Goal: Information Seeking & Learning: Check status

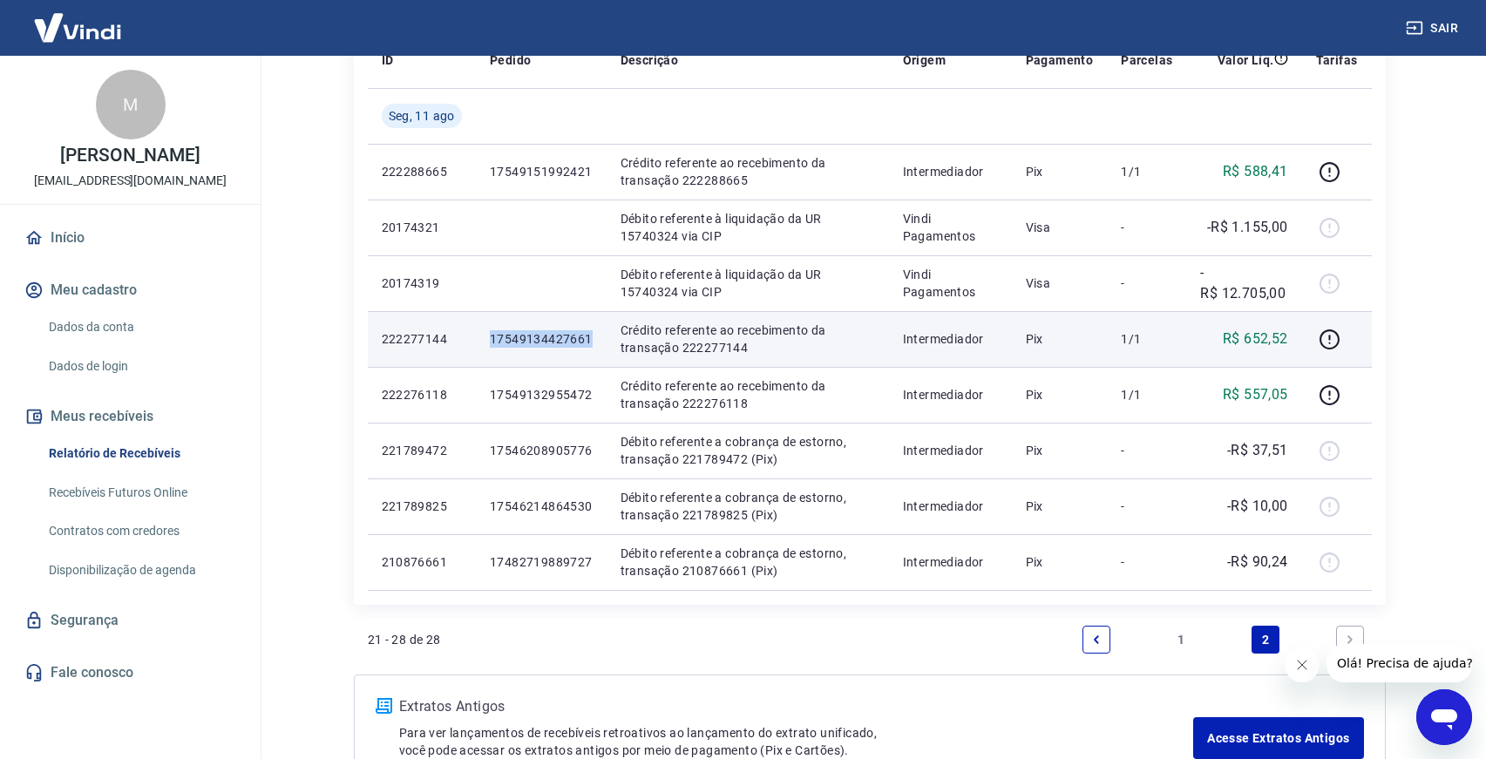
click at [566, 342] on p "17549134427661" at bounding box center [541, 338] width 103 height 17
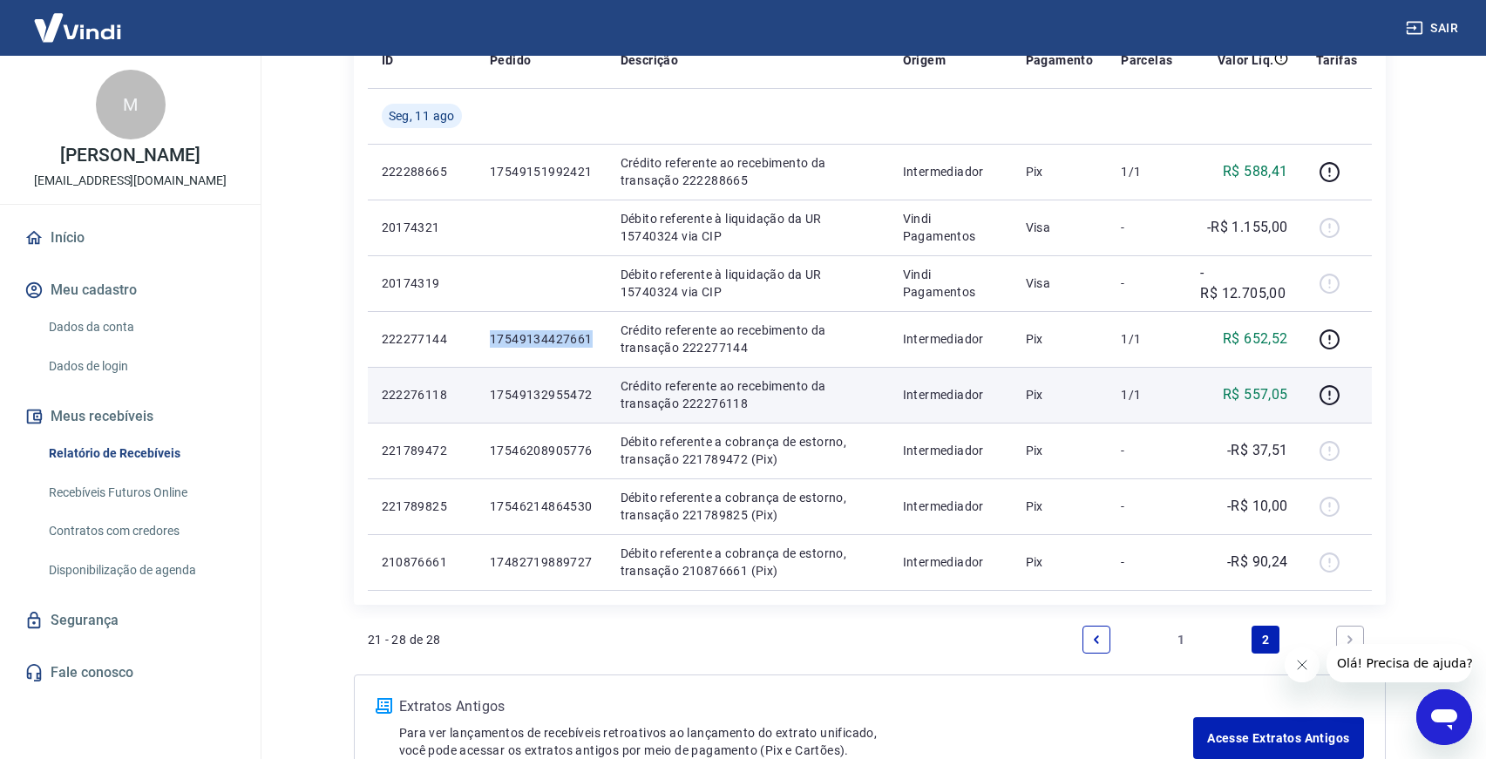
click at [550, 393] on p "17549132955472" at bounding box center [541, 394] width 103 height 17
copy p "17549132955472"
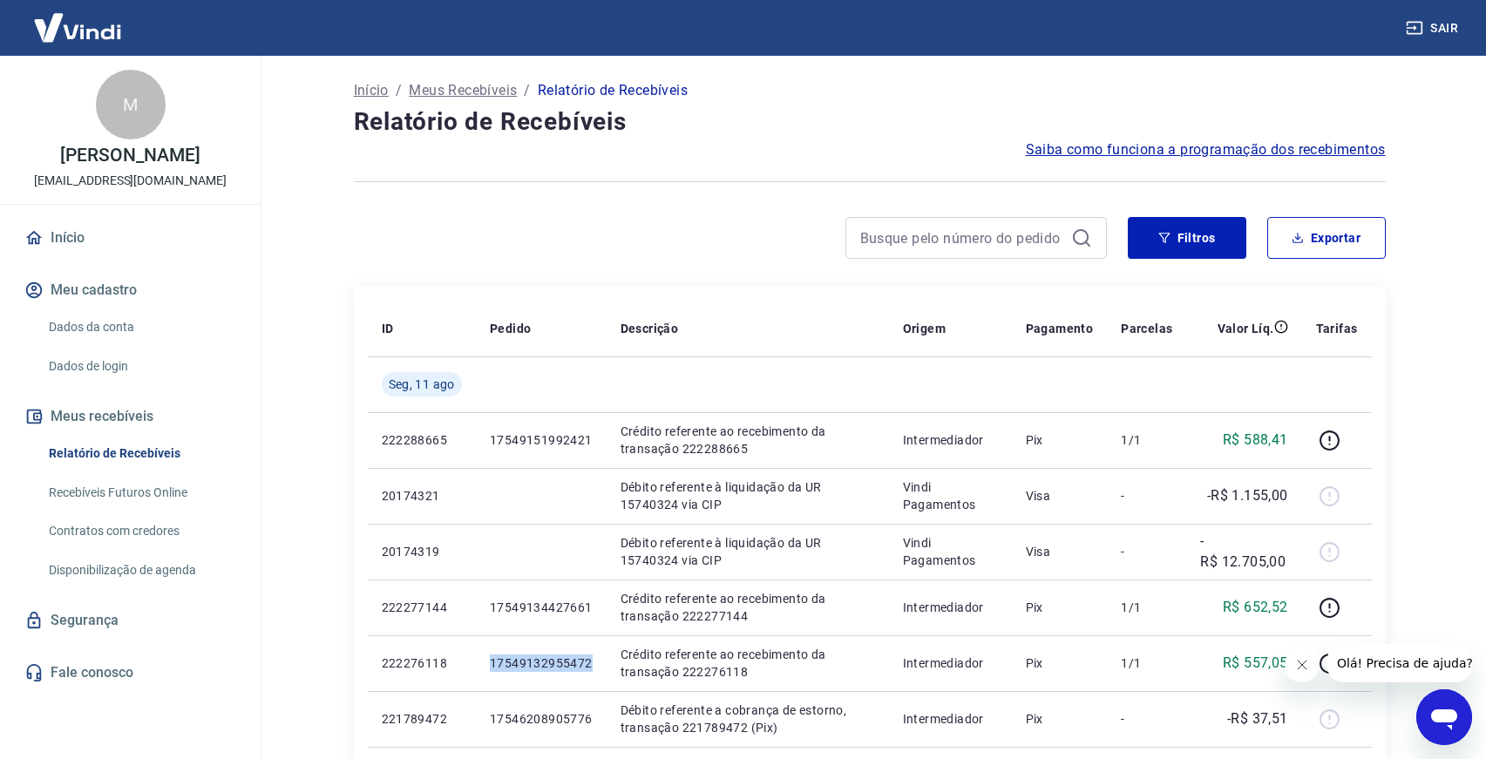
click at [1155, 260] on div "Filtros Exportar" at bounding box center [870, 245] width 1032 height 56
click at [1157, 242] on button "Filtros" at bounding box center [1187, 238] width 119 height 42
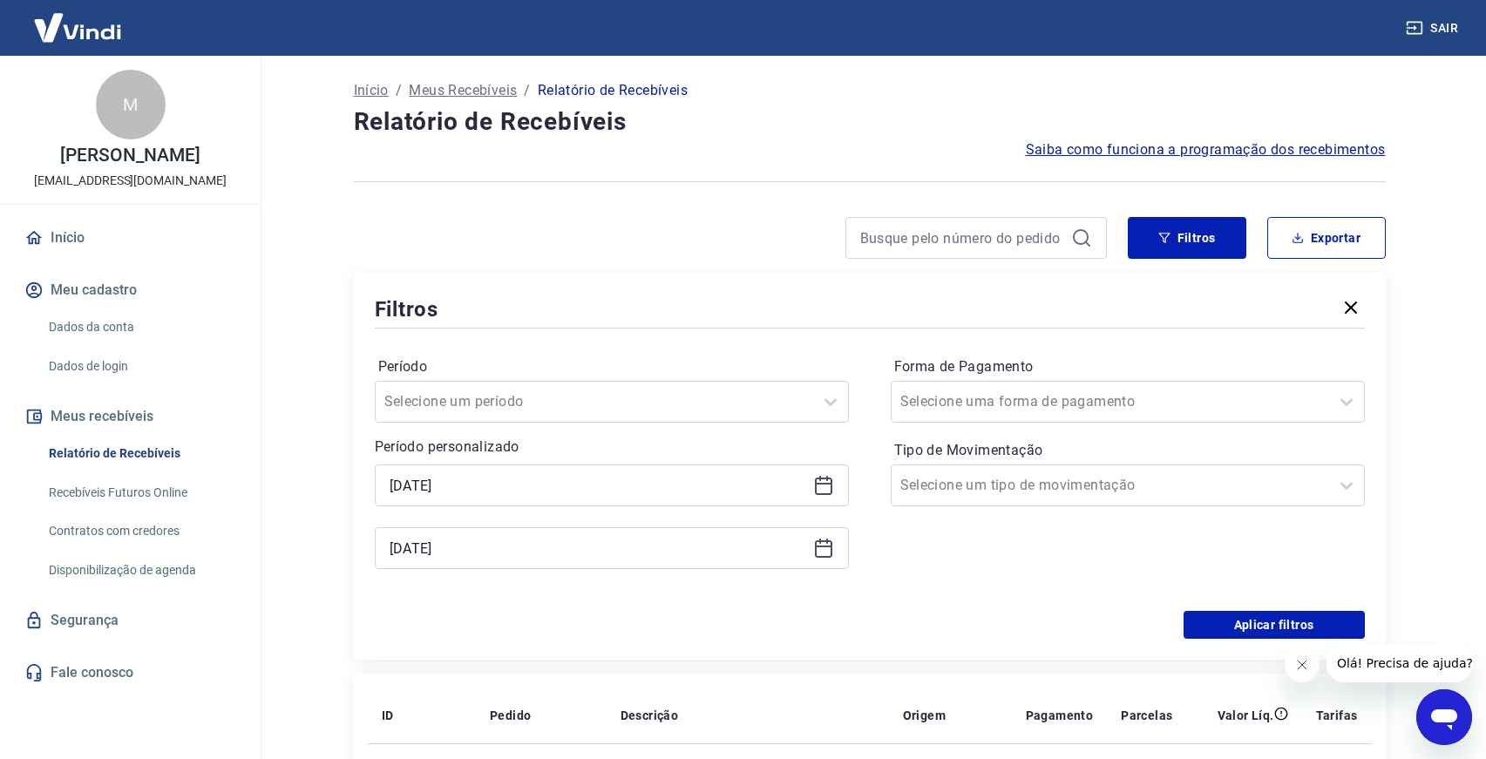
click at [824, 480] on icon at bounding box center [823, 485] width 21 height 21
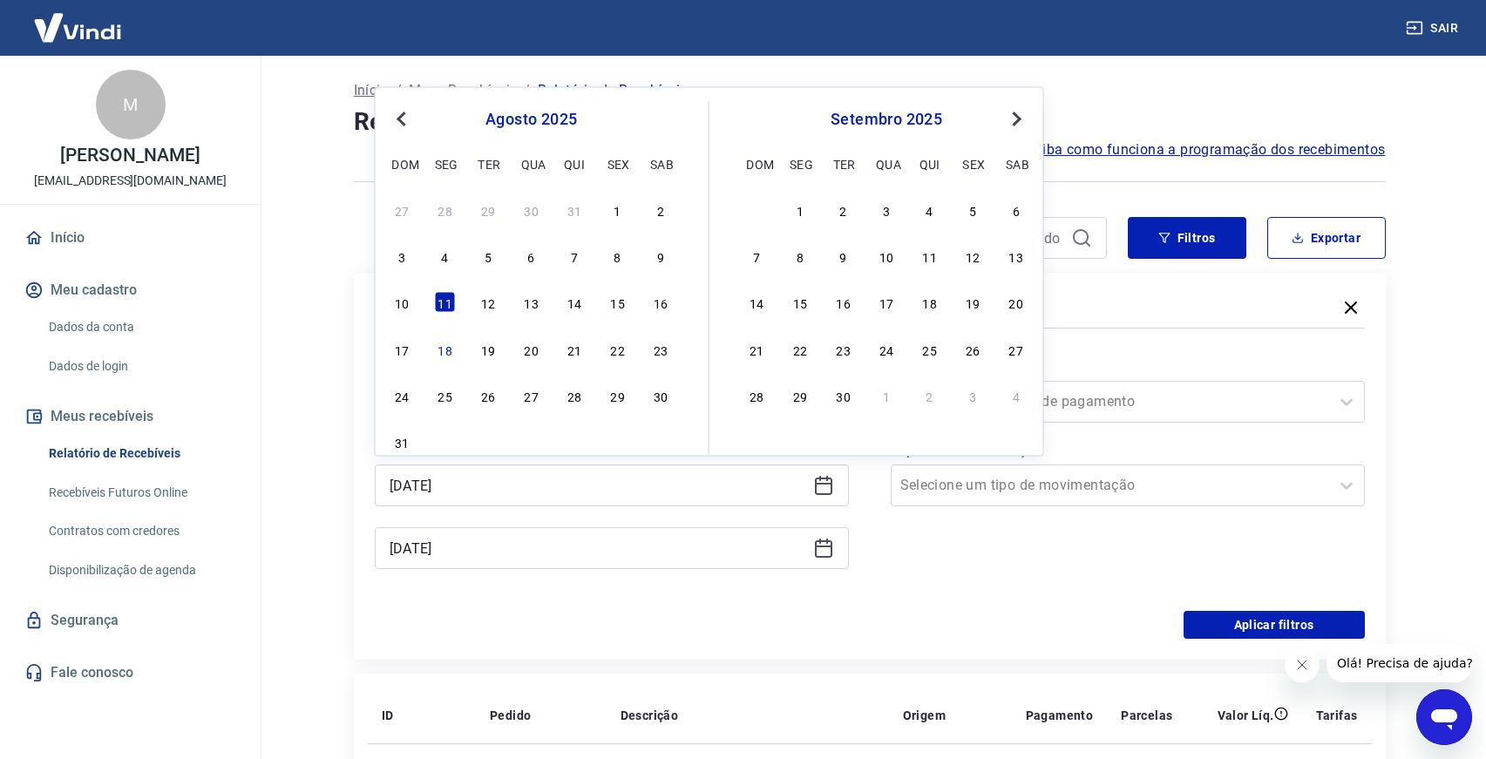
click at [476, 302] on div "10 11 12 13 14 15 16" at bounding box center [532, 301] width 284 height 25
click at [495, 304] on div "12" at bounding box center [488, 302] width 21 height 21
type input "[DATE]"
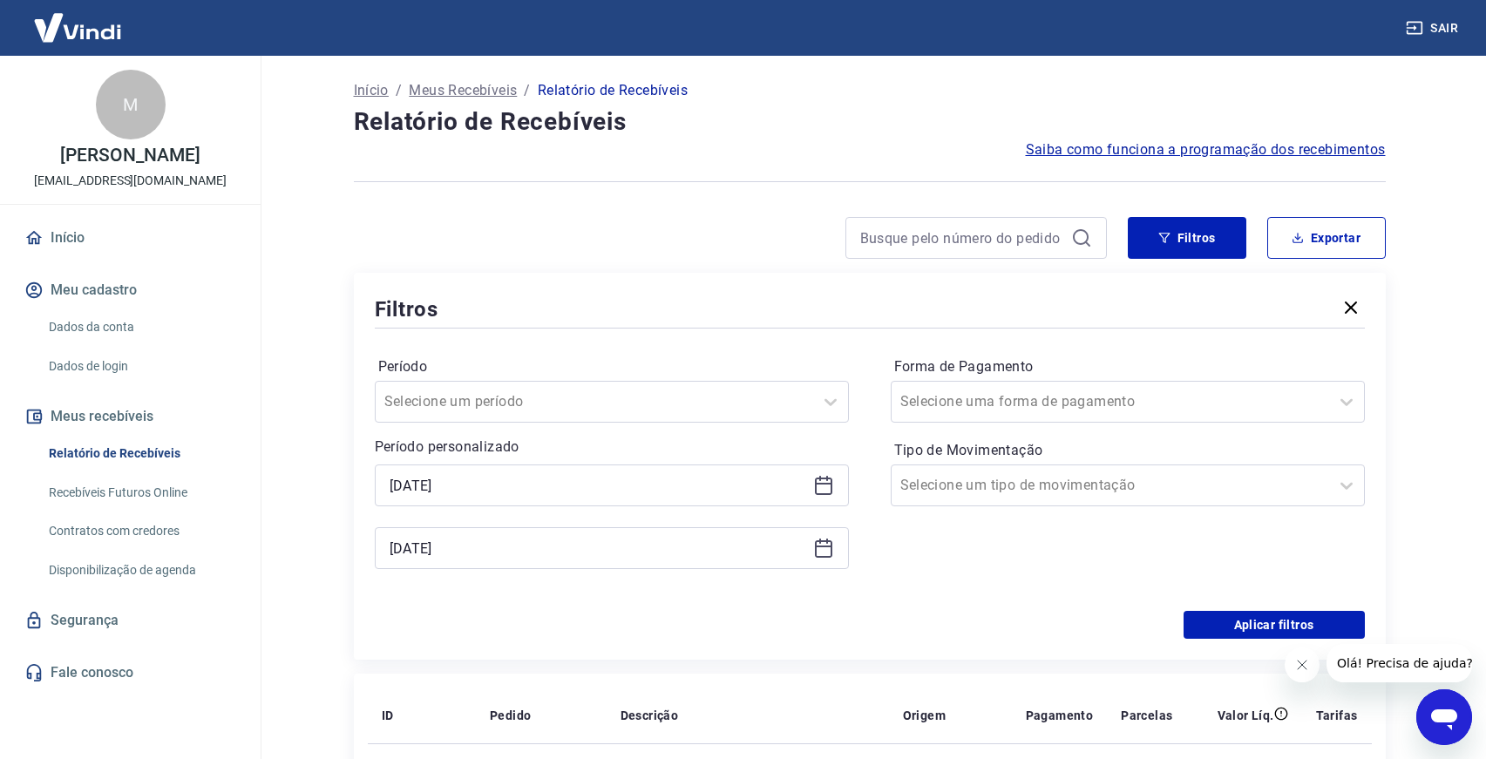
click at [822, 548] on icon at bounding box center [823, 548] width 21 height 21
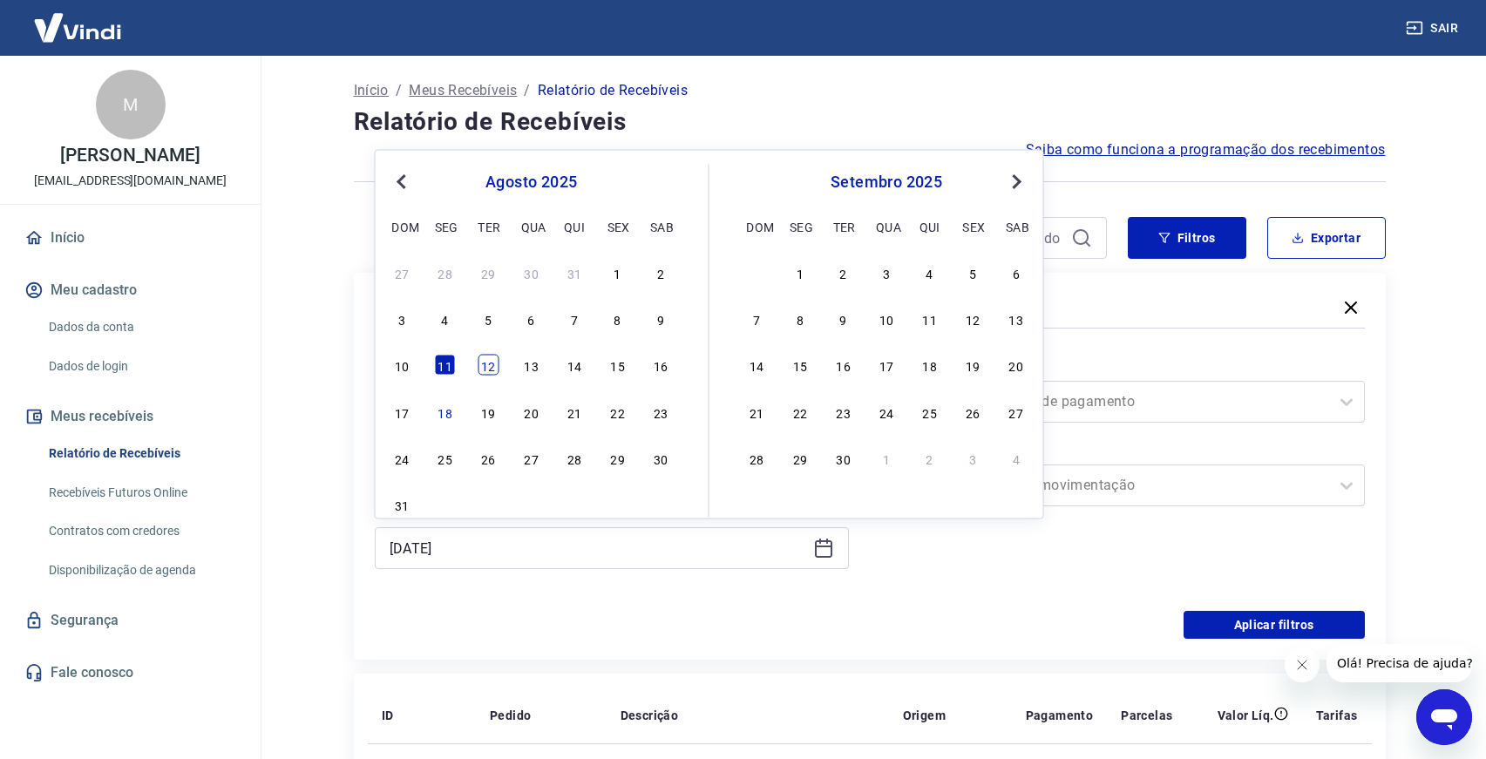
click at [491, 364] on div "12" at bounding box center [488, 365] width 21 height 21
type input "[DATE]"
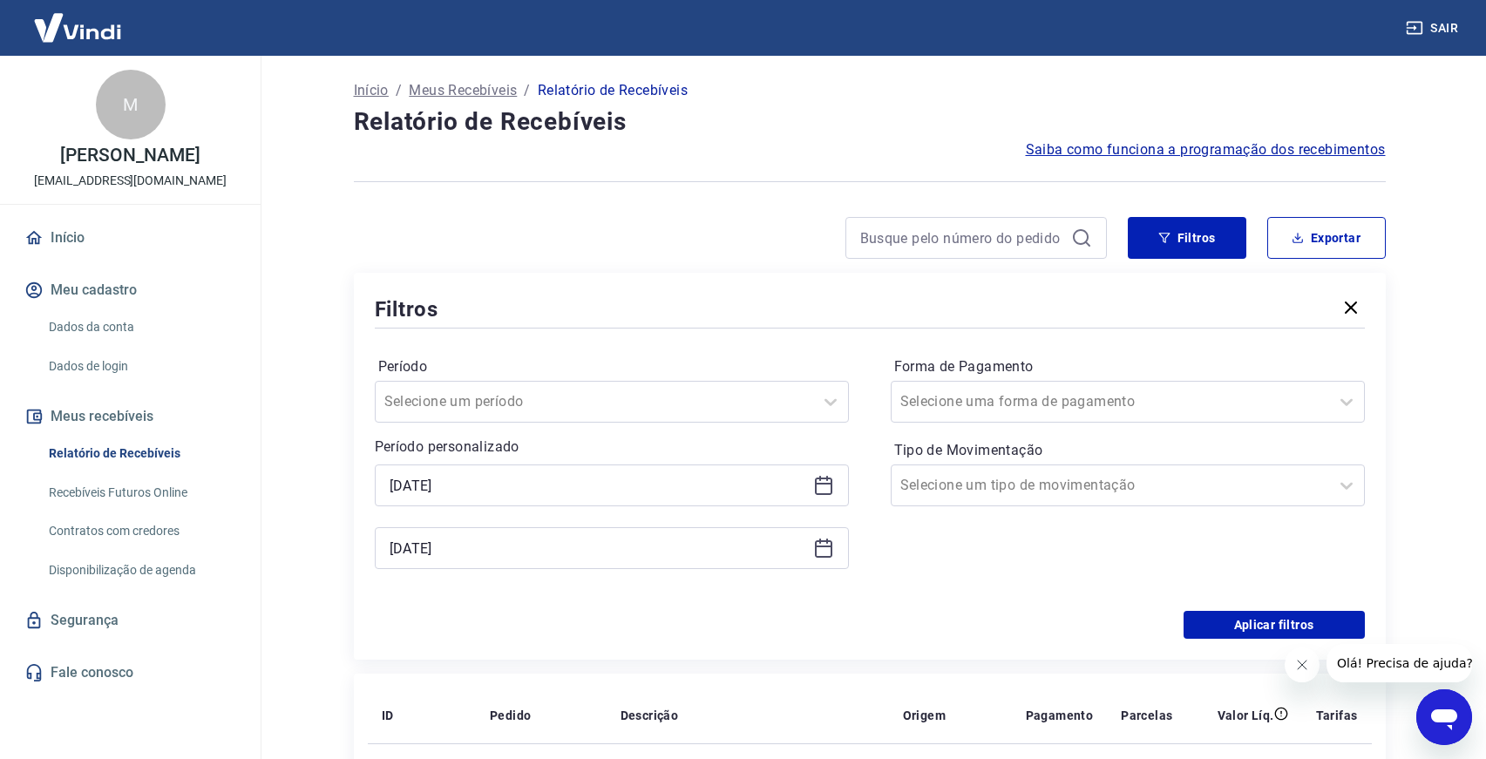
click at [992, 610] on div "Período Selecione um período Período personalizado Selected date: [DATE] [DATE]…" at bounding box center [870, 471] width 990 height 279
click at [1210, 614] on button "Aplicar filtros" at bounding box center [1274, 625] width 181 height 28
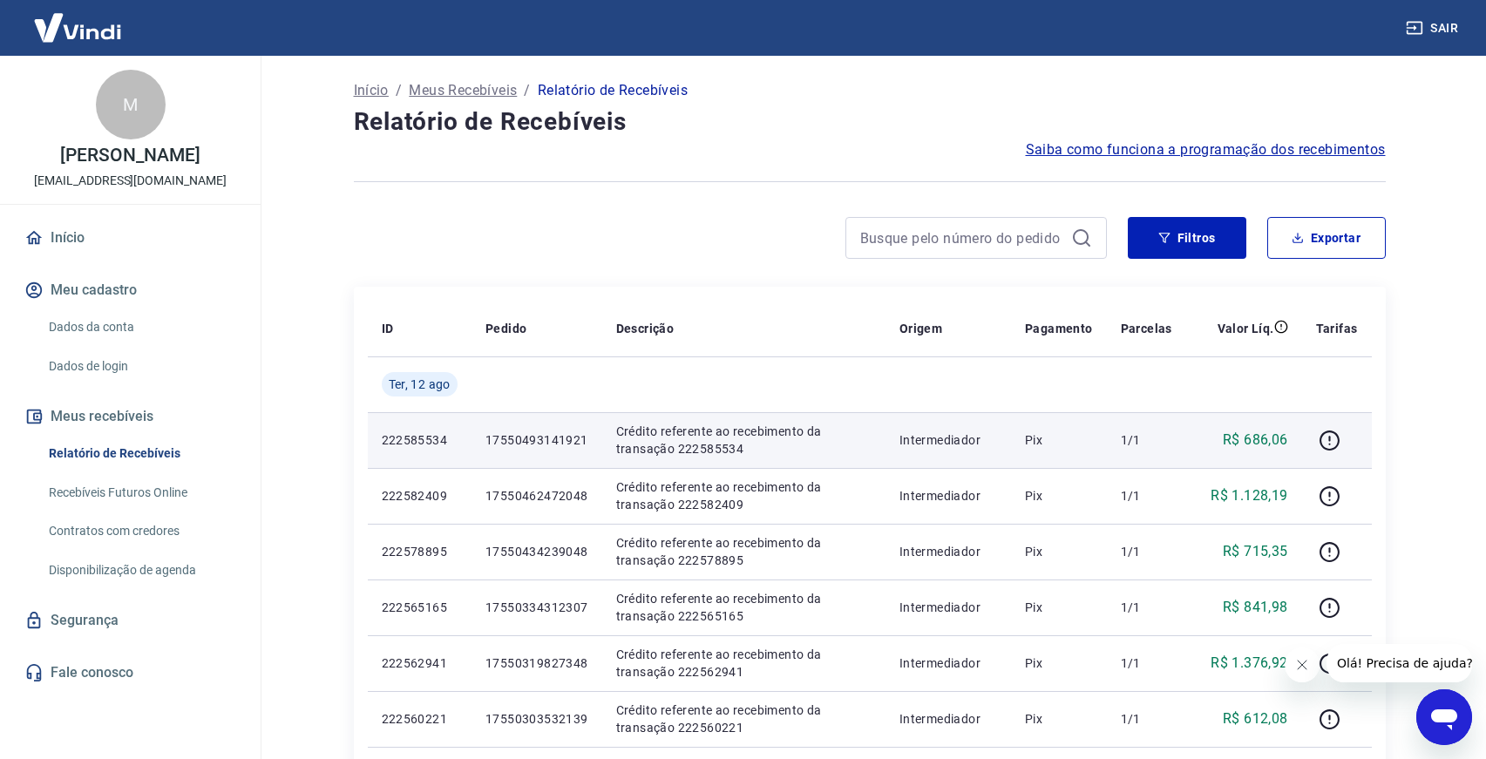
click at [536, 442] on p "17550493141921" at bounding box center [536, 439] width 103 height 17
copy p "17550493141921"
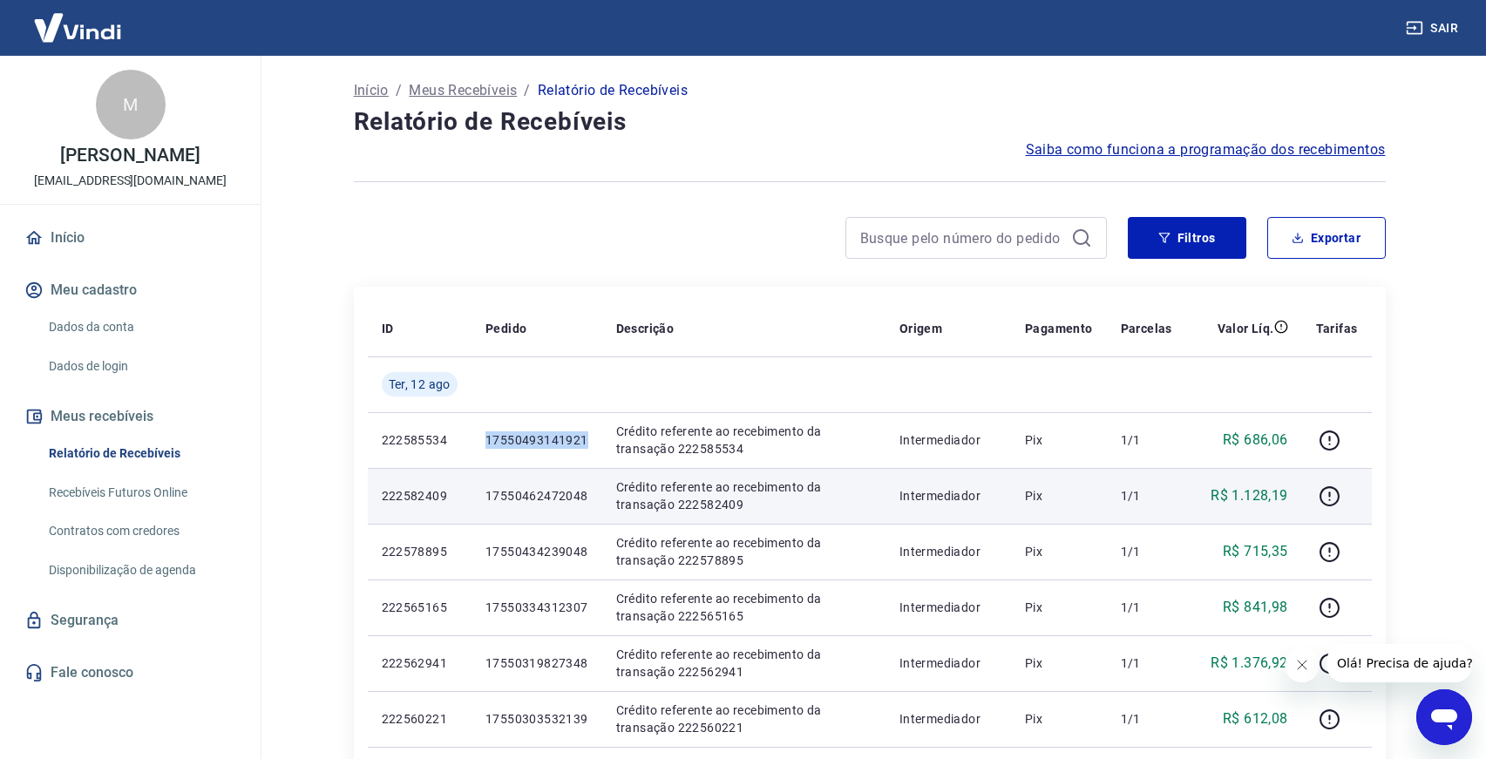
click at [514, 497] on p "17550462472048" at bounding box center [536, 495] width 103 height 17
copy p "17550462472048"
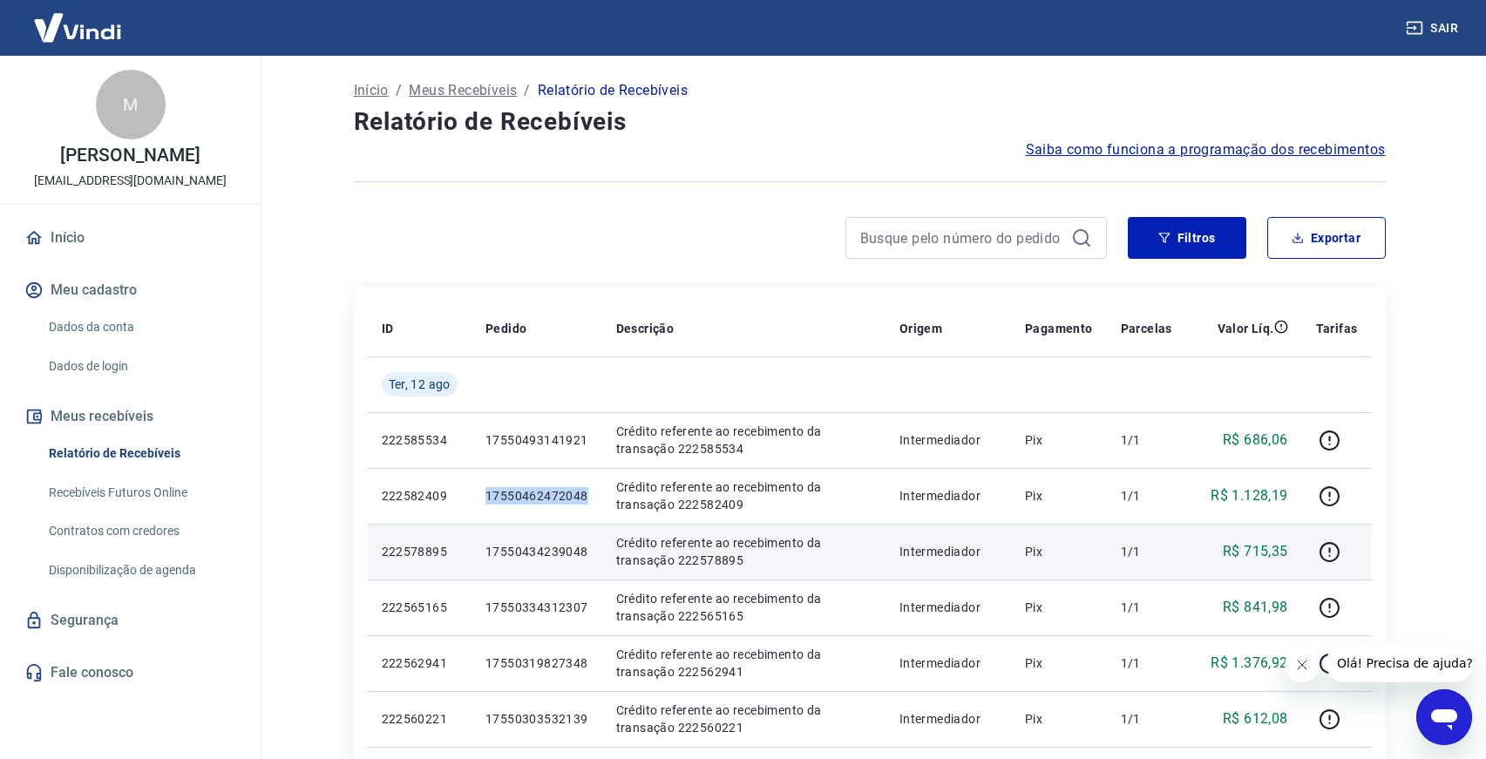
click at [538, 546] on p "17550434239048" at bounding box center [536, 551] width 103 height 17
copy p "17550434239048"
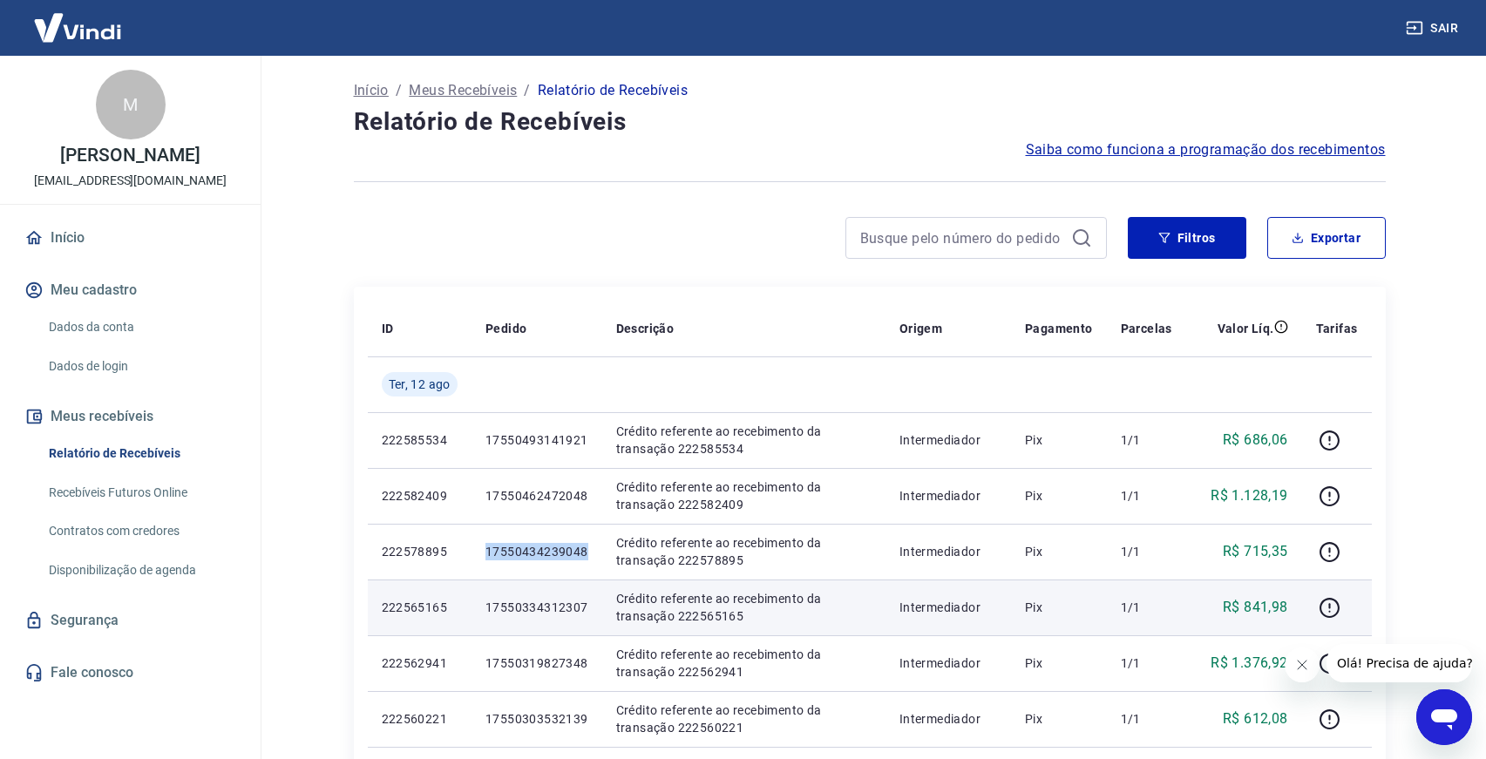
click at [530, 614] on p "17550334312307" at bounding box center [536, 607] width 103 height 17
copy p "17550334312307"
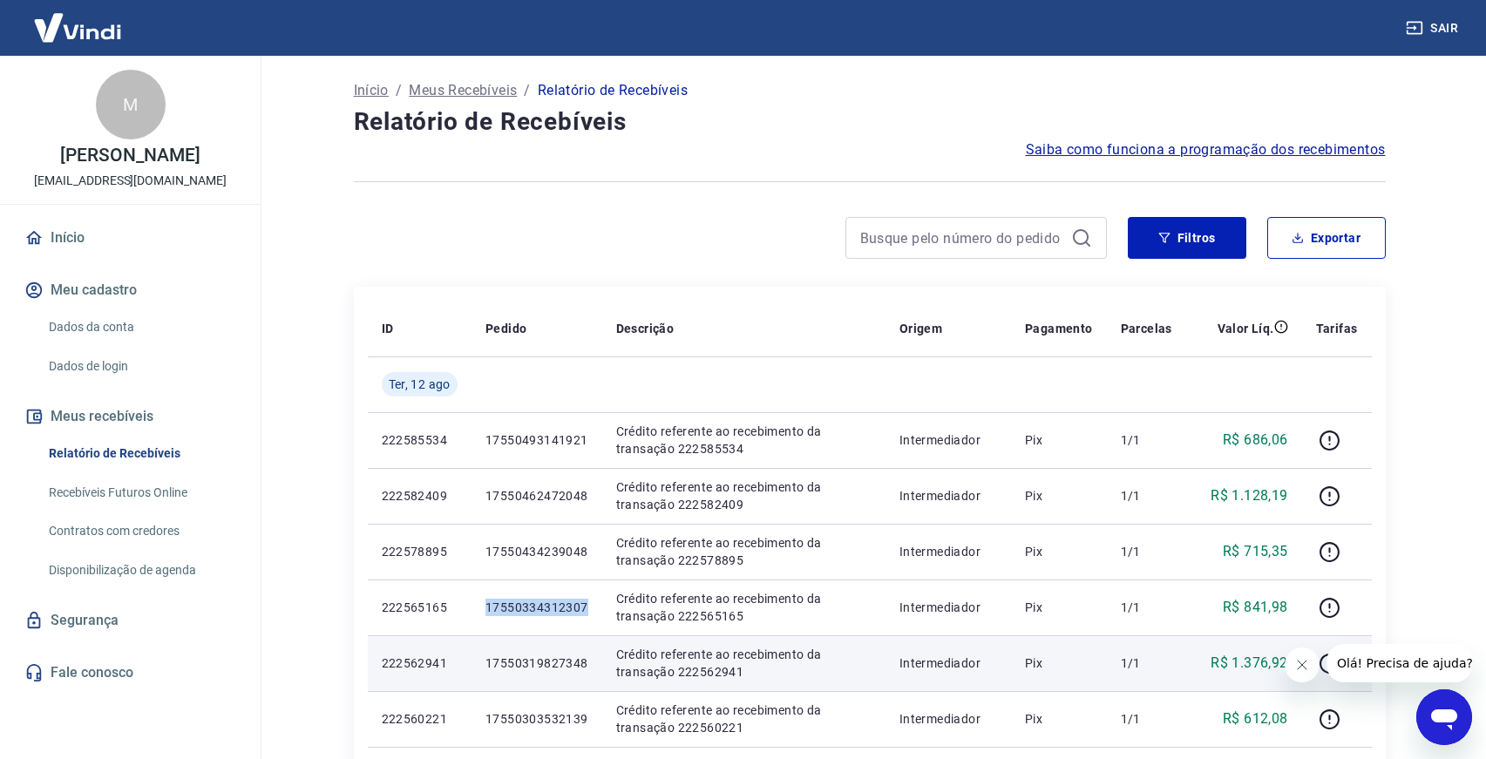
click at [530, 669] on p "17550319827348" at bounding box center [536, 663] width 103 height 17
copy p "17550319827348"
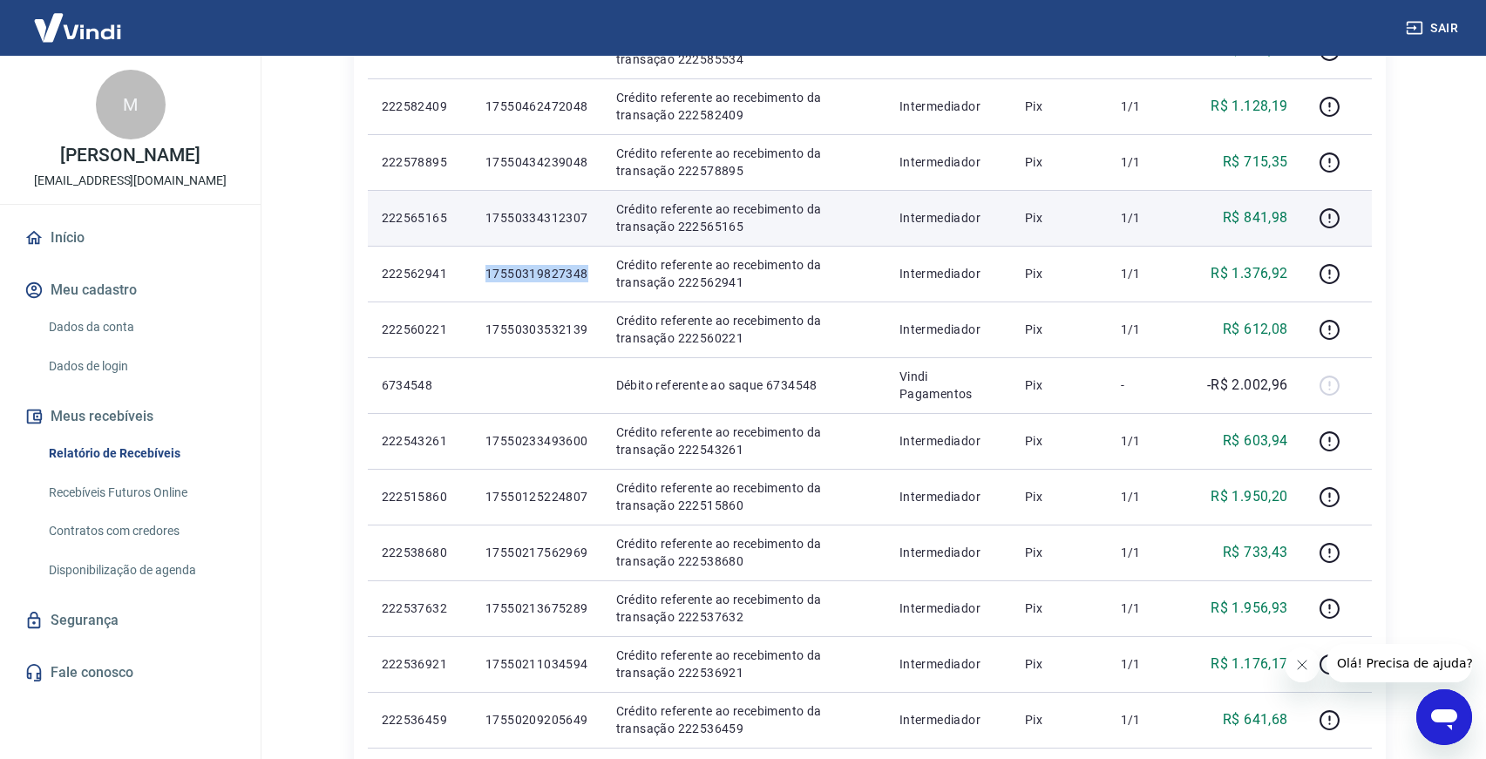
scroll to position [424, 0]
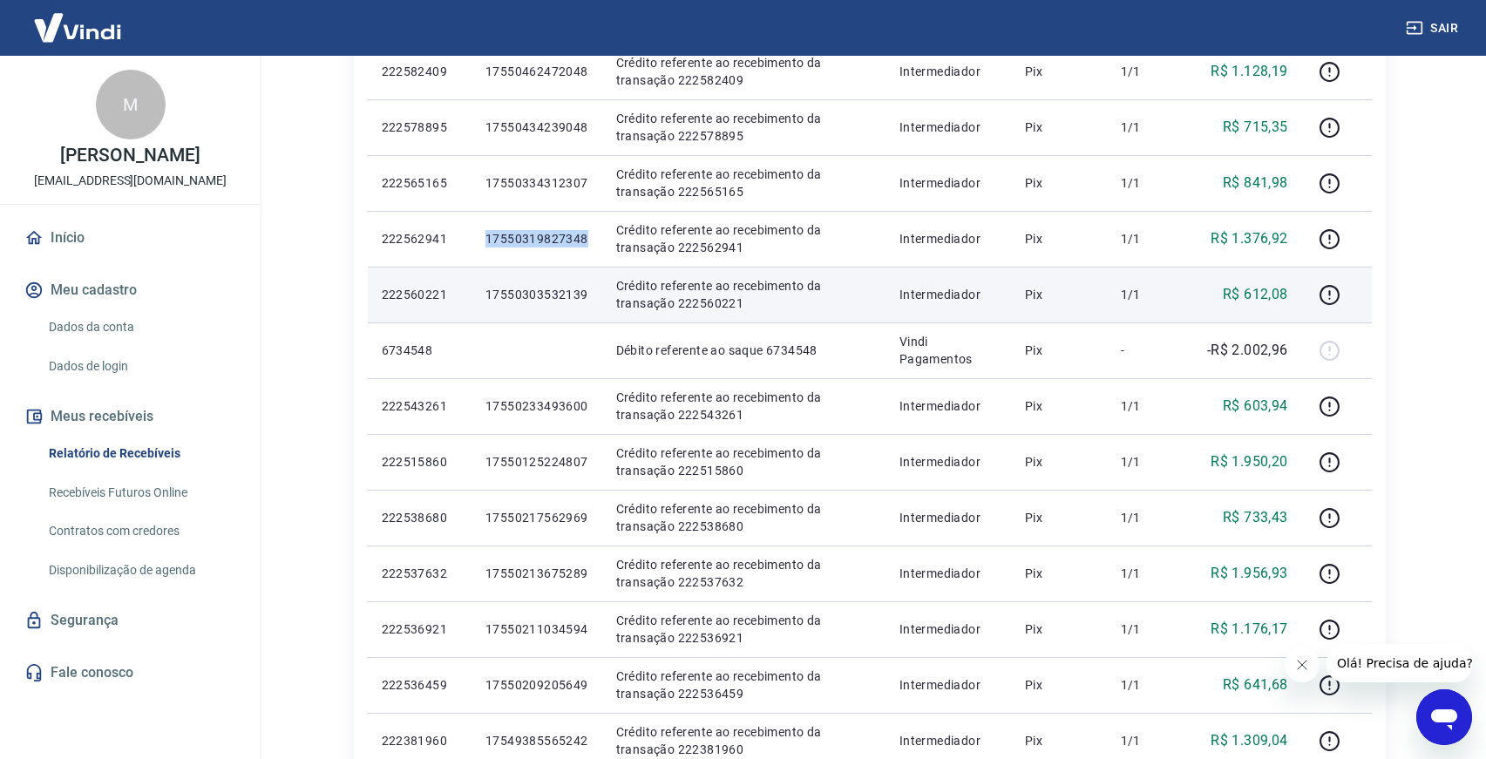
click at [533, 293] on p "17550303532139" at bounding box center [536, 294] width 103 height 17
copy p "17550303532139"
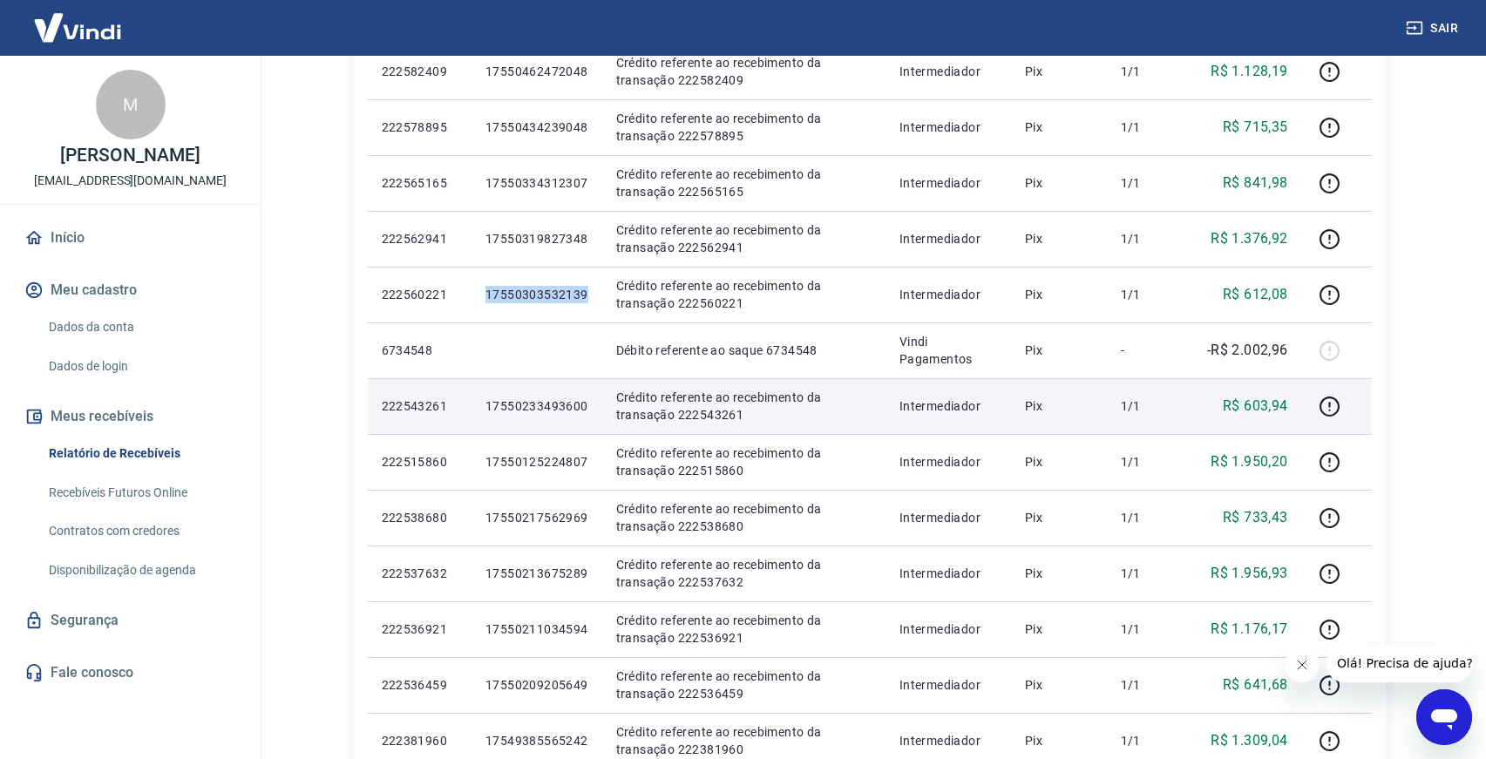
click at [557, 414] on p "17550233493600" at bounding box center [536, 405] width 103 height 17
copy p "17550233493600"
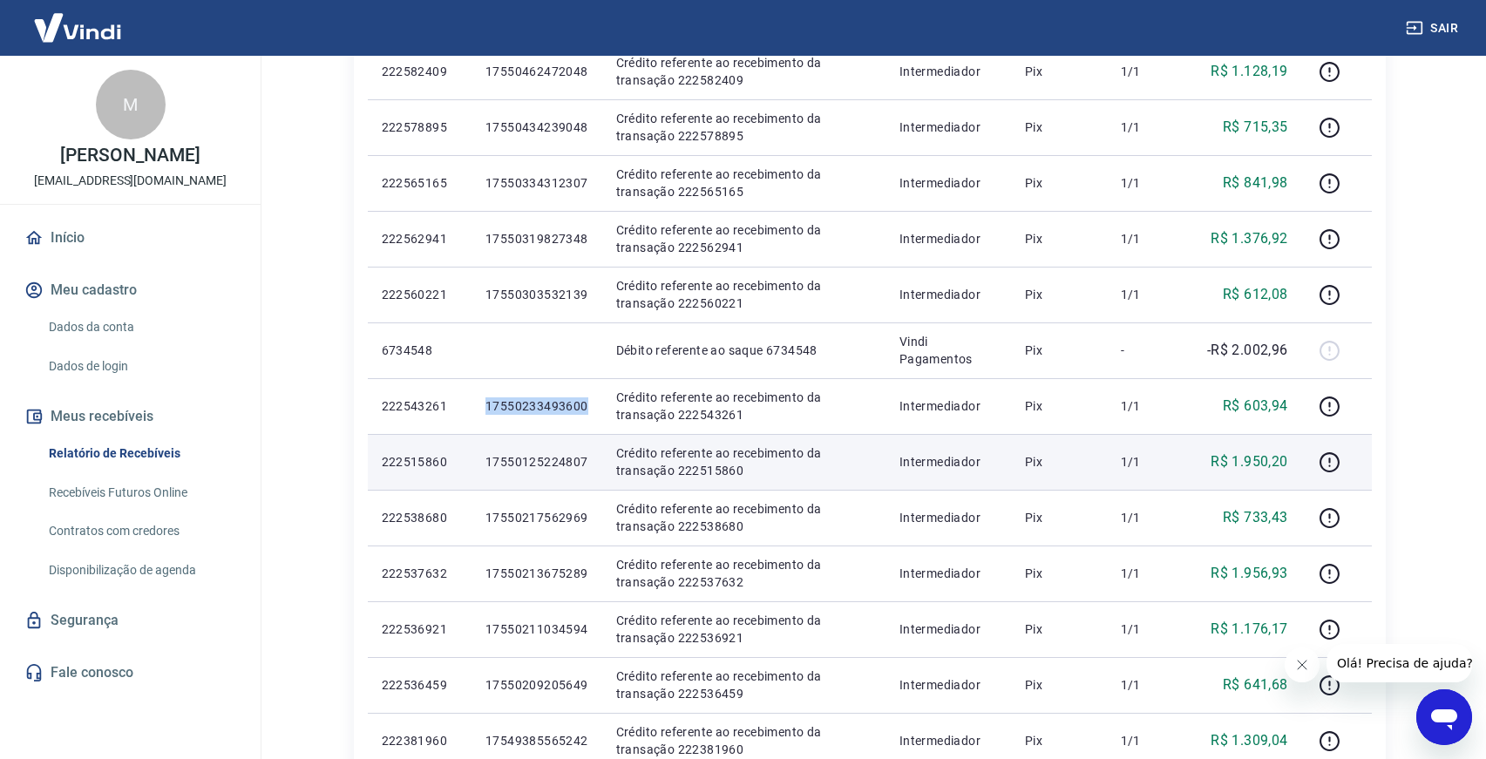
click at [558, 458] on p "17550125224807" at bounding box center [536, 461] width 103 height 17
copy p "17550125224807"
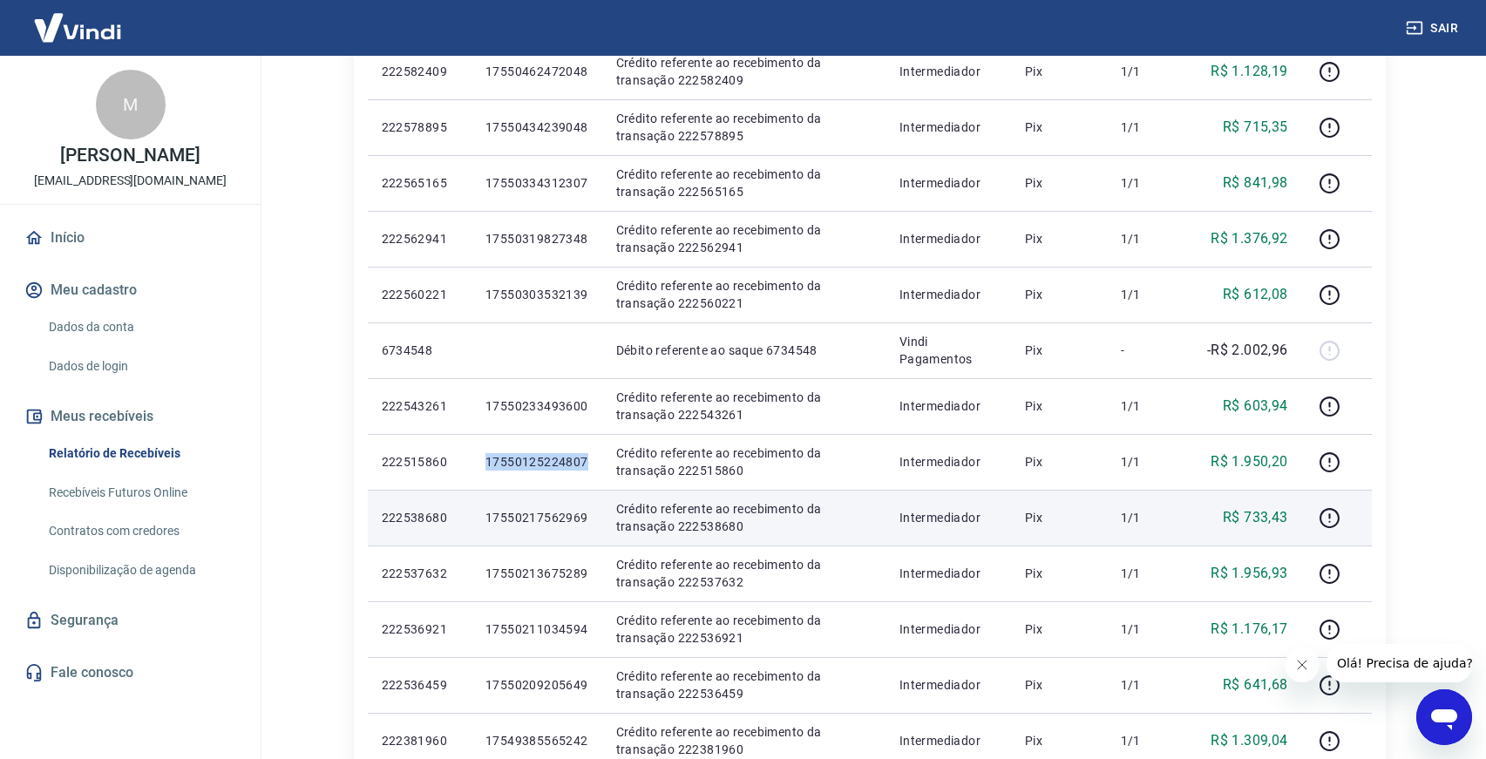
click at [500, 517] on p "17550217562969" at bounding box center [536, 517] width 103 height 17
copy p "17550217562969"
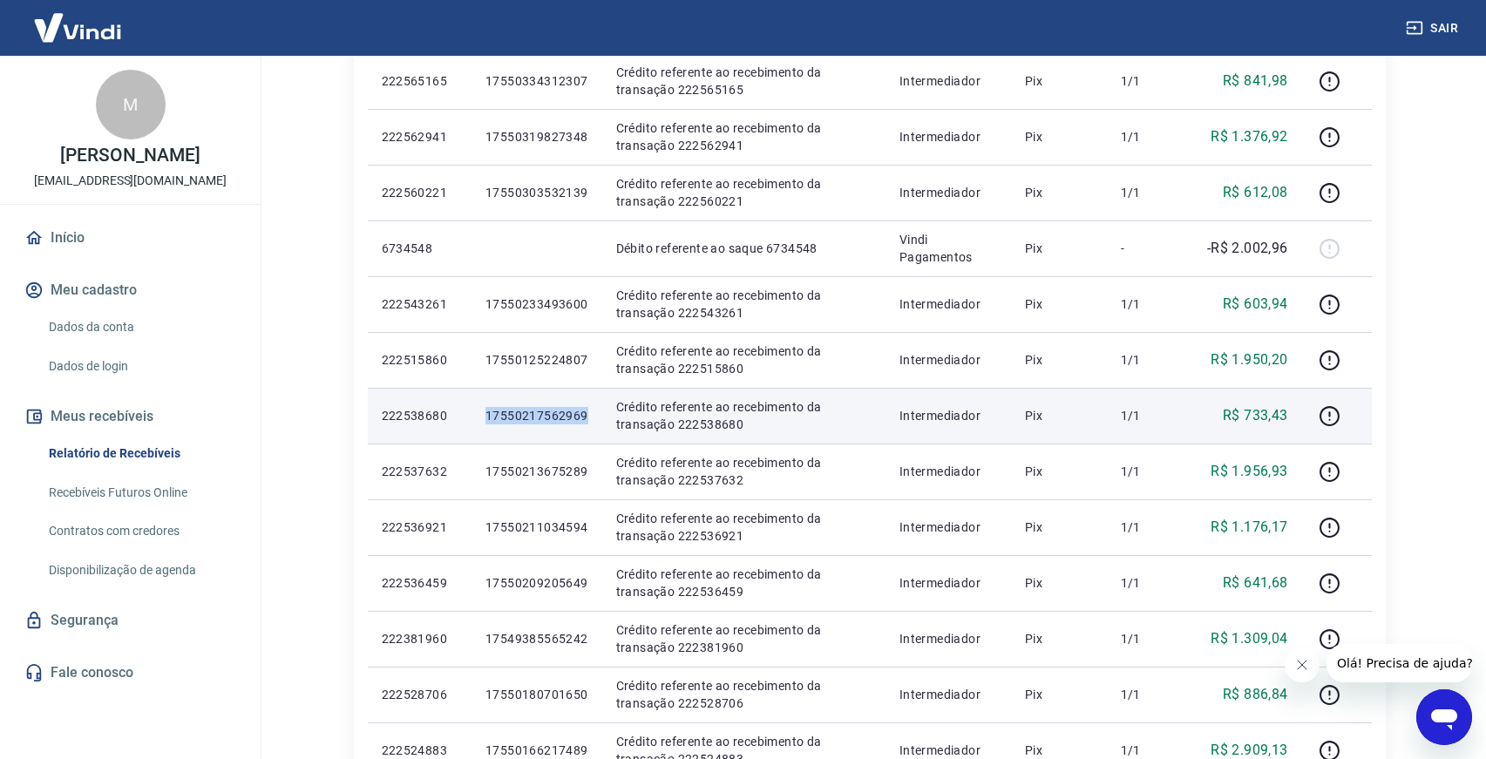
scroll to position [558, 0]
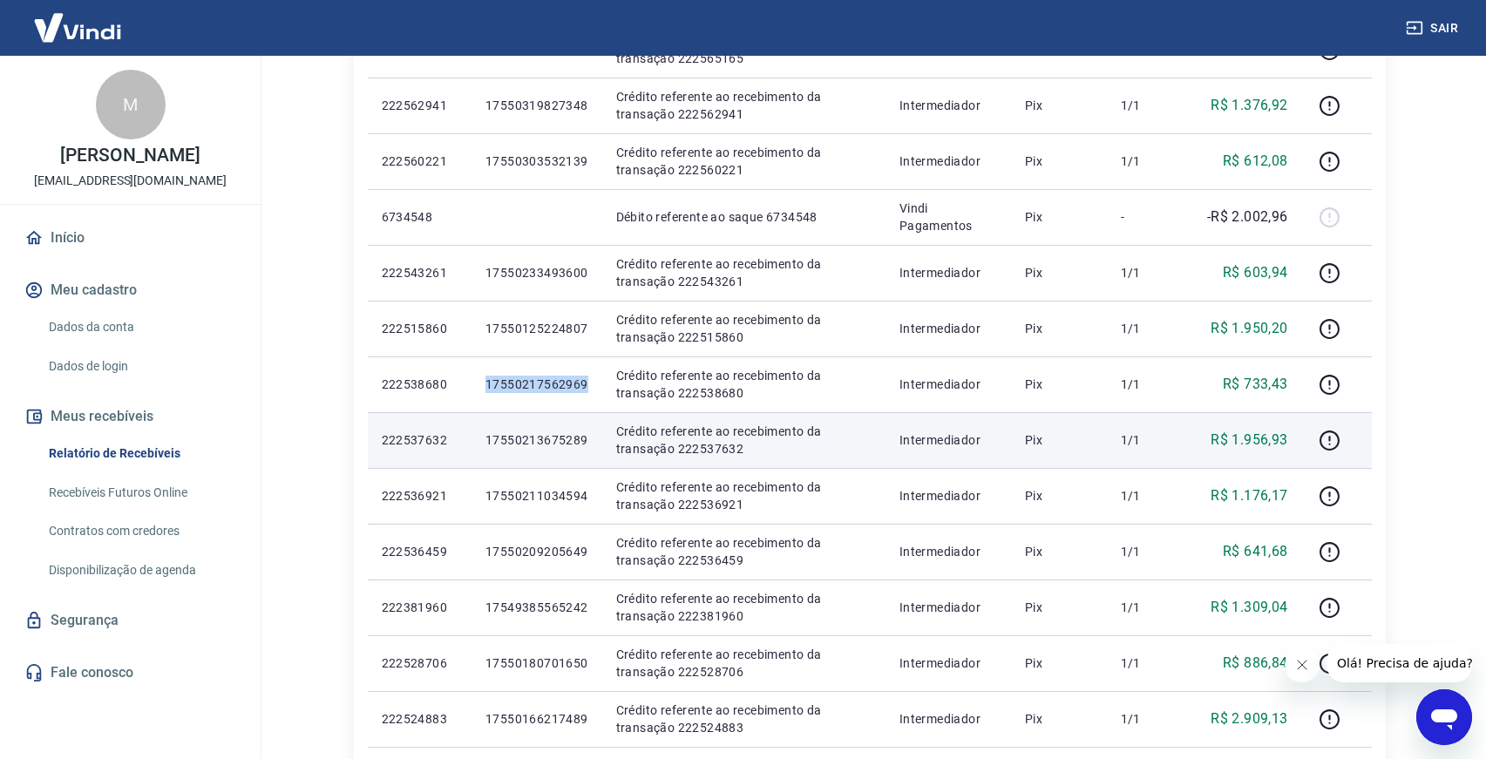
click at [547, 438] on p "17550213675289" at bounding box center [536, 439] width 103 height 17
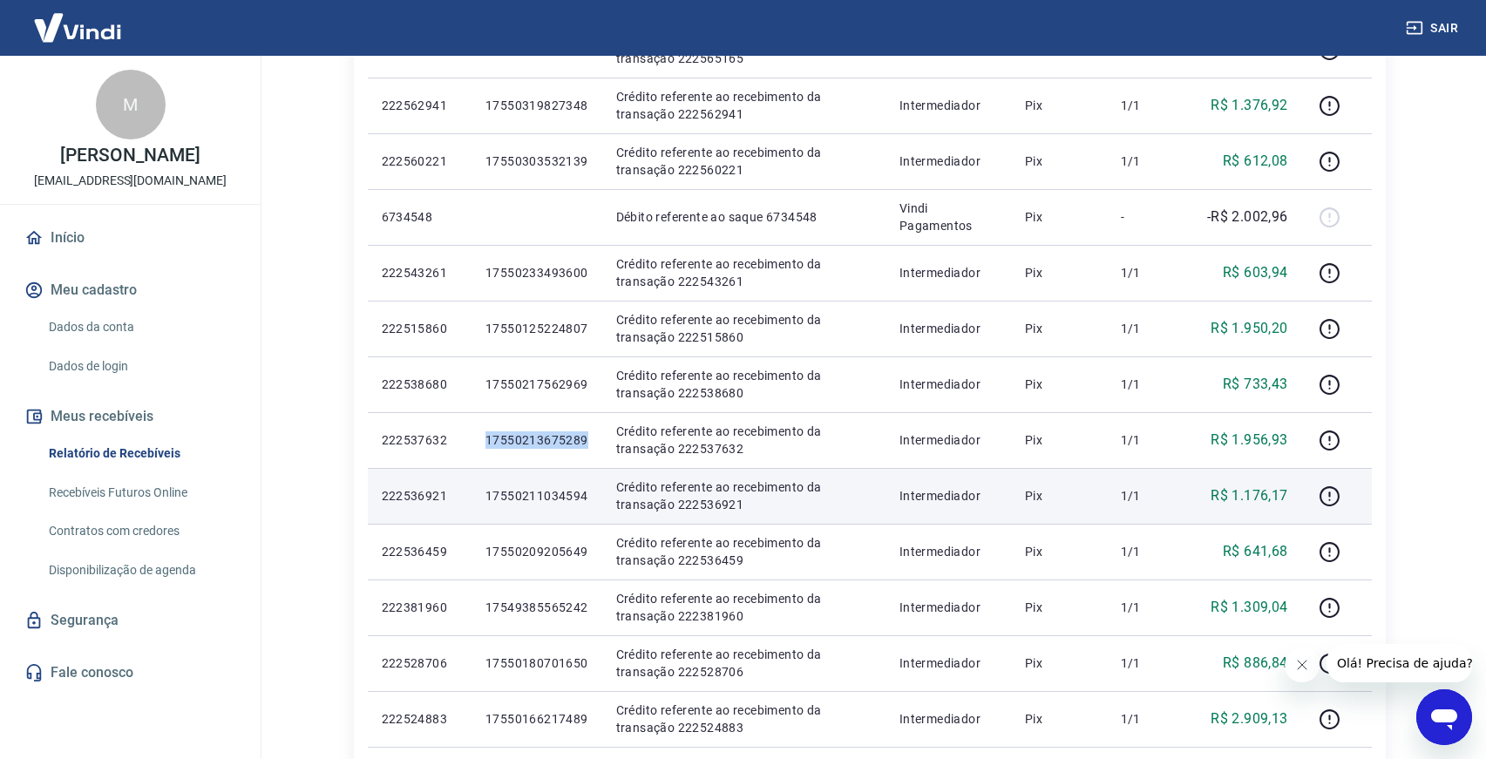
click at [527, 491] on p "17550211034594" at bounding box center [536, 495] width 103 height 17
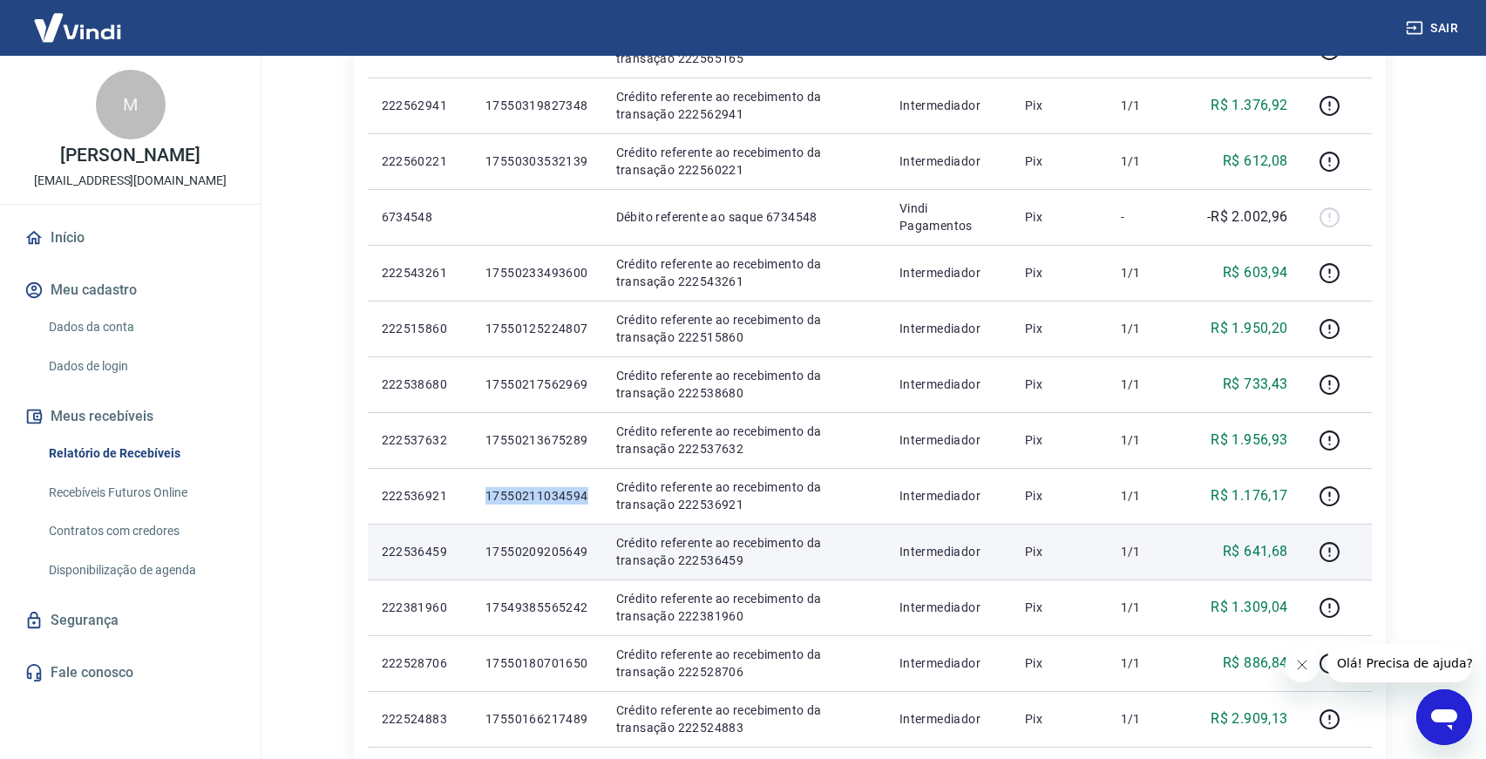
click at [524, 544] on p "17550209205649" at bounding box center [536, 551] width 103 height 17
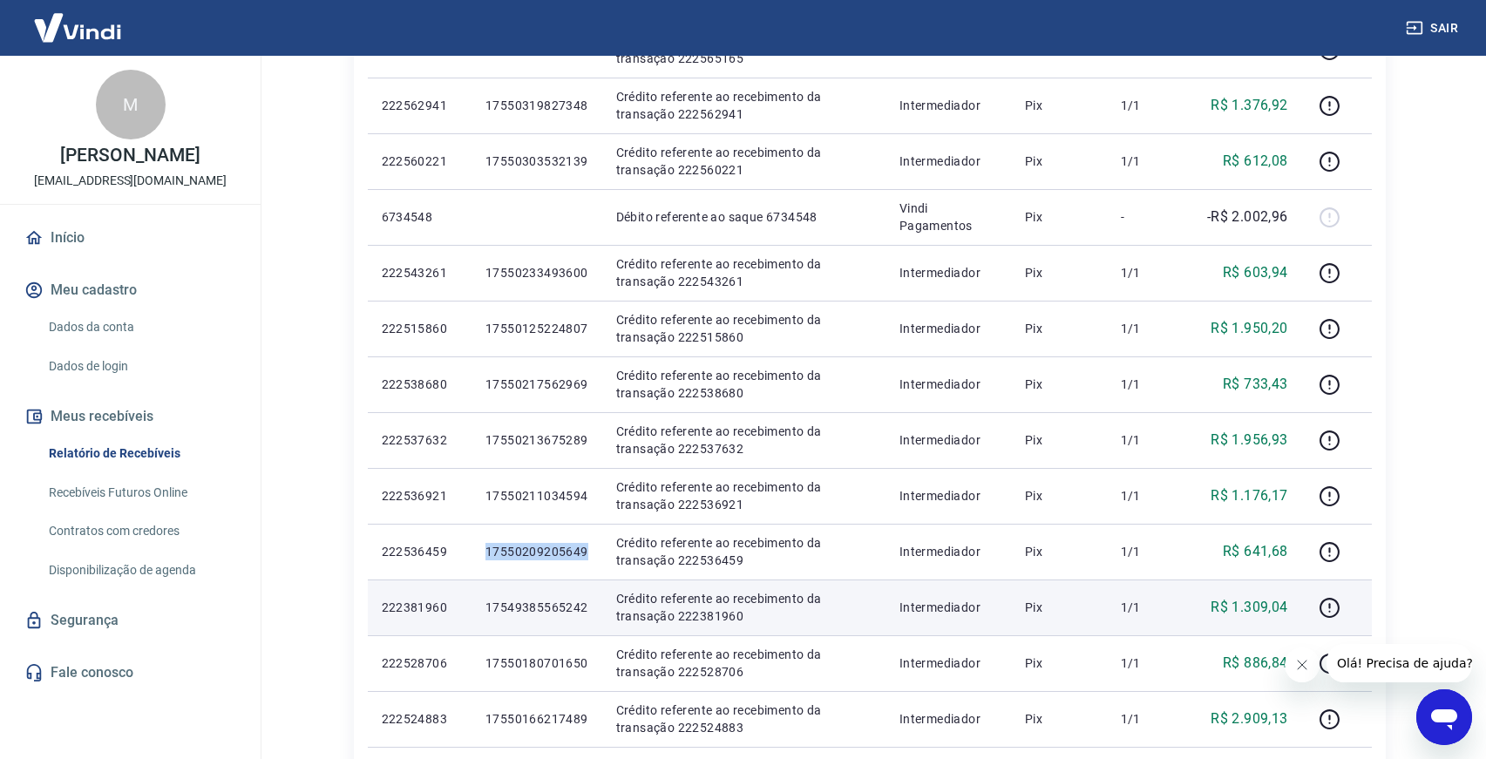
click at [534, 601] on p "17549385565242" at bounding box center [536, 607] width 103 height 17
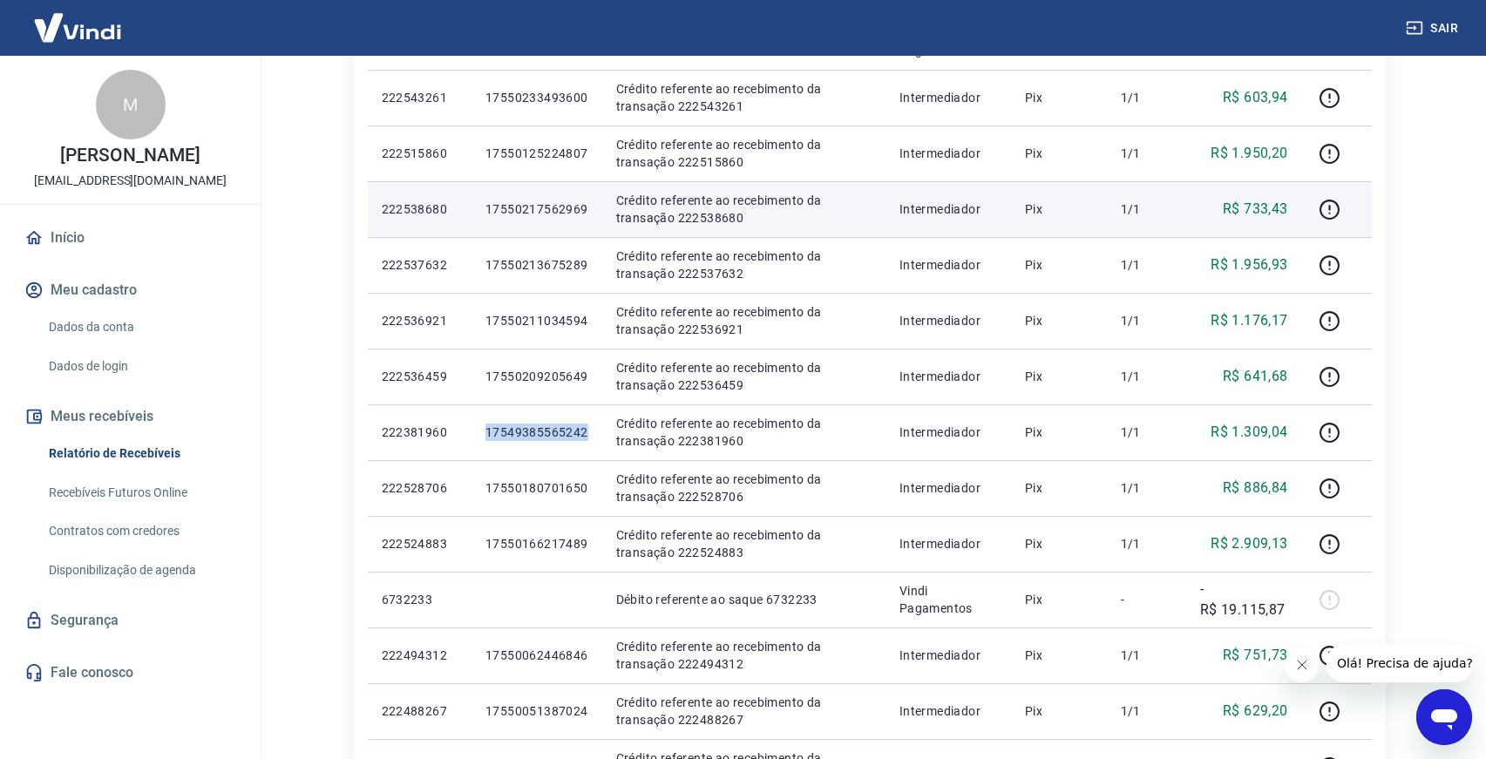
scroll to position [795, 0]
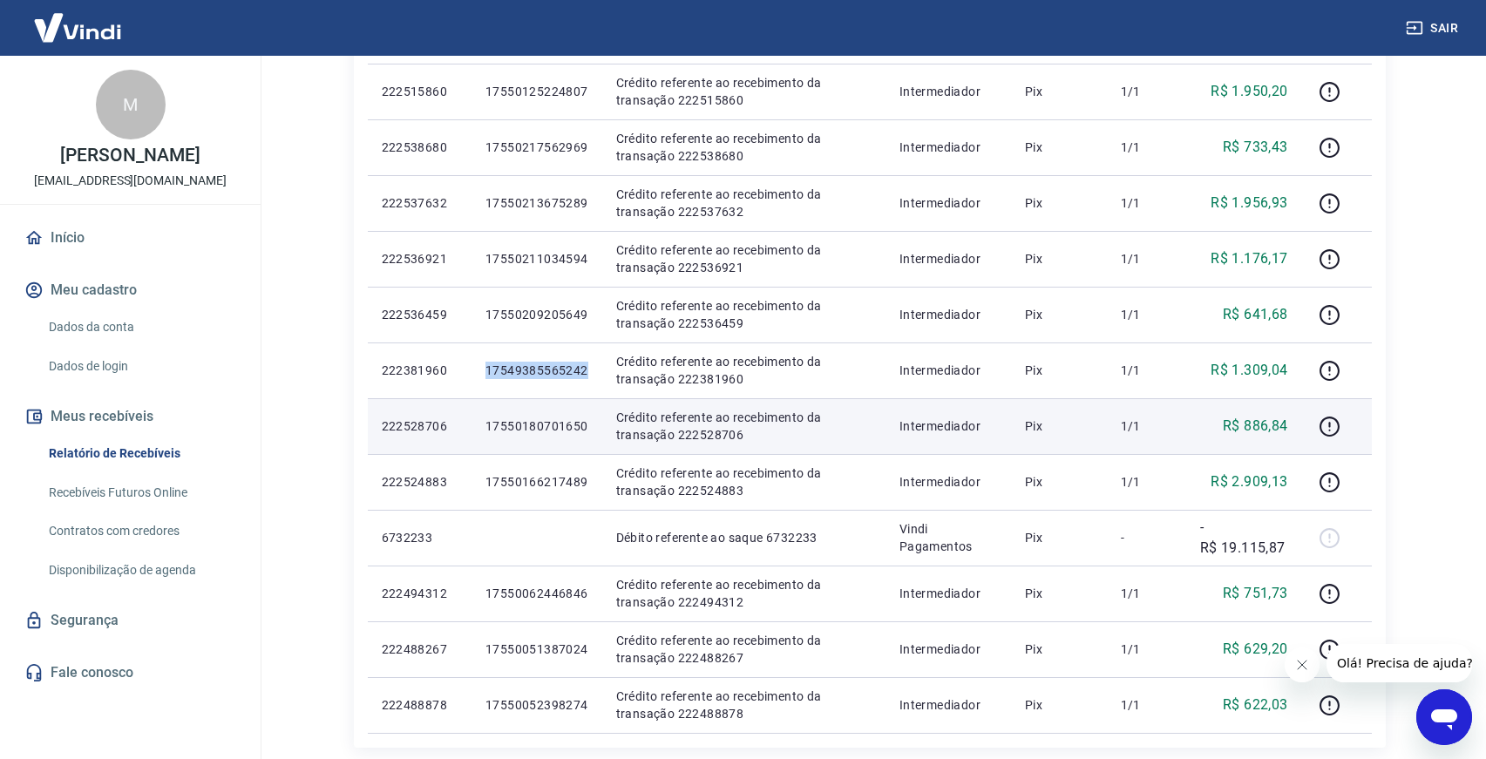
click at [539, 426] on p "17550180701650" at bounding box center [536, 425] width 103 height 17
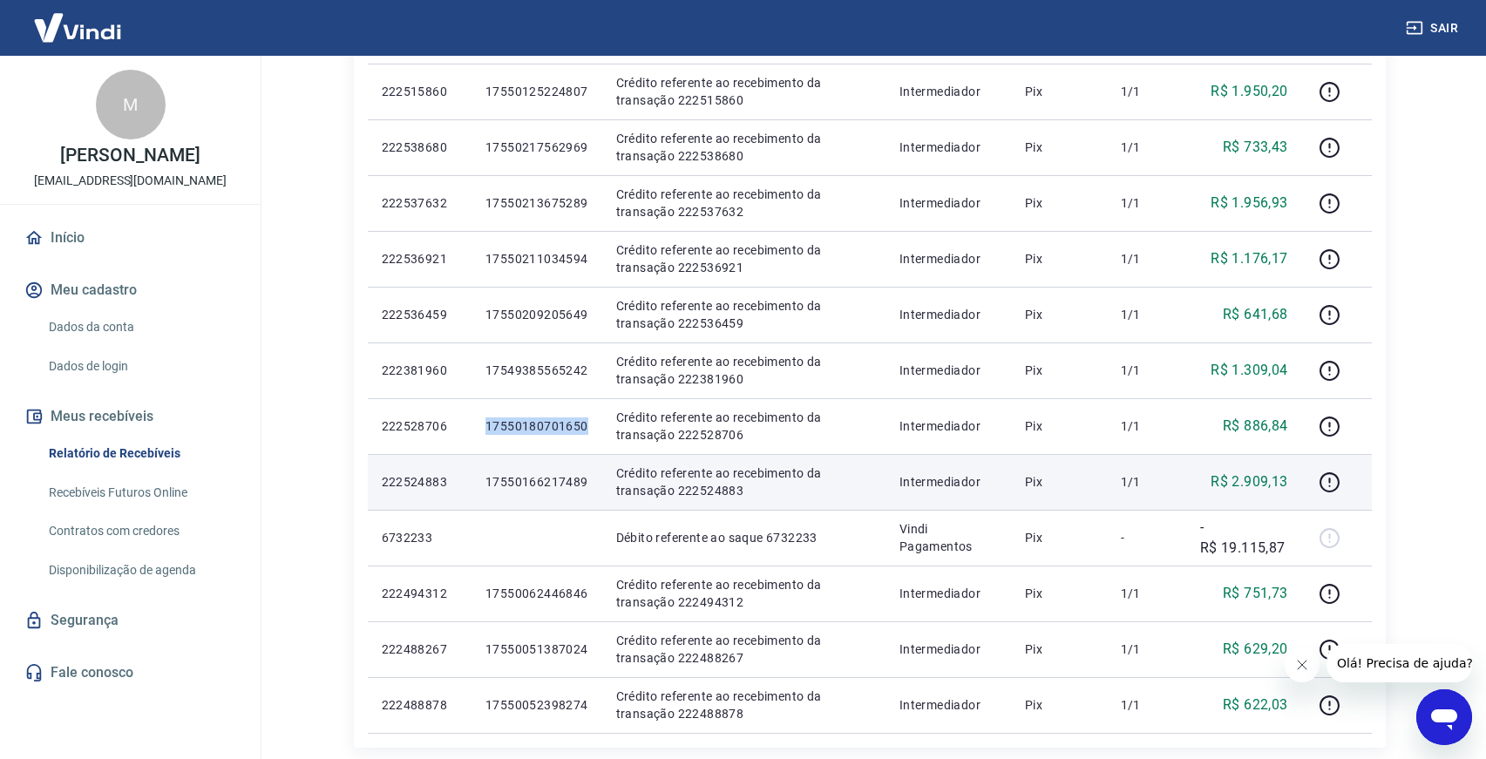
click at [554, 476] on p "17550166217489" at bounding box center [536, 481] width 103 height 17
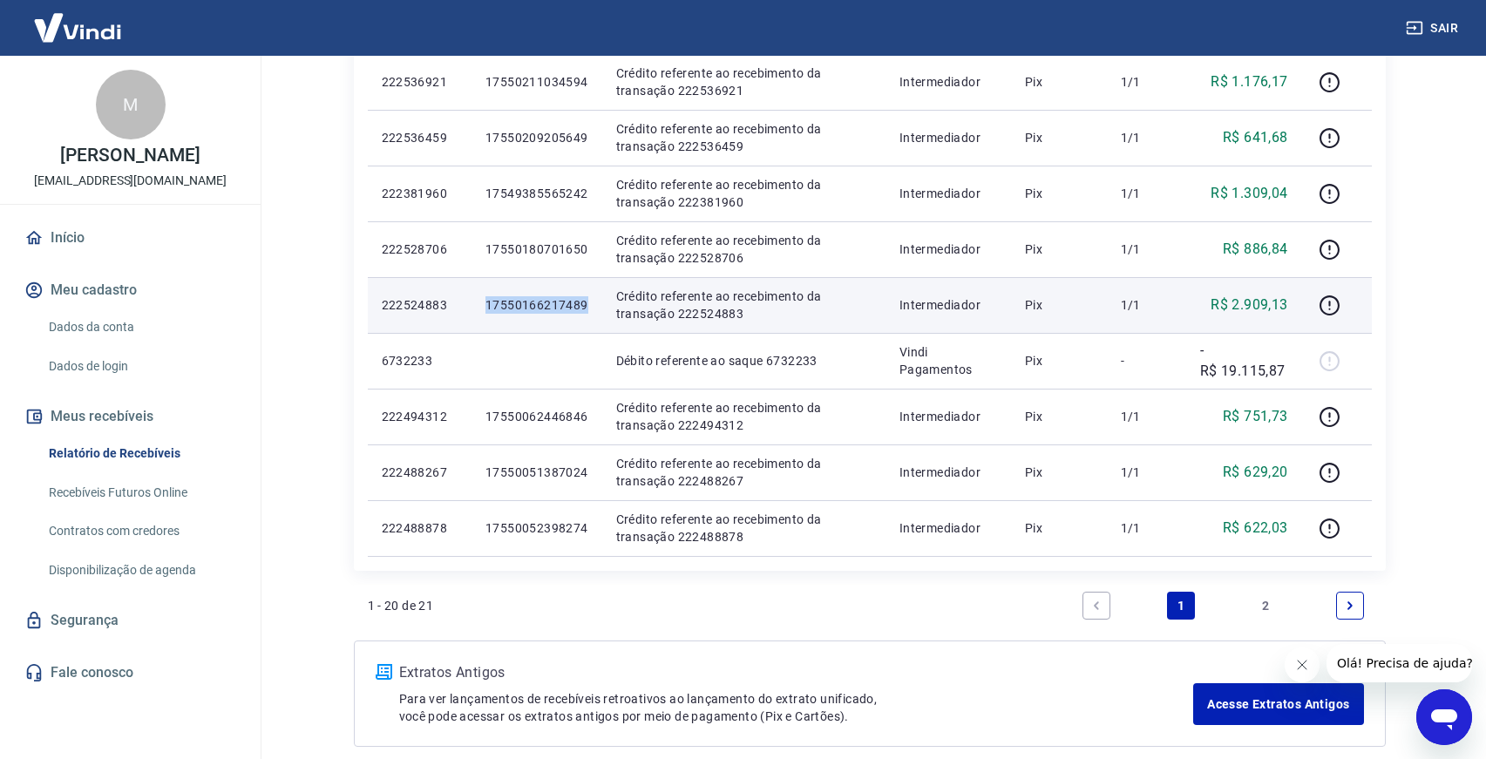
scroll to position [1055, 0]
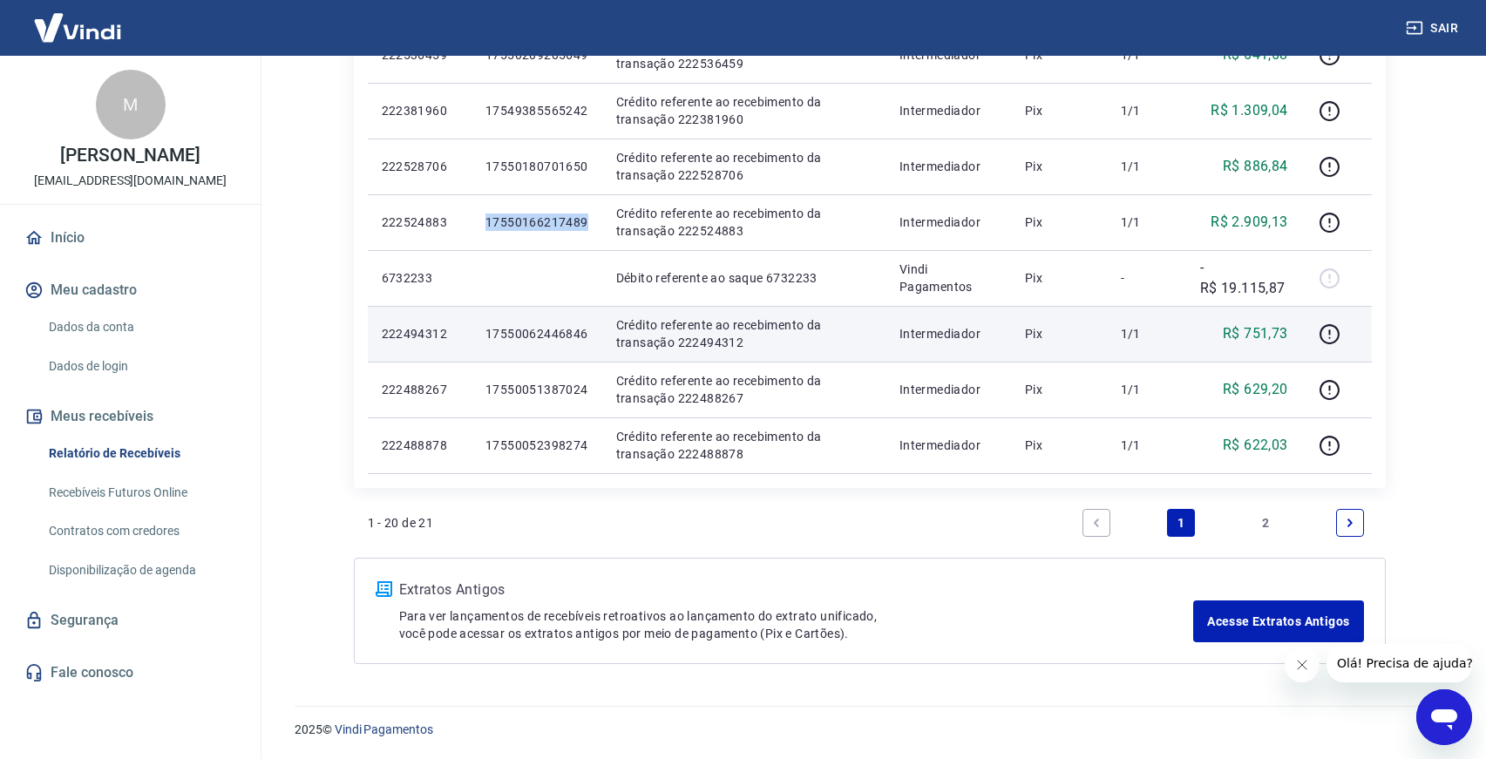
click at [529, 331] on p "17550062446846" at bounding box center [536, 333] width 103 height 17
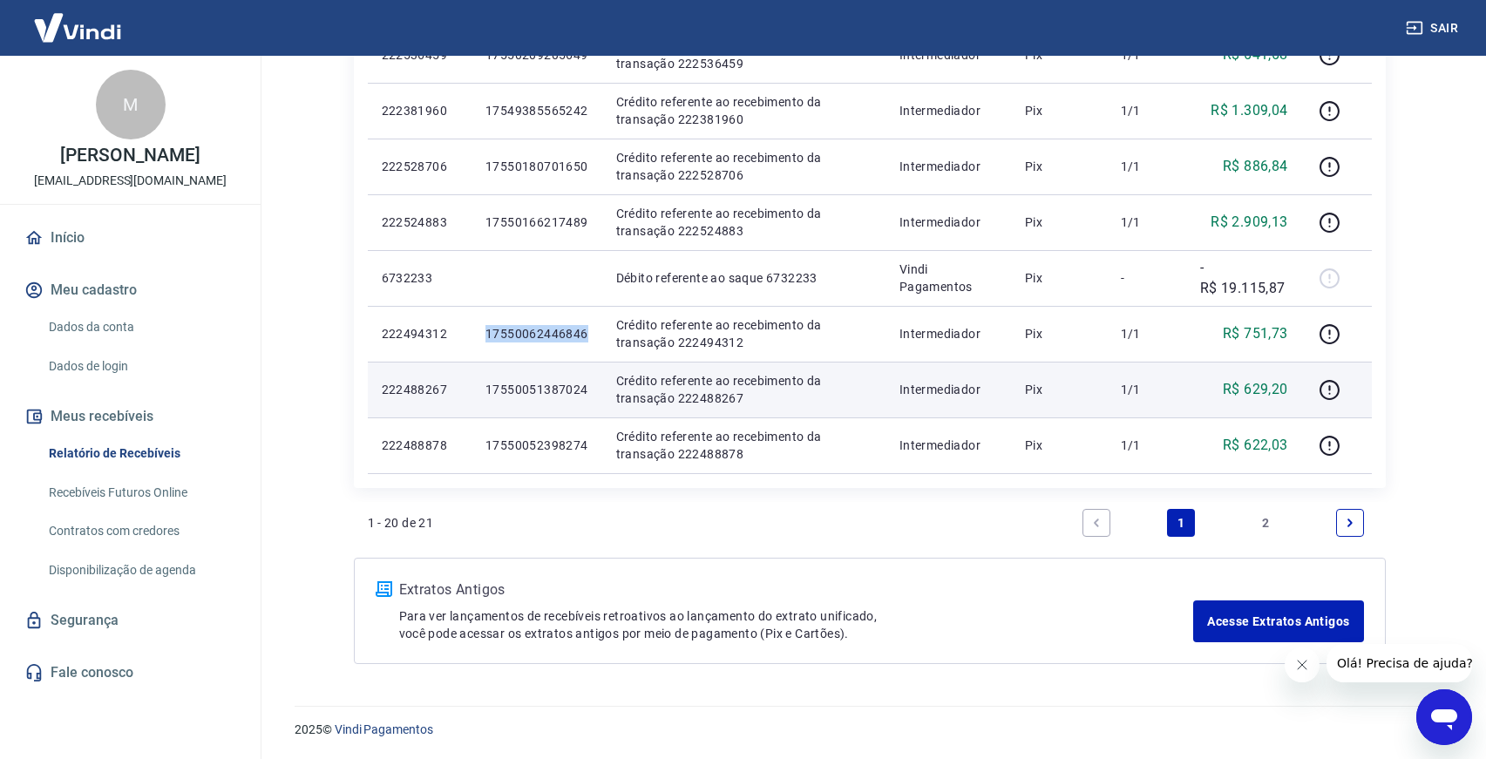
click at [514, 386] on p "17550051387024" at bounding box center [536, 389] width 103 height 17
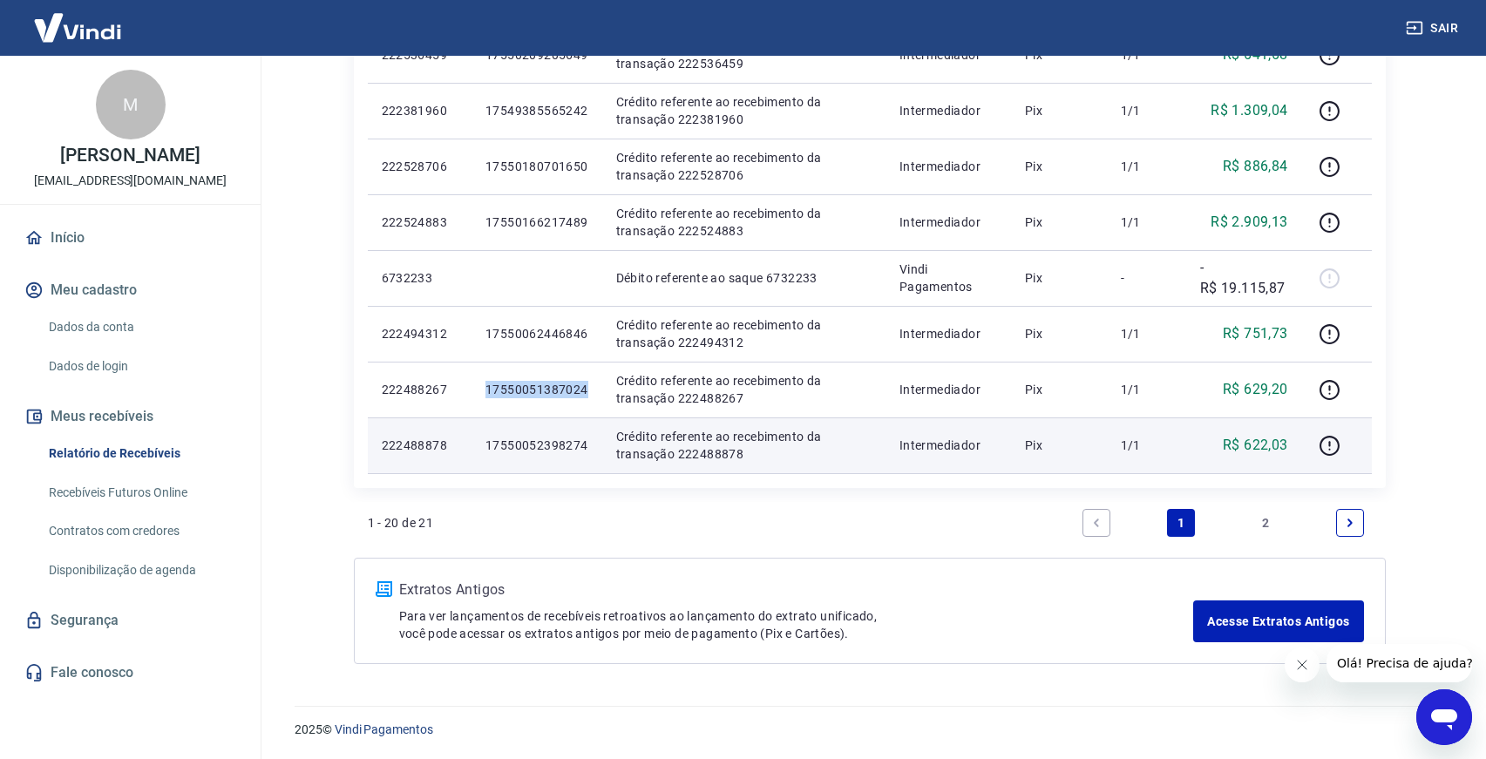
click at [527, 444] on p "17550052398274" at bounding box center [536, 445] width 103 height 17
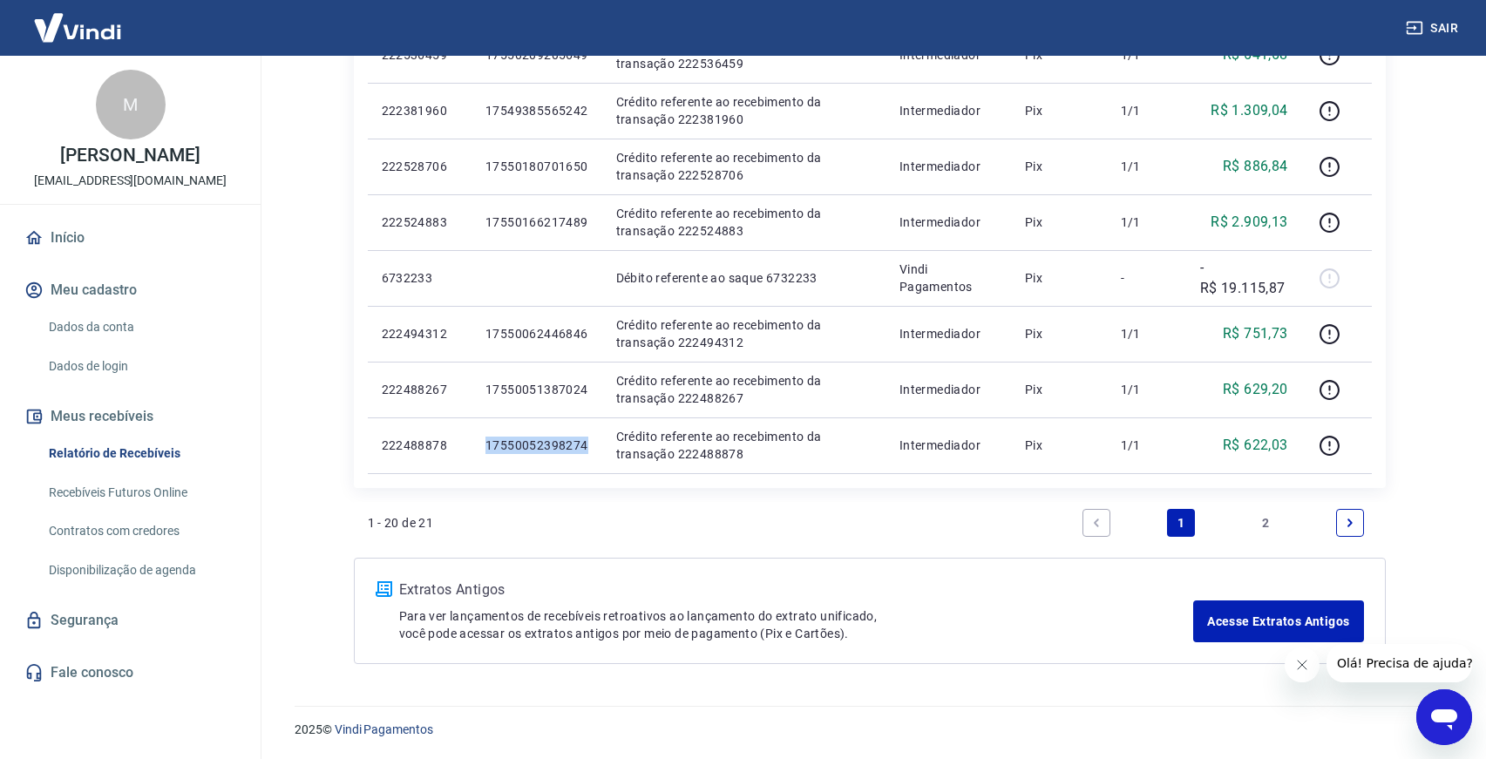
click at [1267, 526] on link "2" at bounding box center [1266, 523] width 28 height 28
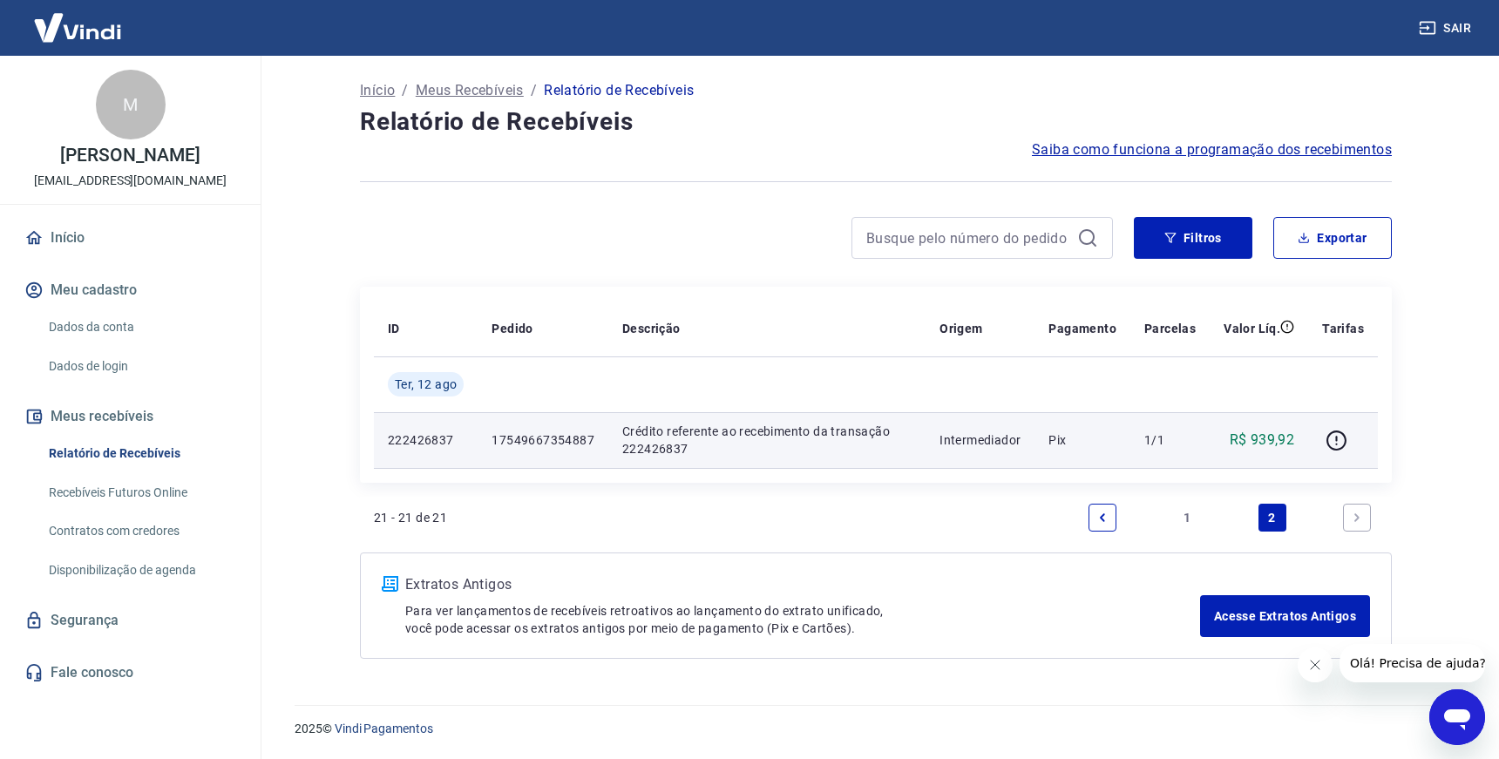
click at [529, 440] on p "17549667354887" at bounding box center [543, 439] width 103 height 17
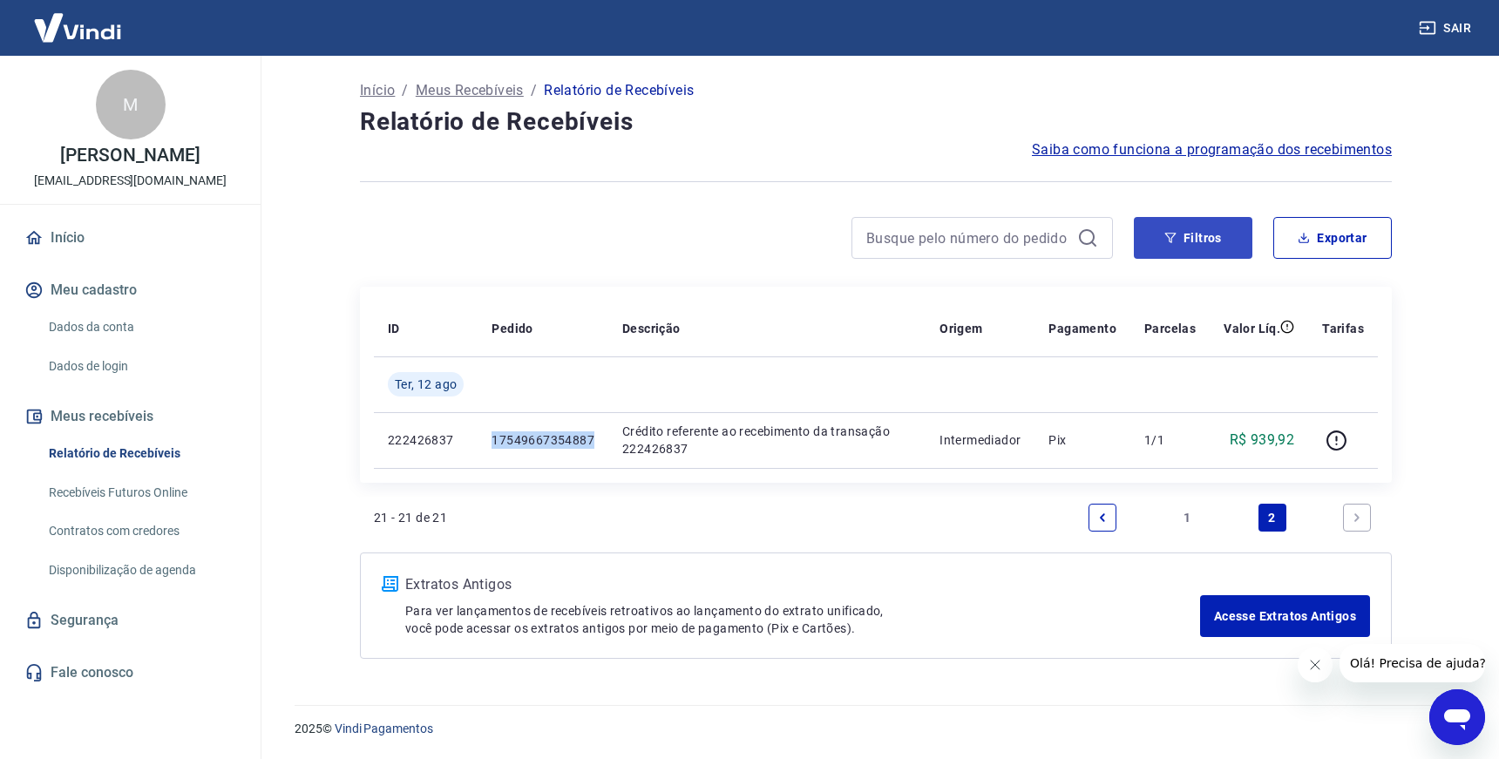
click at [1219, 243] on button "Filtros" at bounding box center [1193, 238] width 119 height 42
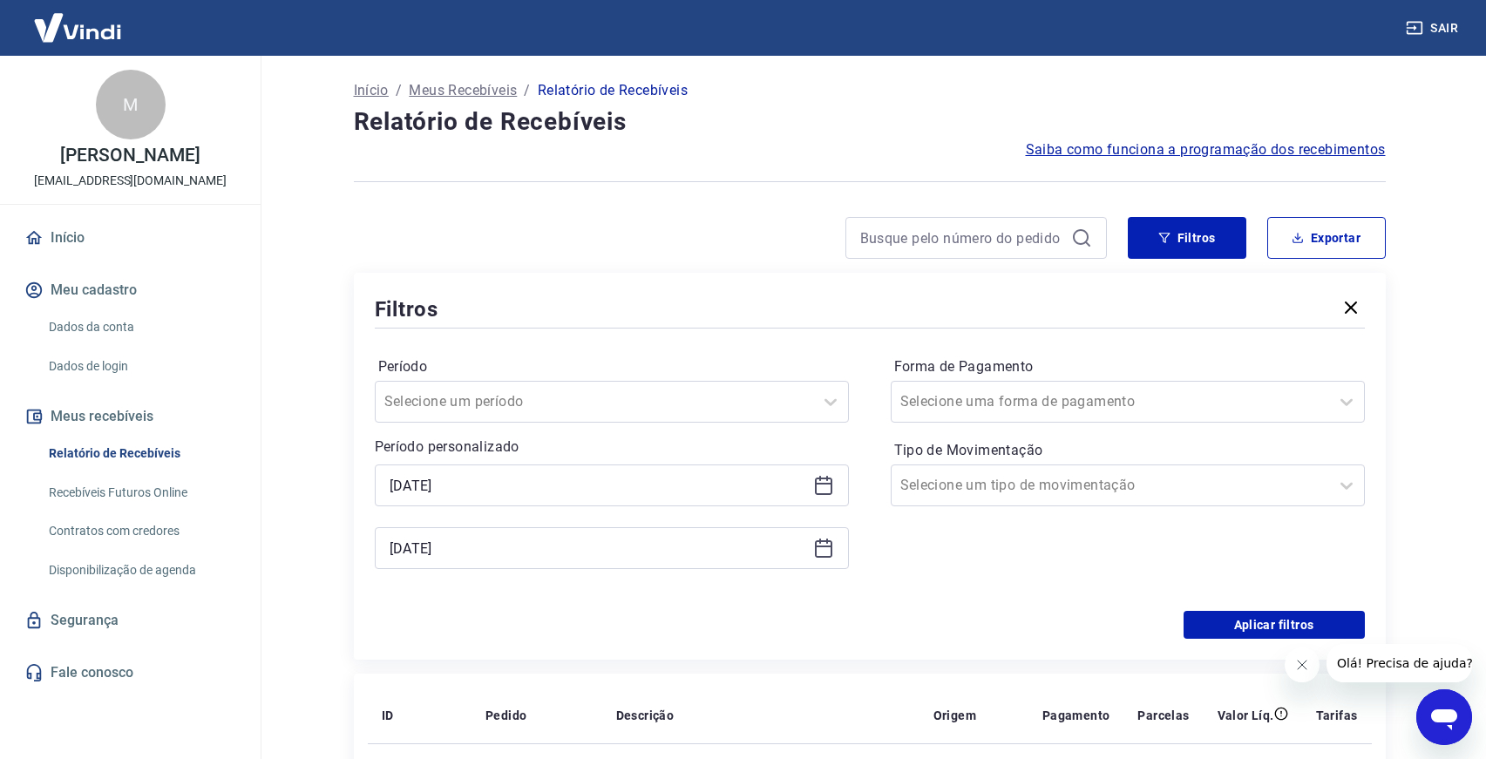
click at [824, 485] on icon at bounding box center [823, 485] width 21 height 21
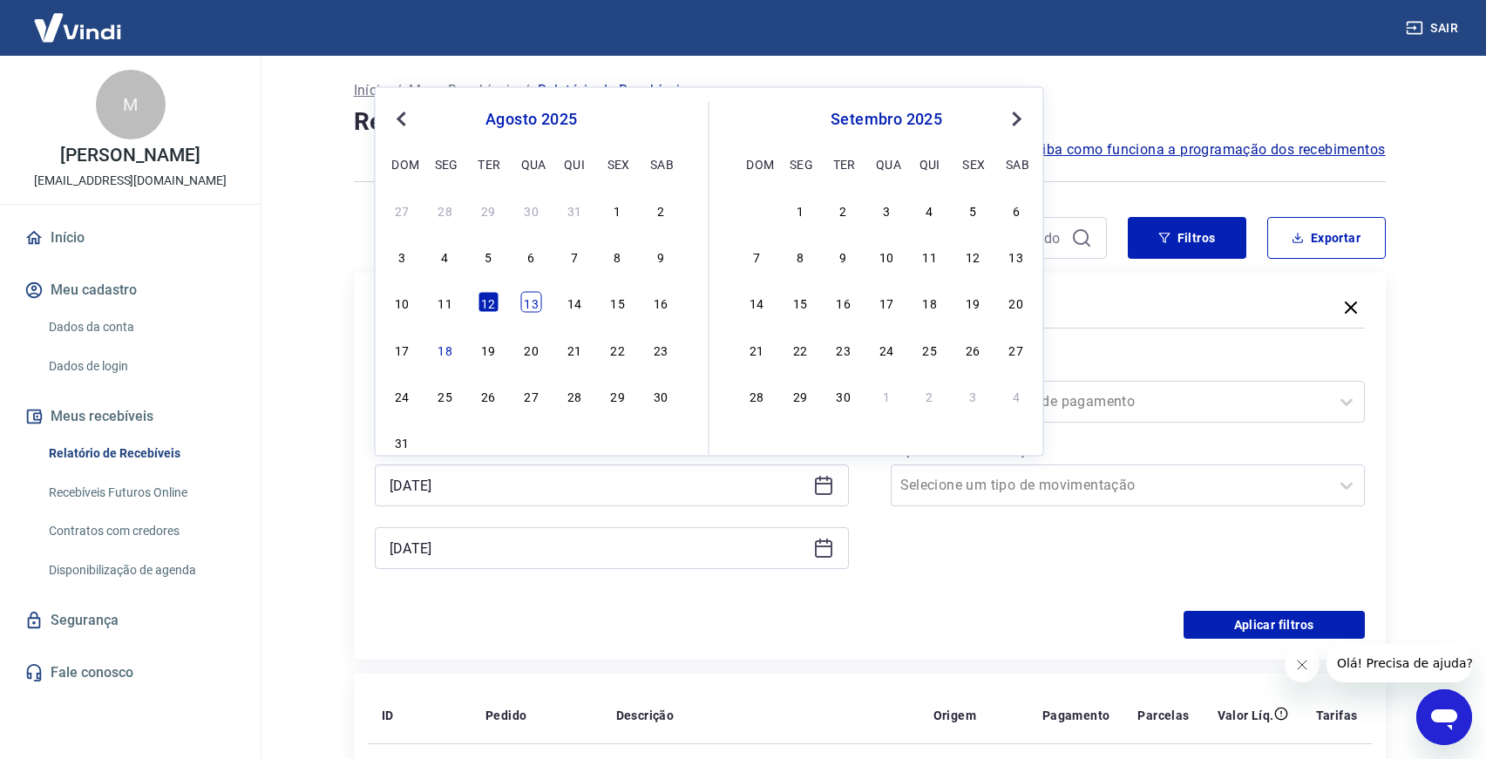
click at [525, 305] on div "13" at bounding box center [531, 302] width 21 height 21
type input "[DATE]"
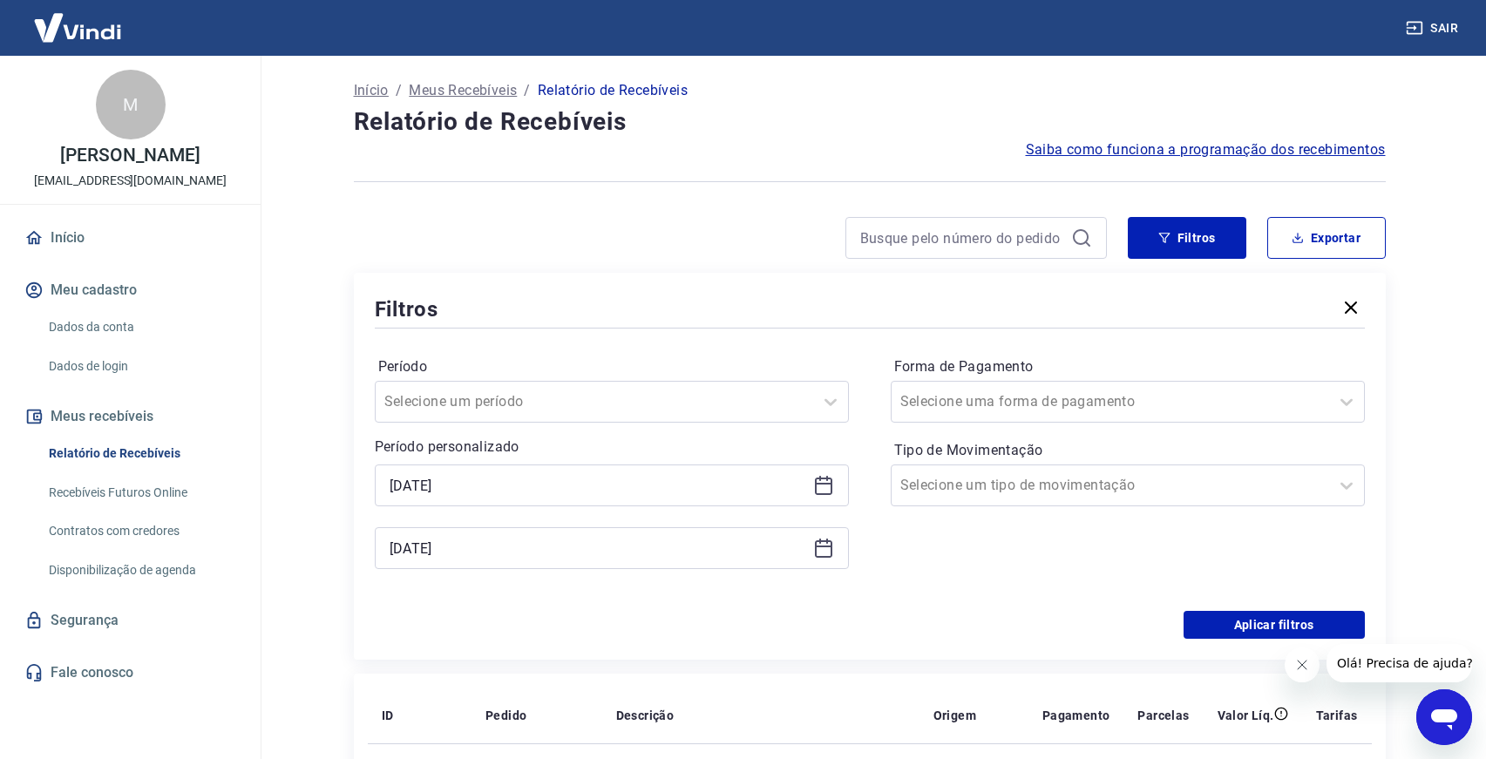
click at [826, 546] on icon at bounding box center [823, 548] width 21 height 21
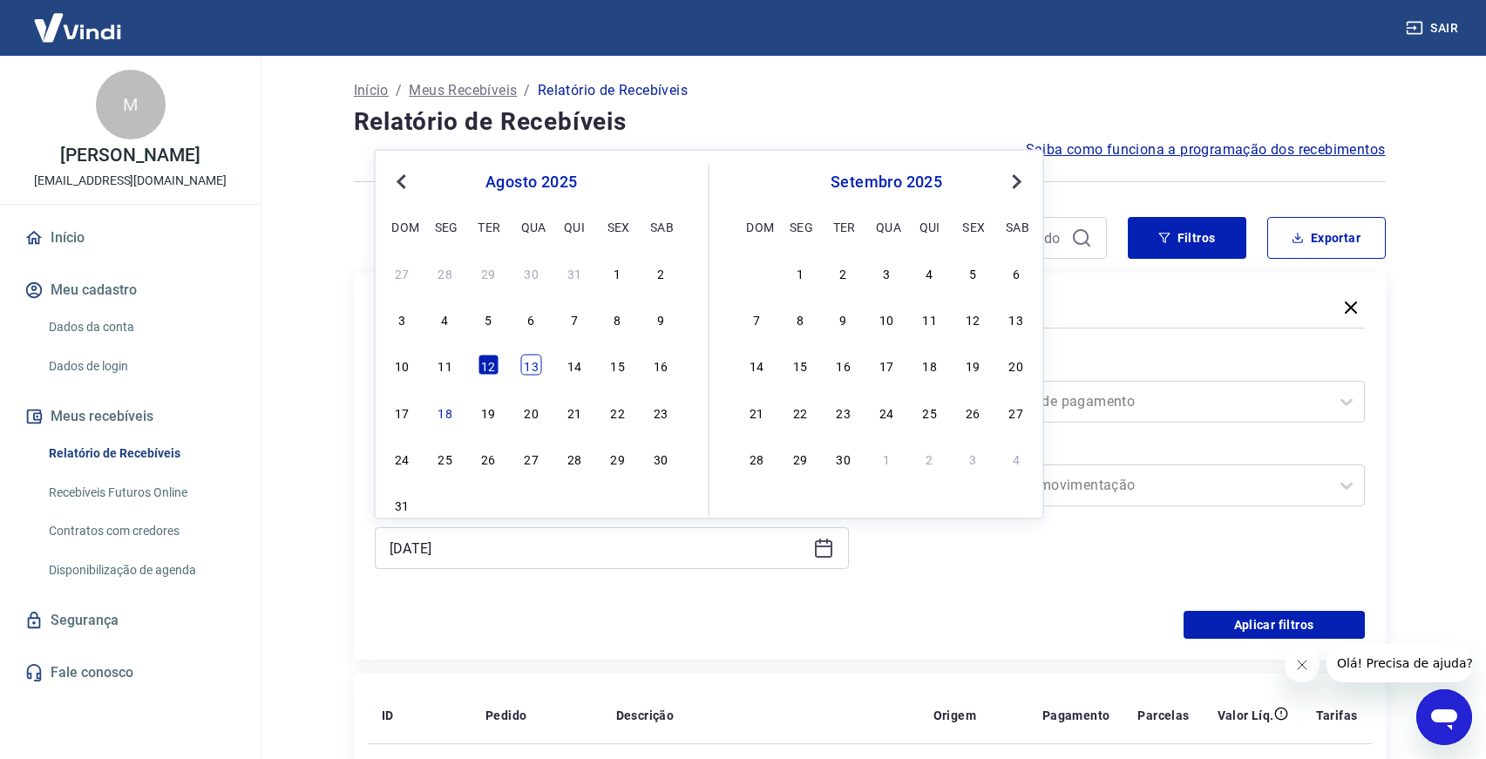
click at [522, 366] on div "13" at bounding box center [531, 365] width 21 height 21
type input "[DATE]"
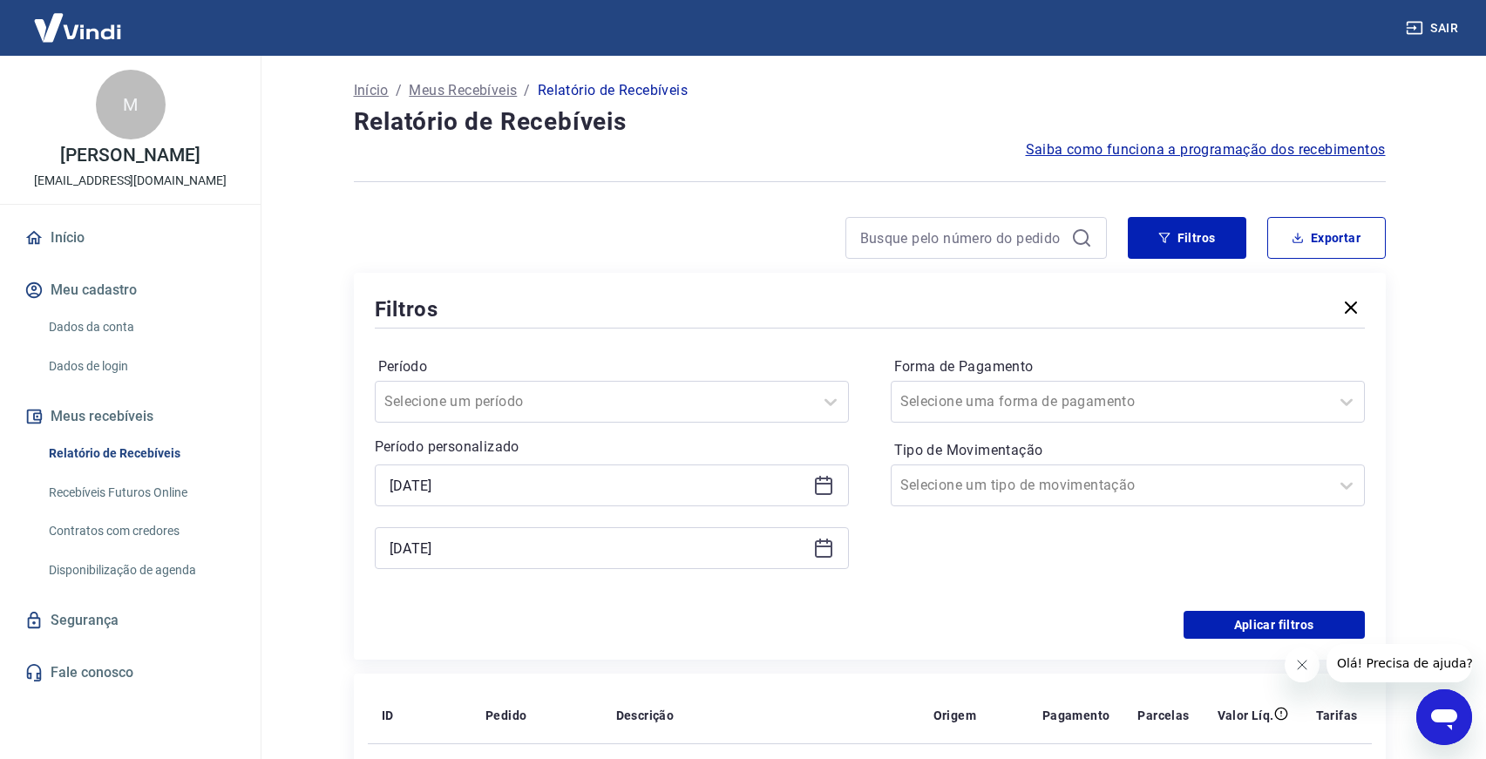
click at [866, 526] on div "Período Selecione um período Período personalizado Selected date: [DATE] [DATE]…" at bounding box center [870, 471] width 990 height 279
click at [1255, 630] on button "Aplicar filtros" at bounding box center [1274, 625] width 181 height 28
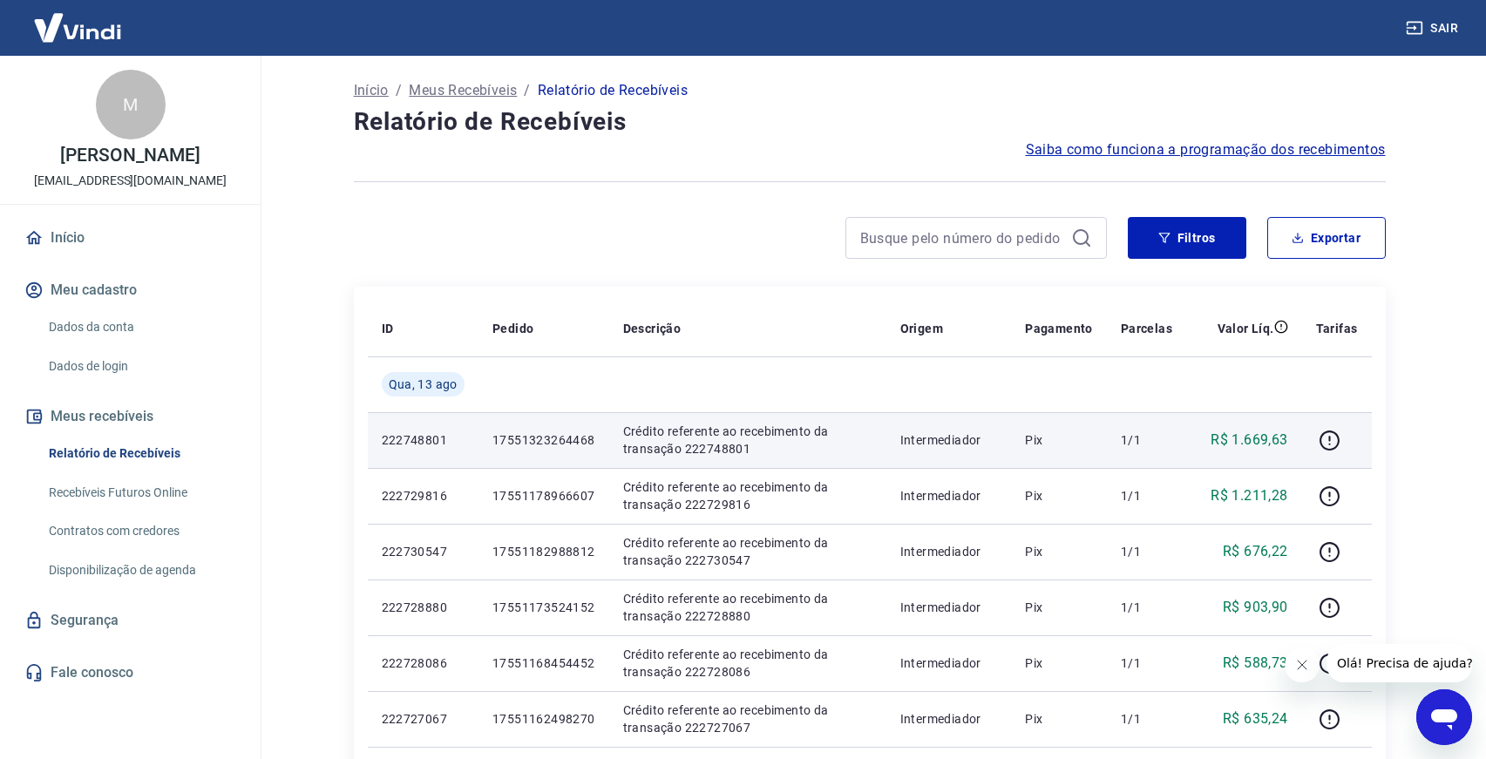
click at [561, 436] on p "17551323264468" at bounding box center [543, 439] width 103 height 17
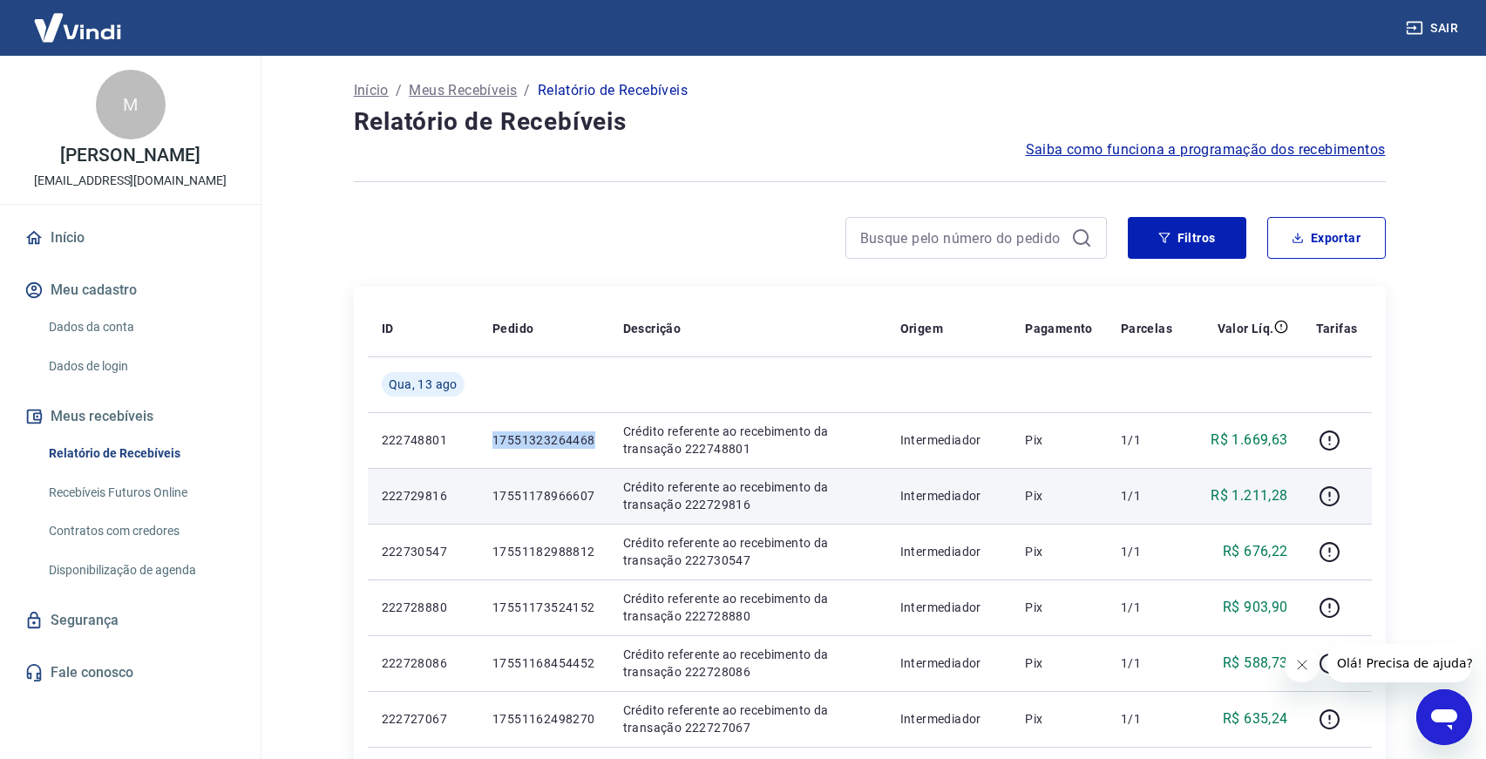
click at [533, 498] on p "17551178966607" at bounding box center [543, 495] width 103 height 17
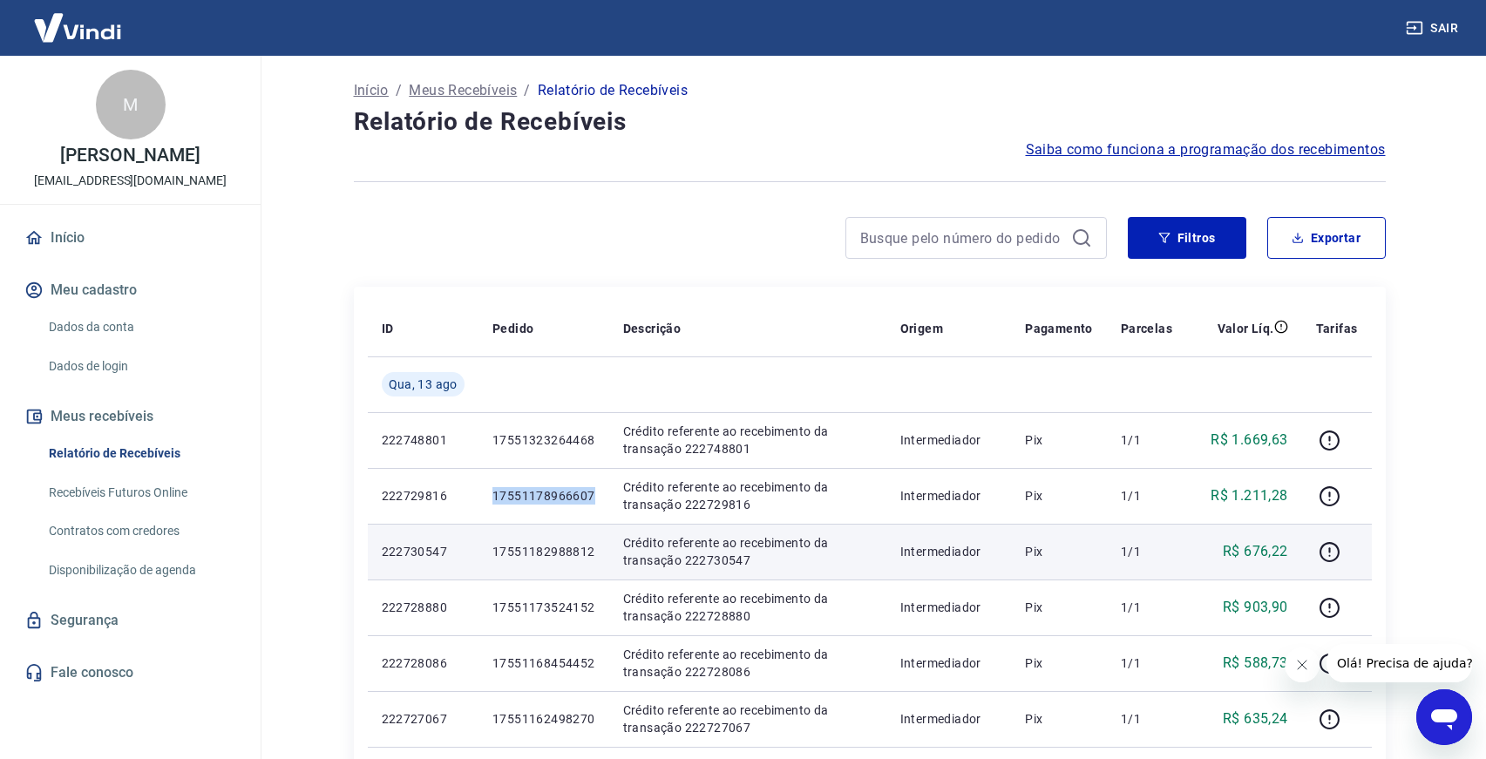
click at [535, 560] on p "17551182988812" at bounding box center [543, 551] width 103 height 17
click at [538, 553] on p "17551182988812" at bounding box center [543, 551] width 103 height 17
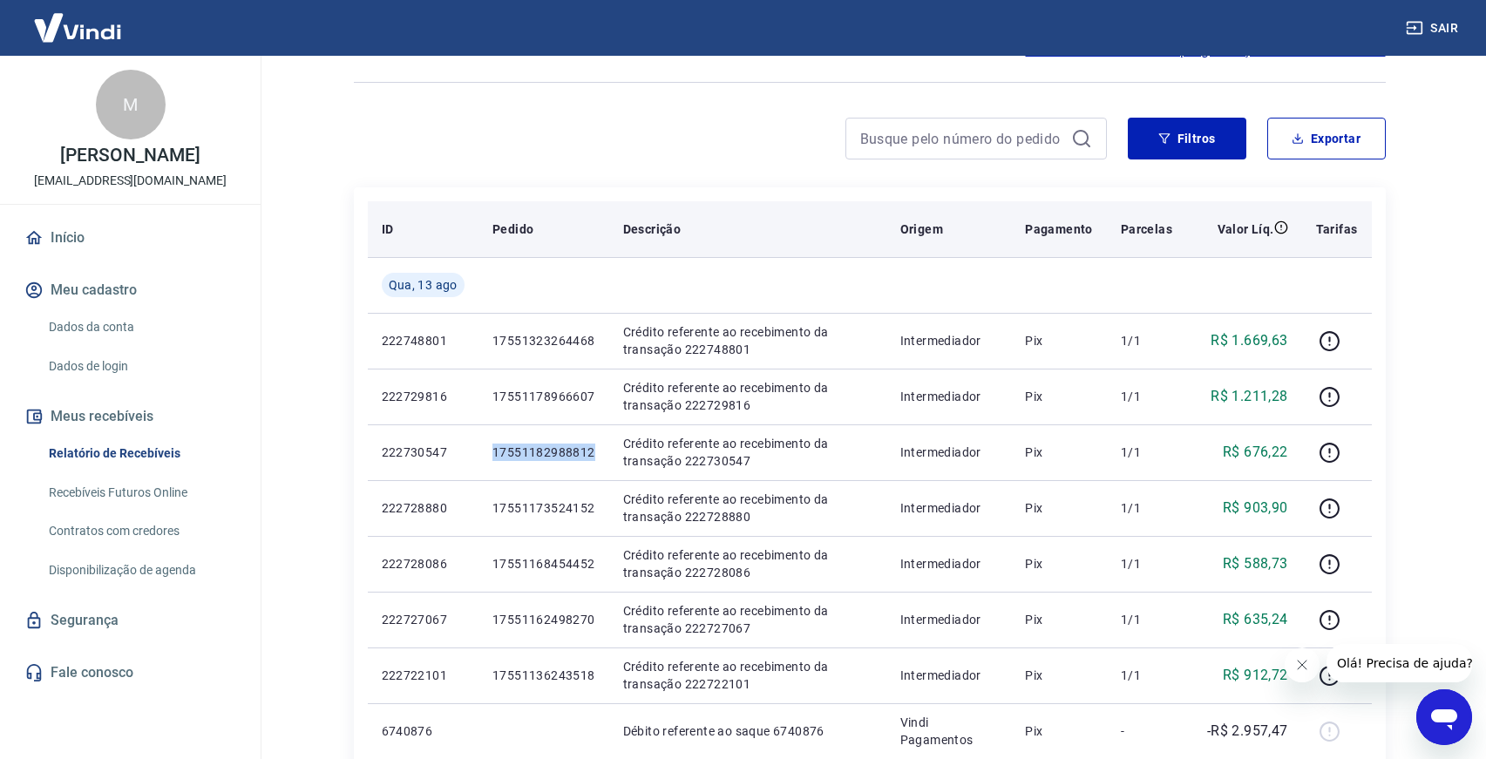
scroll to position [126, 0]
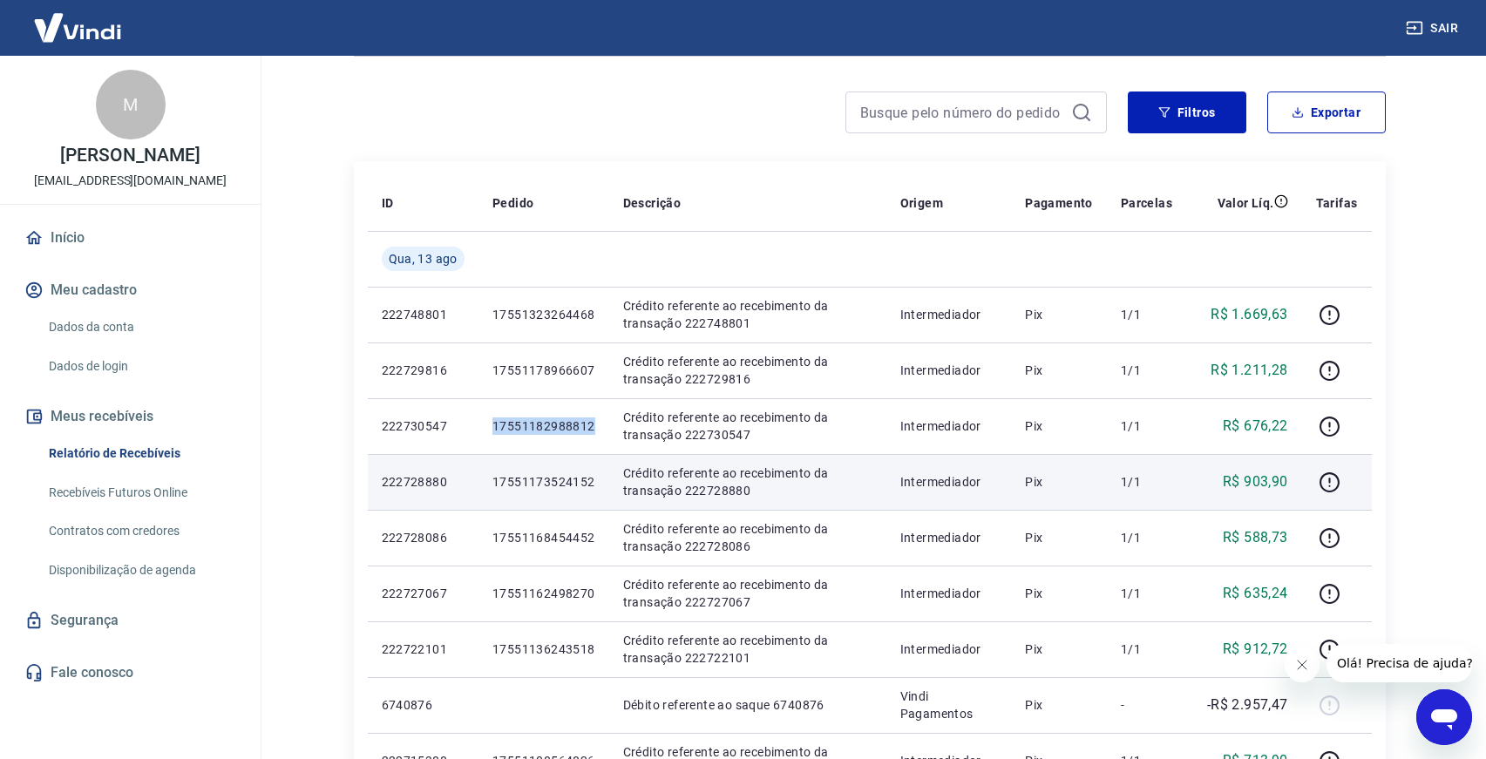
click at [562, 488] on p "17551173524152" at bounding box center [543, 481] width 103 height 17
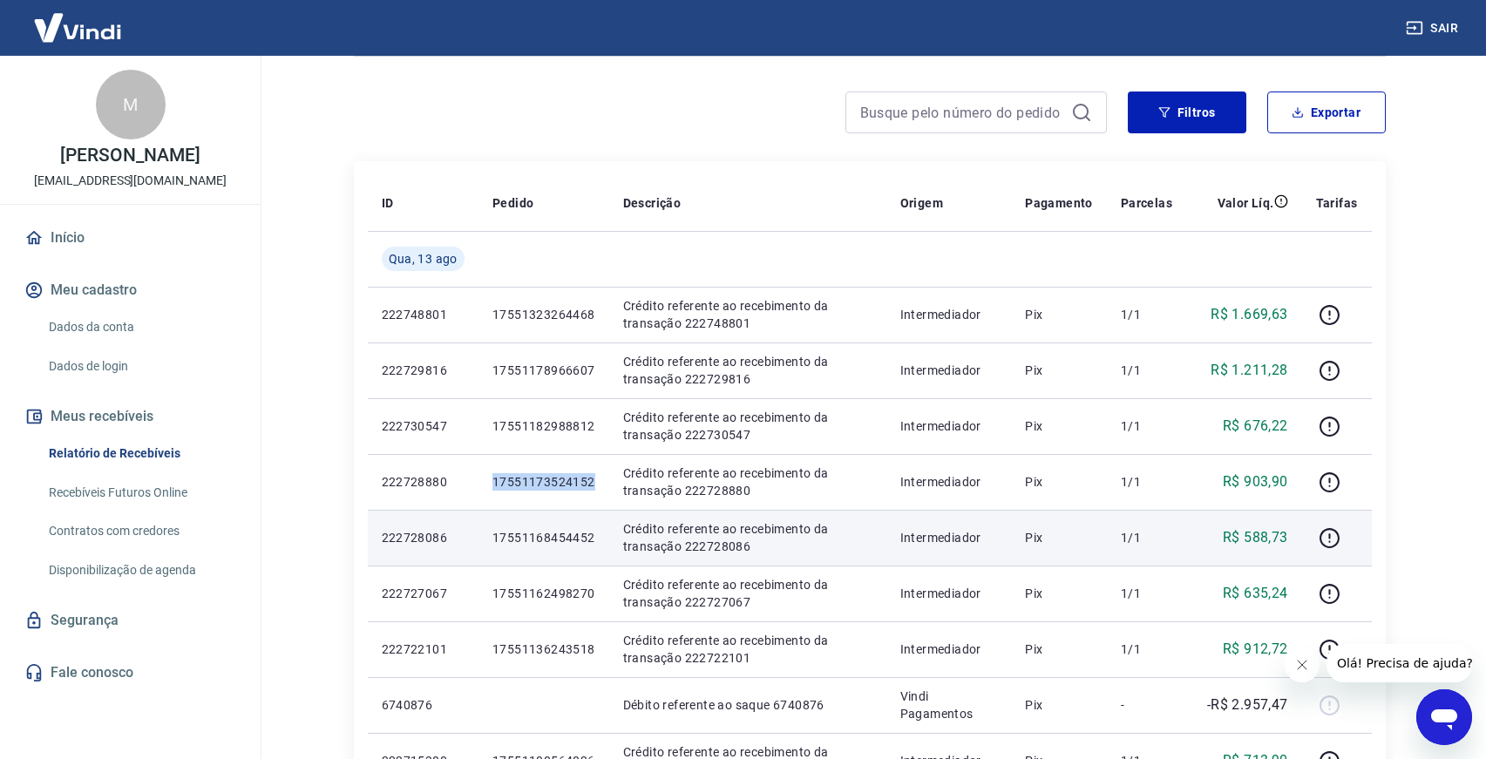
click at [528, 540] on p "17551168454452" at bounding box center [543, 537] width 103 height 17
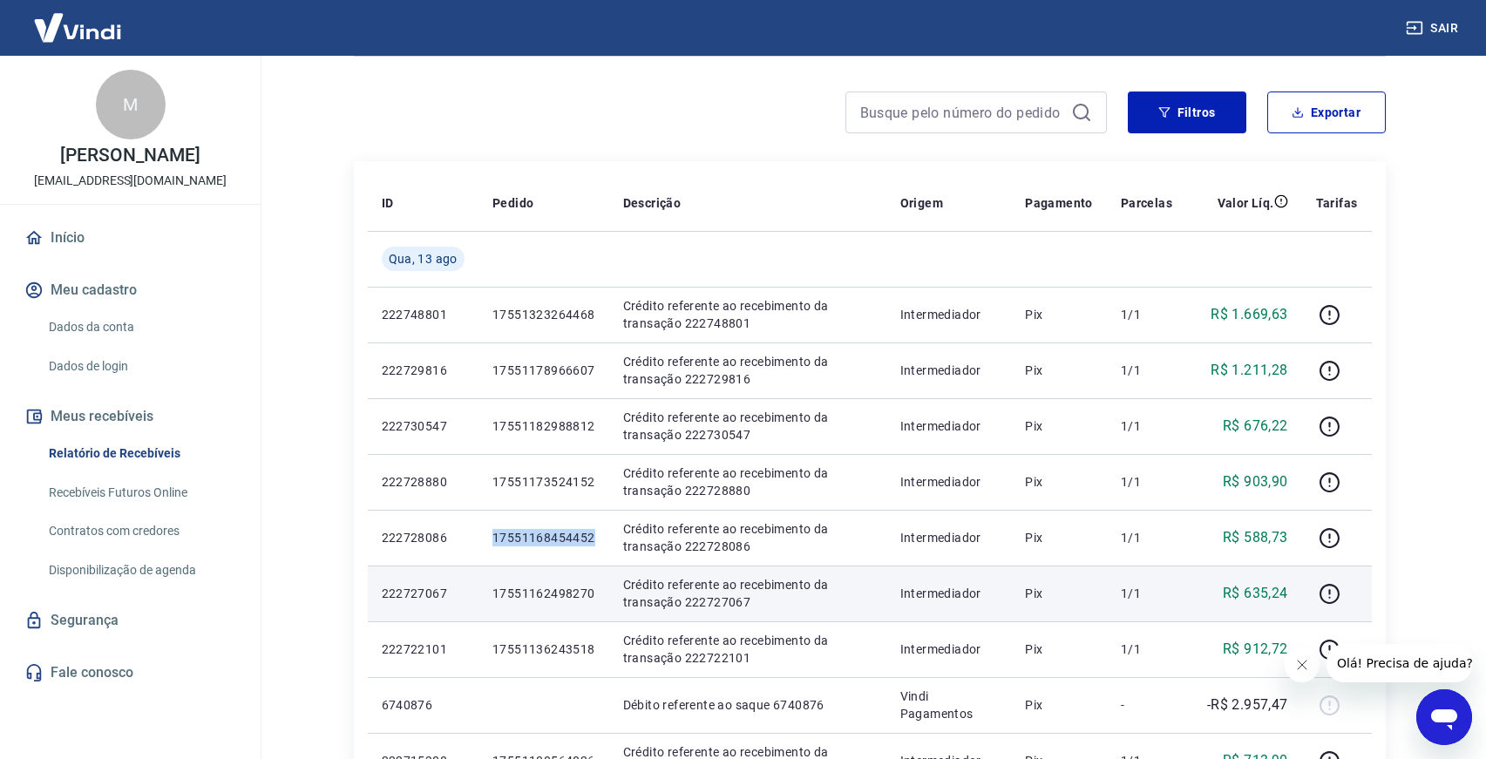
click at [540, 594] on p "17551162498270" at bounding box center [543, 593] width 103 height 17
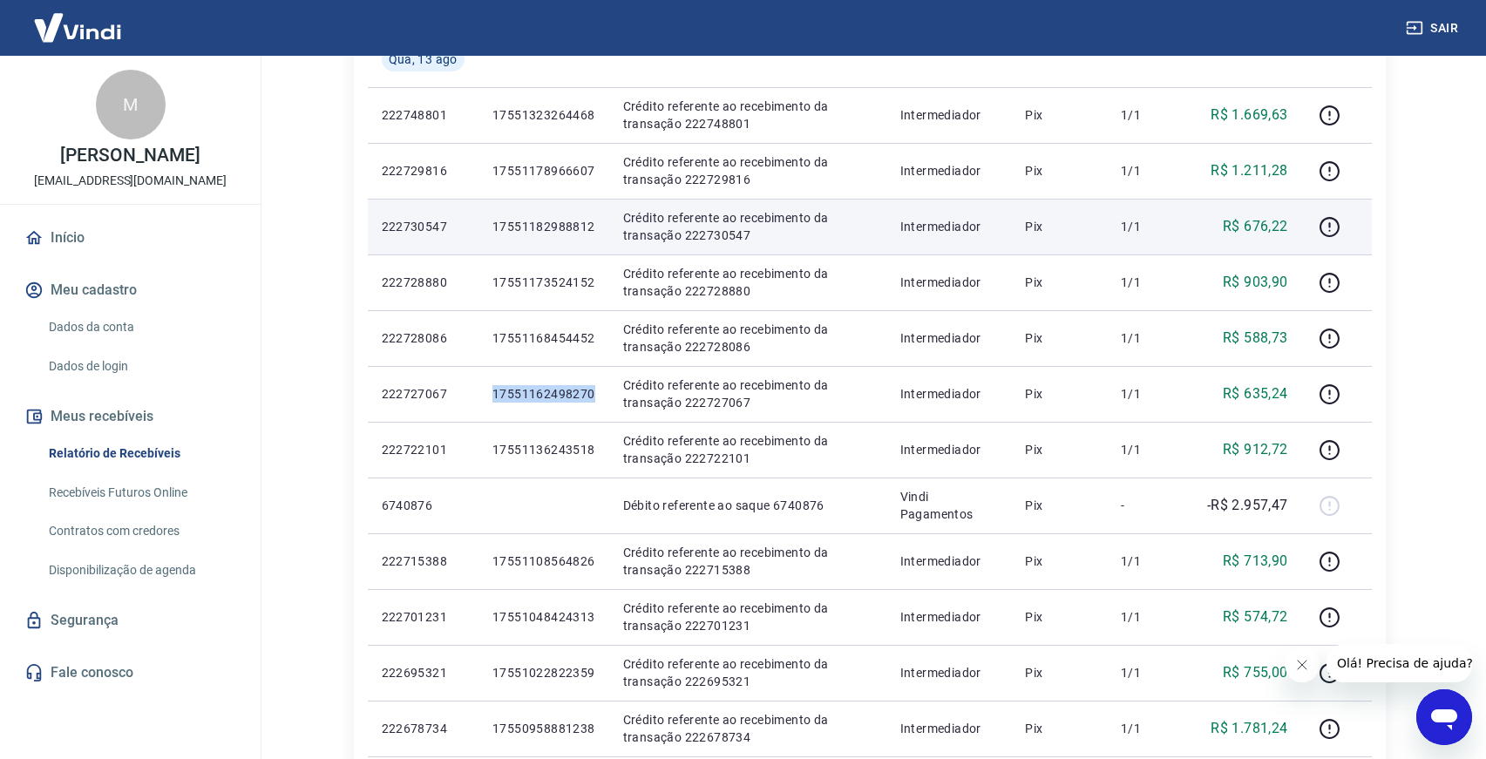
scroll to position [417, 0]
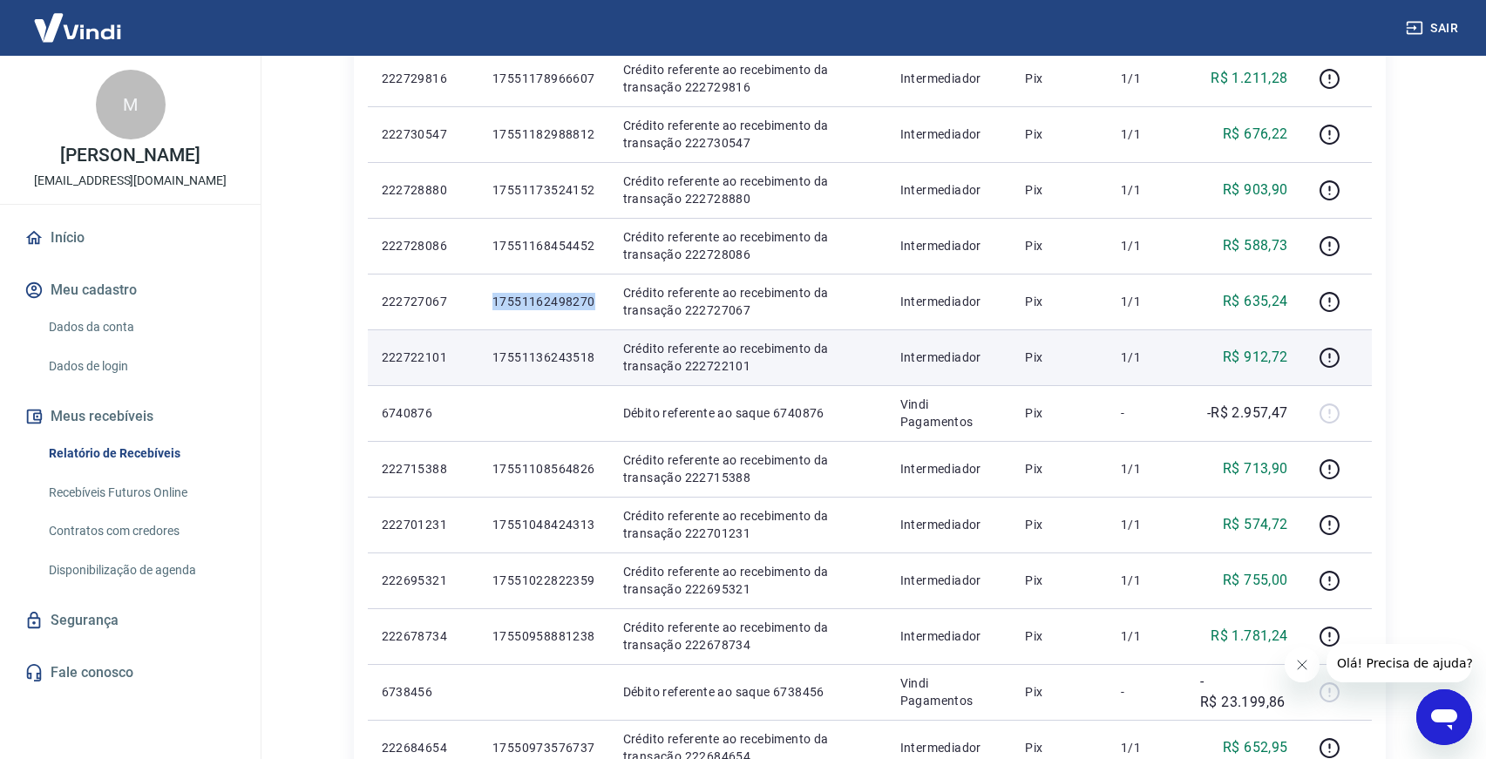
click at [557, 350] on p "17551136243518" at bounding box center [543, 357] width 103 height 17
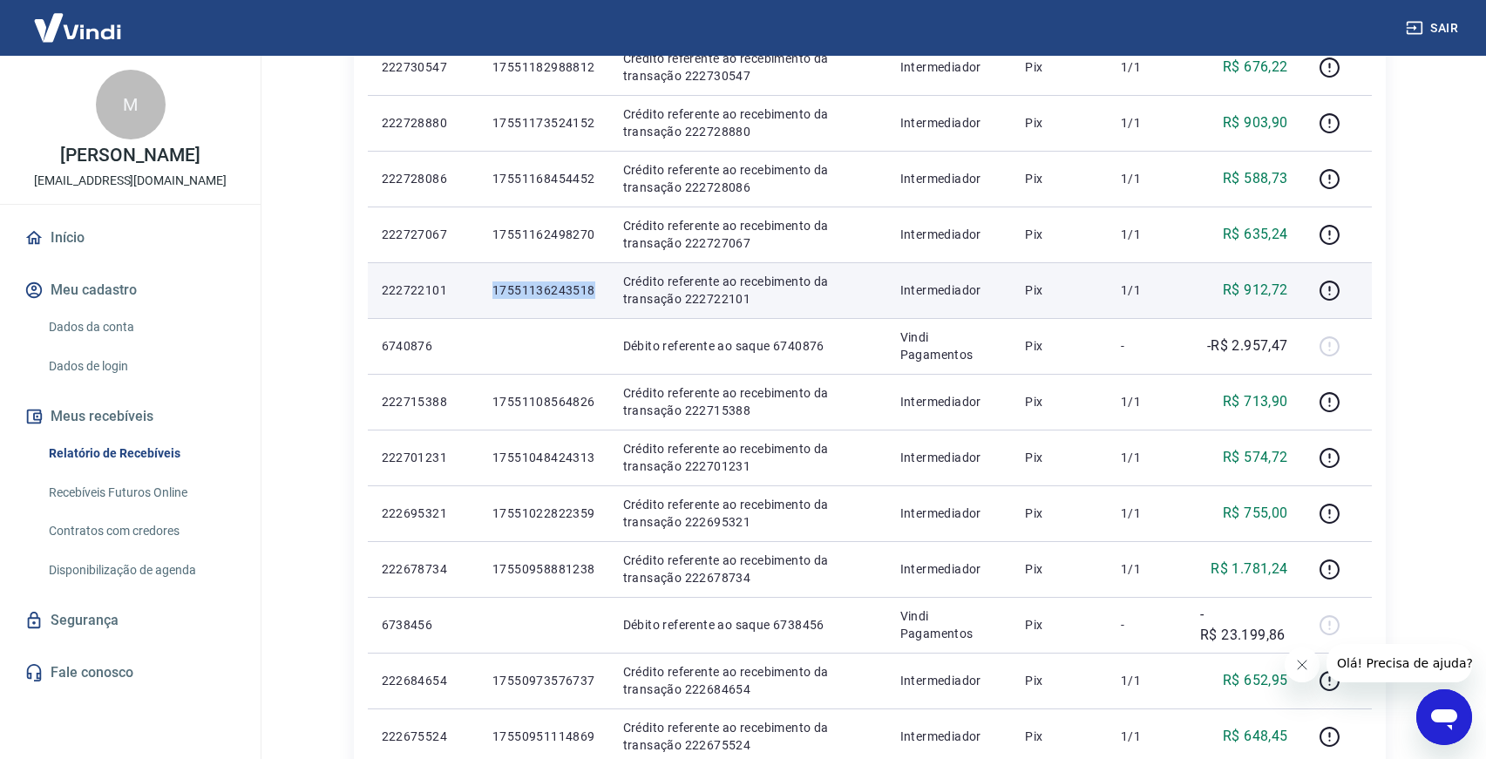
scroll to position [494, 0]
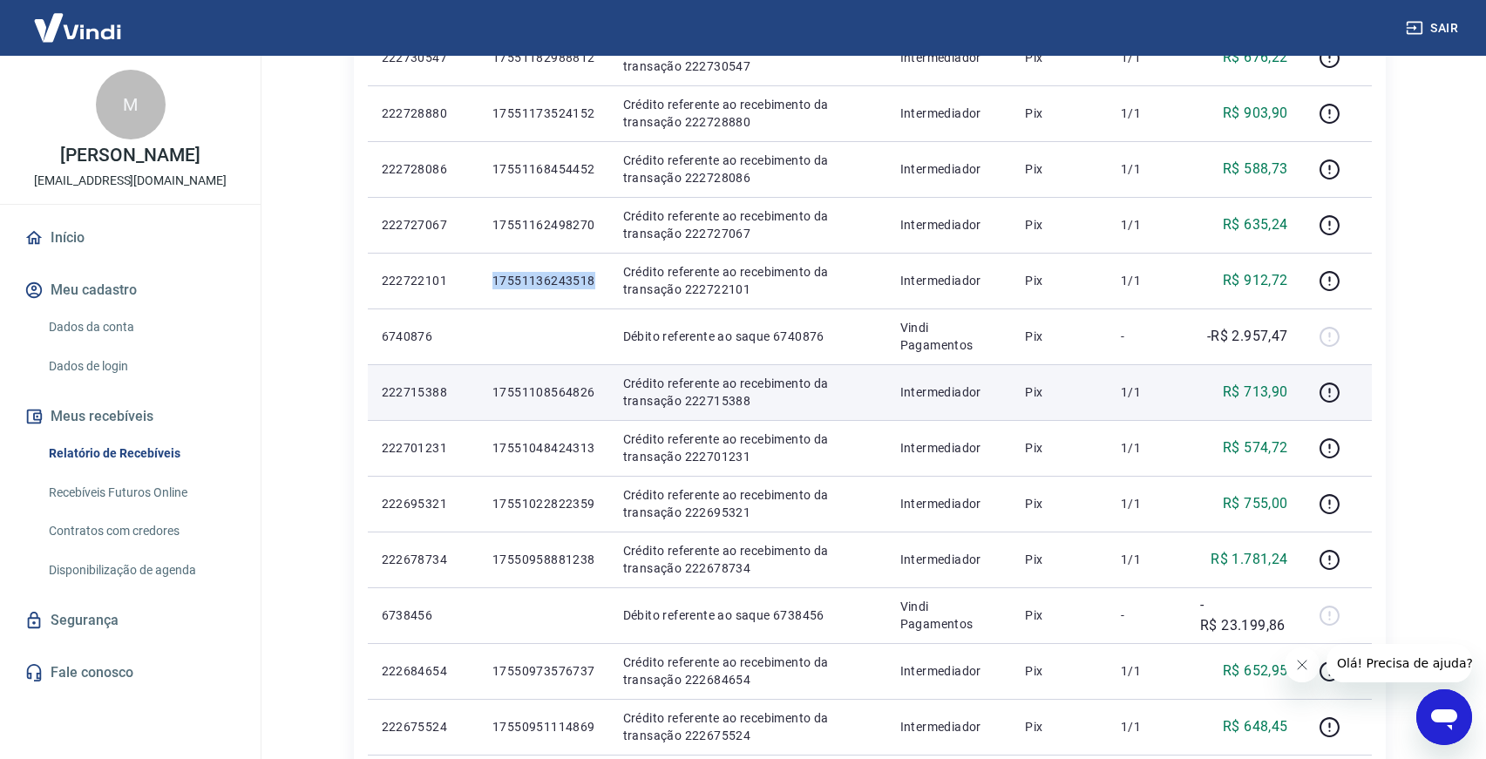
click at [546, 393] on p "17551108564826" at bounding box center [543, 392] width 103 height 17
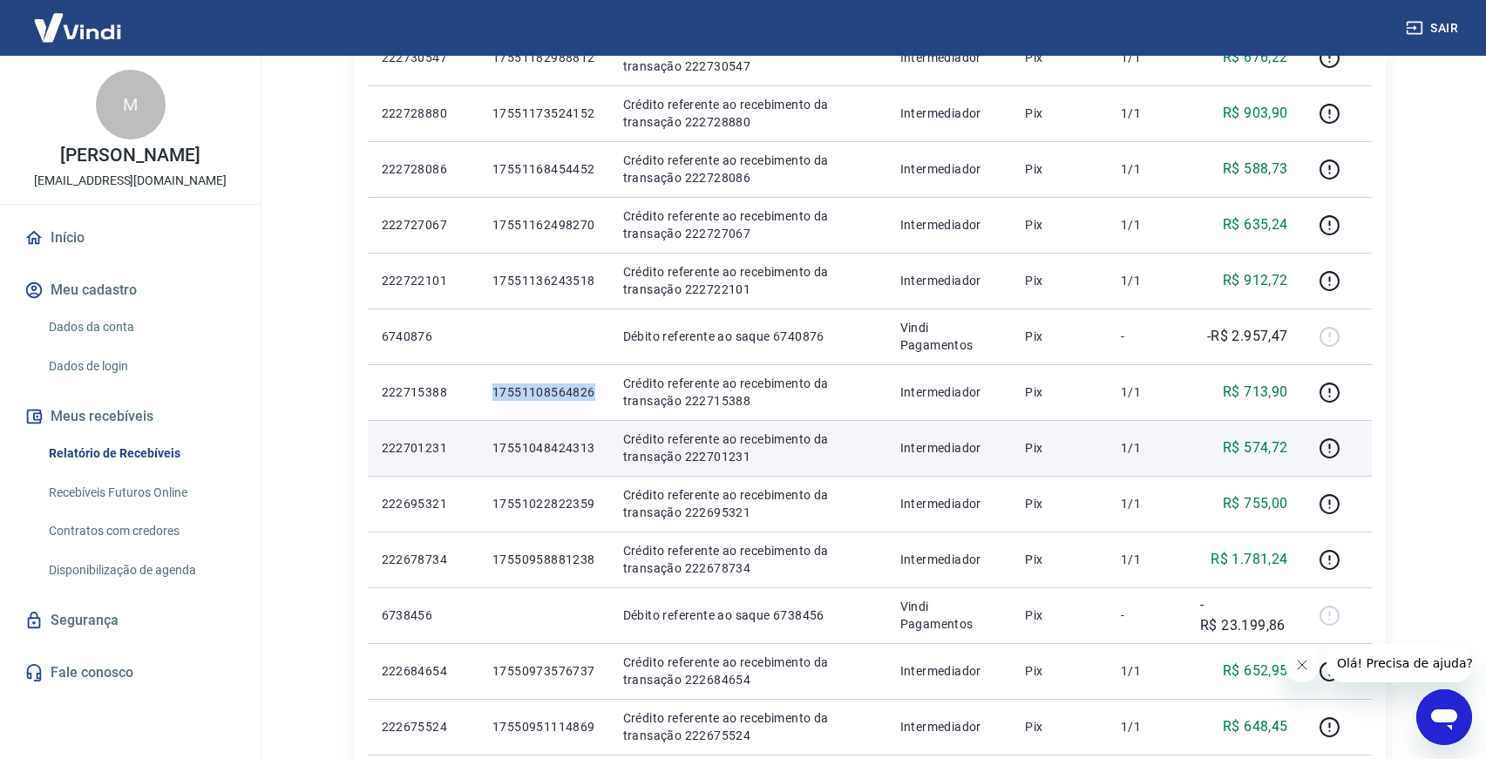
click at [546, 445] on p "17551048424313" at bounding box center [543, 447] width 103 height 17
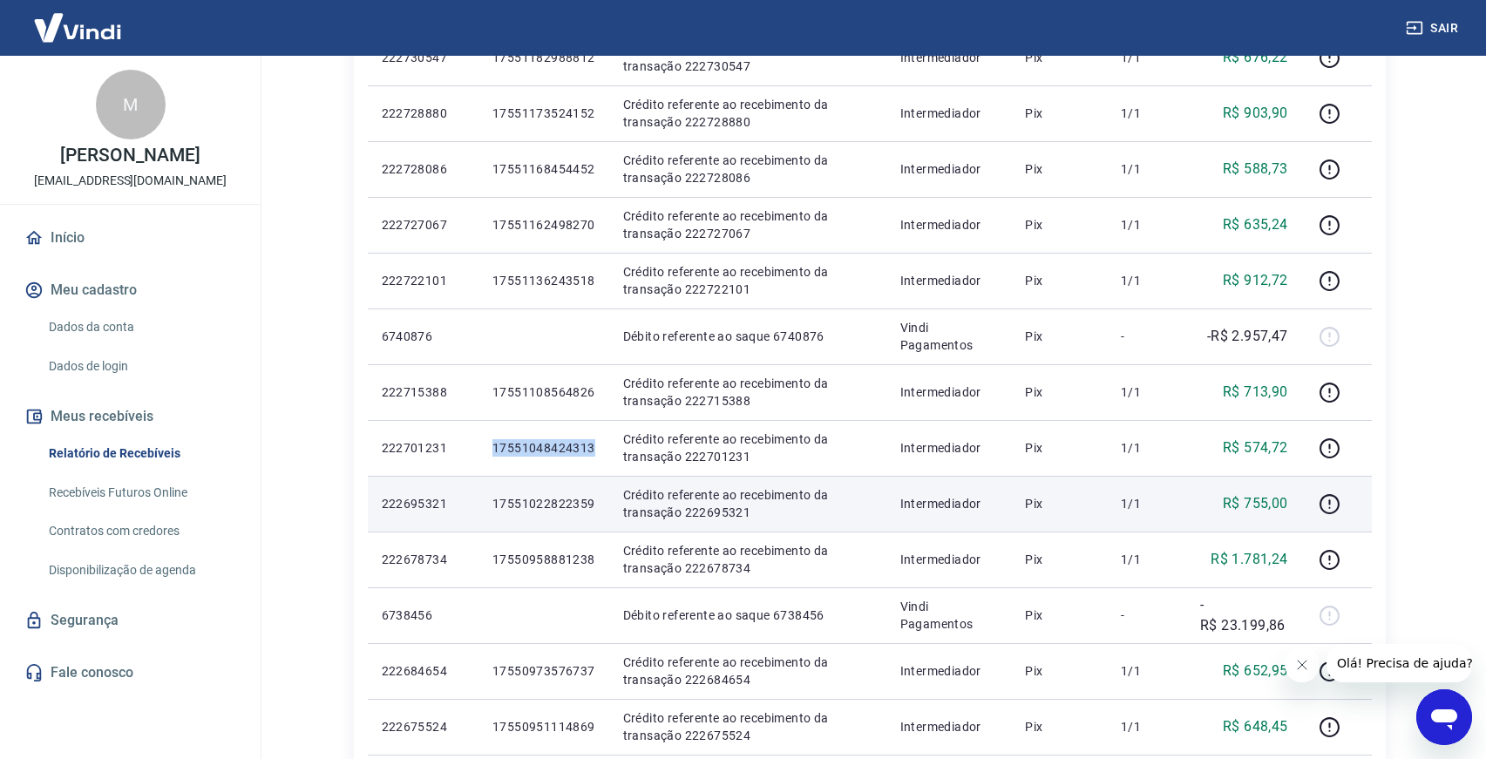
click at [538, 499] on p "17551022822359" at bounding box center [543, 503] width 103 height 17
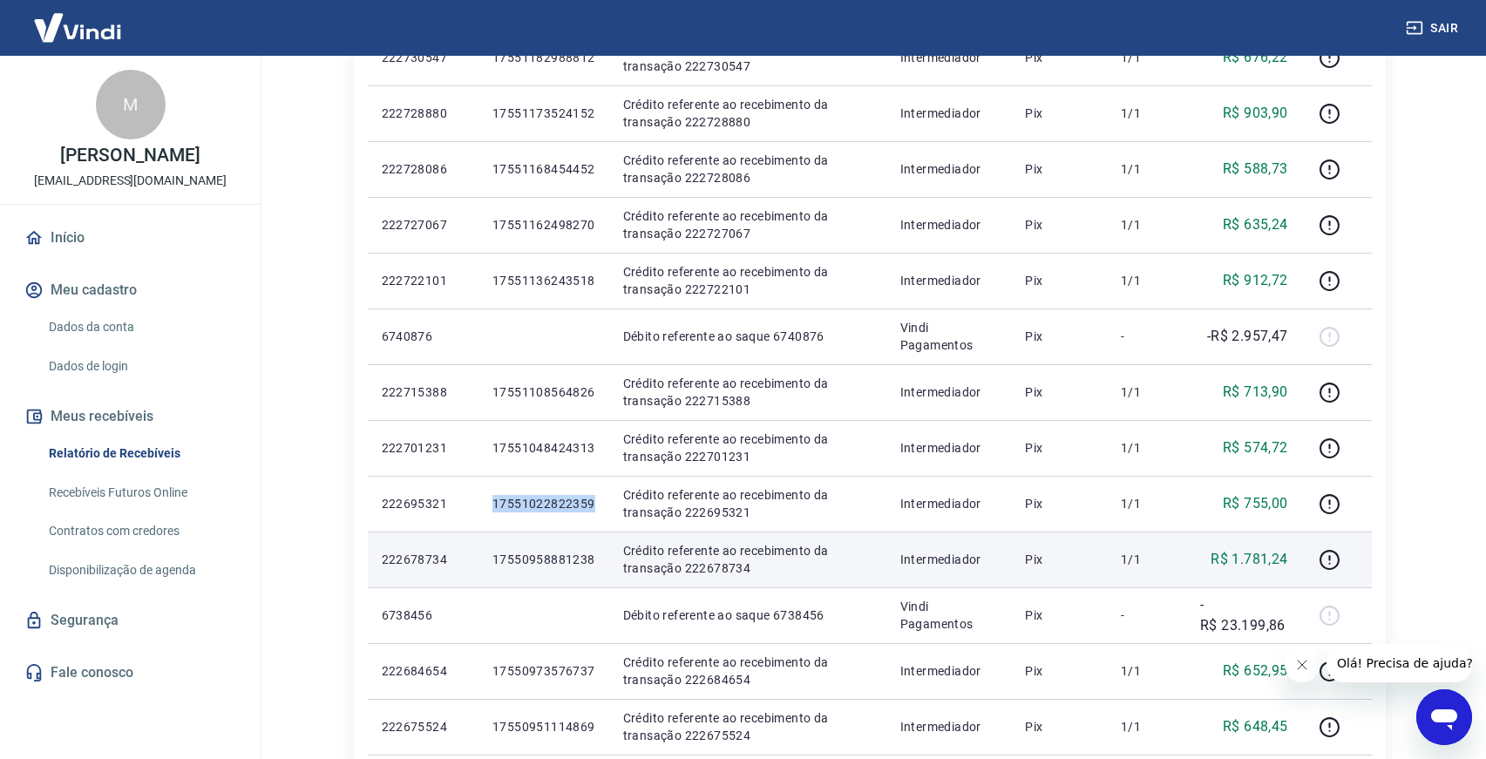
click at [545, 562] on p "17550958881238" at bounding box center [543, 559] width 103 height 17
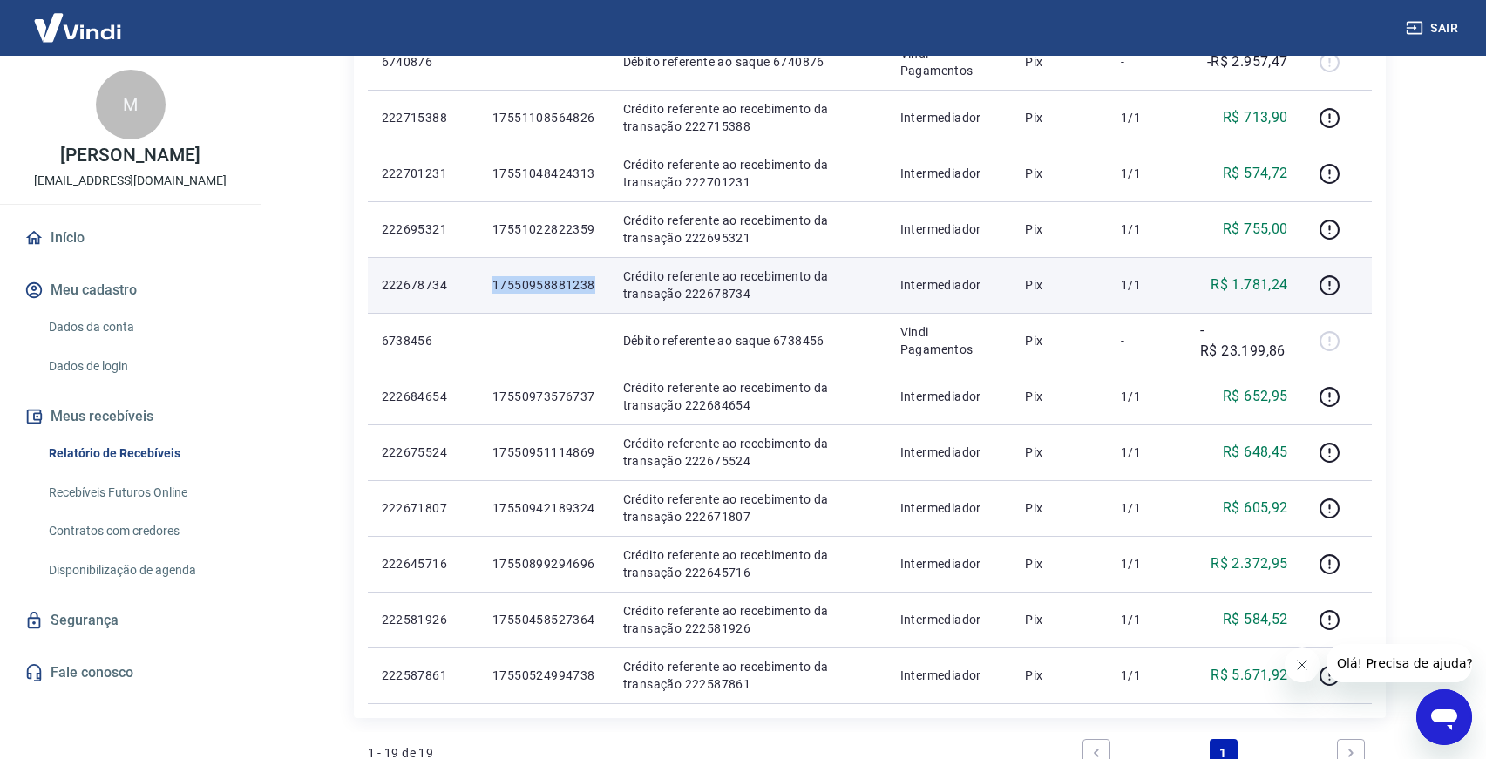
scroll to position [796, 0]
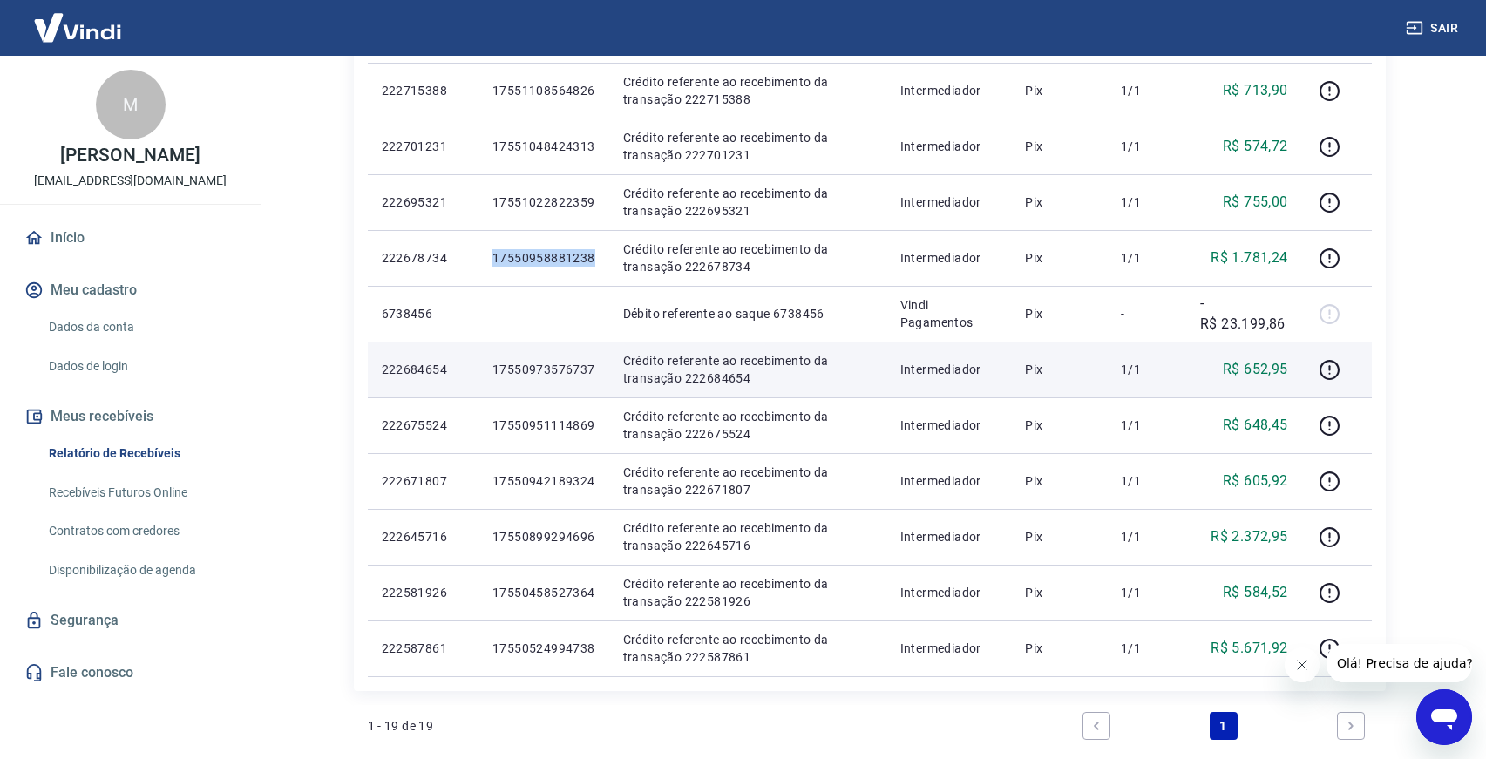
click at [557, 369] on p "17550973576737" at bounding box center [543, 369] width 103 height 17
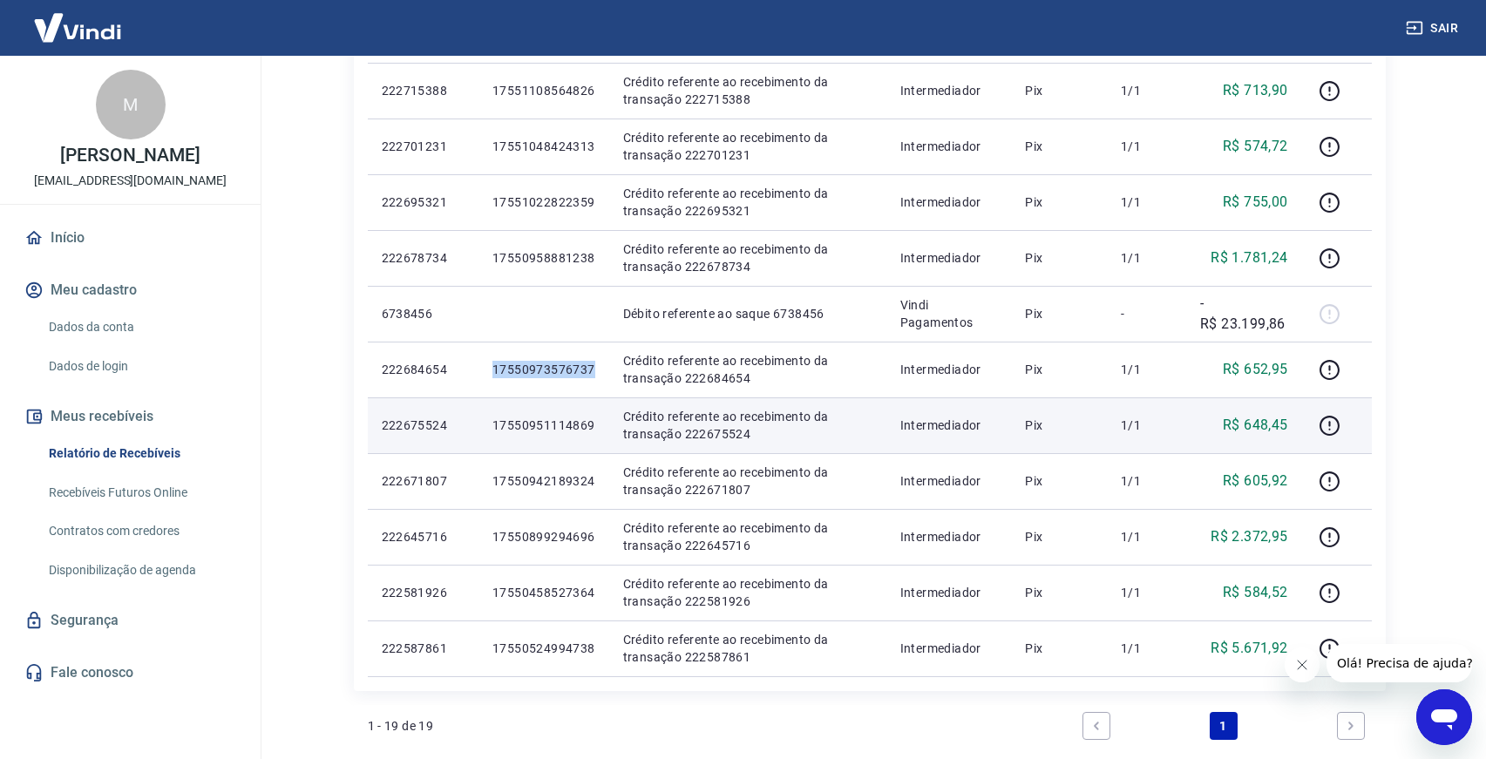
click at [534, 429] on p "17550951114869" at bounding box center [543, 425] width 103 height 17
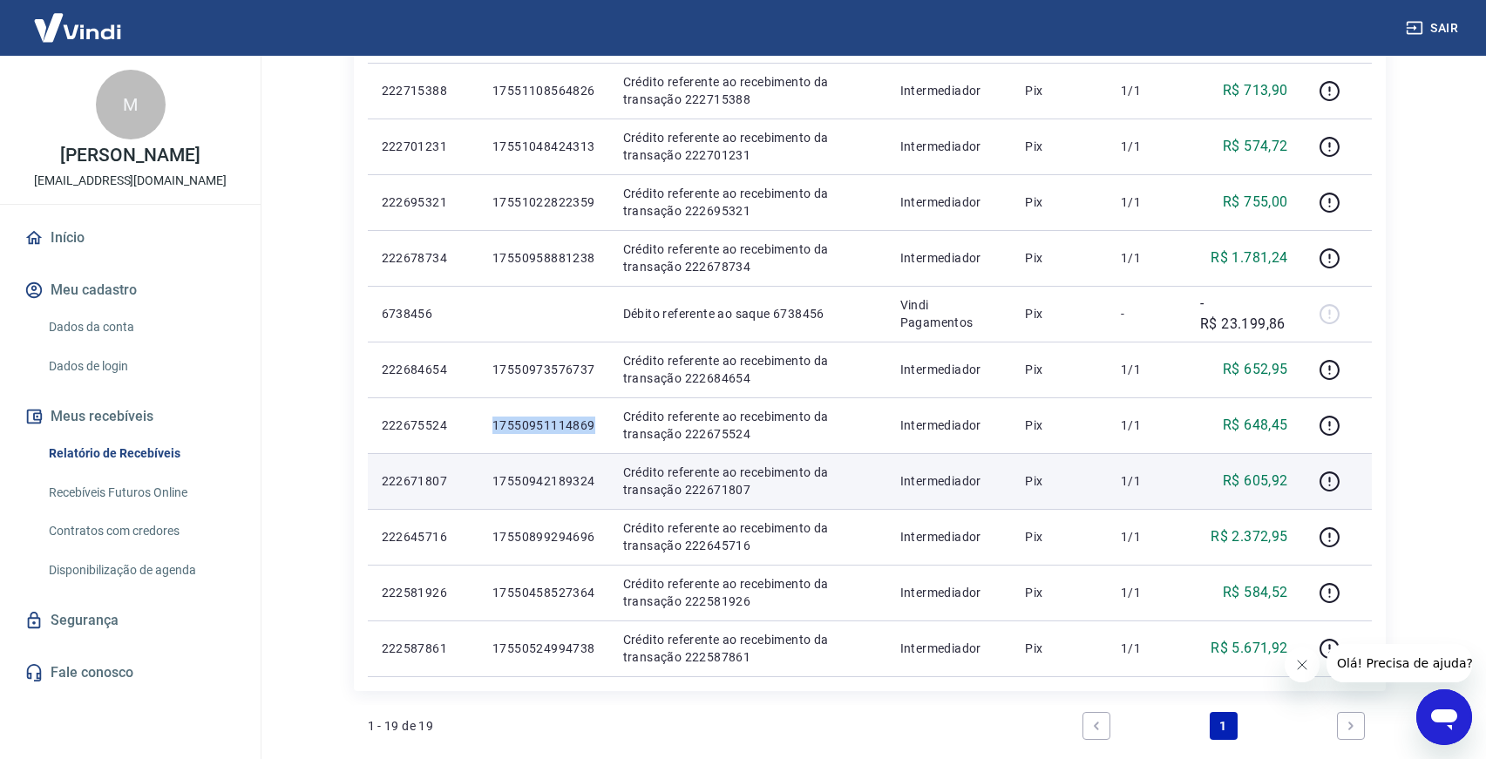
click at [509, 483] on p "17550942189324" at bounding box center [543, 480] width 103 height 17
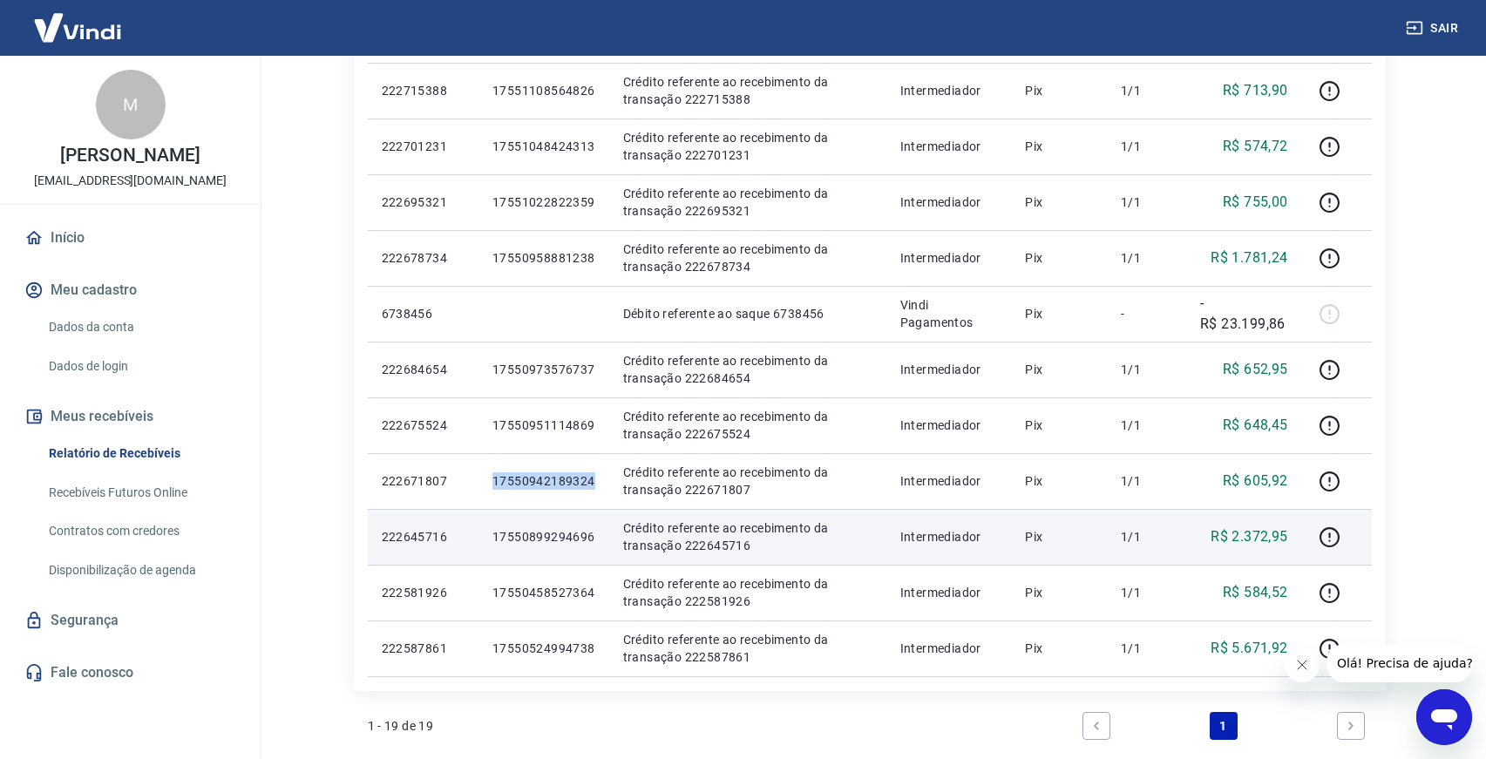
click at [546, 531] on p "17550899294696" at bounding box center [543, 536] width 103 height 17
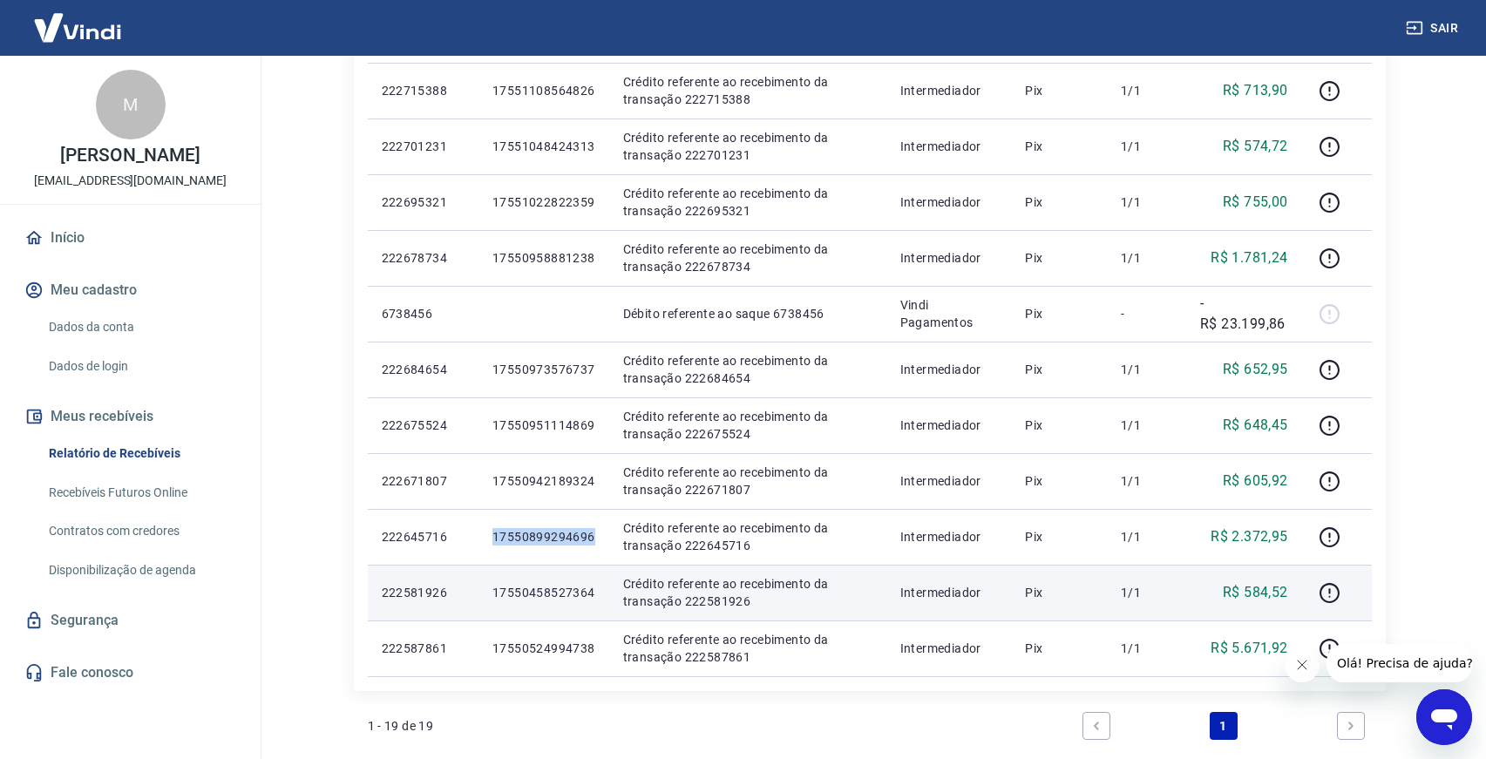
click at [553, 592] on p "17550458527364" at bounding box center [543, 592] width 103 height 17
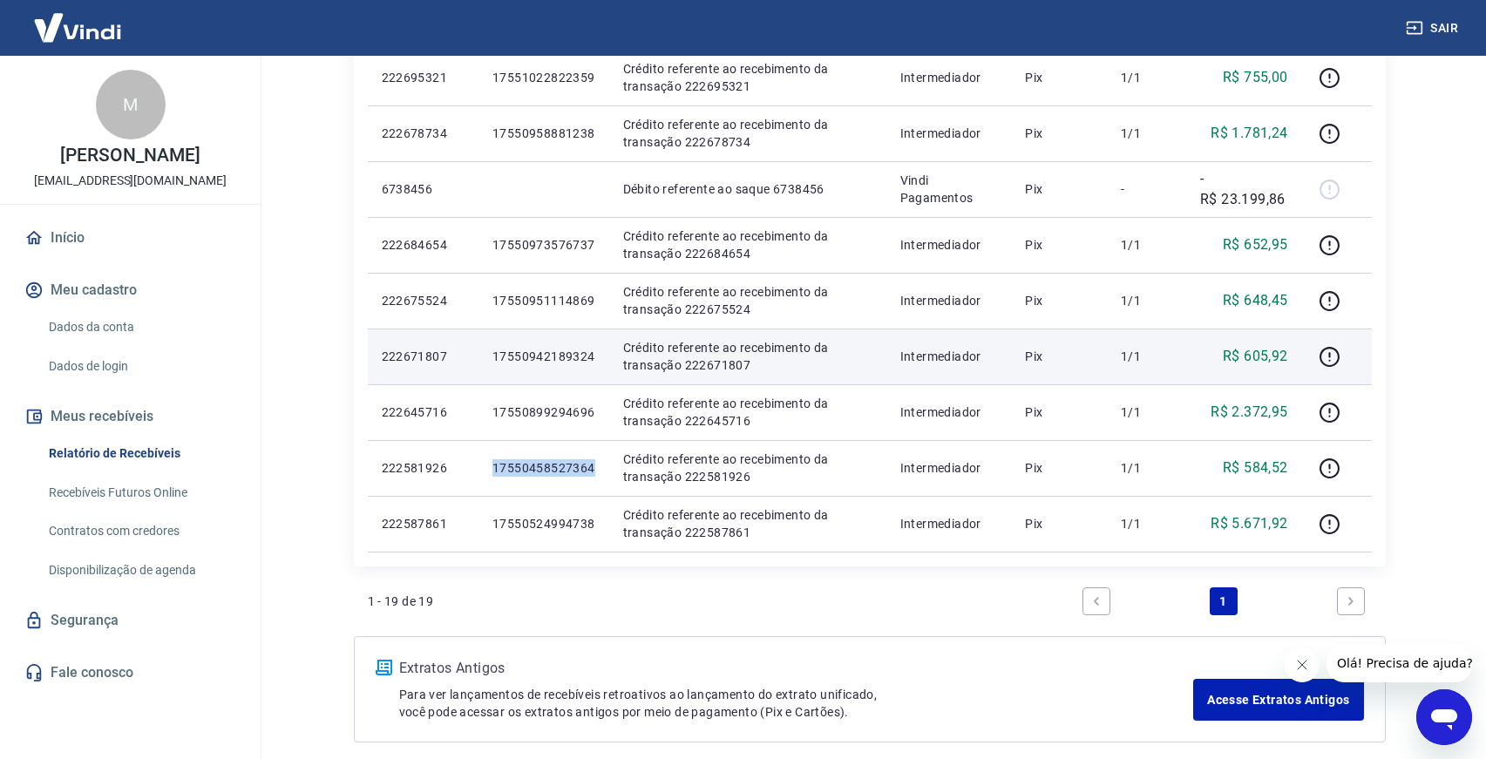
scroll to position [999, 0]
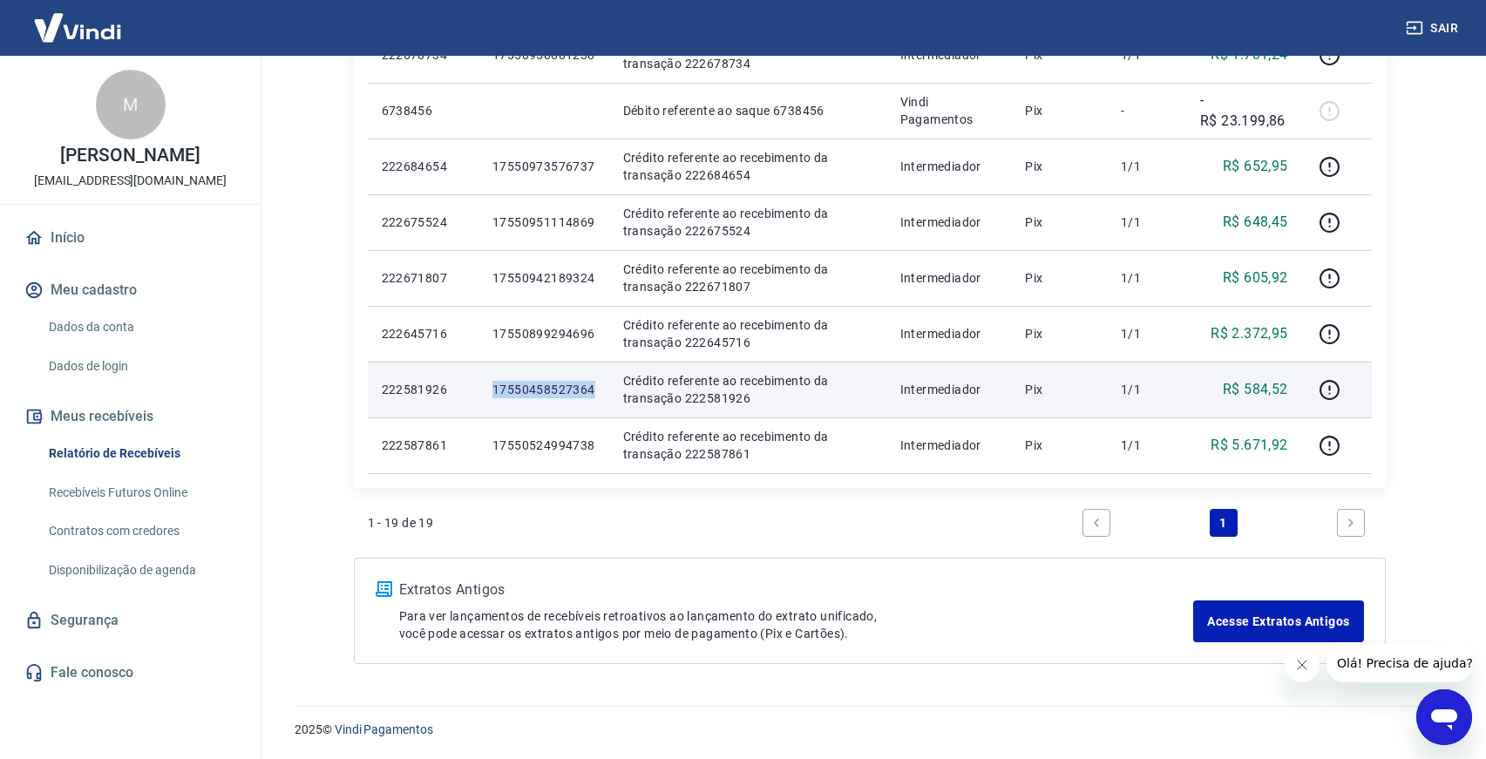
click at [543, 384] on p "17550458527364" at bounding box center [543, 389] width 103 height 17
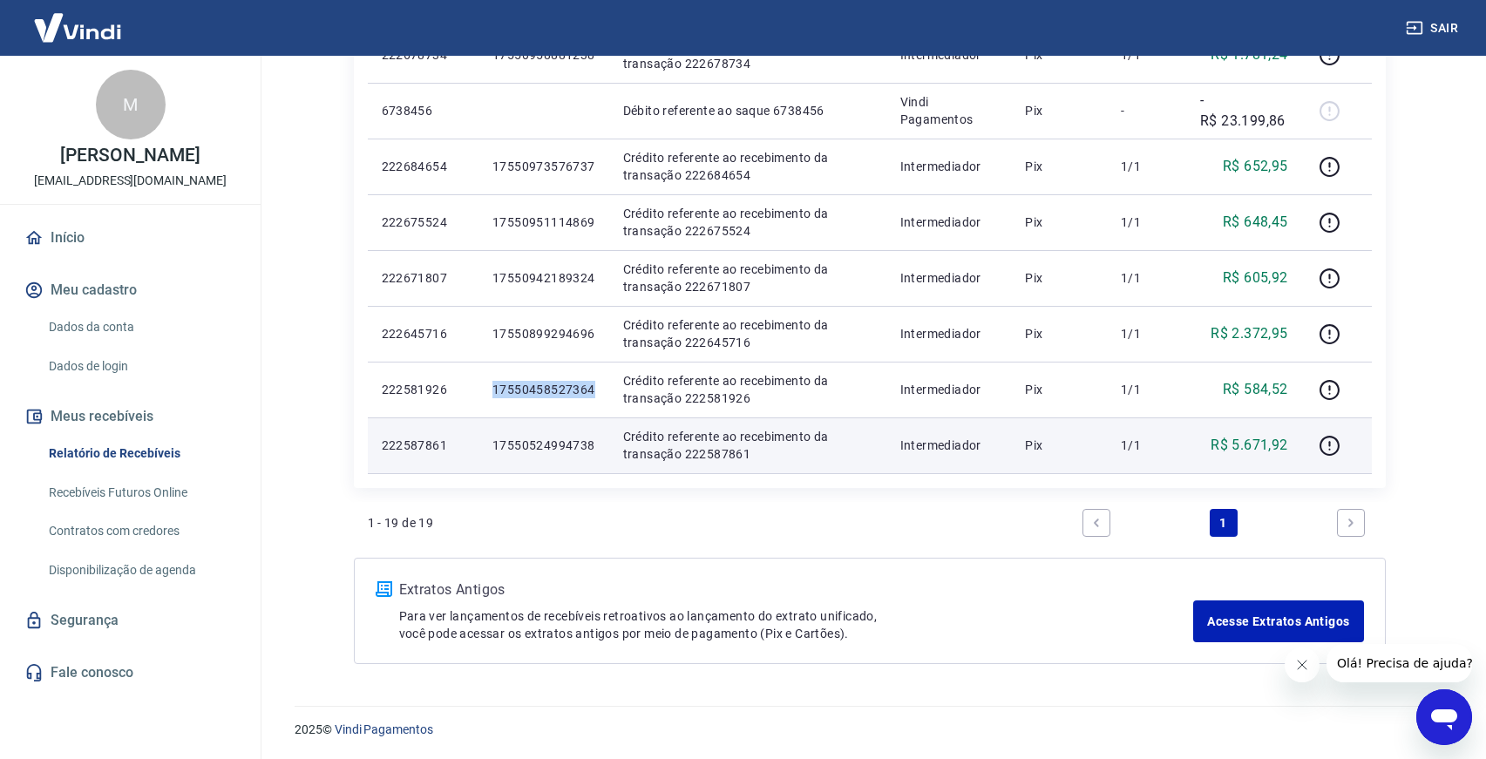
click at [519, 442] on p "17550524994738" at bounding box center [543, 445] width 103 height 17
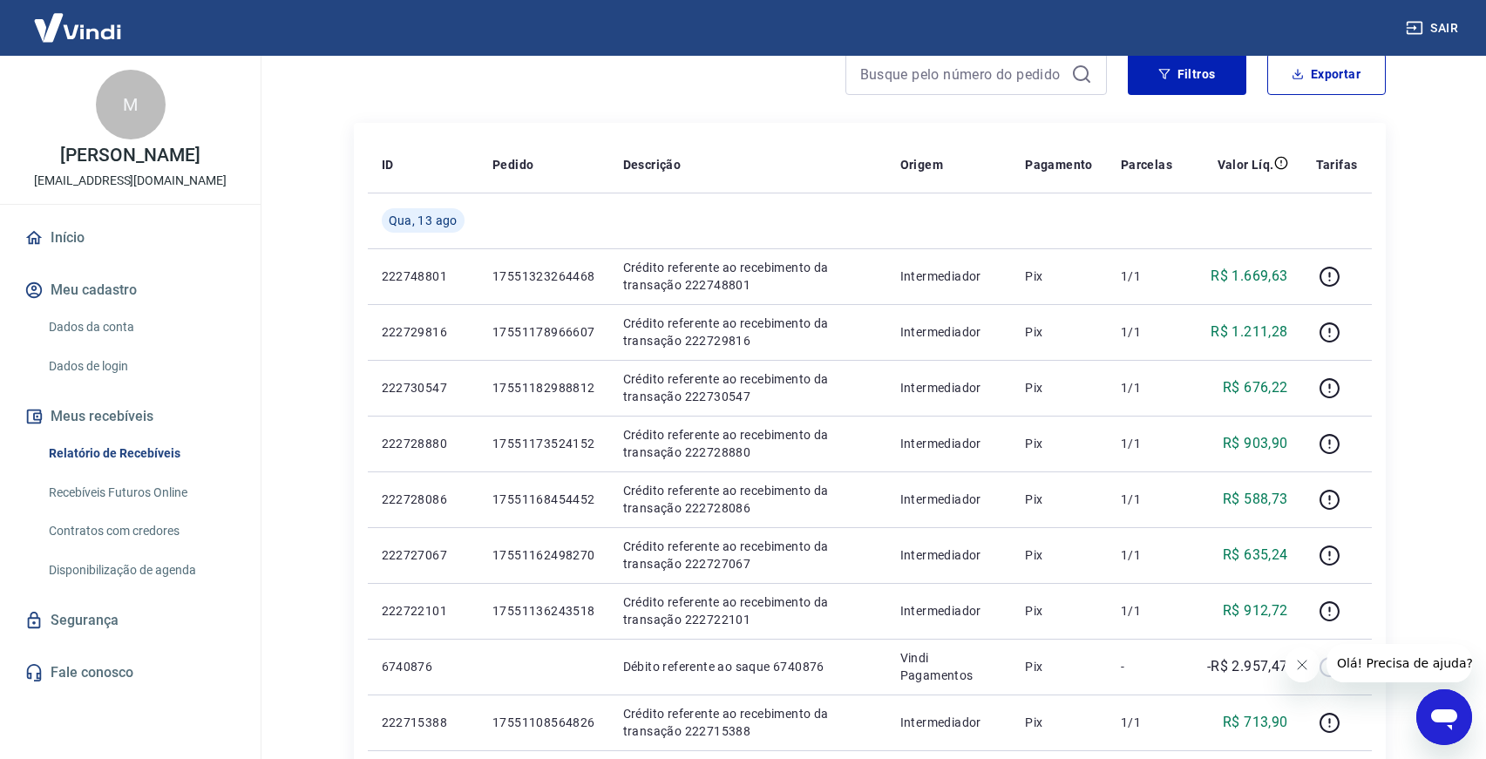
scroll to position [0, 0]
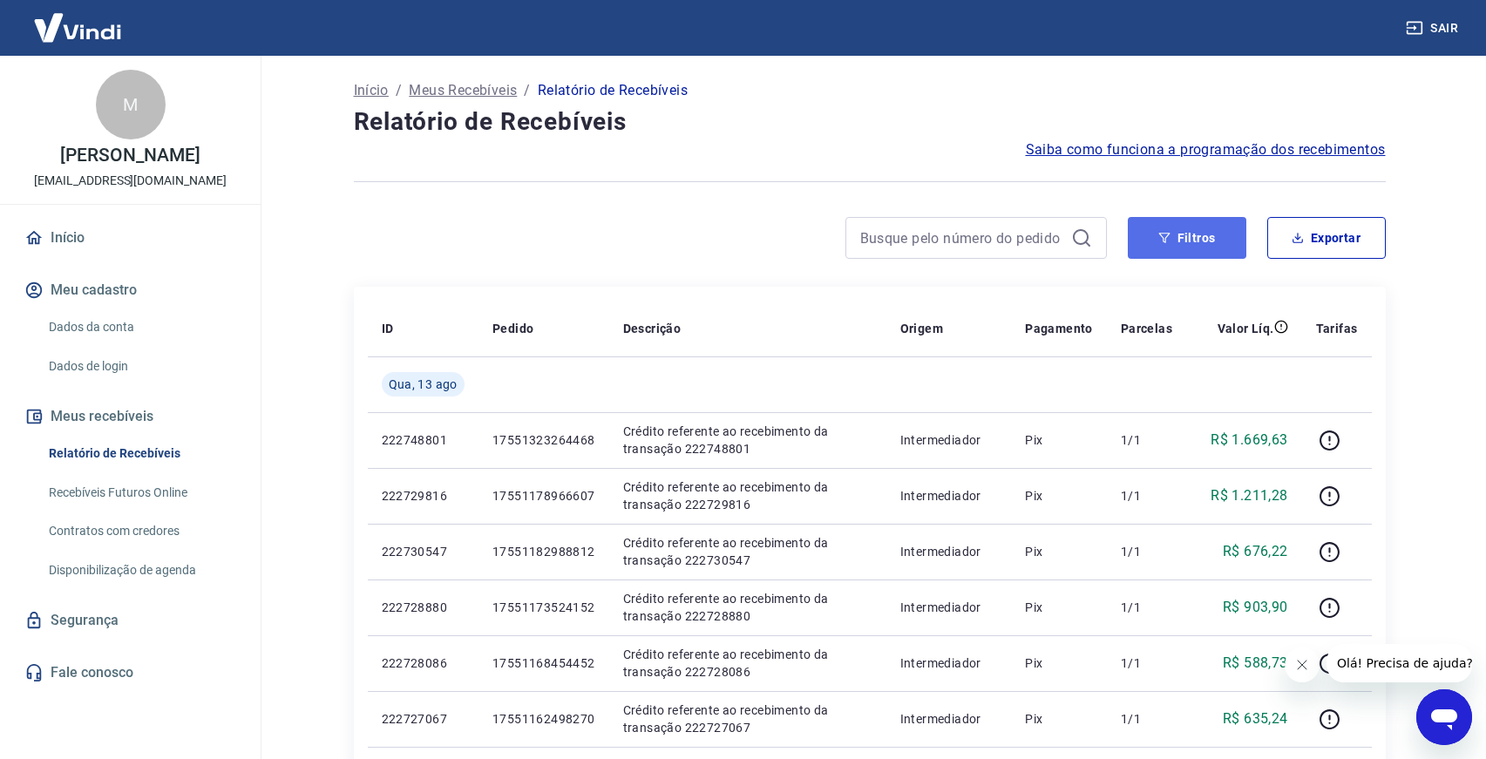
click at [1208, 232] on button "Filtros" at bounding box center [1187, 238] width 119 height 42
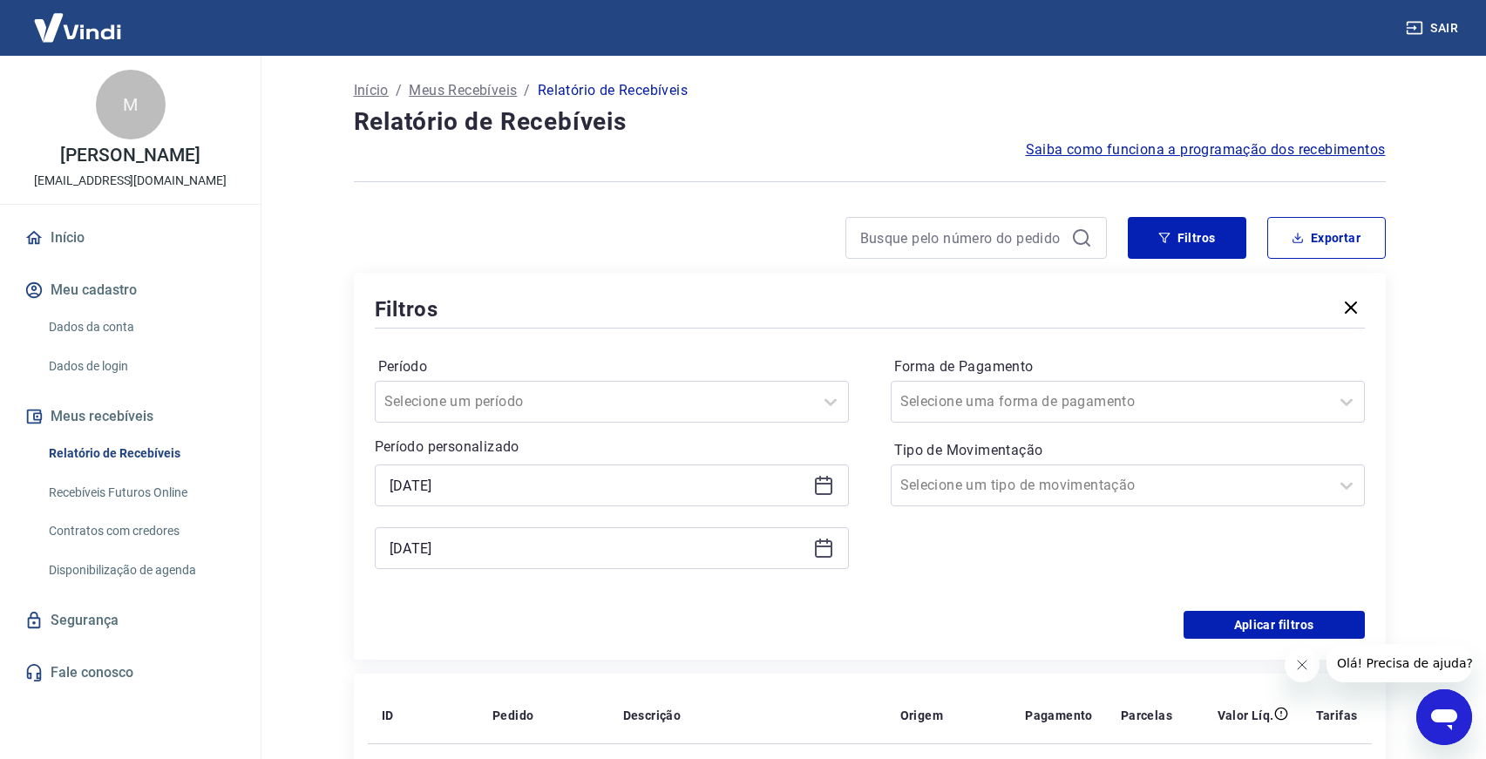
click at [816, 485] on icon at bounding box center [823, 484] width 17 height 2
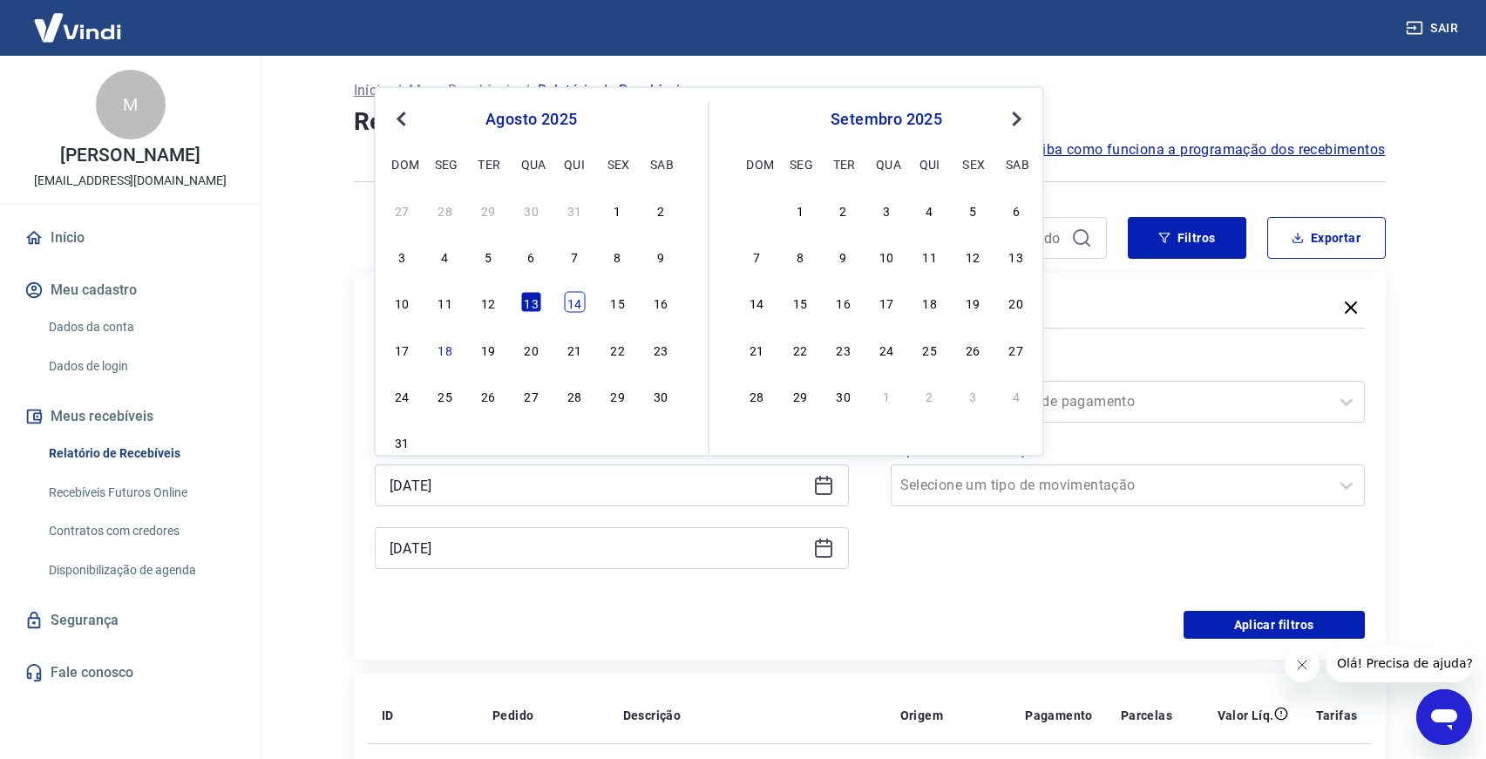
click at [576, 304] on div "14" at bounding box center [574, 302] width 21 height 21
type input "[DATE]"
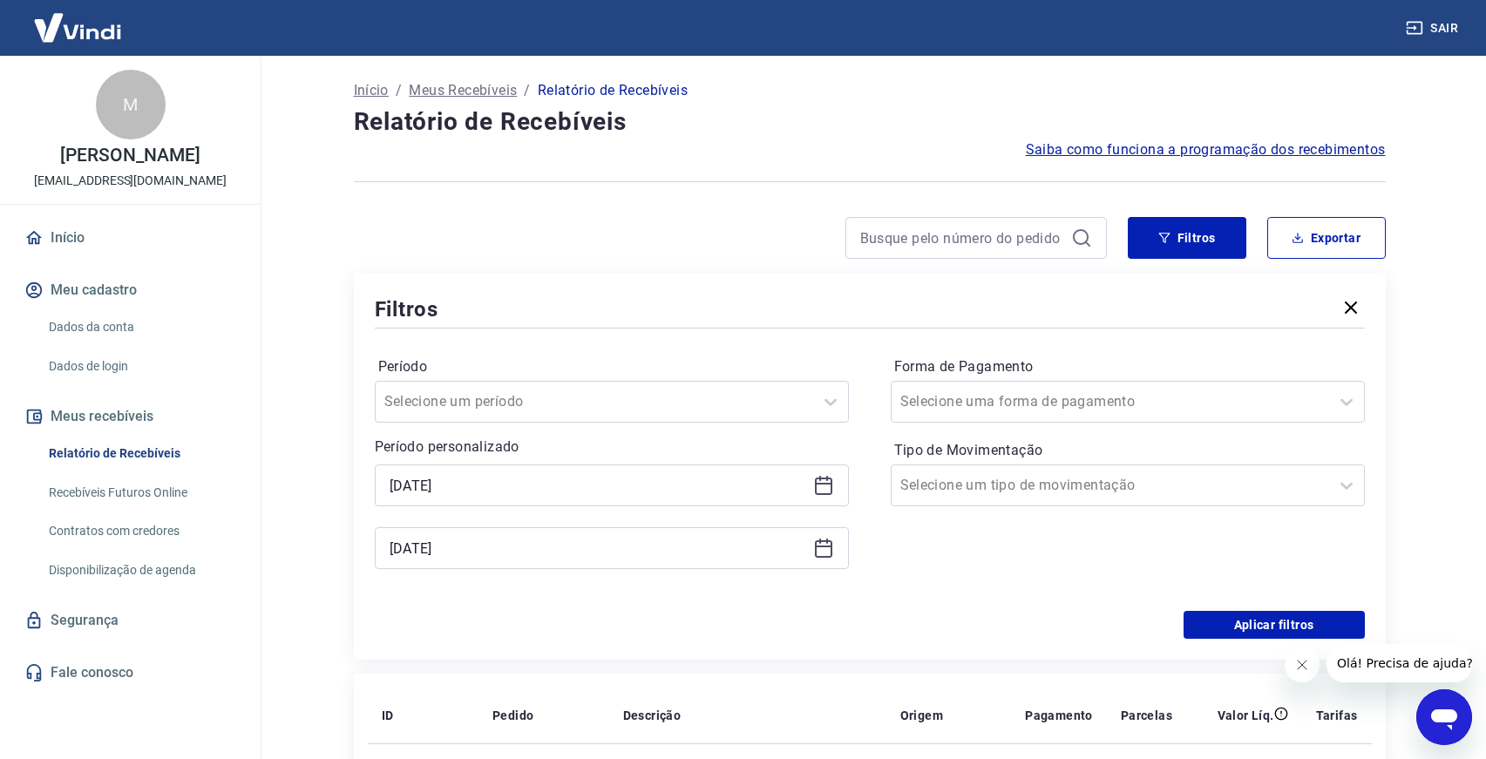
click at [821, 542] on icon at bounding box center [823, 548] width 17 height 17
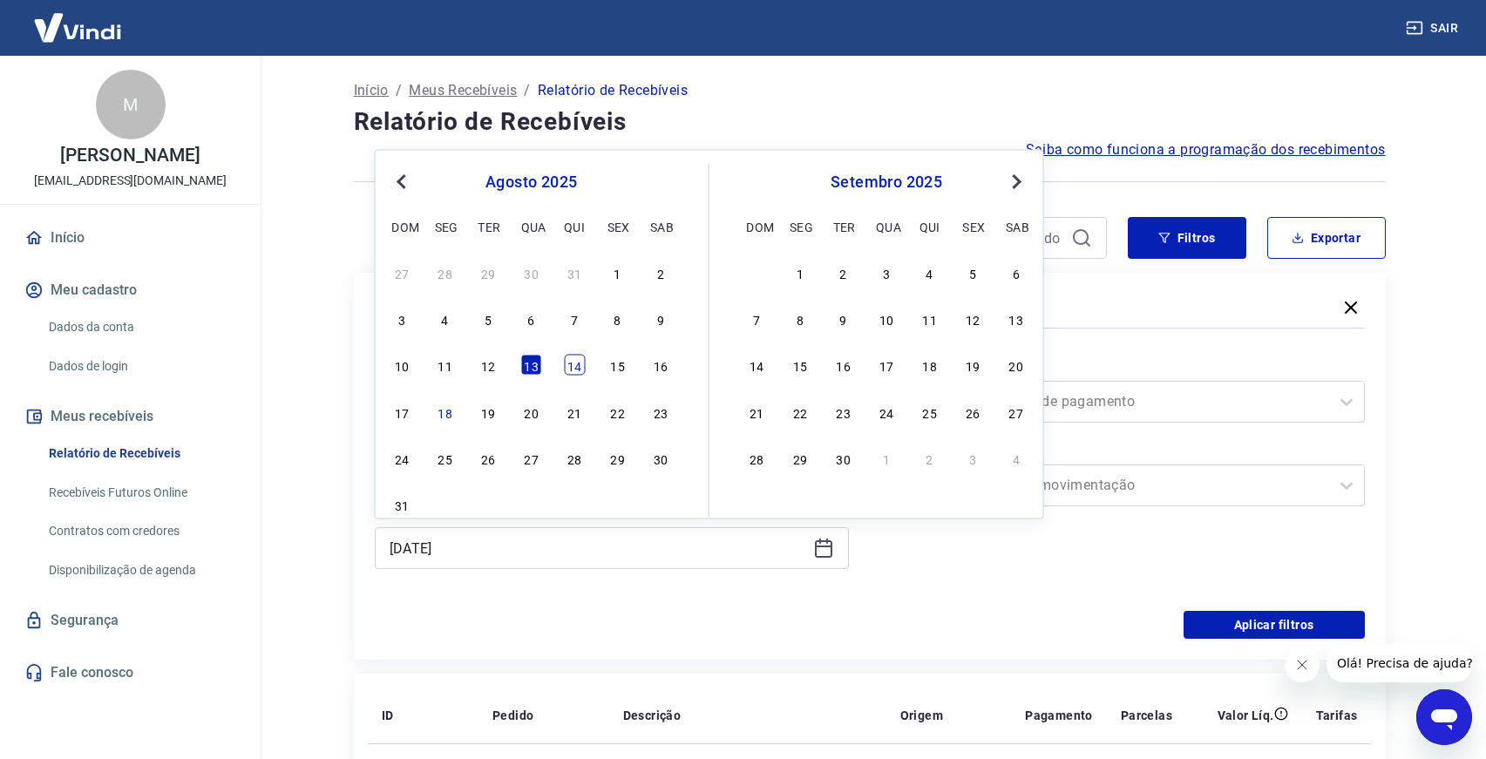
click at [572, 368] on div "14" at bounding box center [574, 365] width 21 height 21
type input "[DATE]"
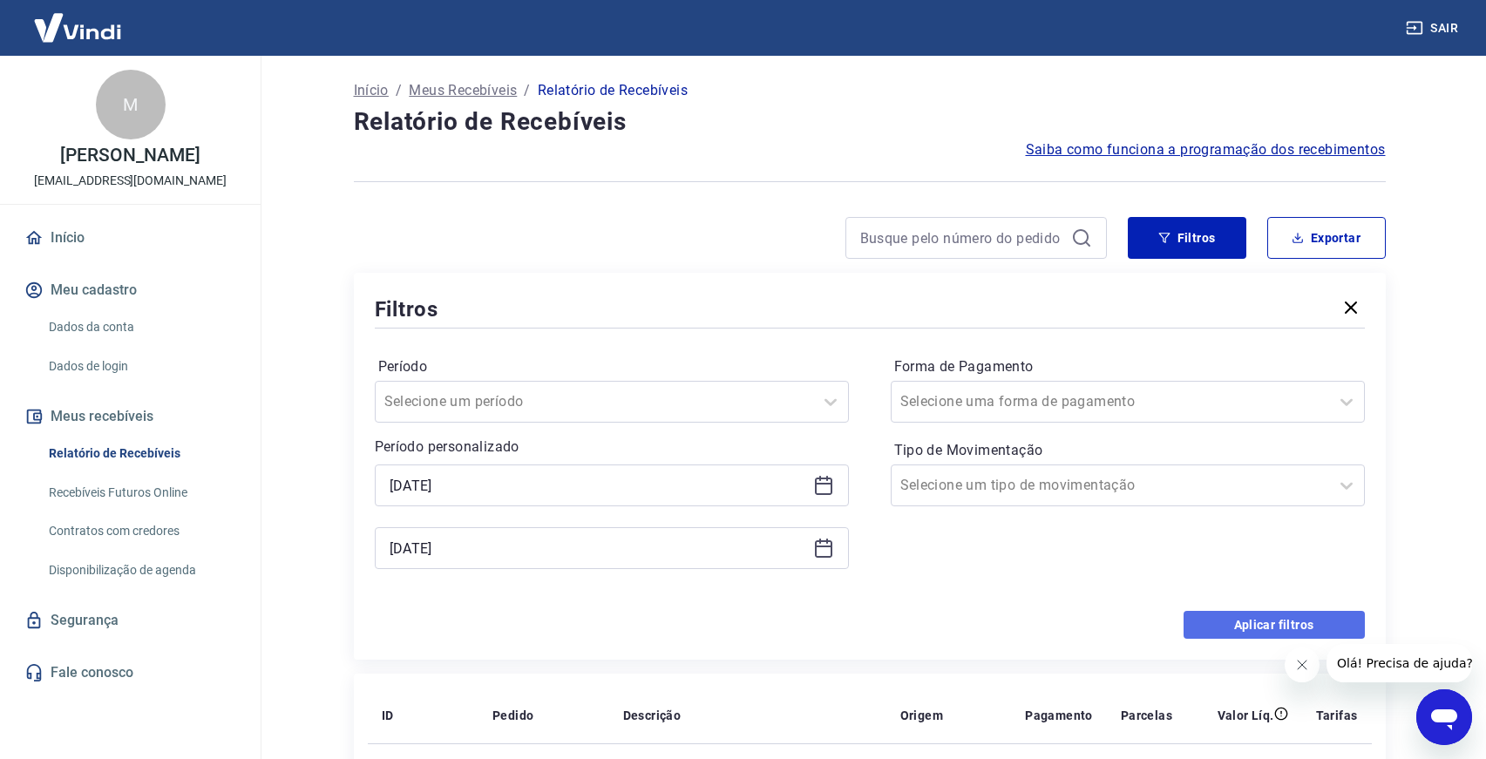
click at [1198, 628] on button "Aplicar filtros" at bounding box center [1274, 625] width 181 height 28
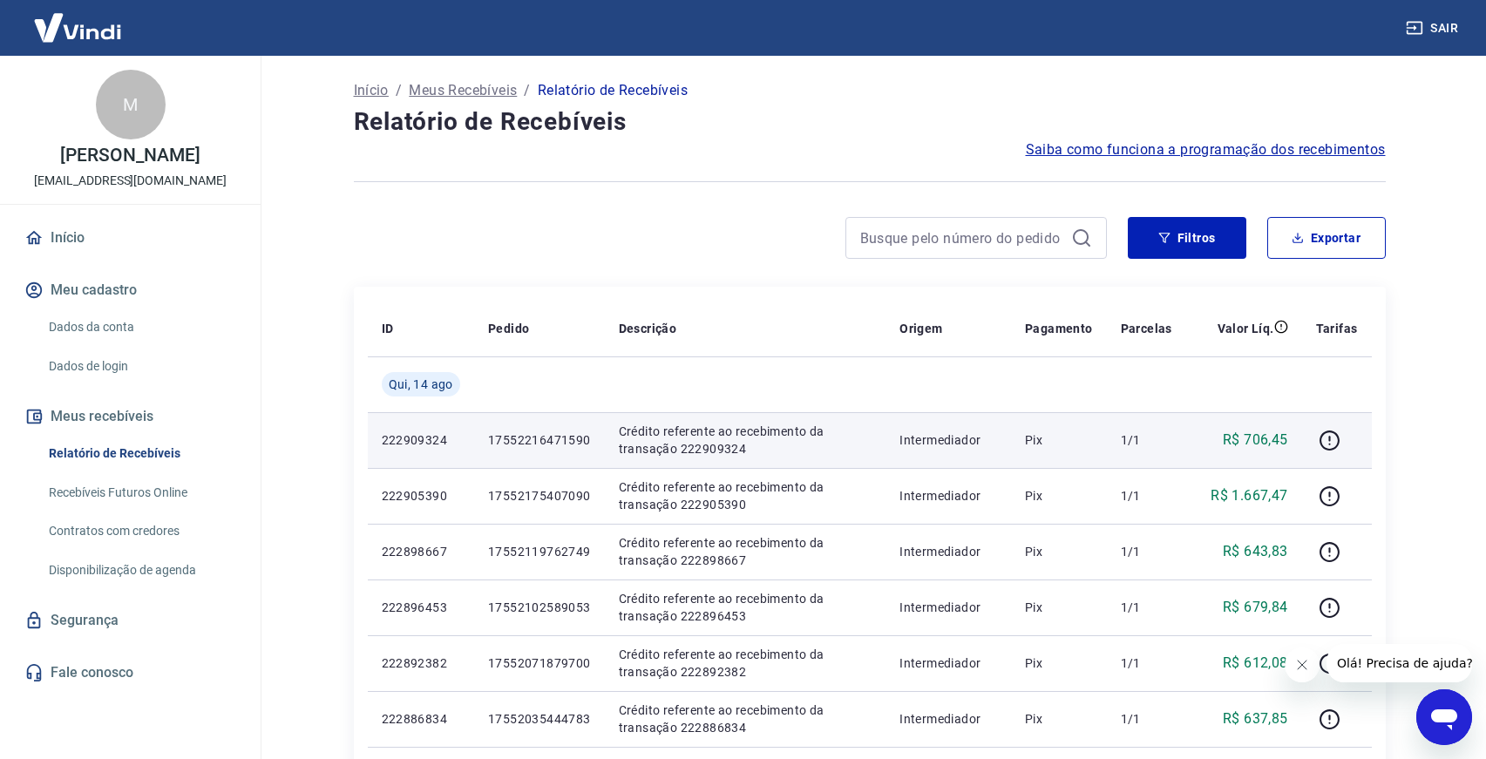
click at [524, 446] on p "17552216471590" at bounding box center [539, 439] width 103 height 17
click at [546, 435] on p "17552216471590" at bounding box center [539, 439] width 103 height 17
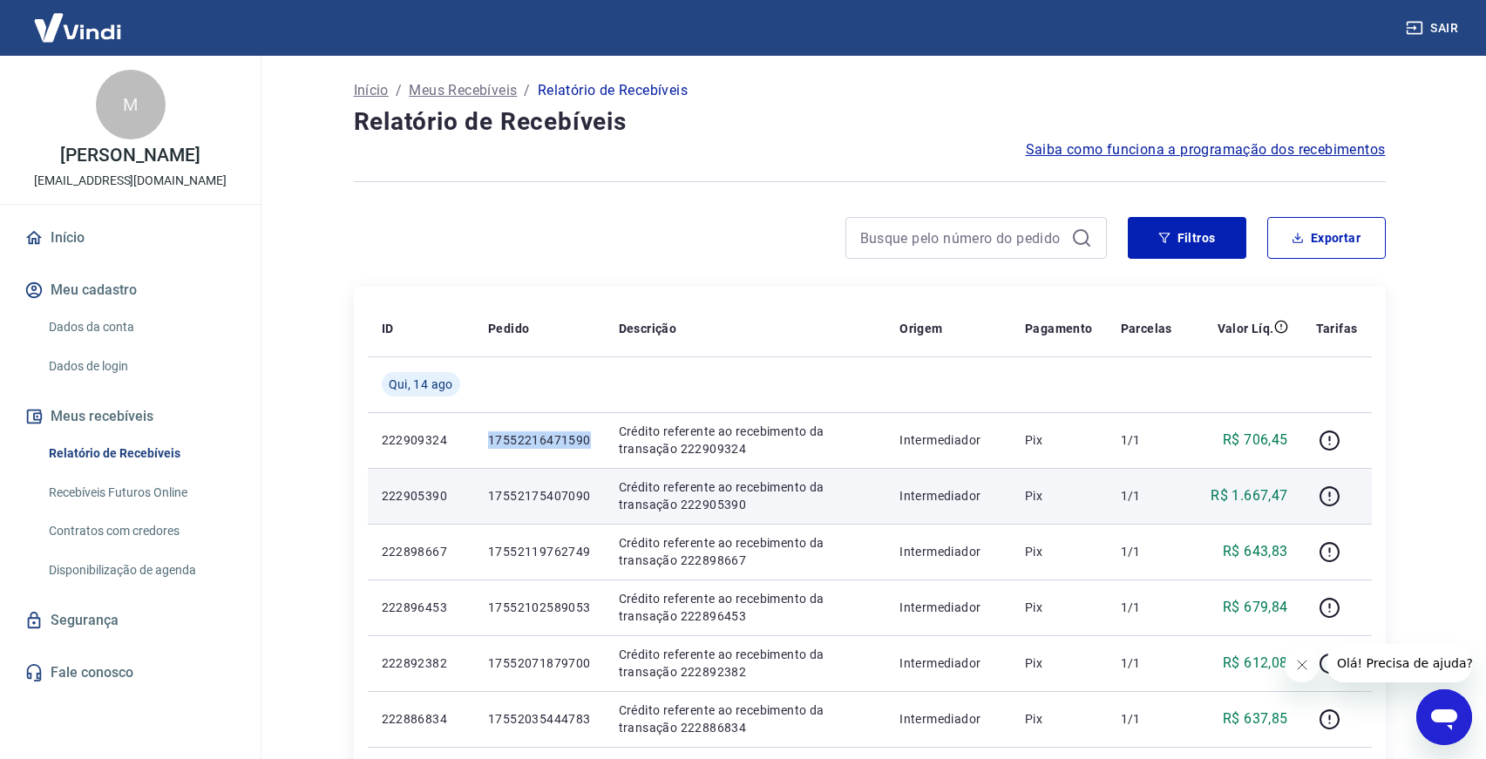
click at [506, 499] on p "17552175407090" at bounding box center [539, 495] width 103 height 17
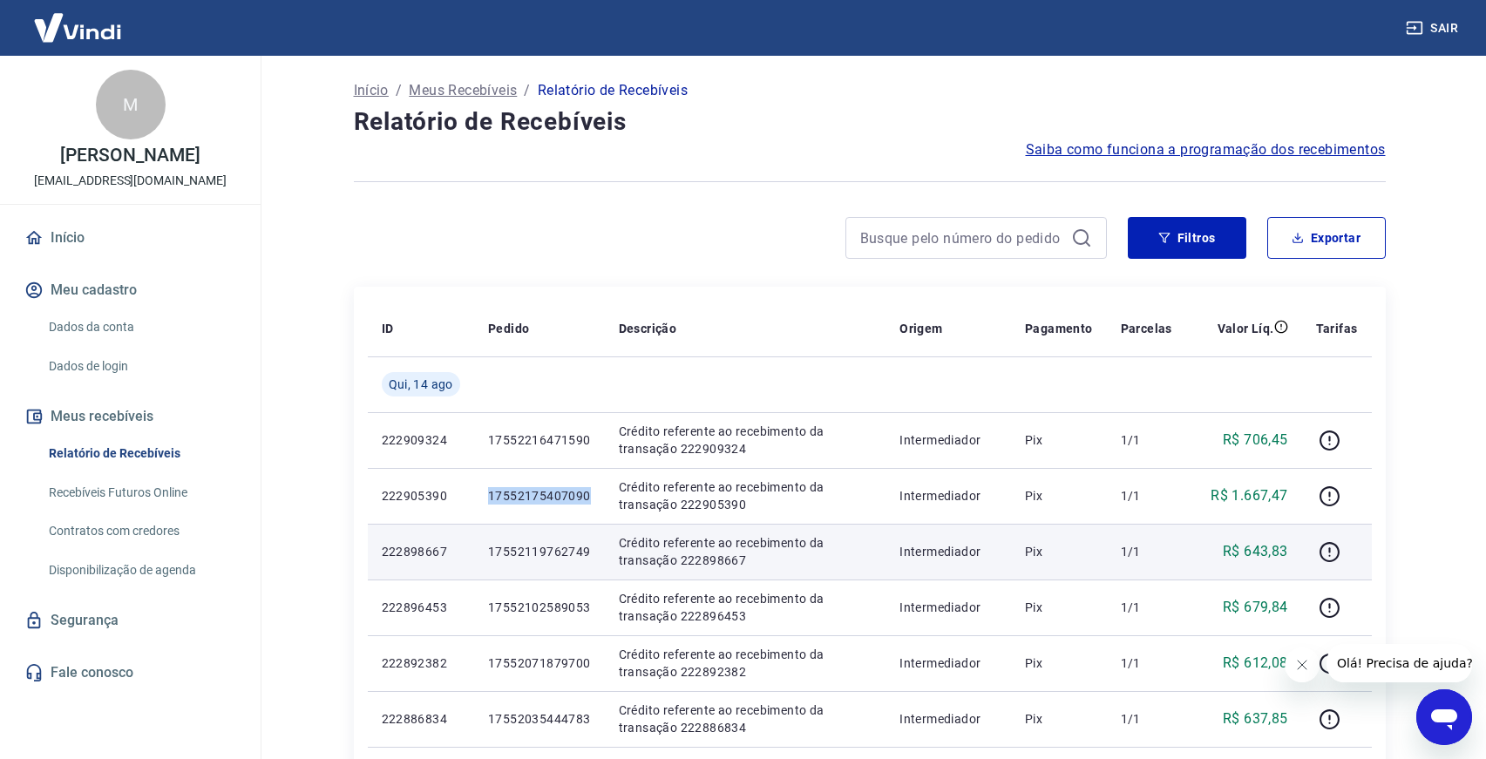
click at [536, 552] on p "17552119762749" at bounding box center [539, 551] width 103 height 17
click at [1327, 546] on icon "button" at bounding box center [1330, 552] width 22 height 22
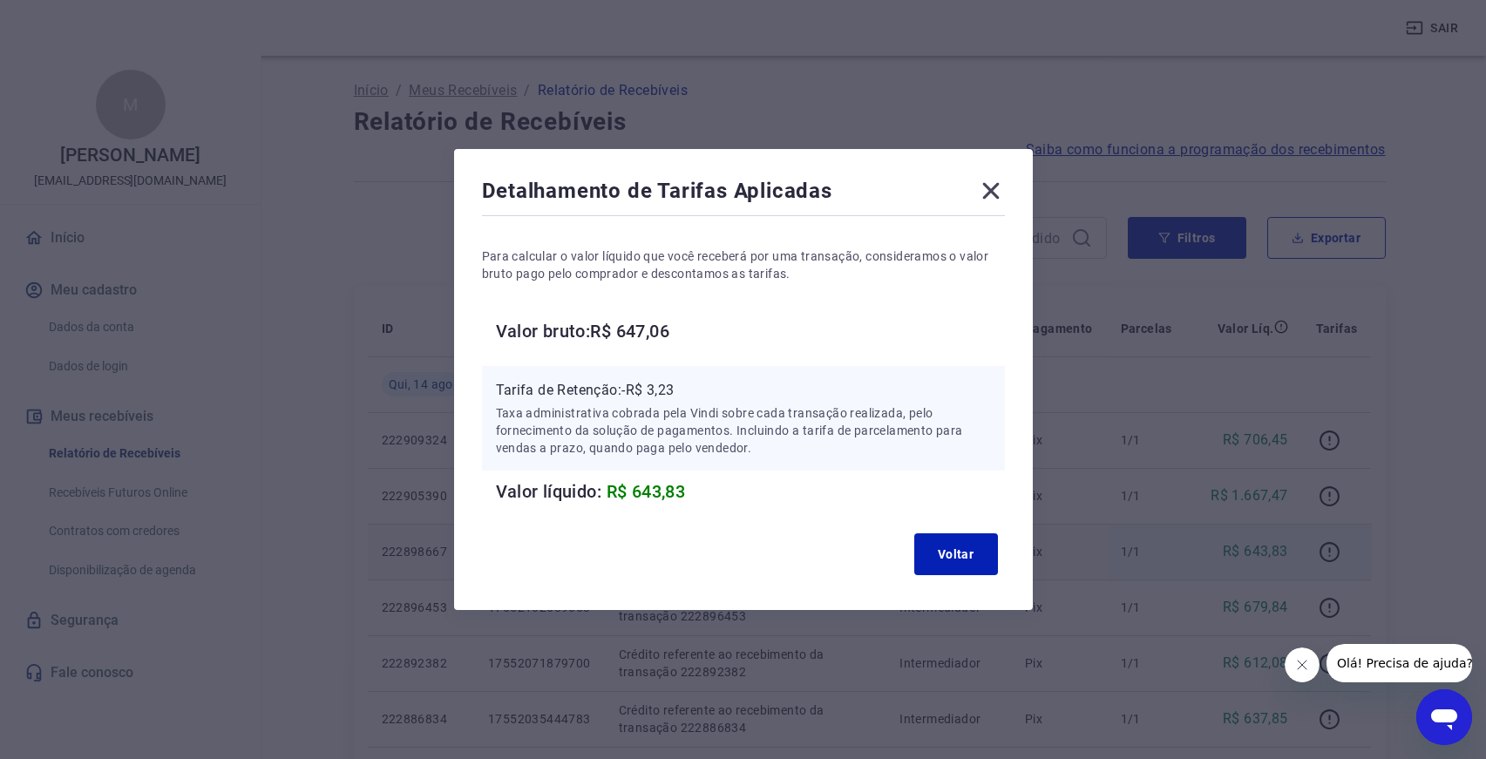
click at [667, 327] on h6 "Valor bruto: R$ 647,06" at bounding box center [750, 331] width 509 height 28
click at [1004, 192] on icon at bounding box center [991, 191] width 28 height 28
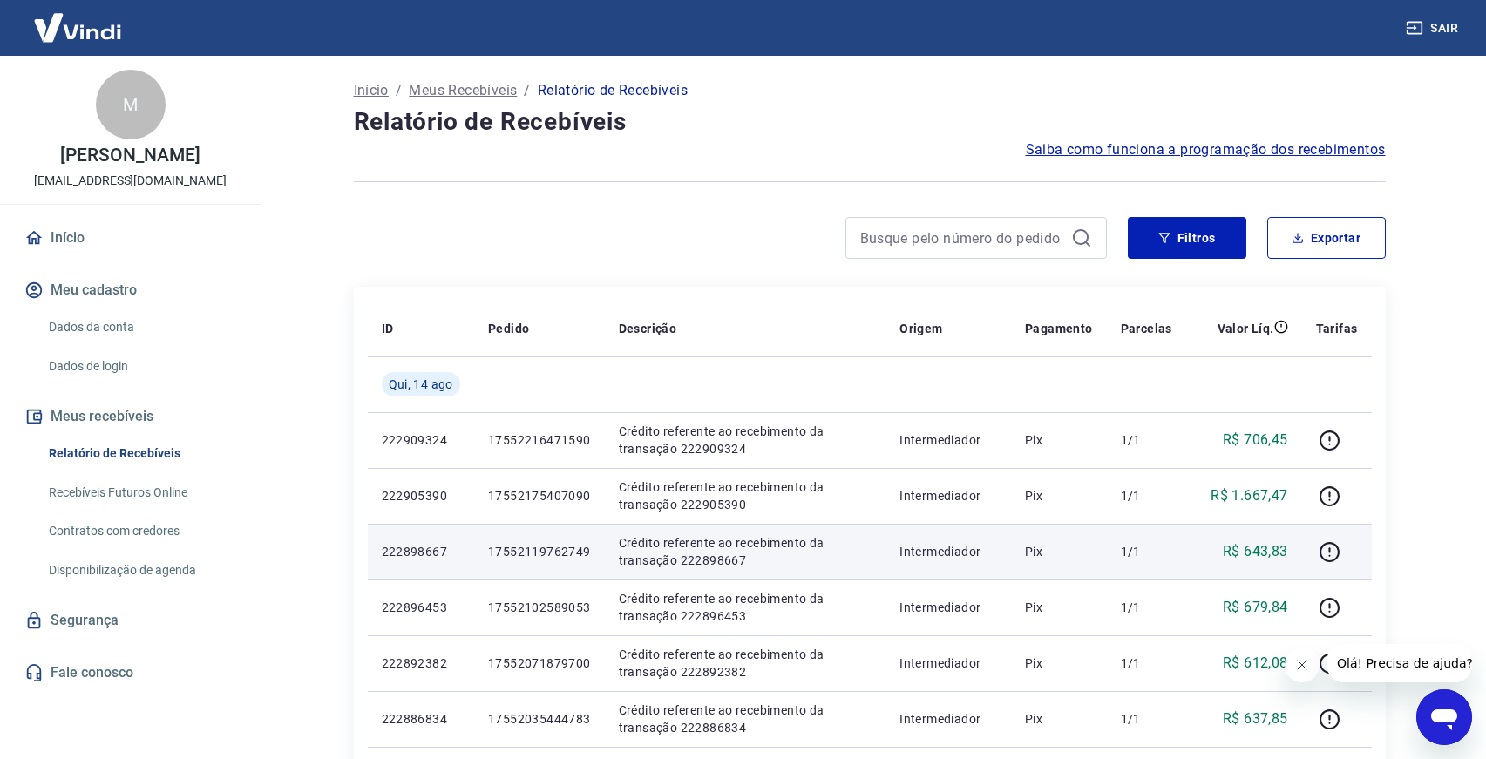
click at [567, 559] on p "17552119762749" at bounding box center [539, 551] width 103 height 17
click at [567, 553] on p "17552119762749" at bounding box center [539, 551] width 103 height 17
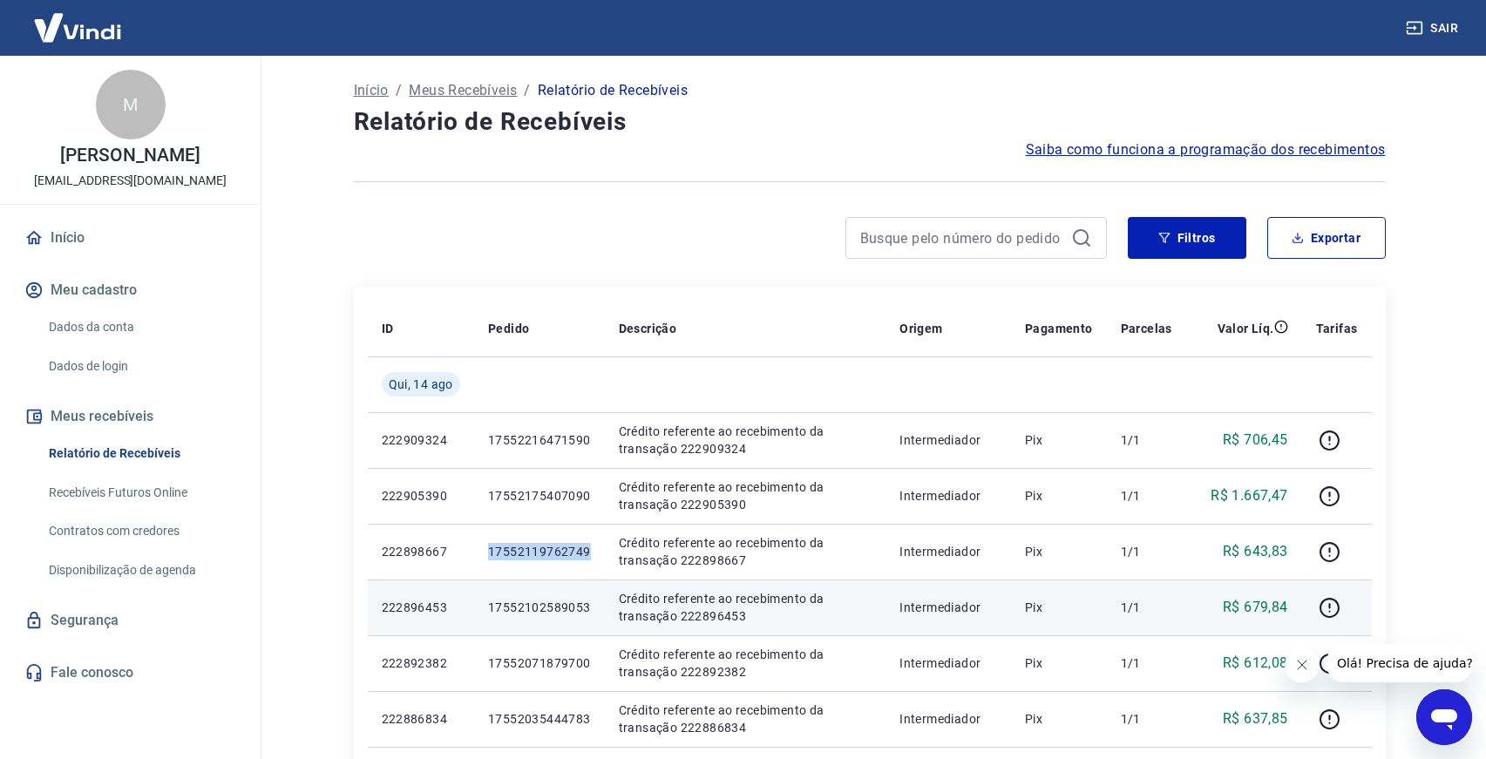
click at [528, 609] on p "17552102589053" at bounding box center [539, 607] width 103 height 17
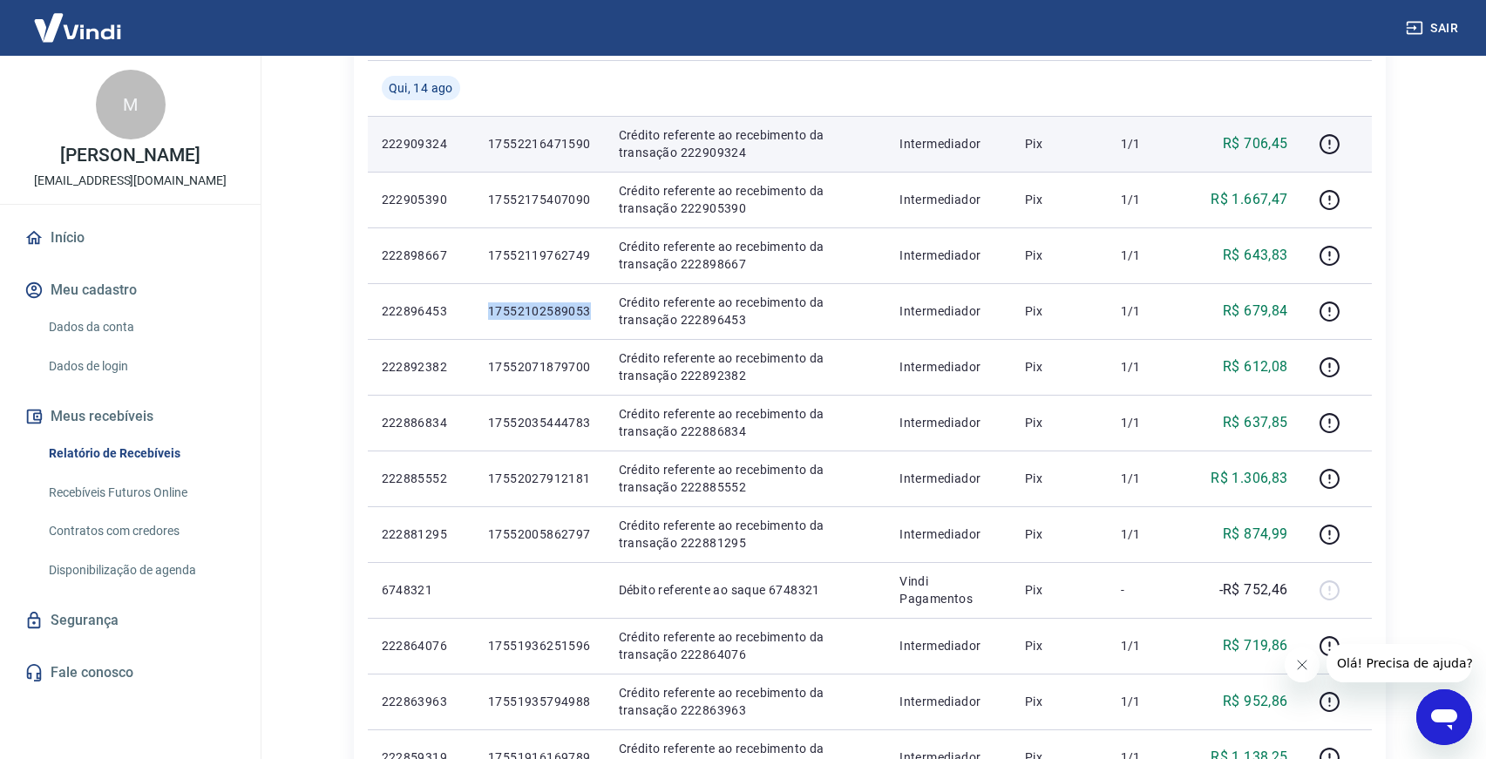
scroll to position [397, 0]
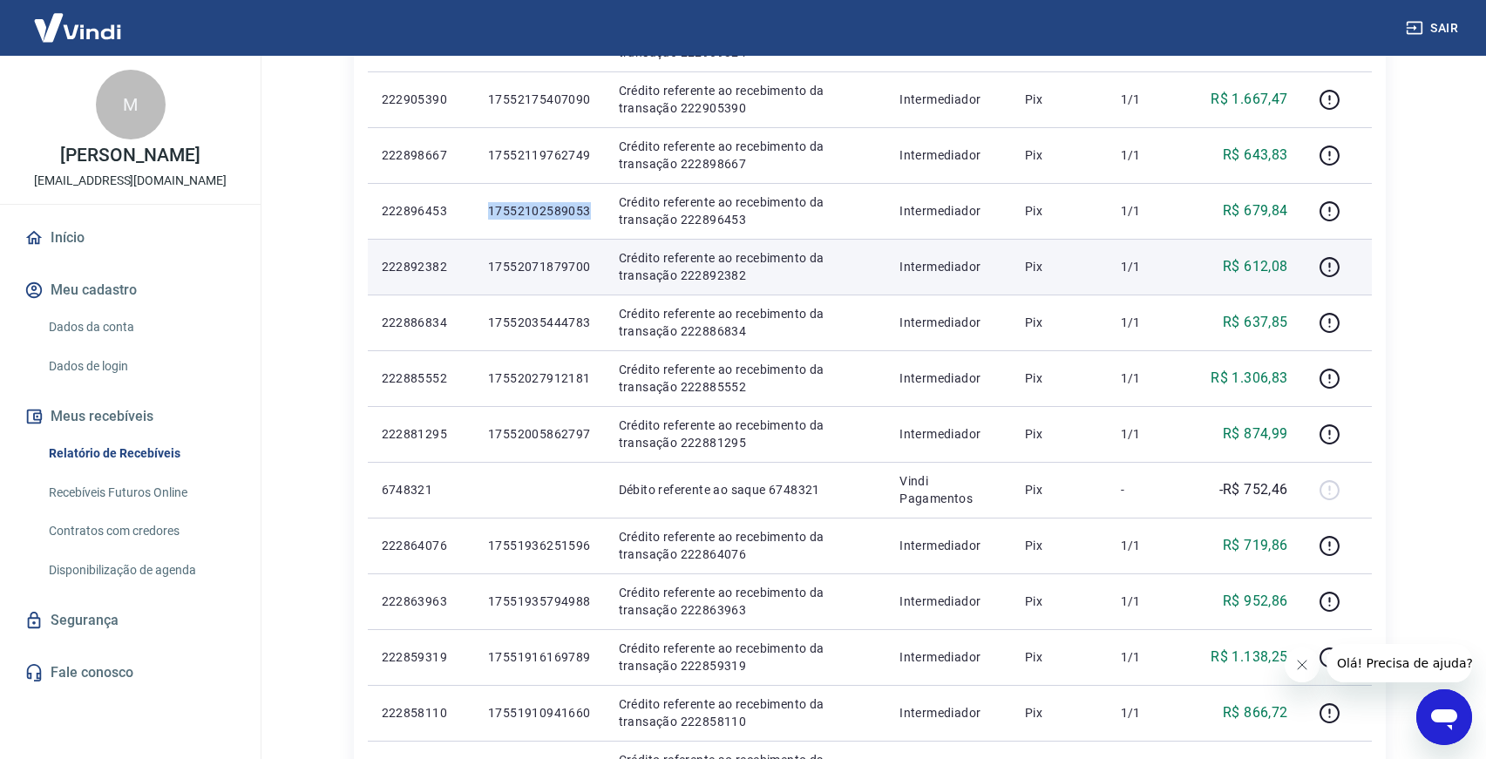
click at [553, 268] on p "17552071879700" at bounding box center [539, 266] width 103 height 17
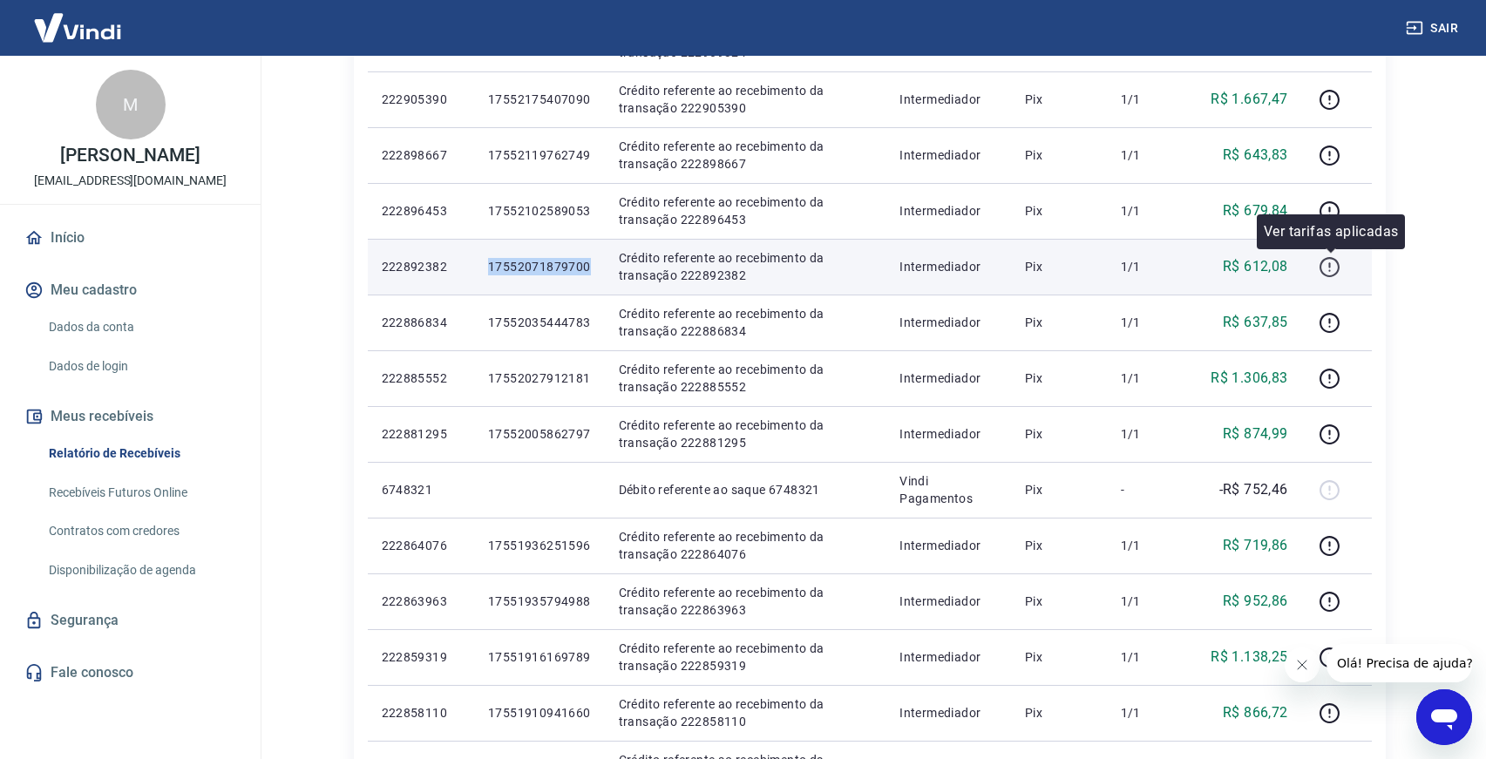
click at [1323, 261] on icon "button" at bounding box center [1330, 267] width 20 height 20
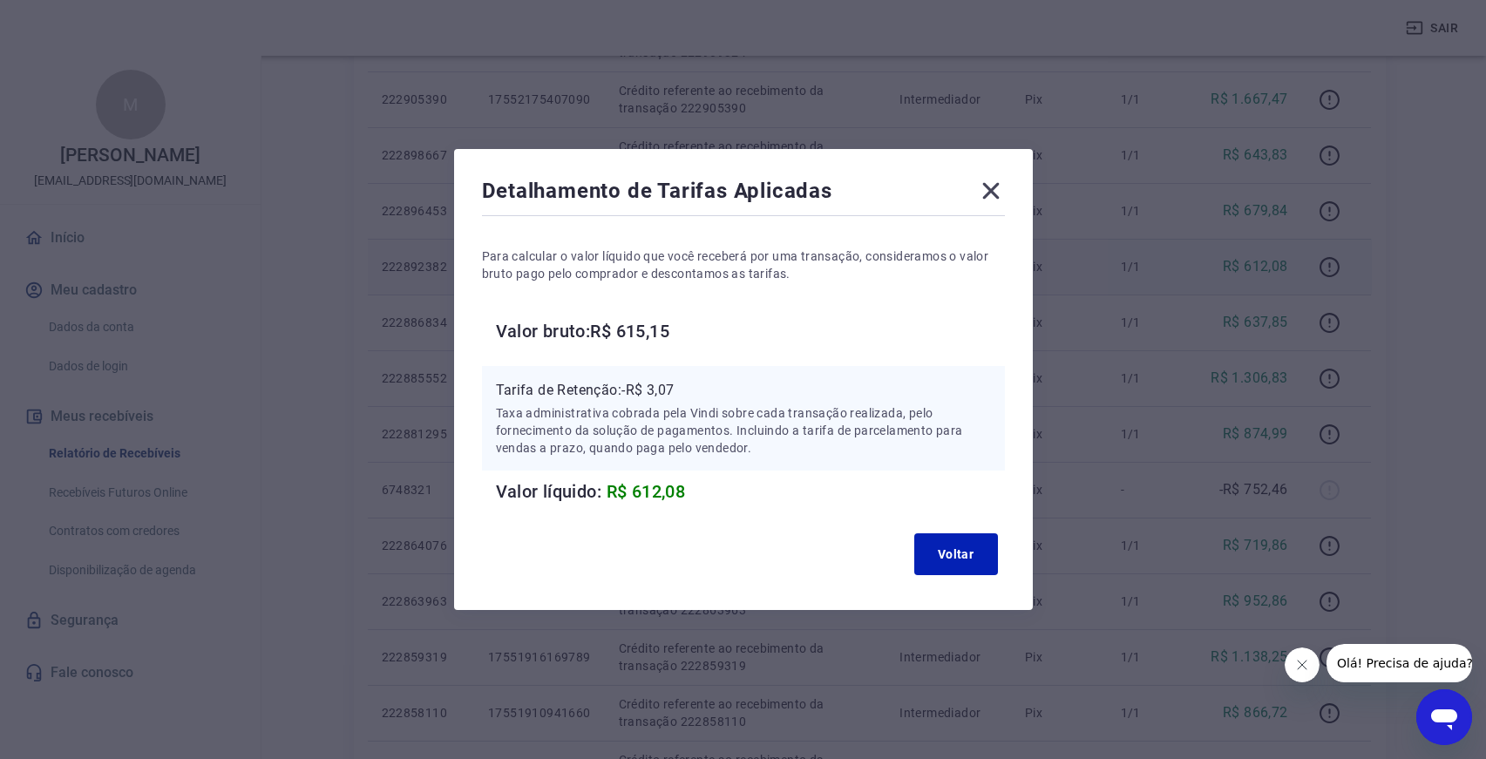
click at [659, 322] on h6 "Valor bruto: R$ 615,15" at bounding box center [750, 331] width 509 height 28
click at [699, 270] on p "Para calcular o valor líquido que você receberá por uma transação, consideramos…" at bounding box center [743, 265] width 523 height 35
click at [997, 195] on icon at bounding box center [991, 191] width 28 height 28
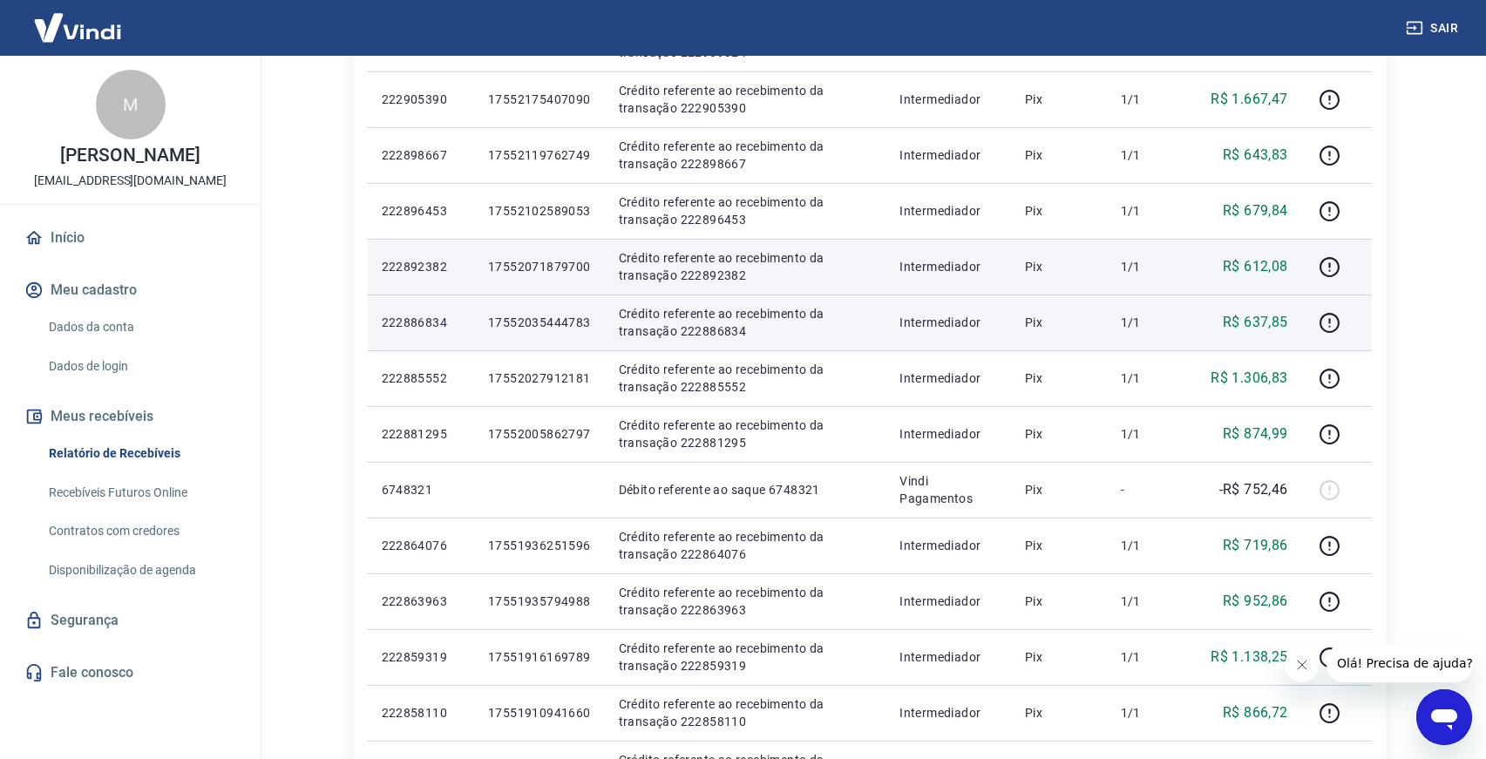
click at [569, 320] on p "17552035444783" at bounding box center [539, 322] width 103 height 17
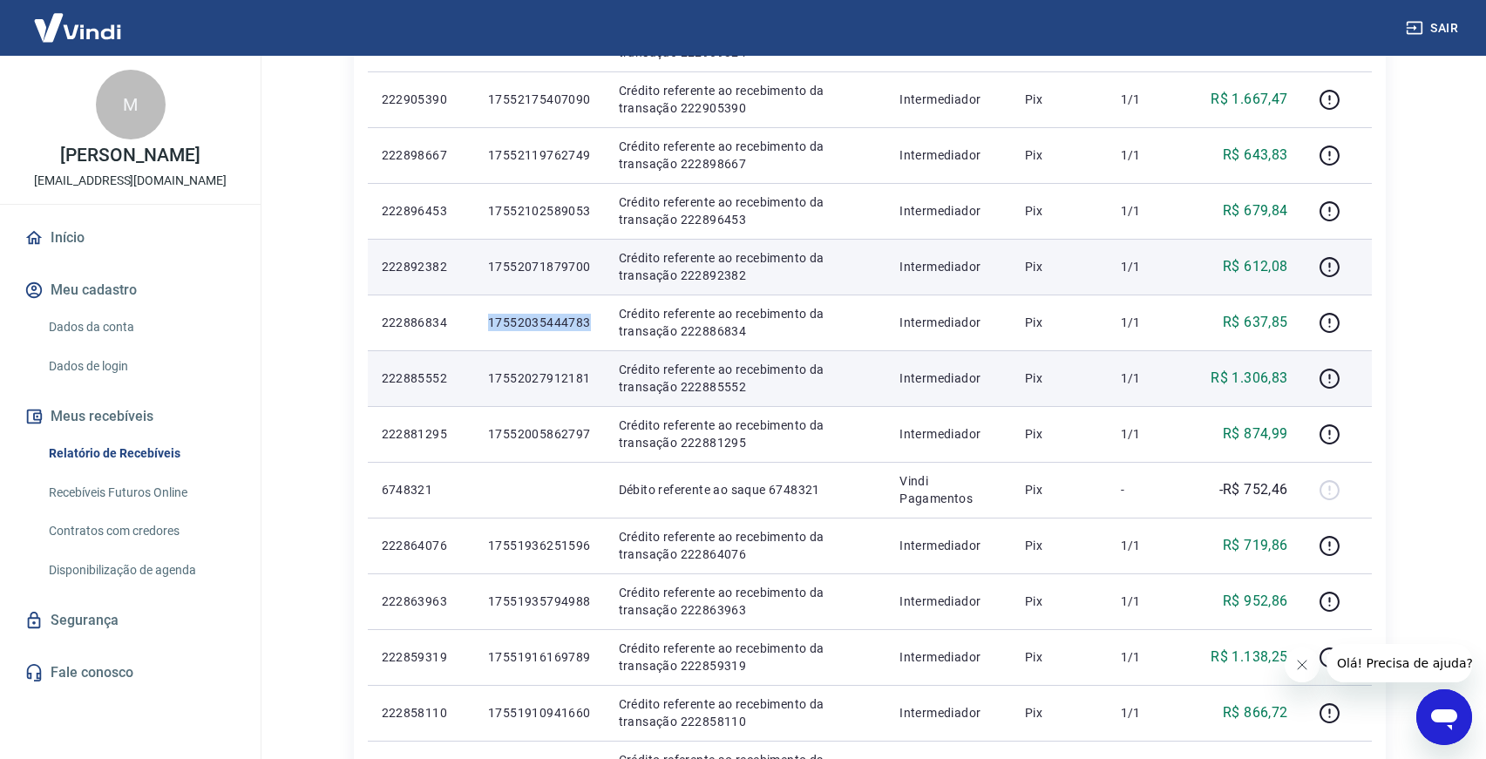
click at [567, 385] on p "17552027912181" at bounding box center [539, 378] width 103 height 17
click at [562, 376] on p "17552027912181" at bounding box center [539, 378] width 103 height 17
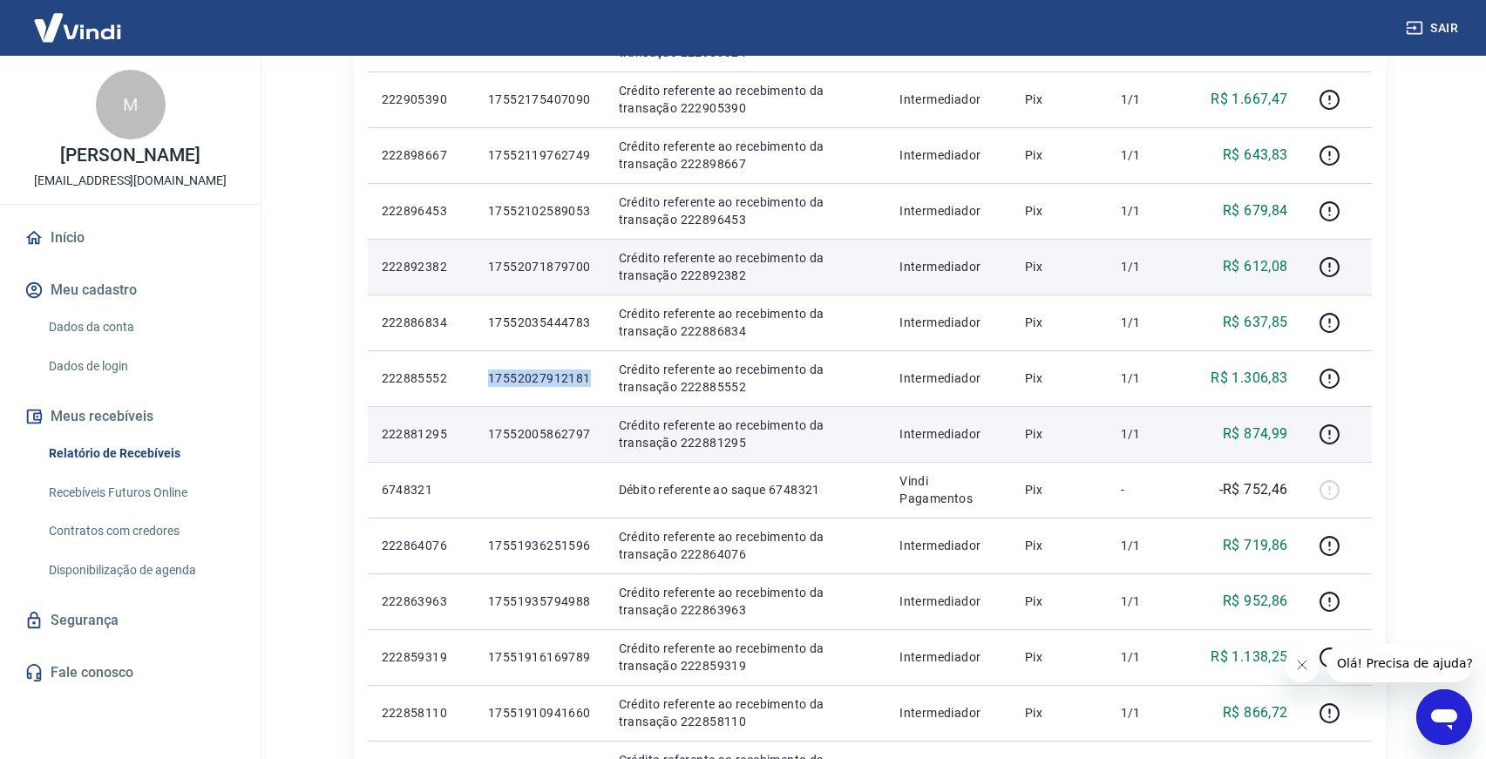
click at [560, 426] on p "17552005862797" at bounding box center [539, 433] width 103 height 17
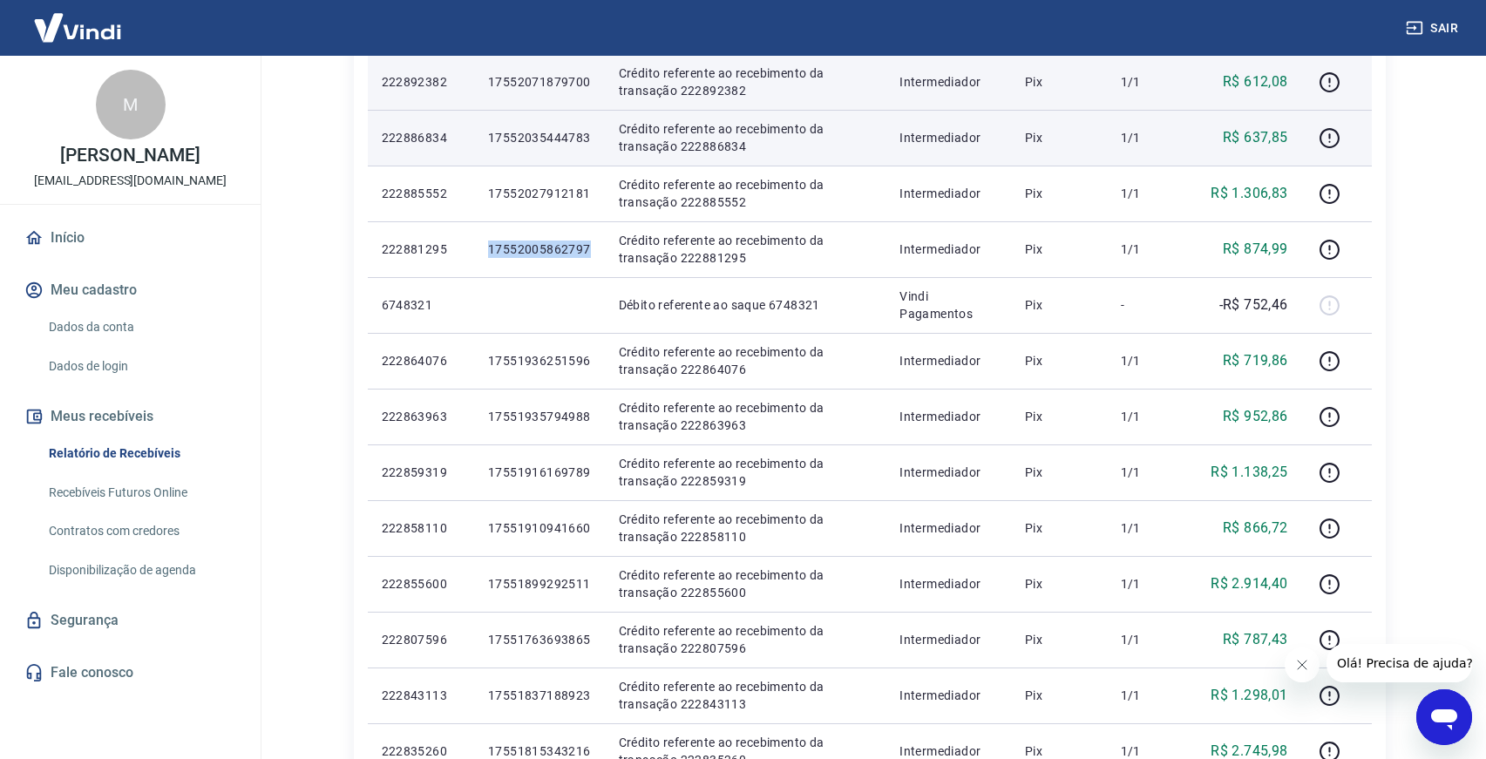
scroll to position [589, 0]
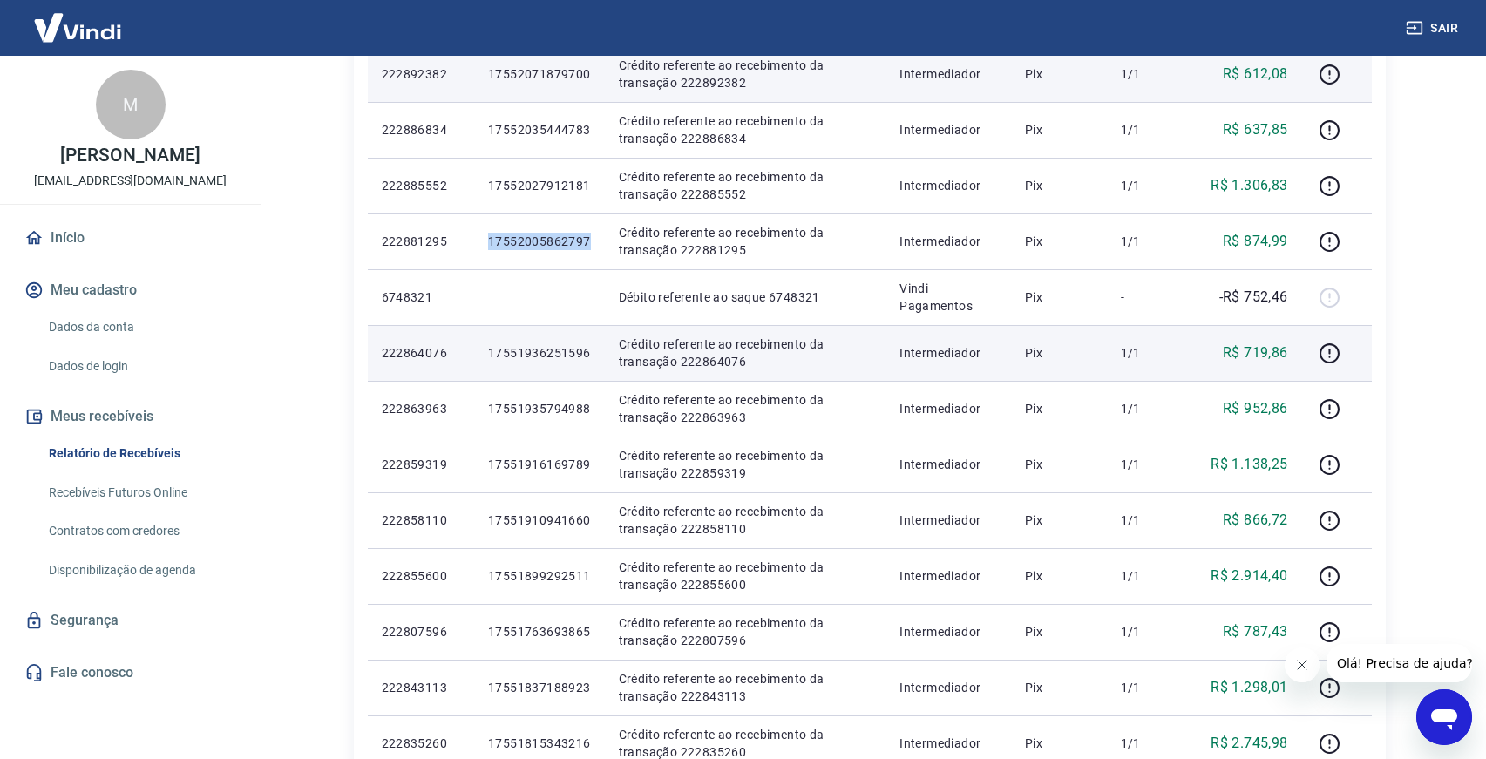
click at [565, 350] on p "17551936251596" at bounding box center [539, 352] width 103 height 17
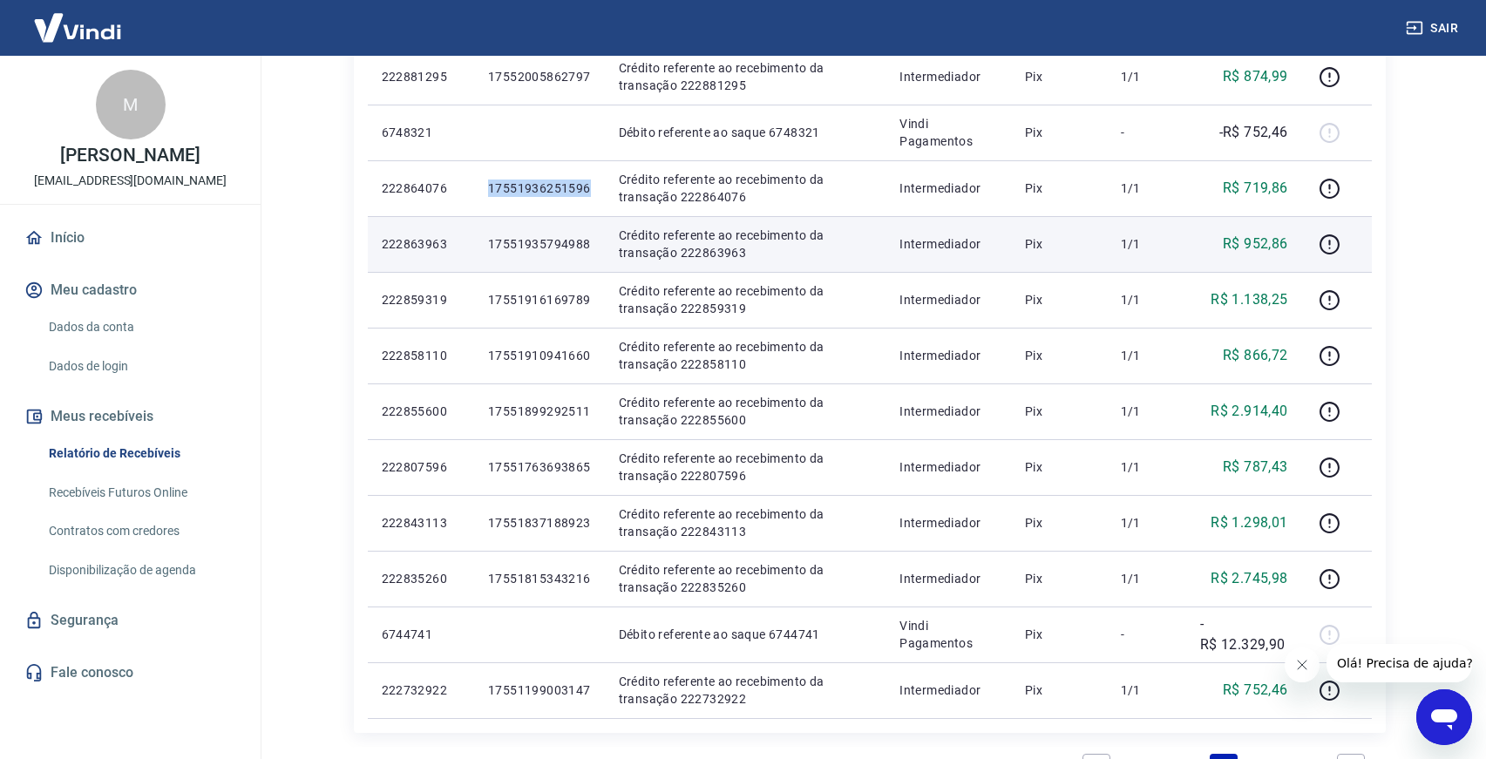
scroll to position [861, 0]
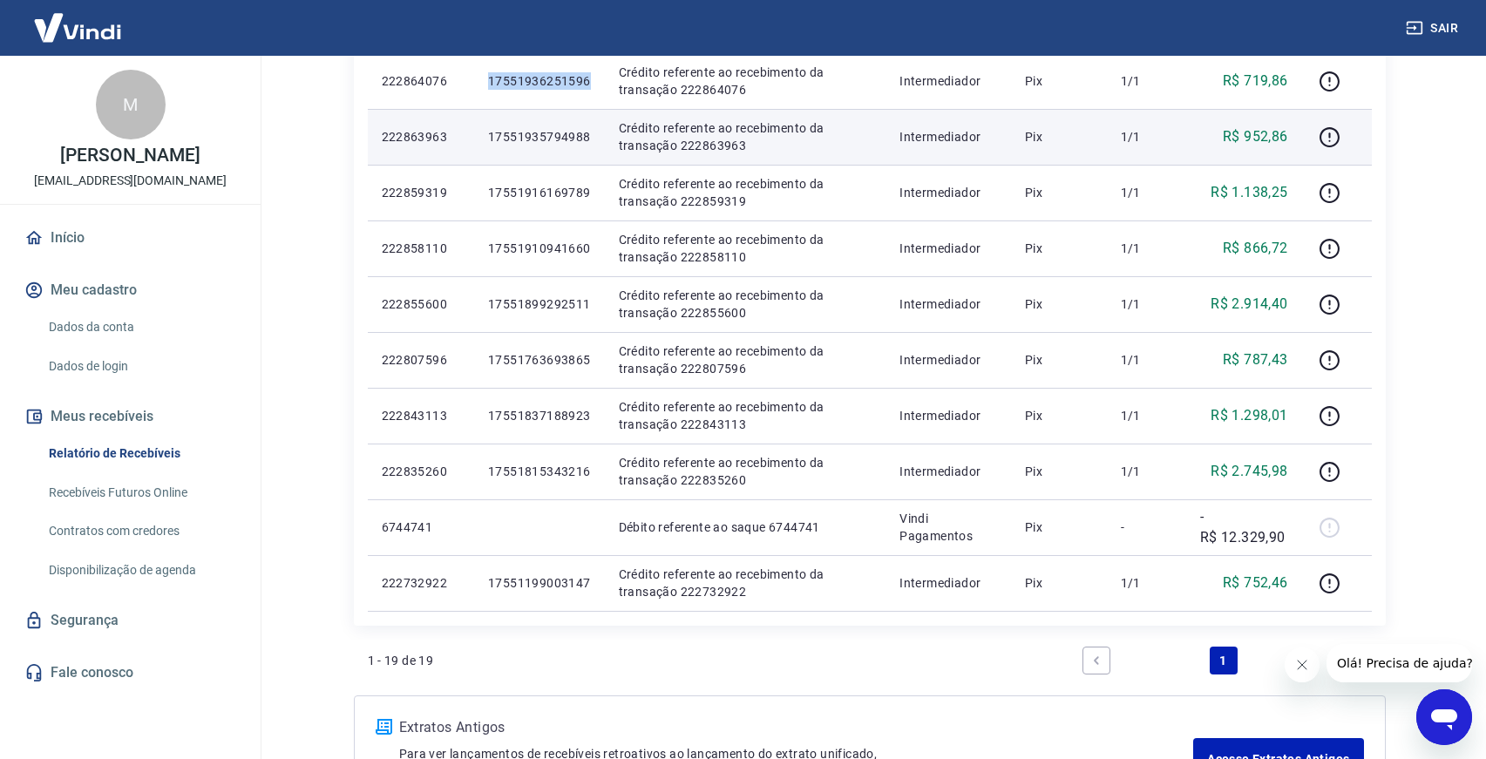
click at [540, 138] on p "17551935794988" at bounding box center [539, 136] width 103 height 17
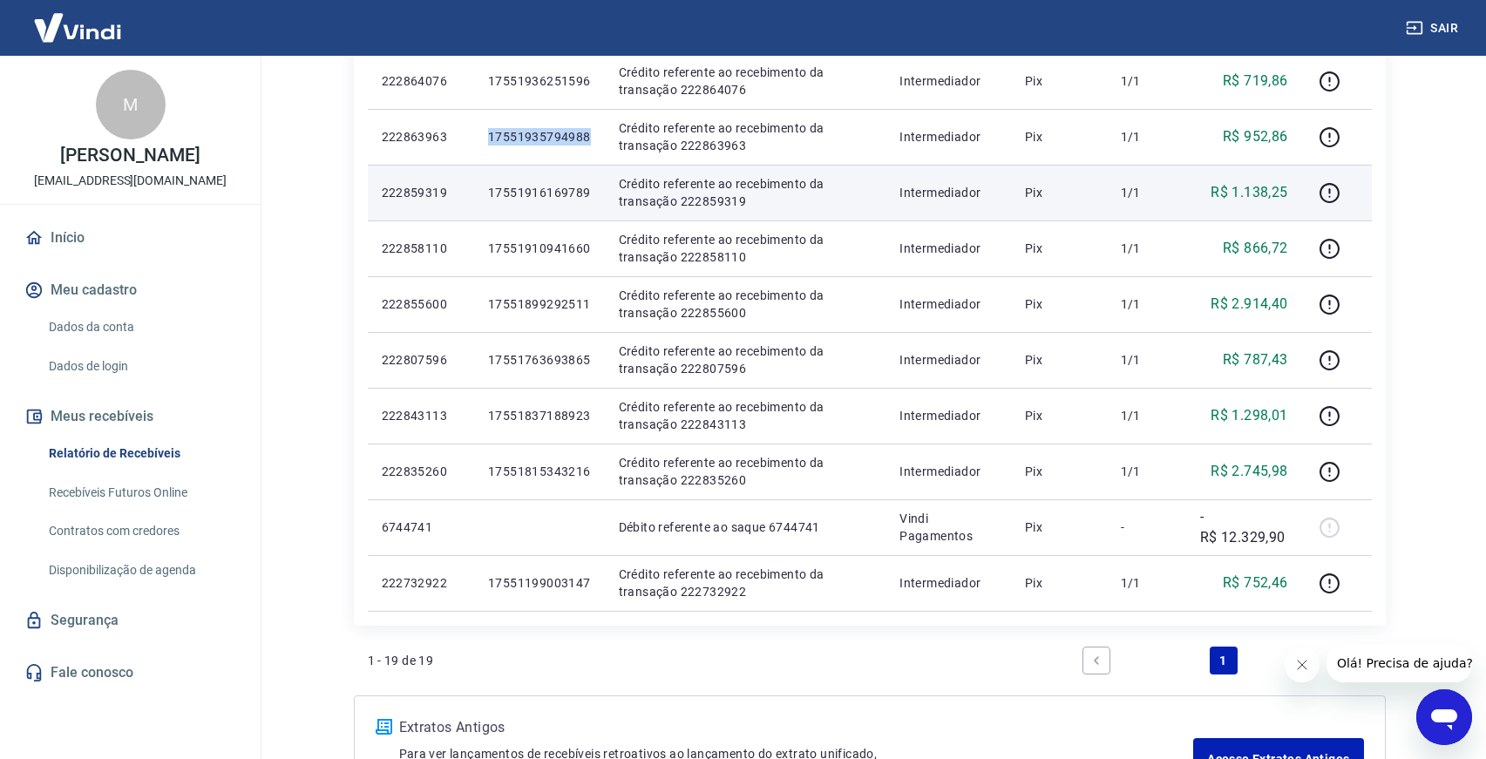
click at [531, 199] on p "17551916169789" at bounding box center [539, 192] width 103 height 17
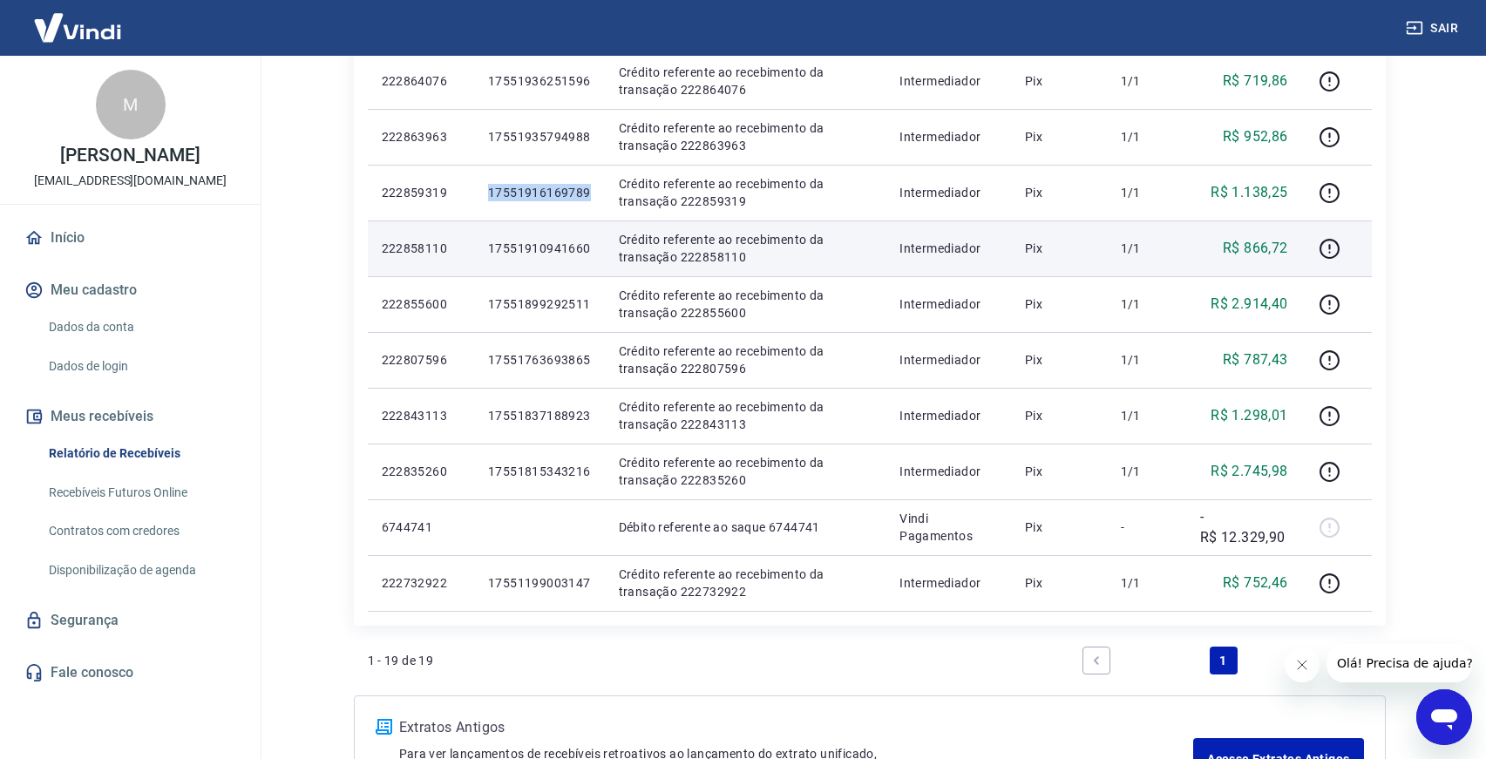
click at [563, 252] on p "17551910941660" at bounding box center [539, 248] width 103 height 17
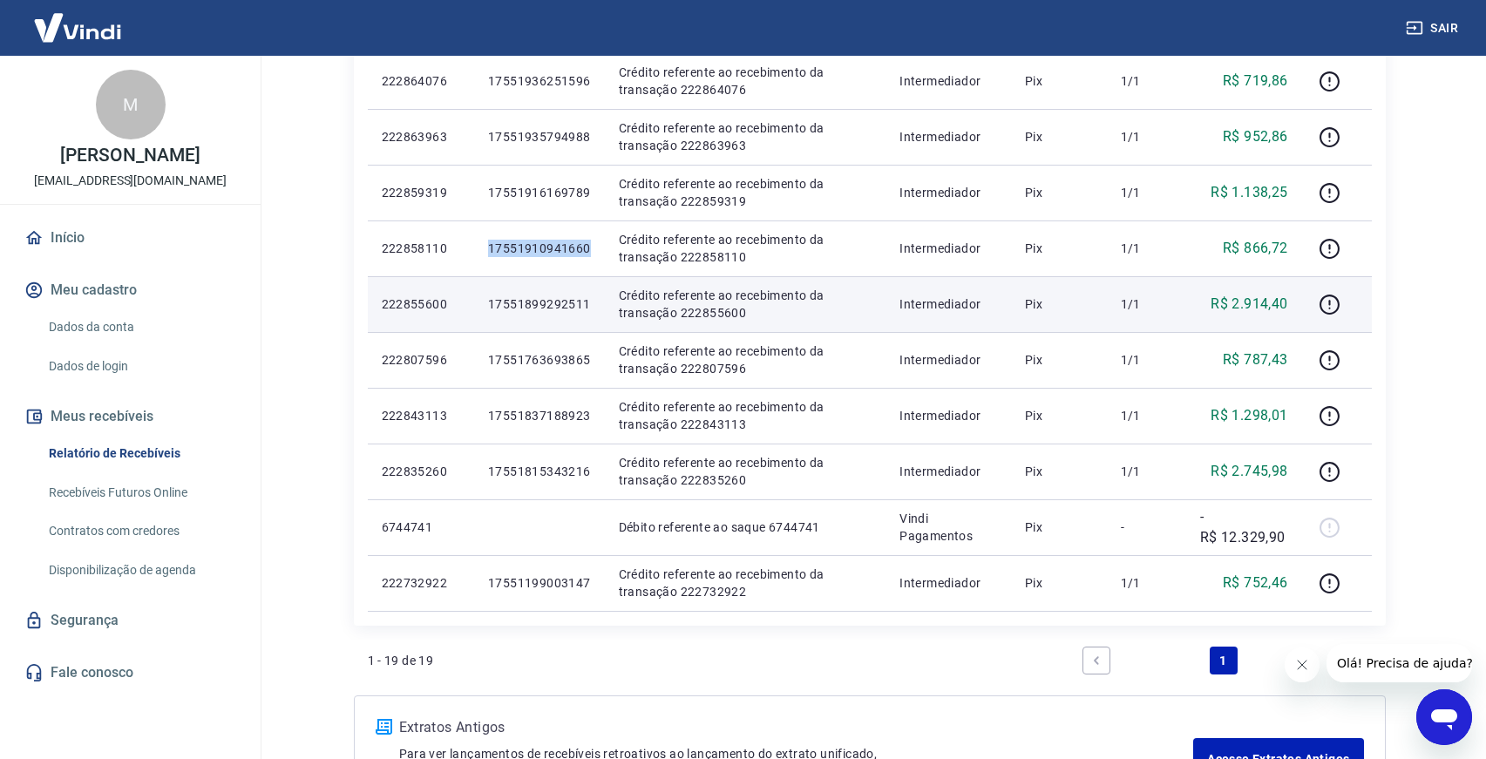
click at [547, 315] on td "17551899292511" at bounding box center [539, 304] width 131 height 56
click at [546, 302] on p "17551899292511" at bounding box center [539, 303] width 103 height 17
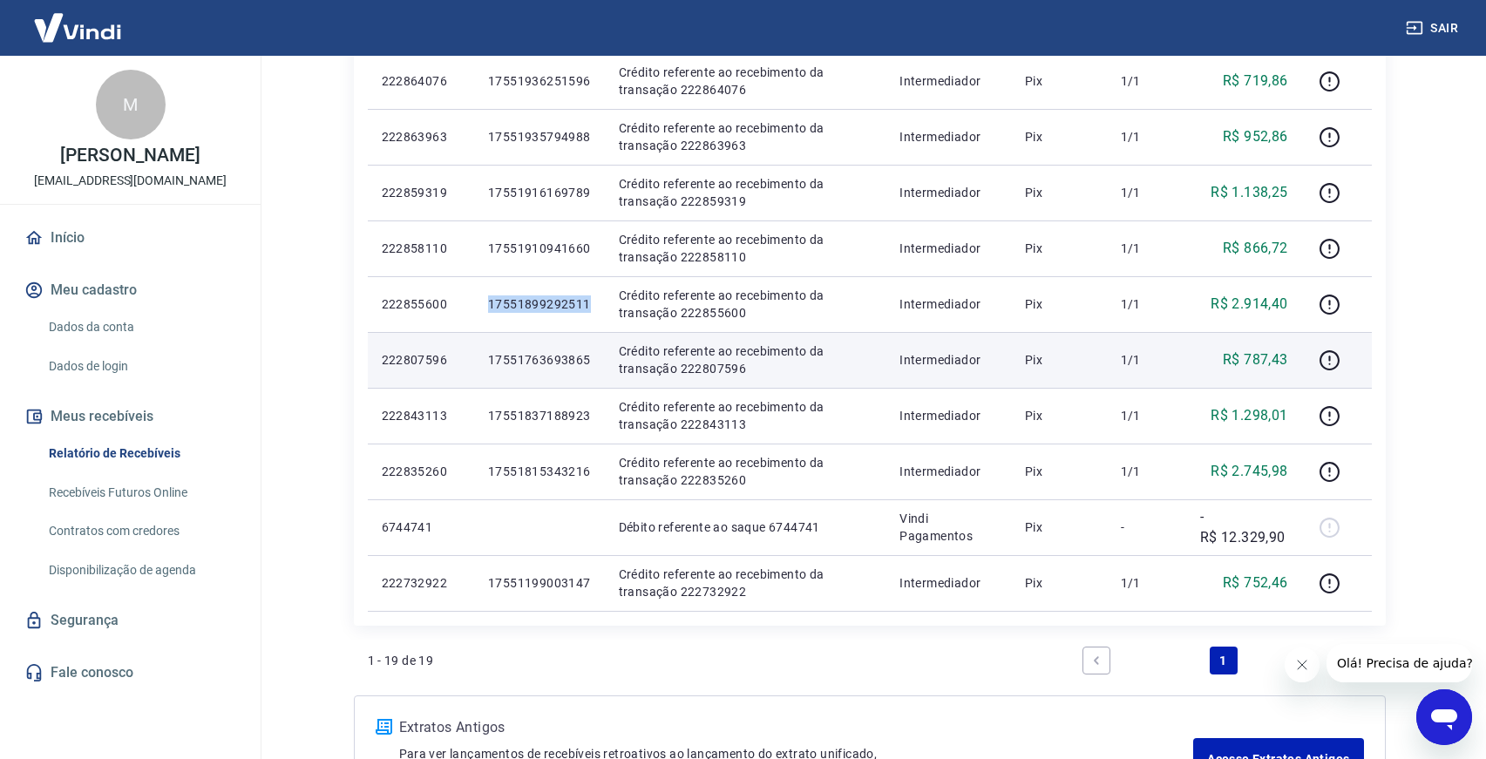
click at [540, 364] on p "17551763693865" at bounding box center [539, 359] width 103 height 17
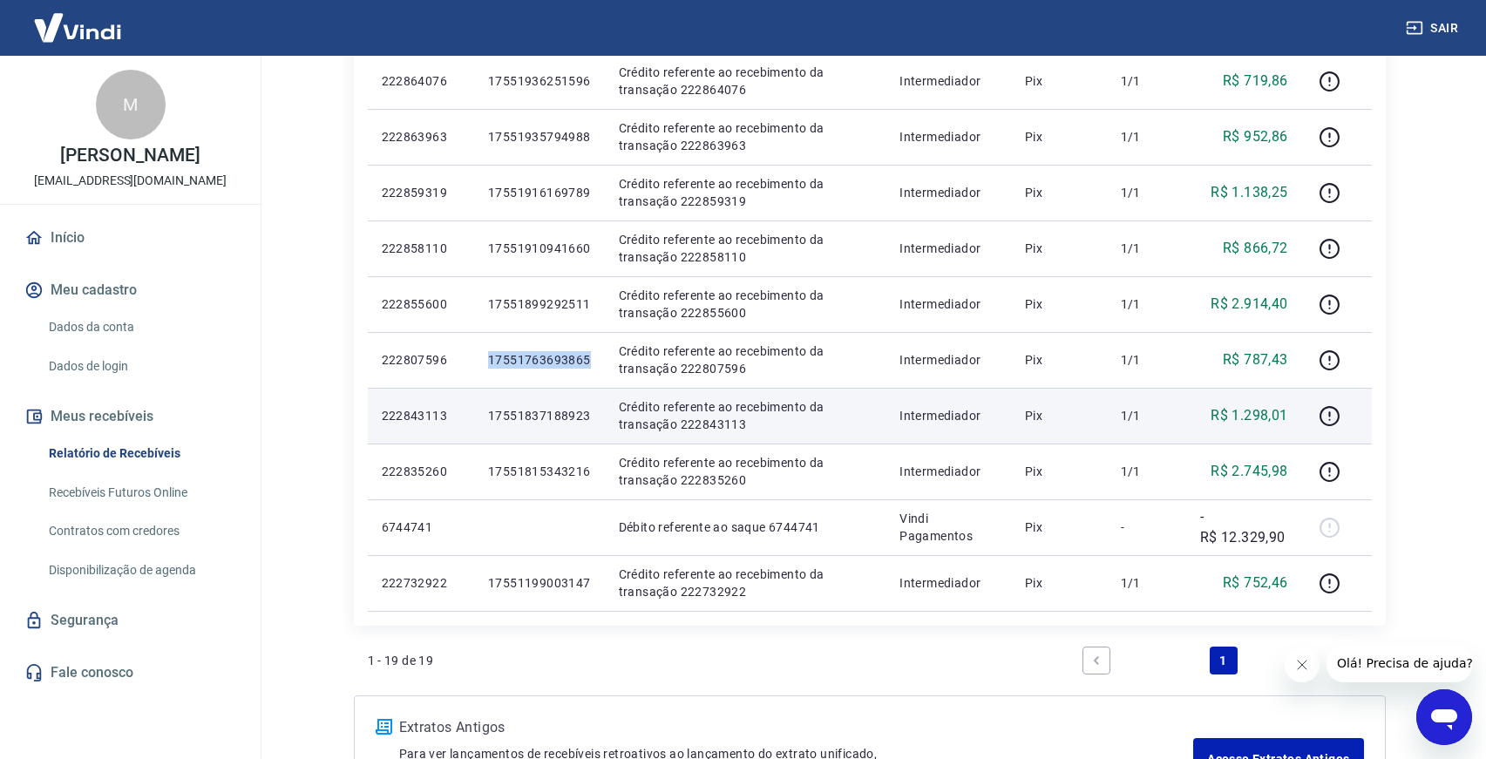
click at [520, 420] on p "17551837188923" at bounding box center [539, 415] width 103 height 17
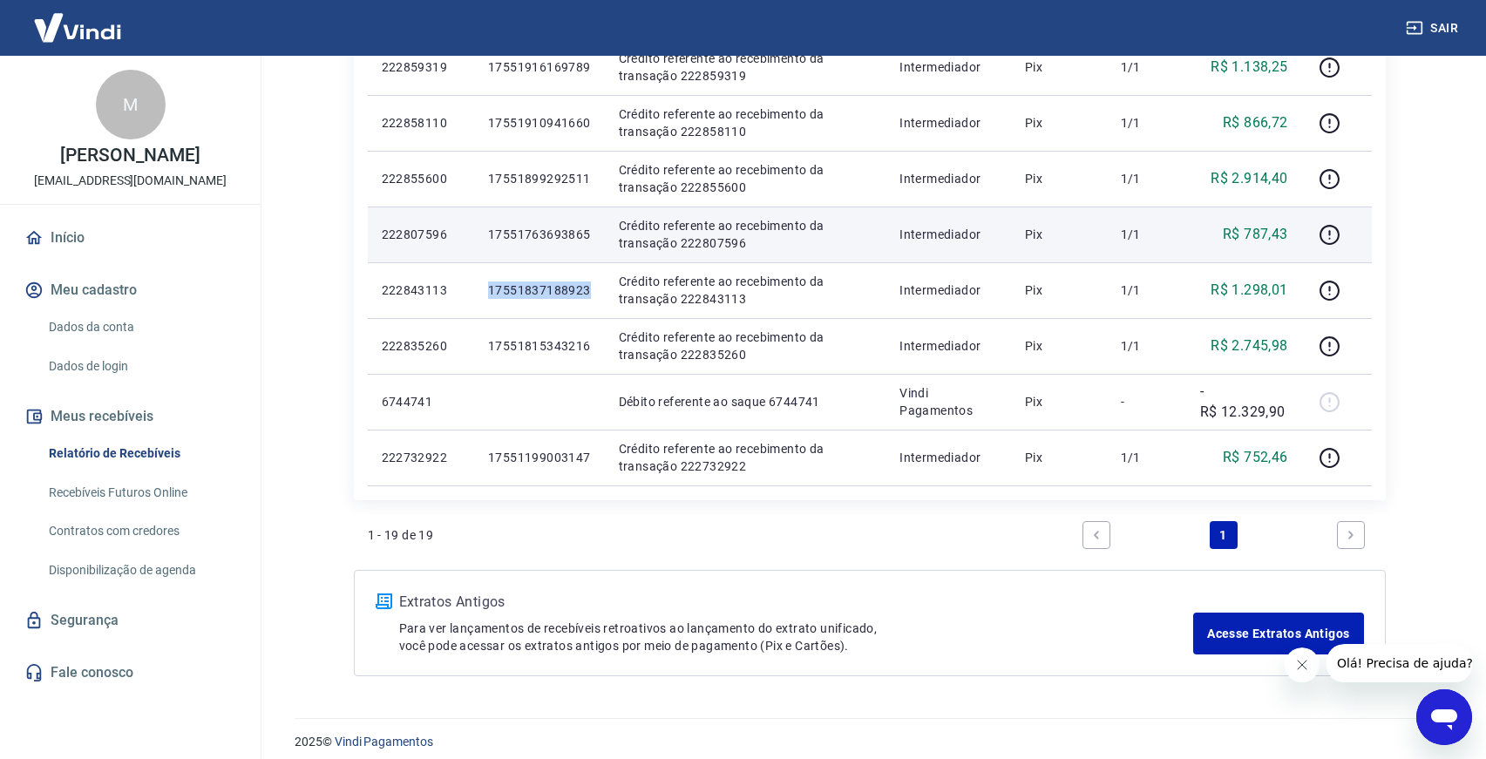
scroll to position [988, 0]
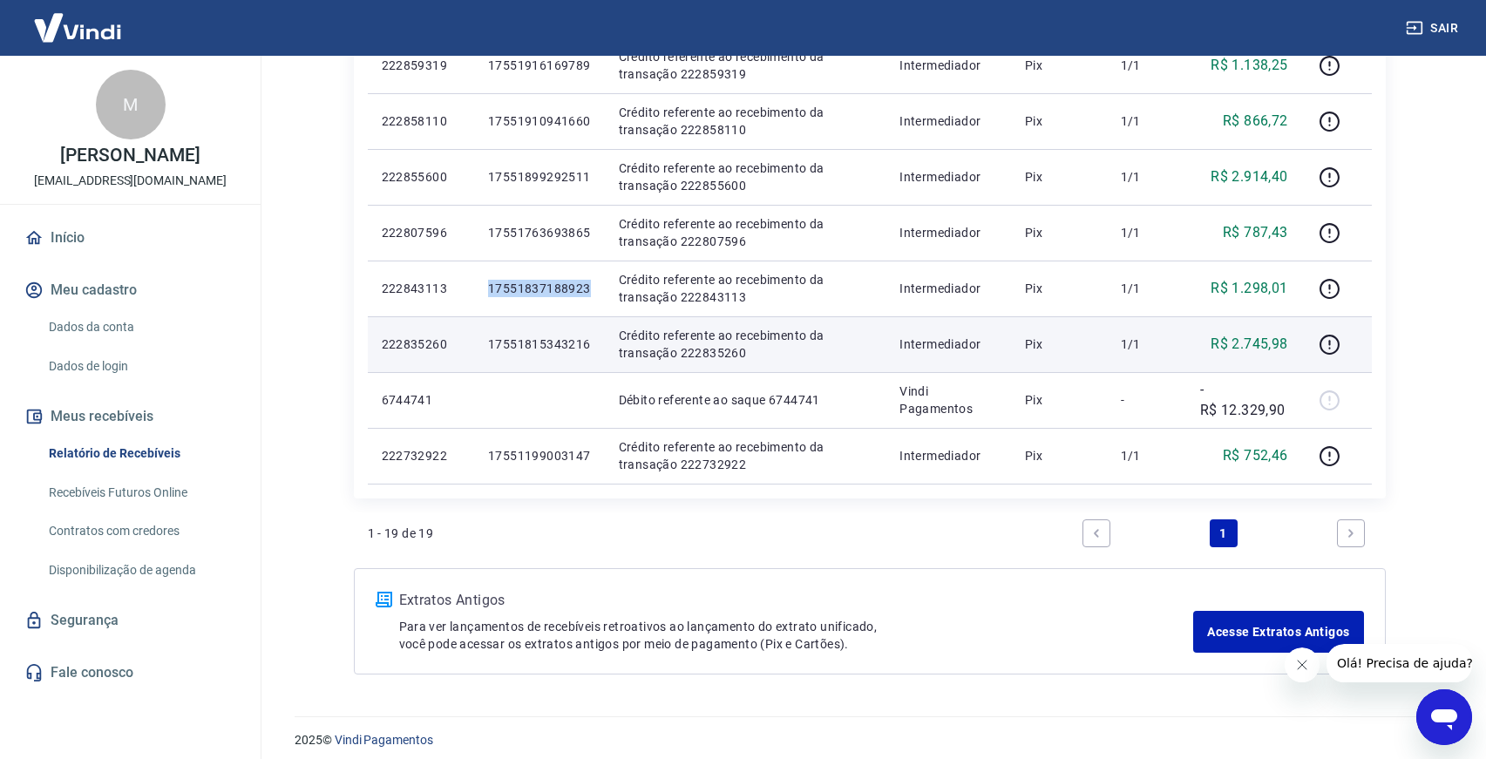
click at [554, 349] on p "17551815343216" at bounding box center [539, 344] width 103 height 17
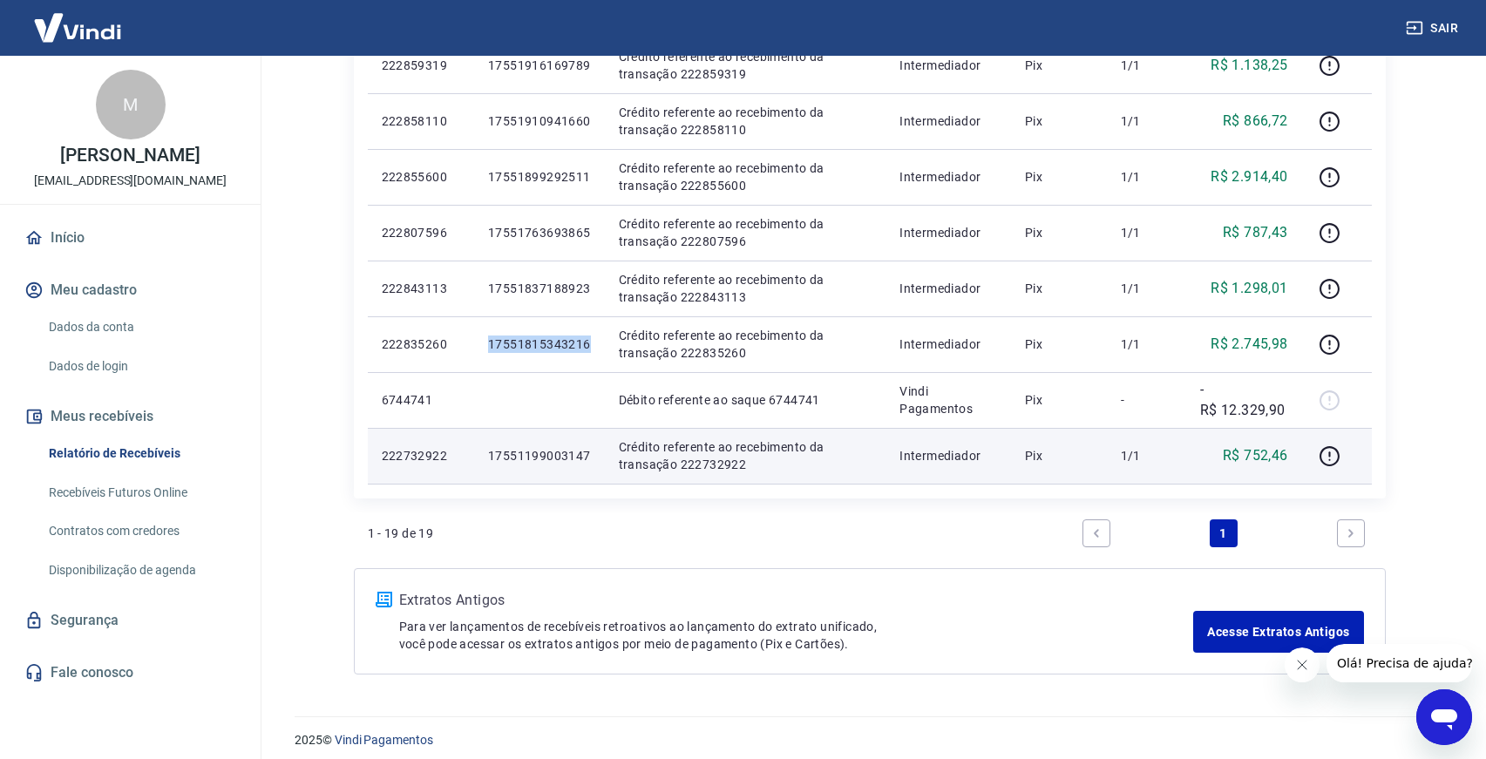
click at [560, 450] on p "17551199003147" at bounding box center [539, 455] width 103 height 17
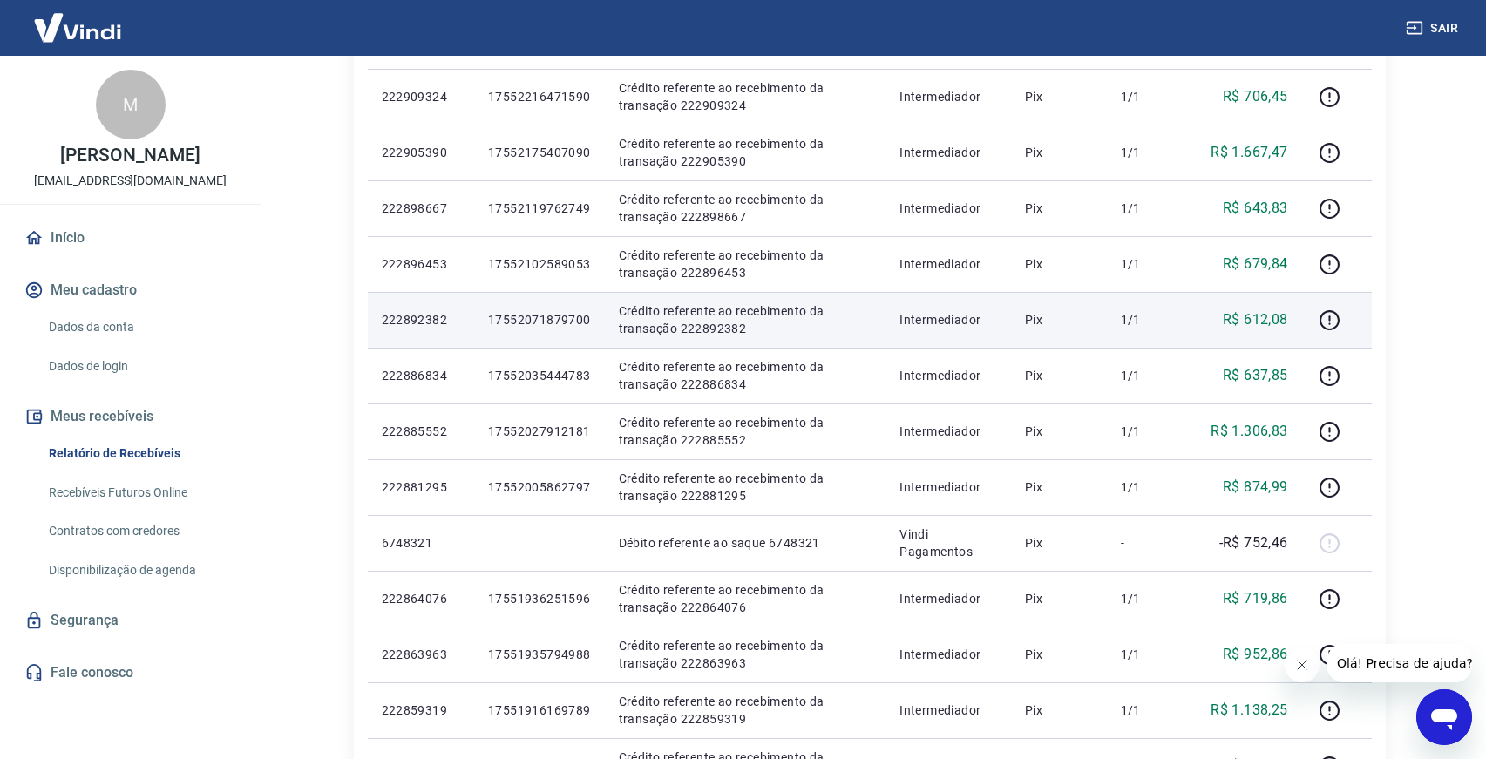
scroll to position [0, 0]
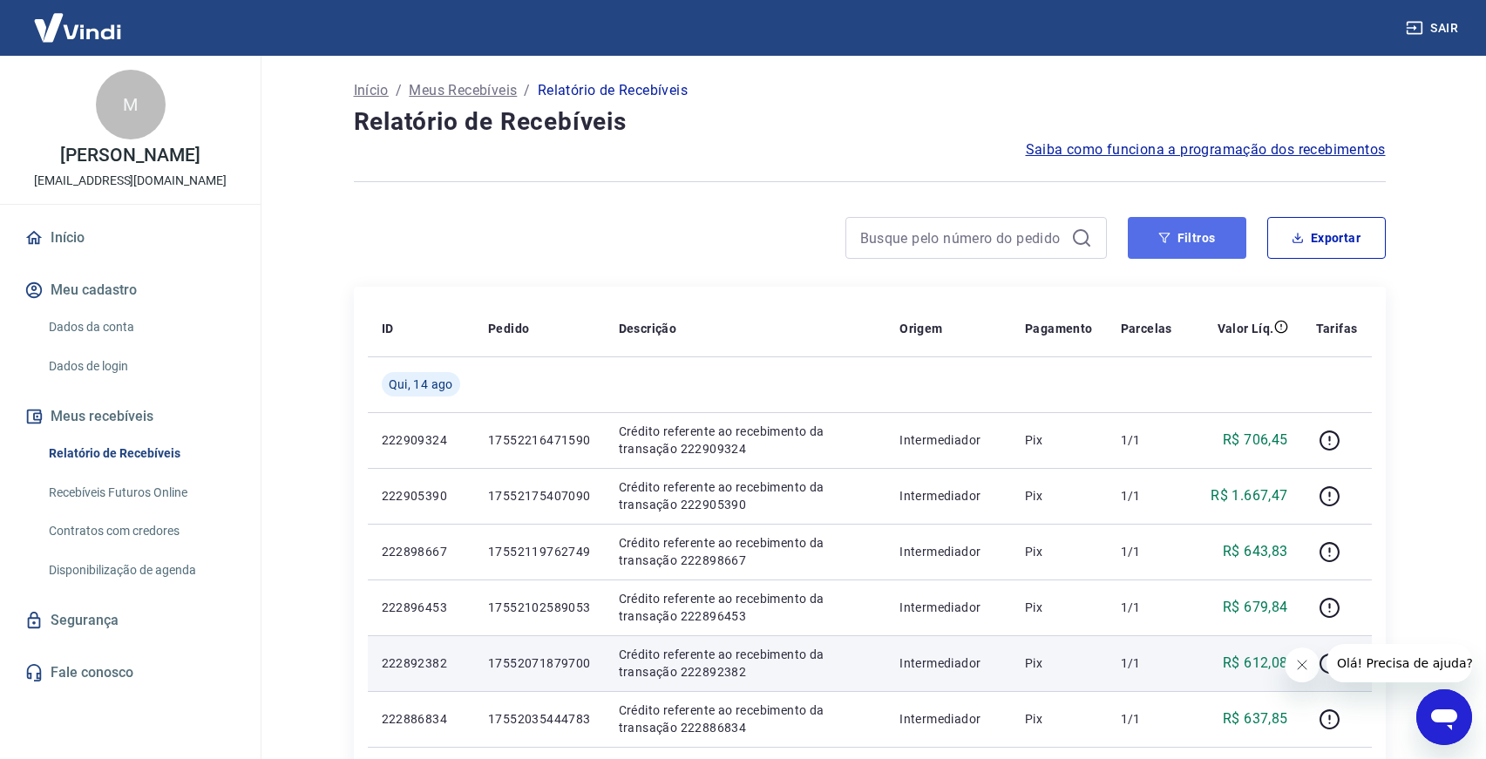
click at [1150, 242] on button "Filtros" at bounding box center [1187, 238] width 119 height 42
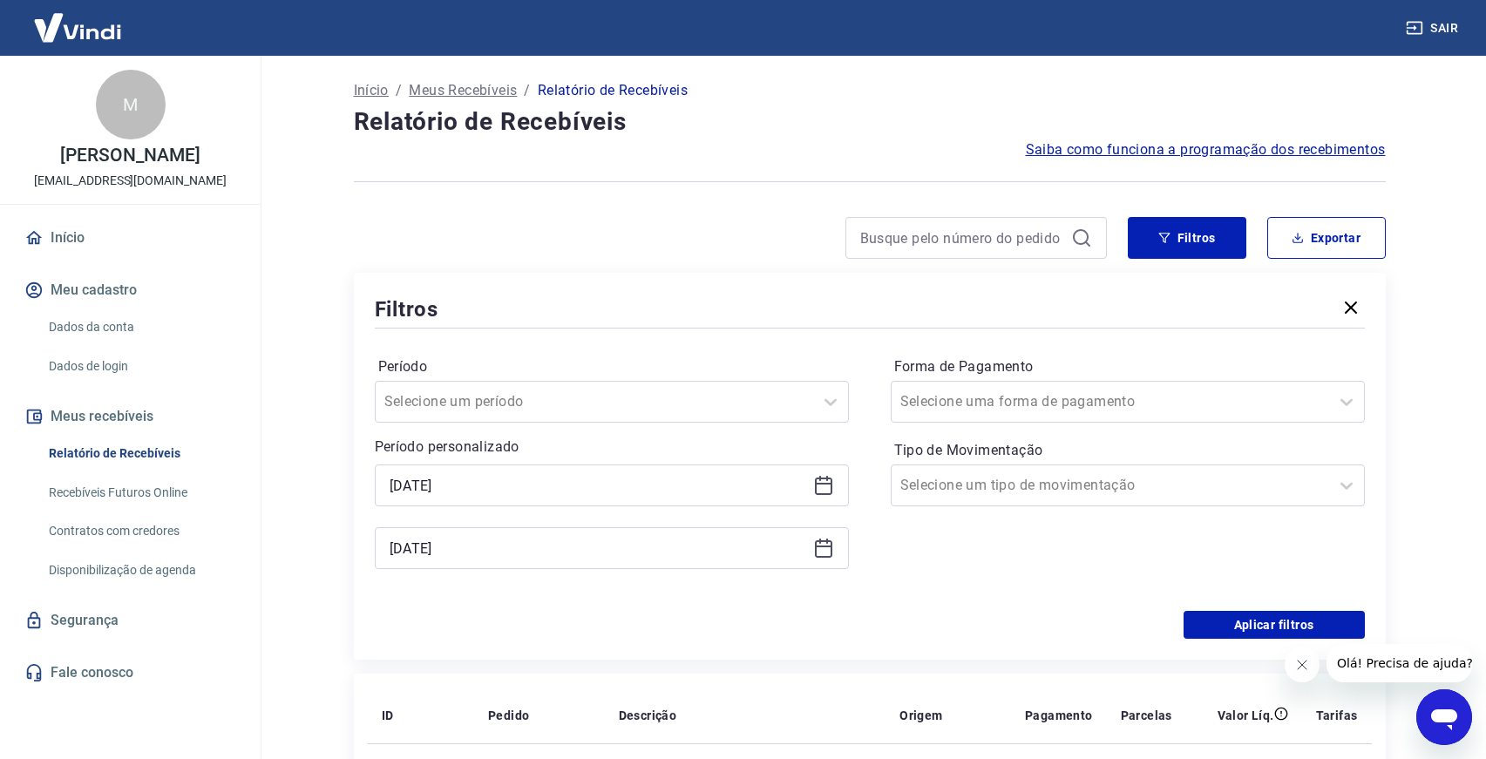
click at [824, 486] on icon at bounding box center [823, 485] width 21 height 21
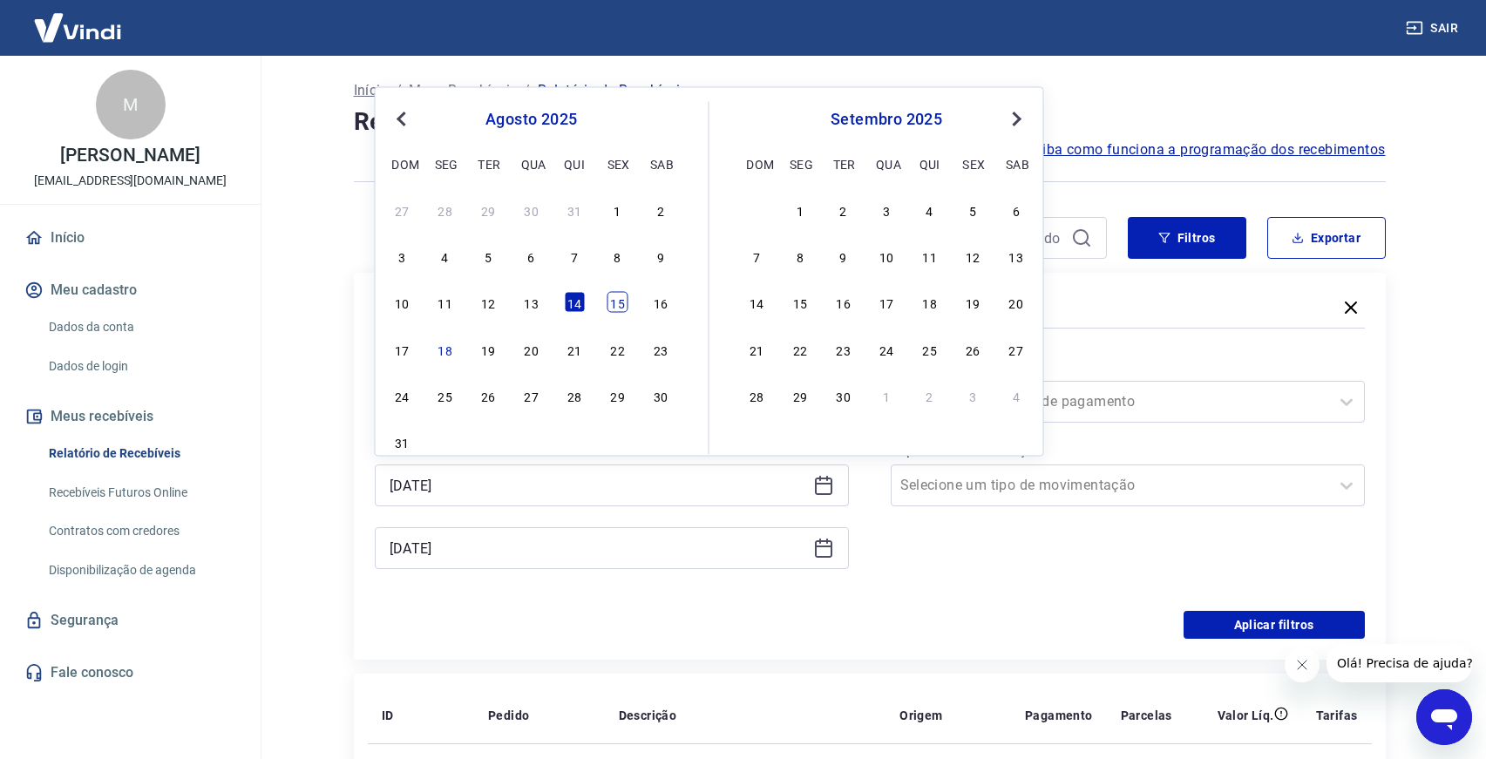
click at [616, 304] on div "15" at bounding box center [618, 302] width 21 height 21
type input "[DATE]"
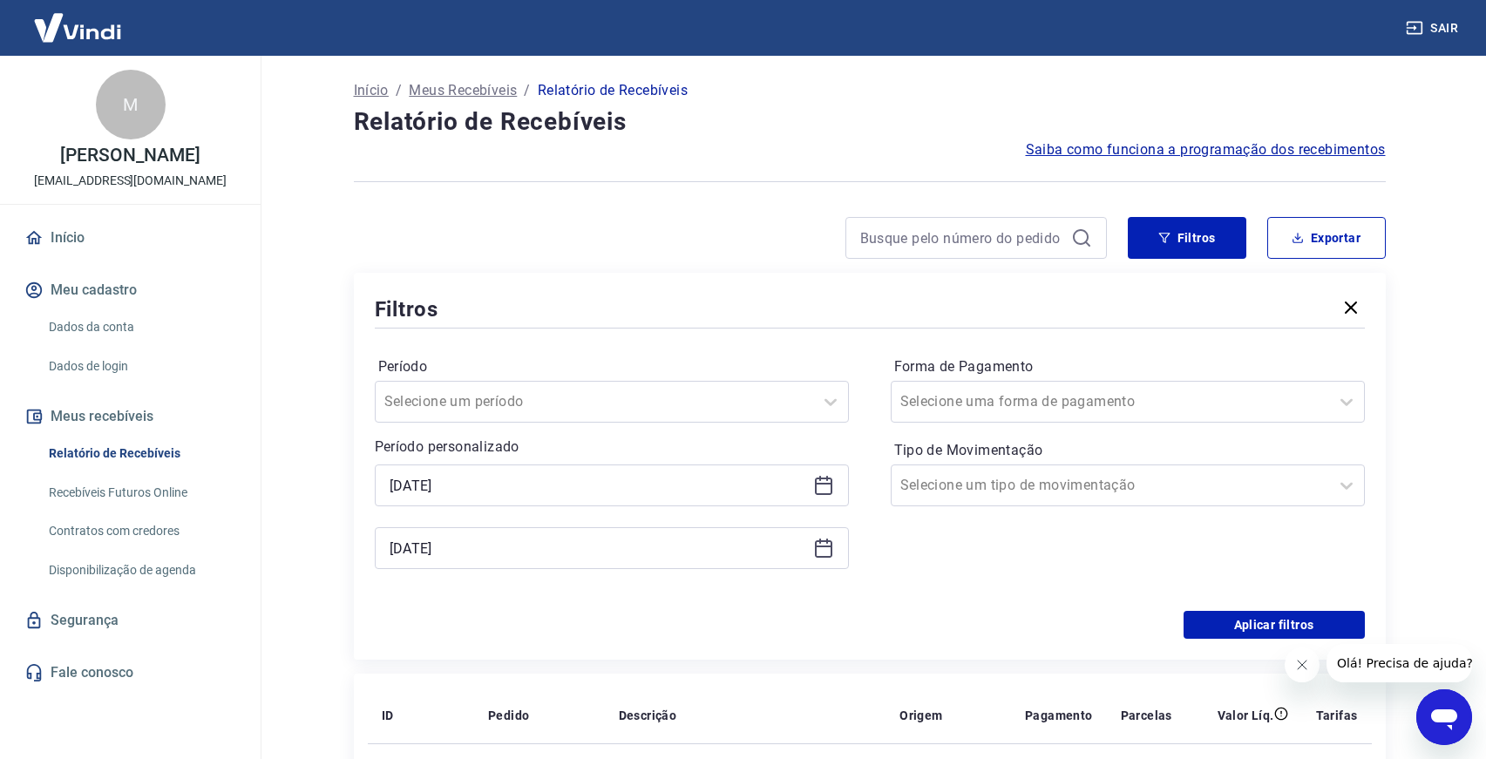
click at [830, 546] on icon at bounding box center [823, 547] width 17 height 2
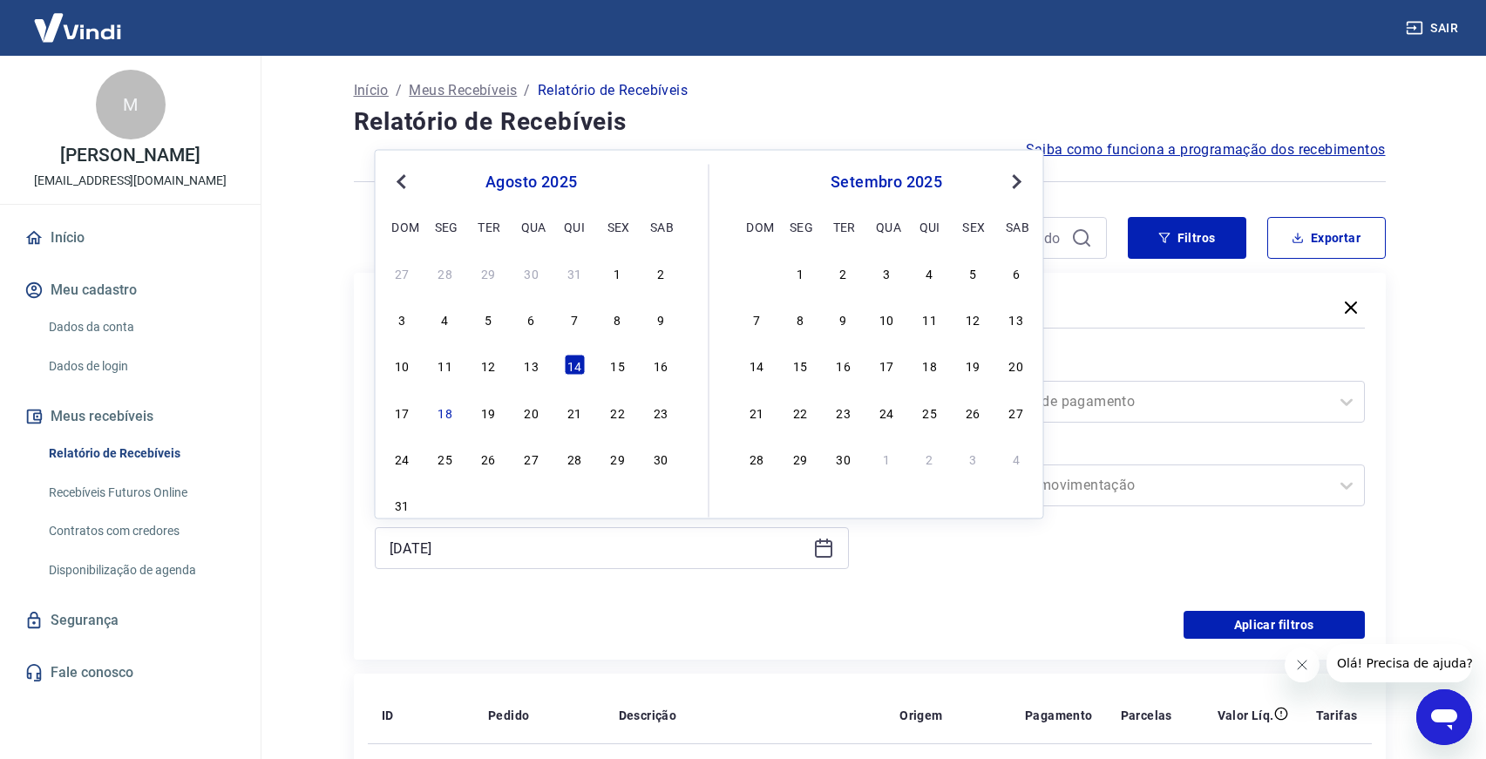
click at [629, 362] on div "10 11 12 13 14 15 16" at bounding box center [532, 364] width 284 height 25
click at [623, 363] on div "15" at bounding box center [618, 365] width 21 height 21
type input "[DATE]"
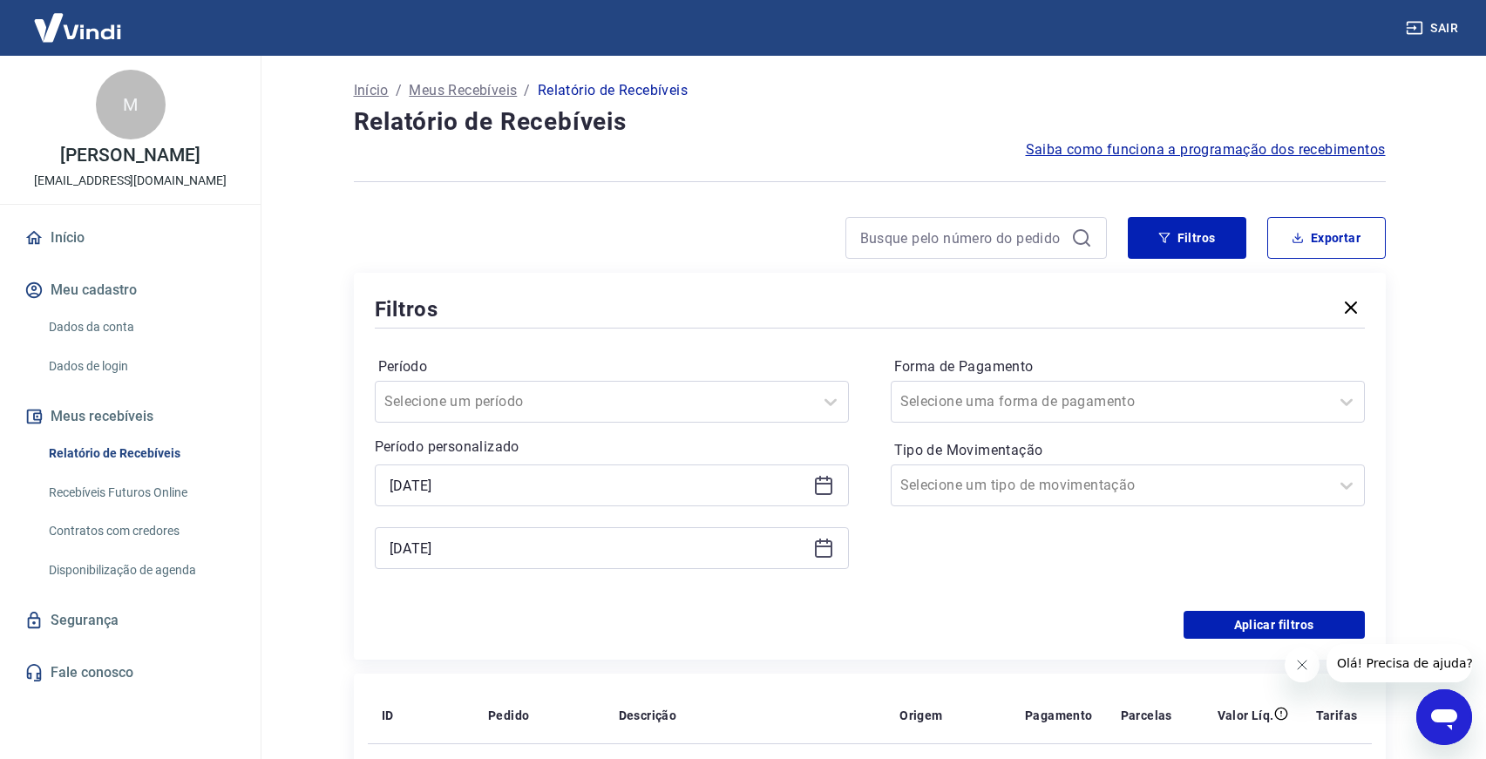
click at [951, 603] on div "Período Selecione um período Período personalizado Selected date: [DATE] [DATE]…" at bounding box center [870, 471] width 990 height 279
click at [1218, 629] on button "Aplicar filtros" at bounding box center [1274, 625] width 181 height 28
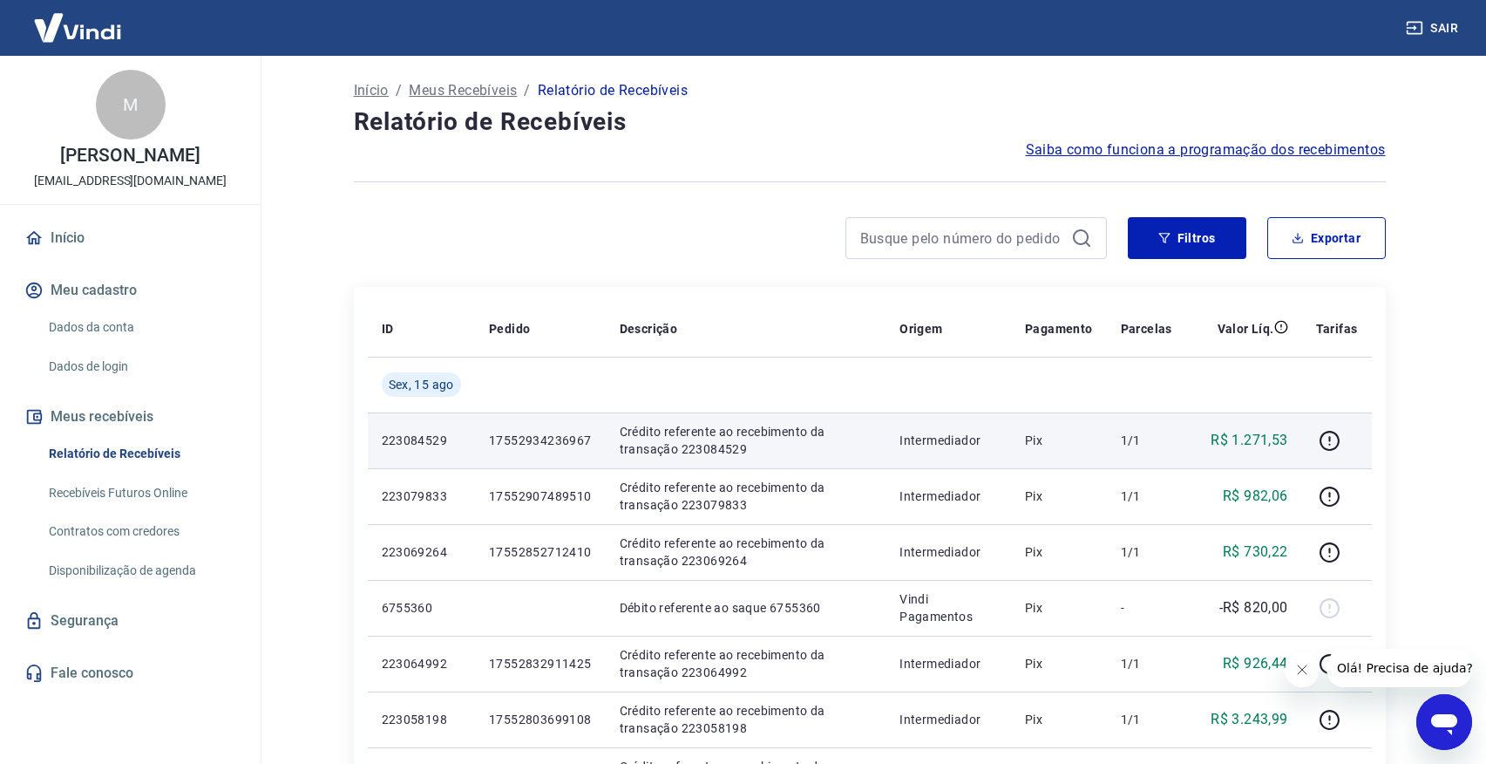
click at [543, 440] on p "17552934236967" at bounding box center [540, 439] width 103 height 17
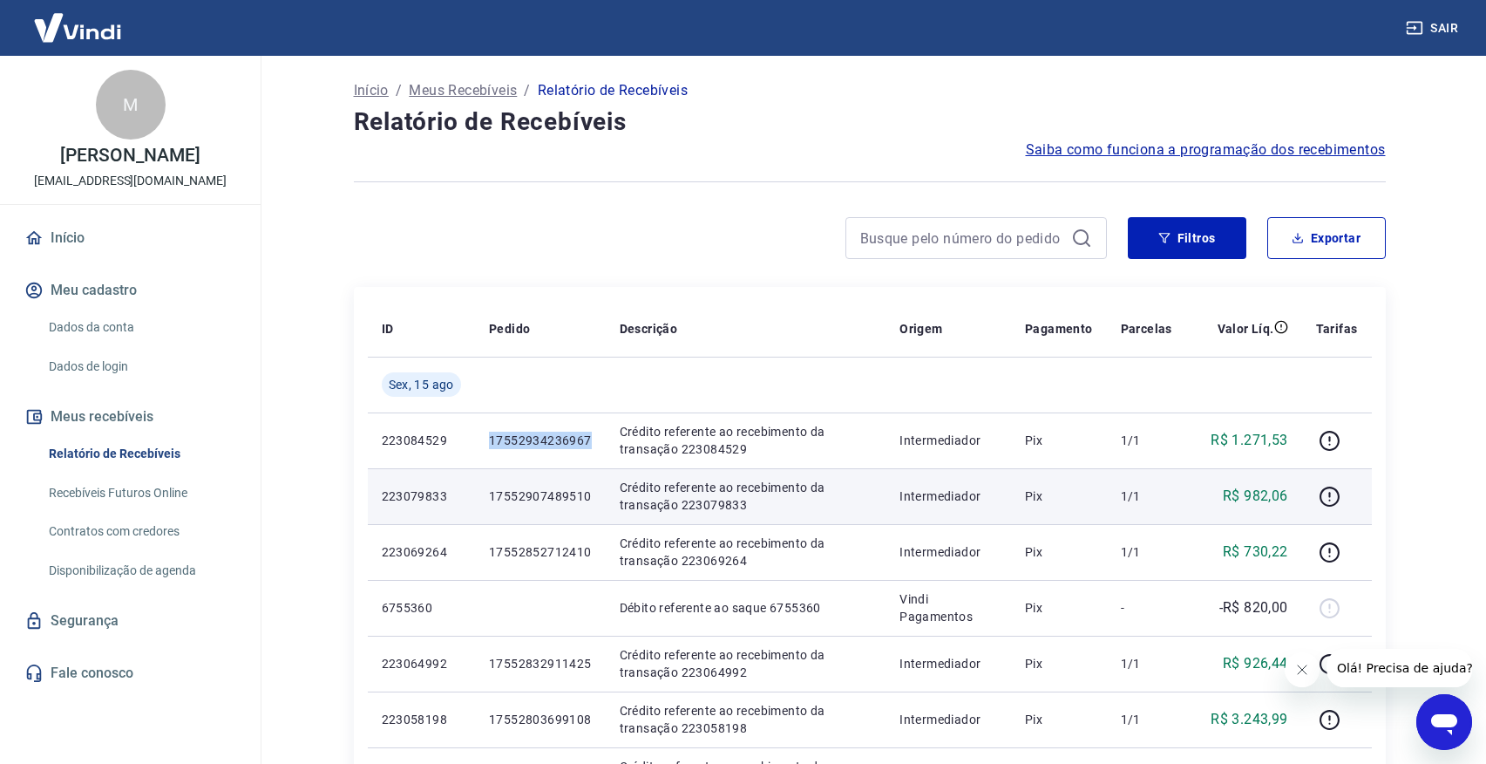
click at [537, 497] on p "17552907489510" at bounding box center [540, 495] width 103 height 17
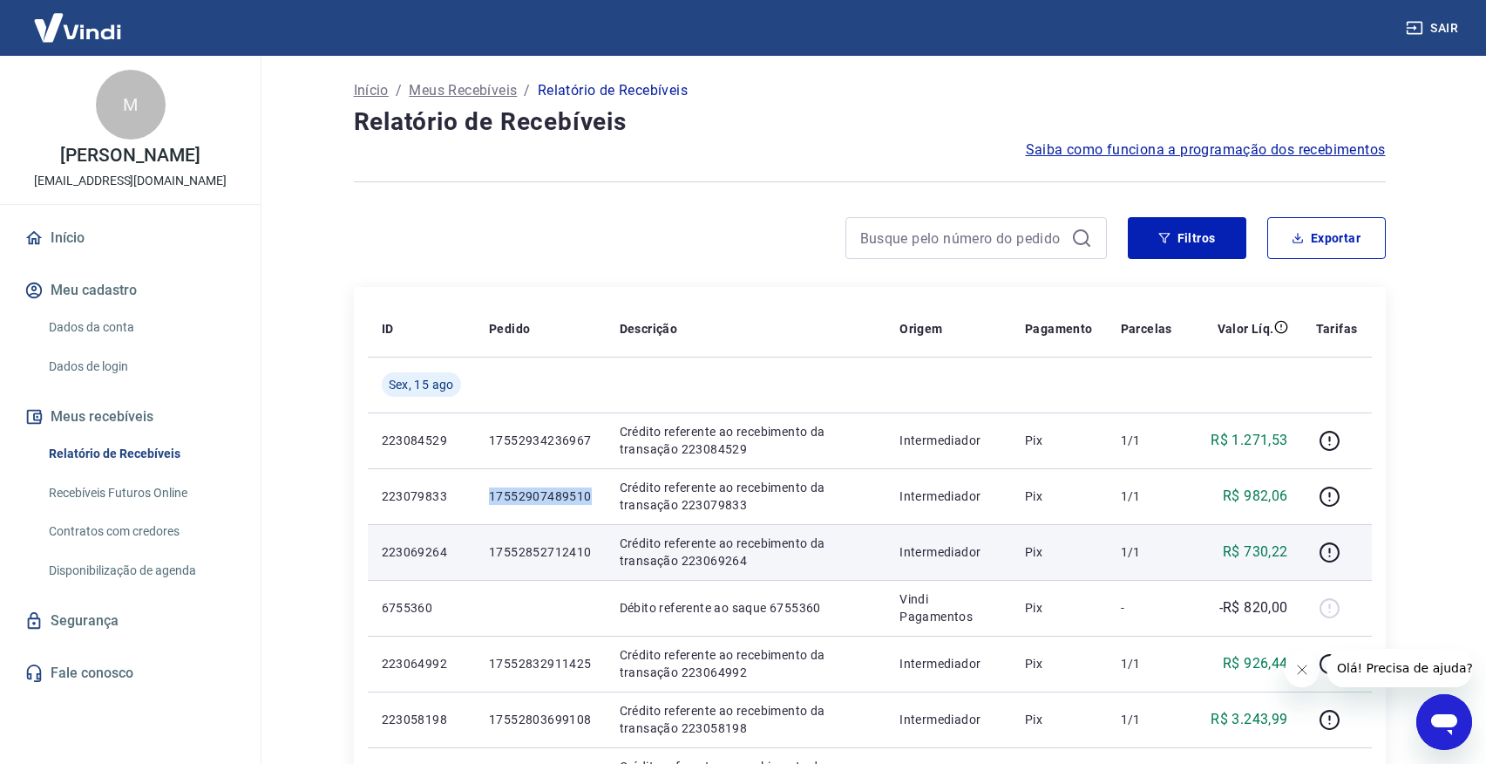
click at [538, 554] on p "17552852712410" at bounding box center [540, 551] width 103 height 17
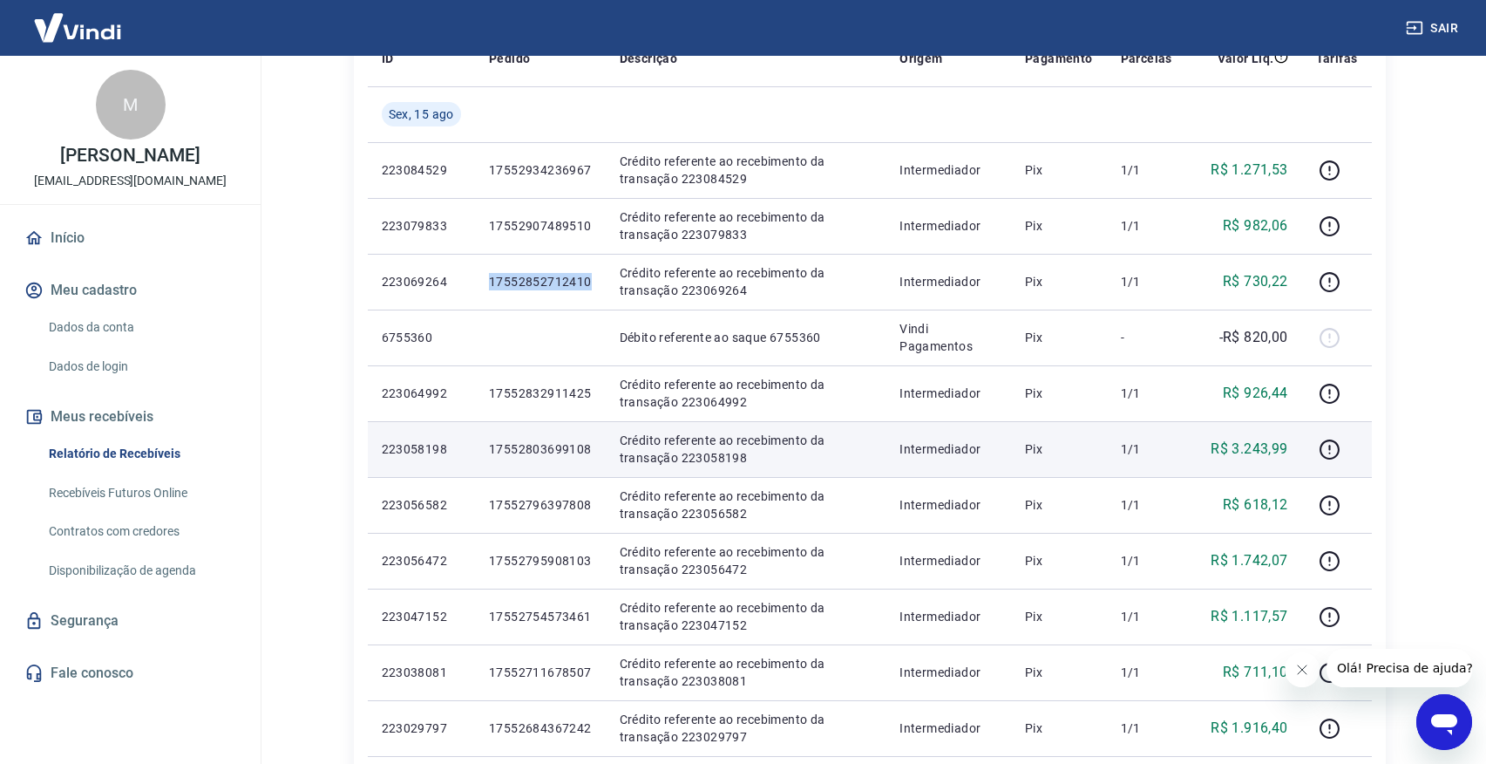
scroll to position [272, 0]
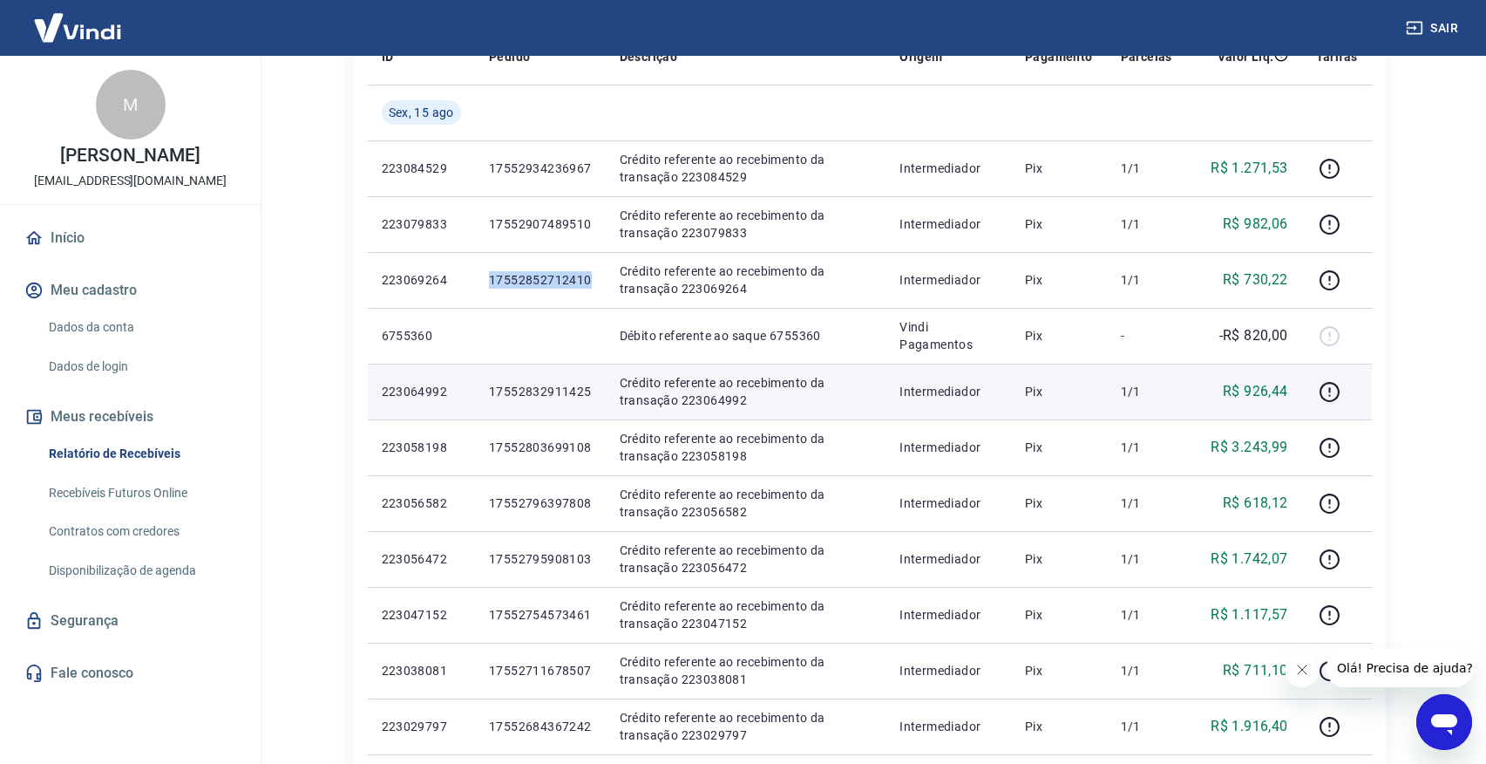
click at [563, 390] on p "17552832911425" at bounding box center [540, 391] width 103 height 17
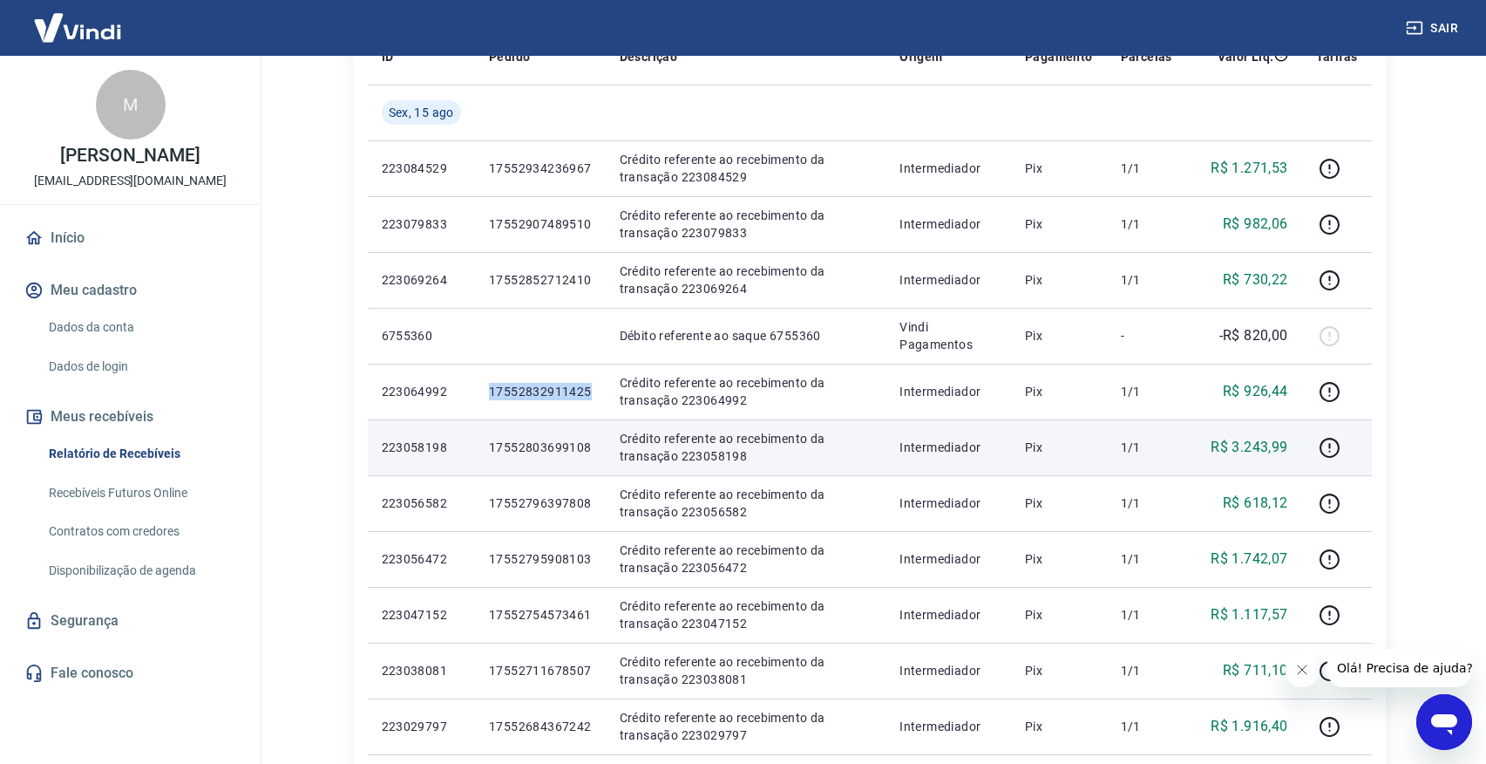
click at [557, 451] on p "17552803699108" at bounding box center [540, 446] width 103 height 17
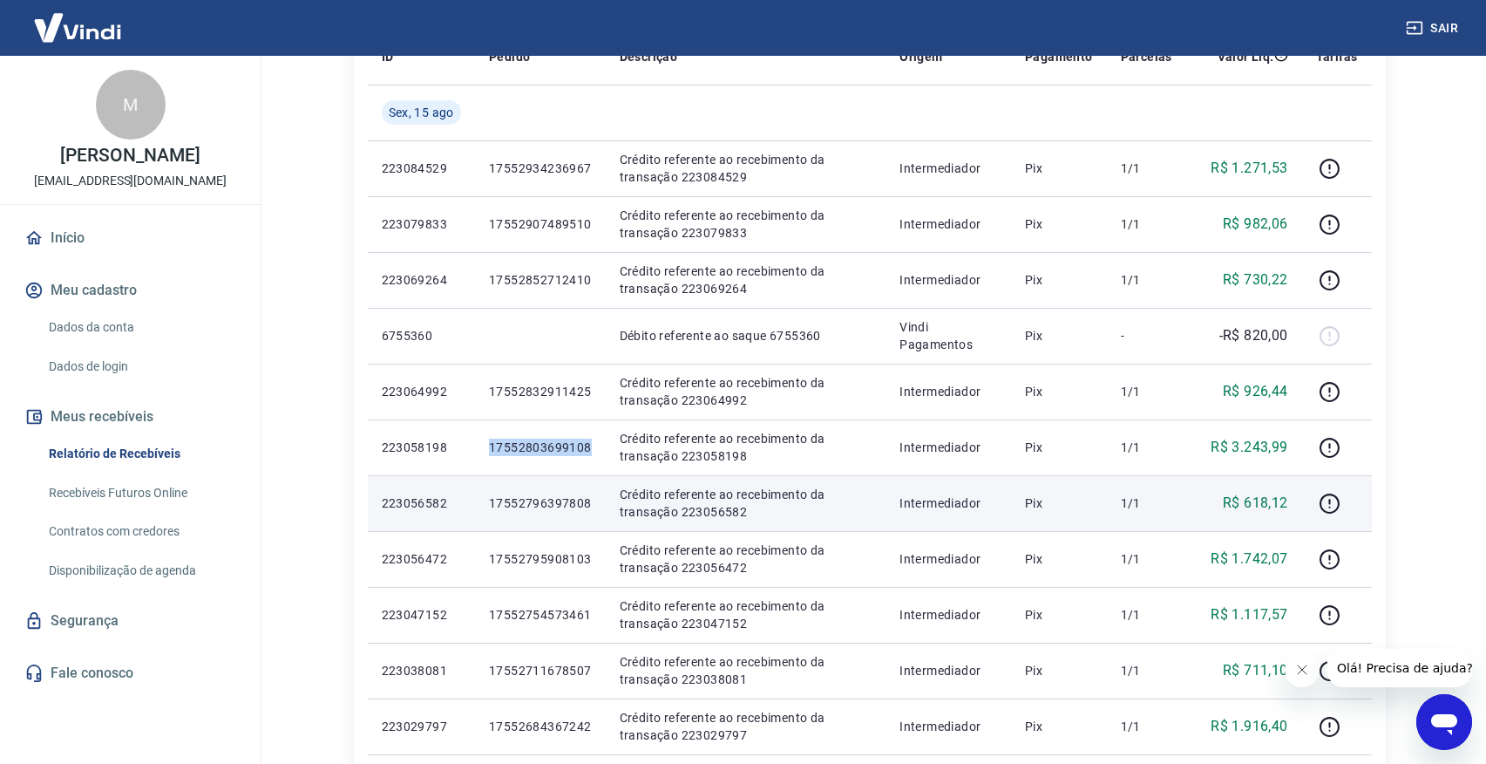
click at [528, 506] on p "17552796397808" at bounding box center [540, 502] width 103 height 17
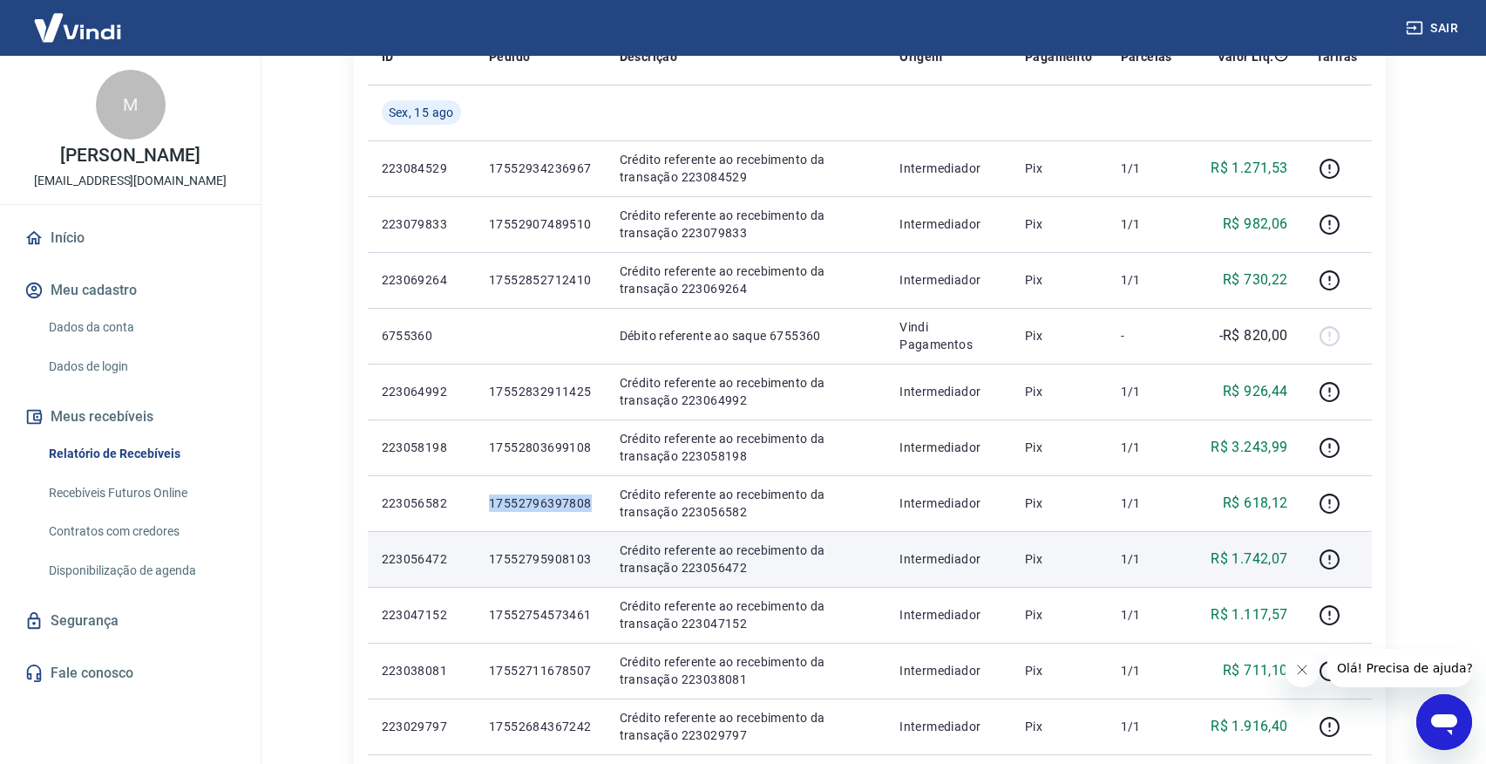
click at [546, 561] on p "17552795908103" at bounding box center [540, 558] width 103 height 17
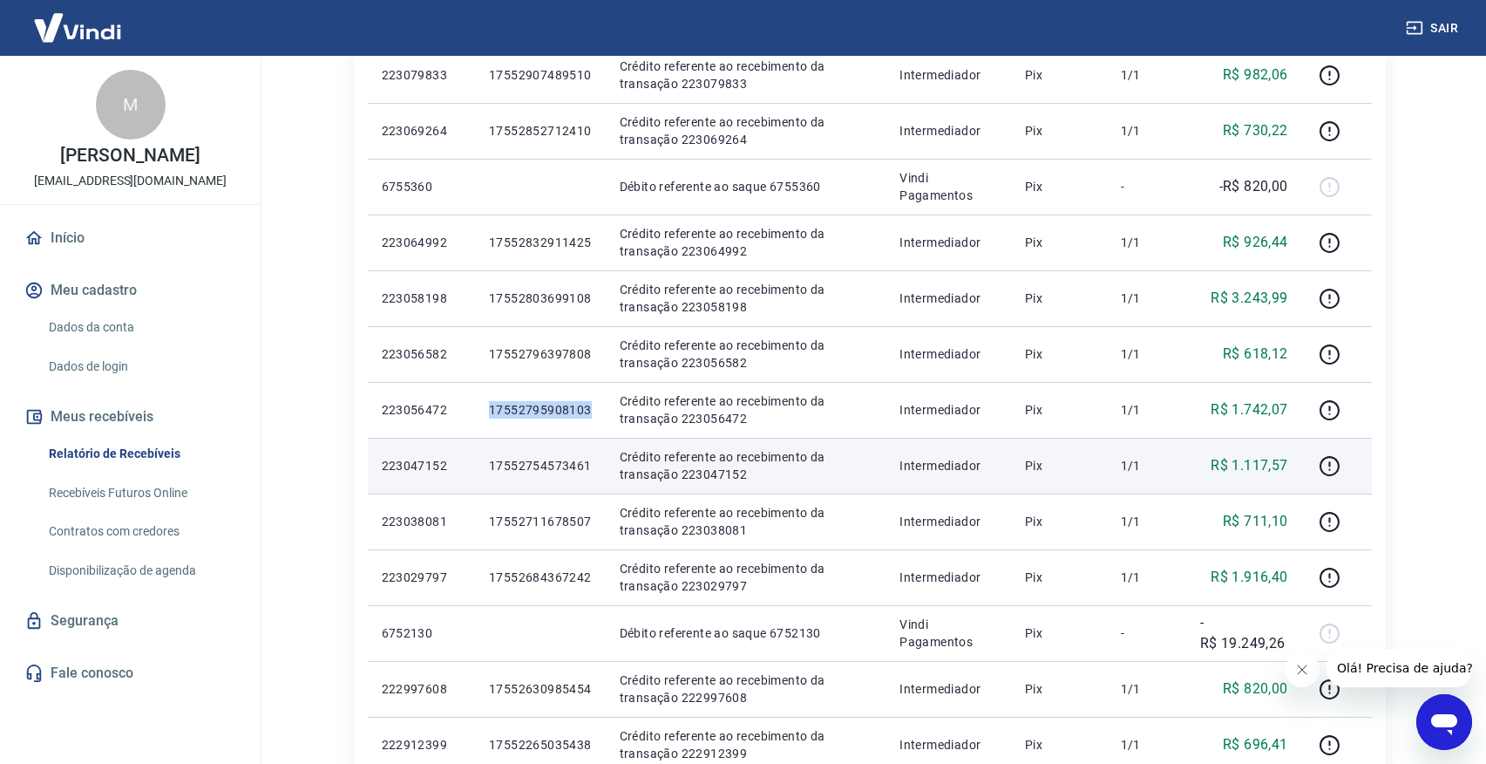
scroll to position [431, 0]
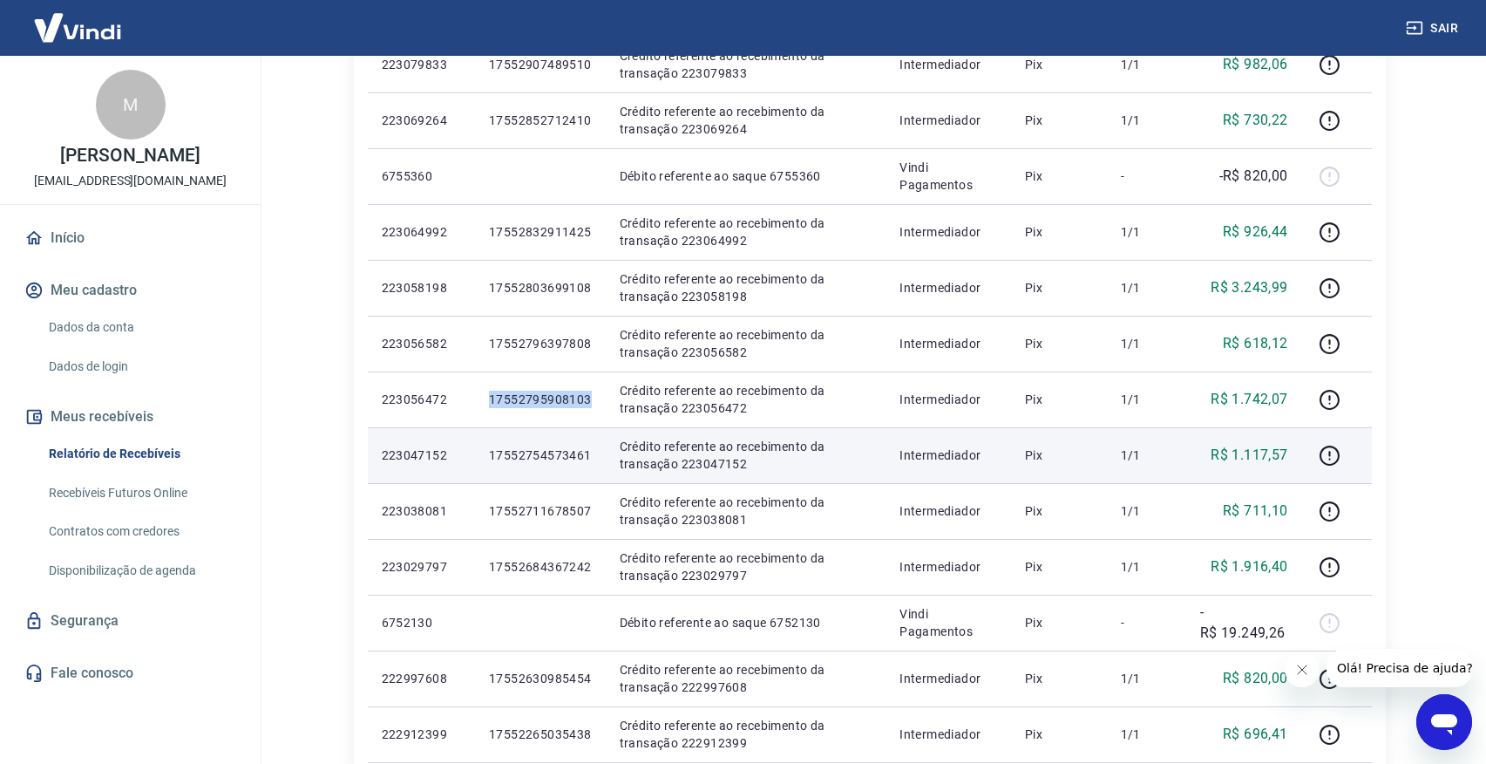
click at [546, 446] on p "17552754573461" at bounding box center [540, 454] width 103 height 17
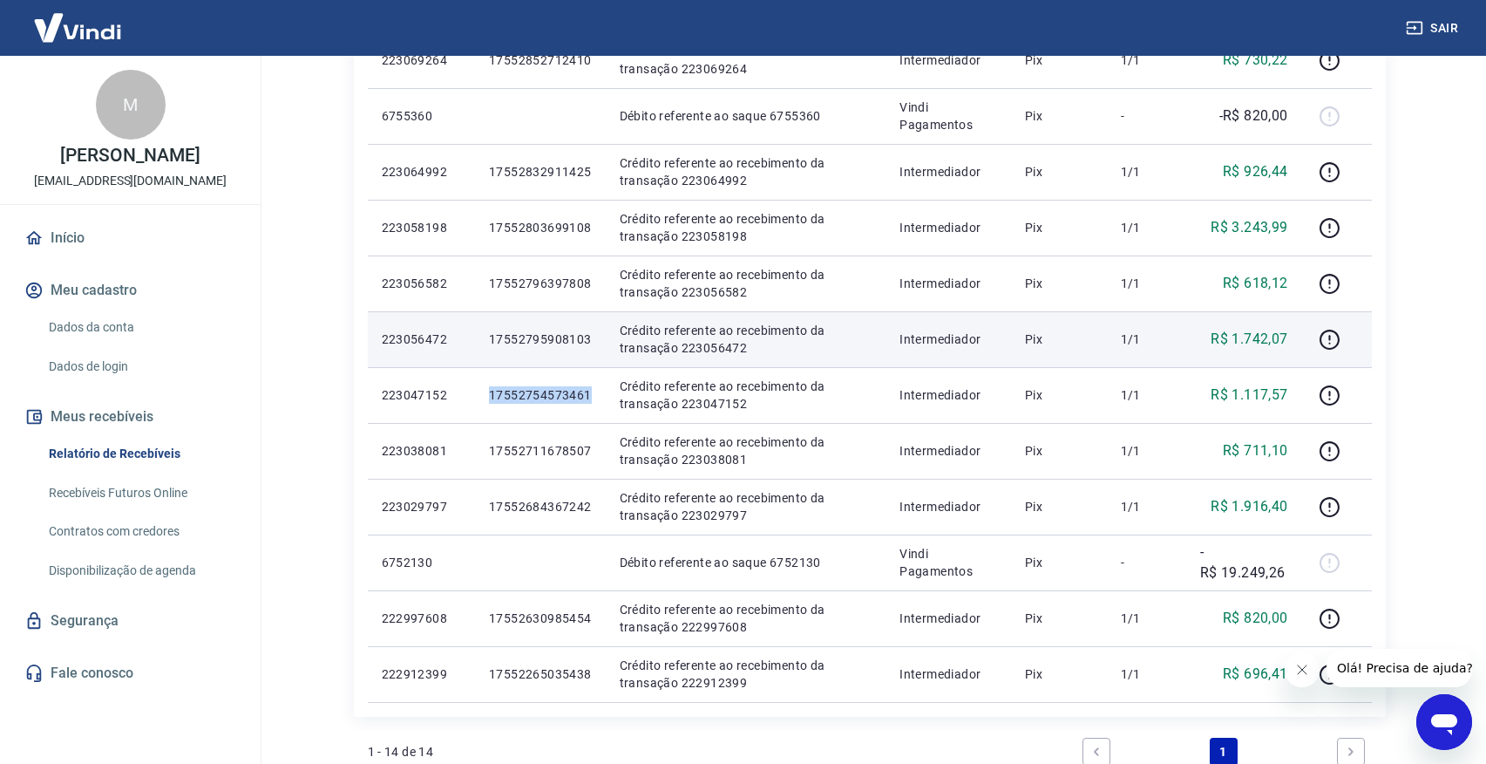
scroll to position [506, 0]
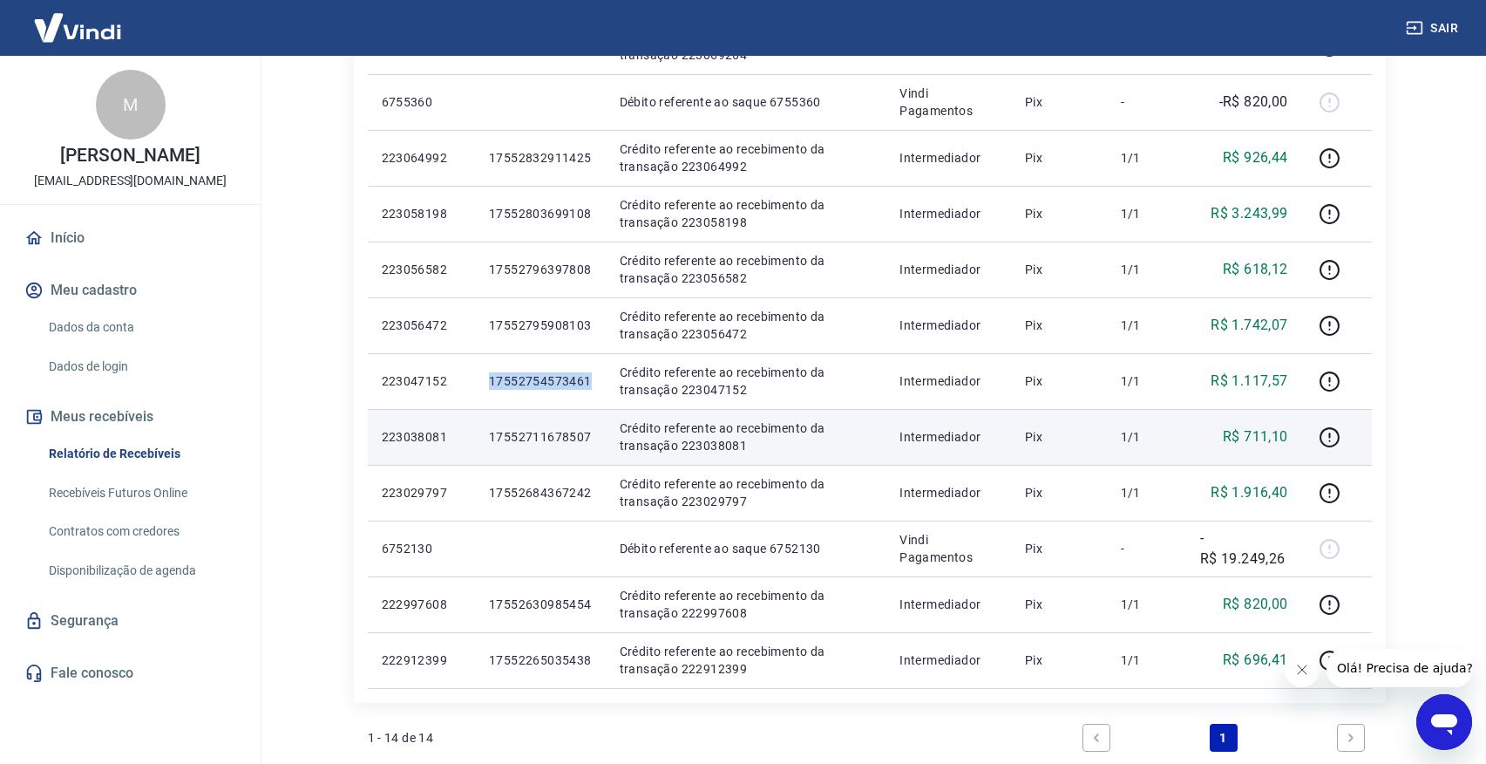
click at [559, 432] on p "17552711678507" at bounding box center [540, 436] width 103 height 17
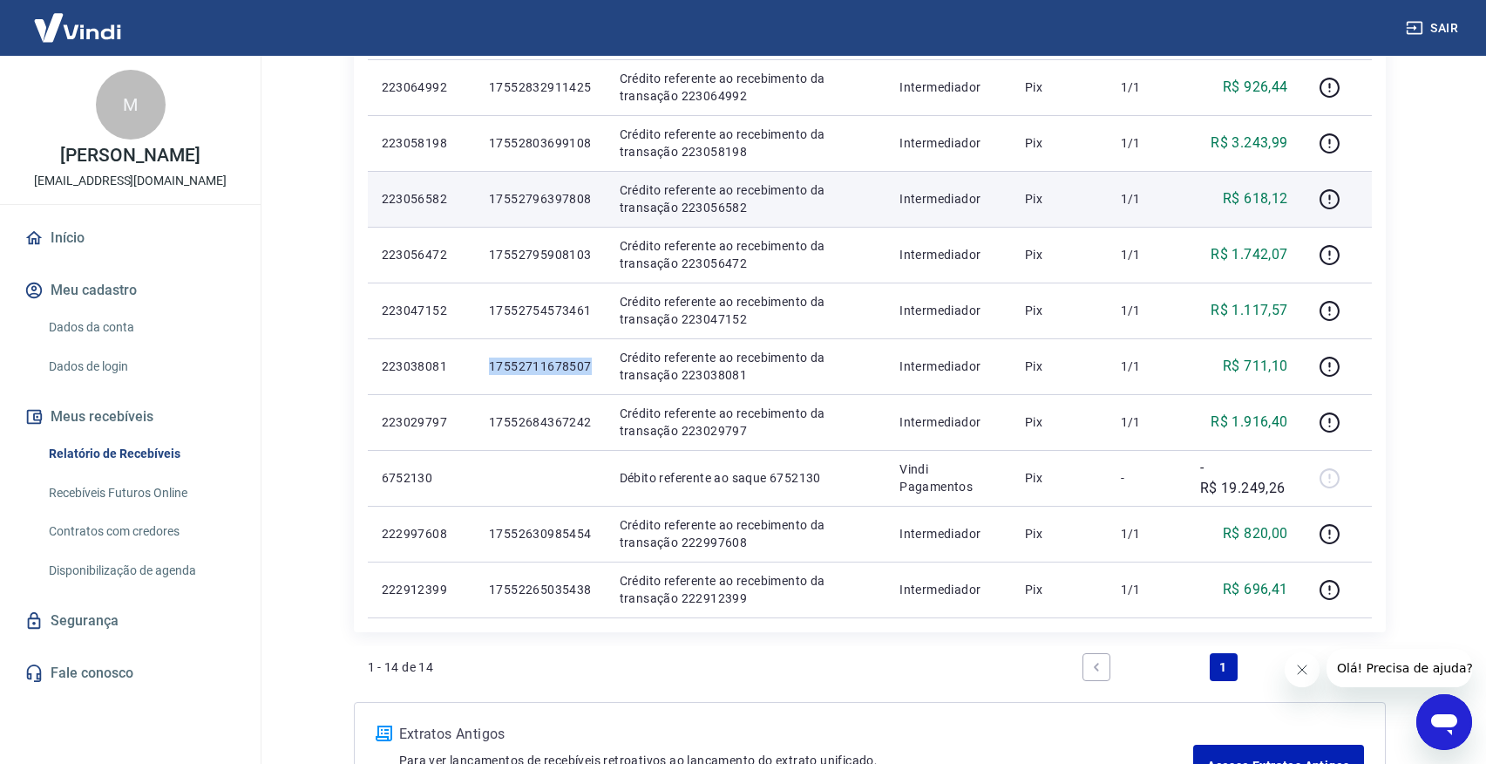
scroll to position [627, 0]
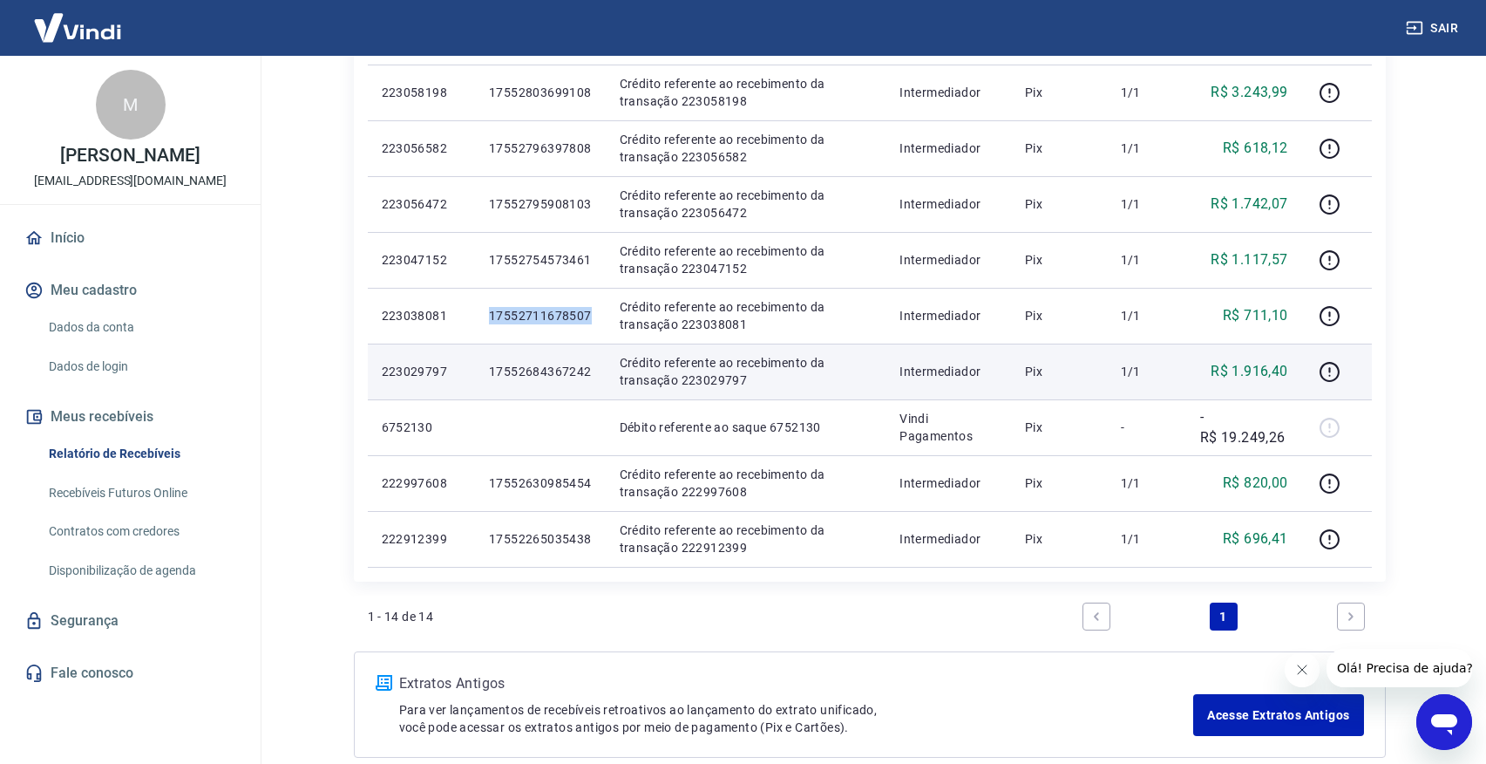
click at [560, 374] on p "17552684367242" at bounding box center [540, 371] width 103 height 17
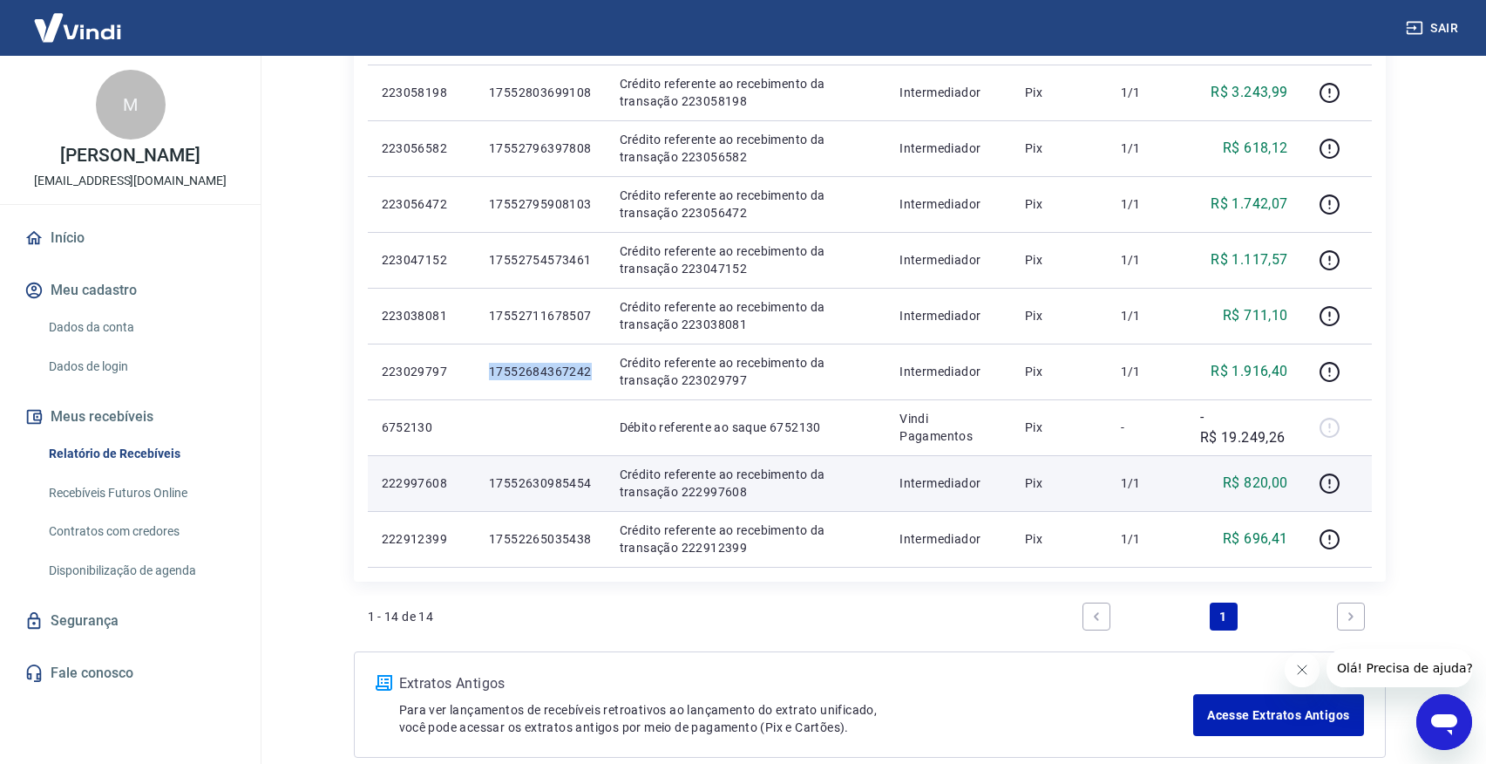
click at [528, 479] on p "17552630985454" at bounding box center [540, 482] width 103 height 17
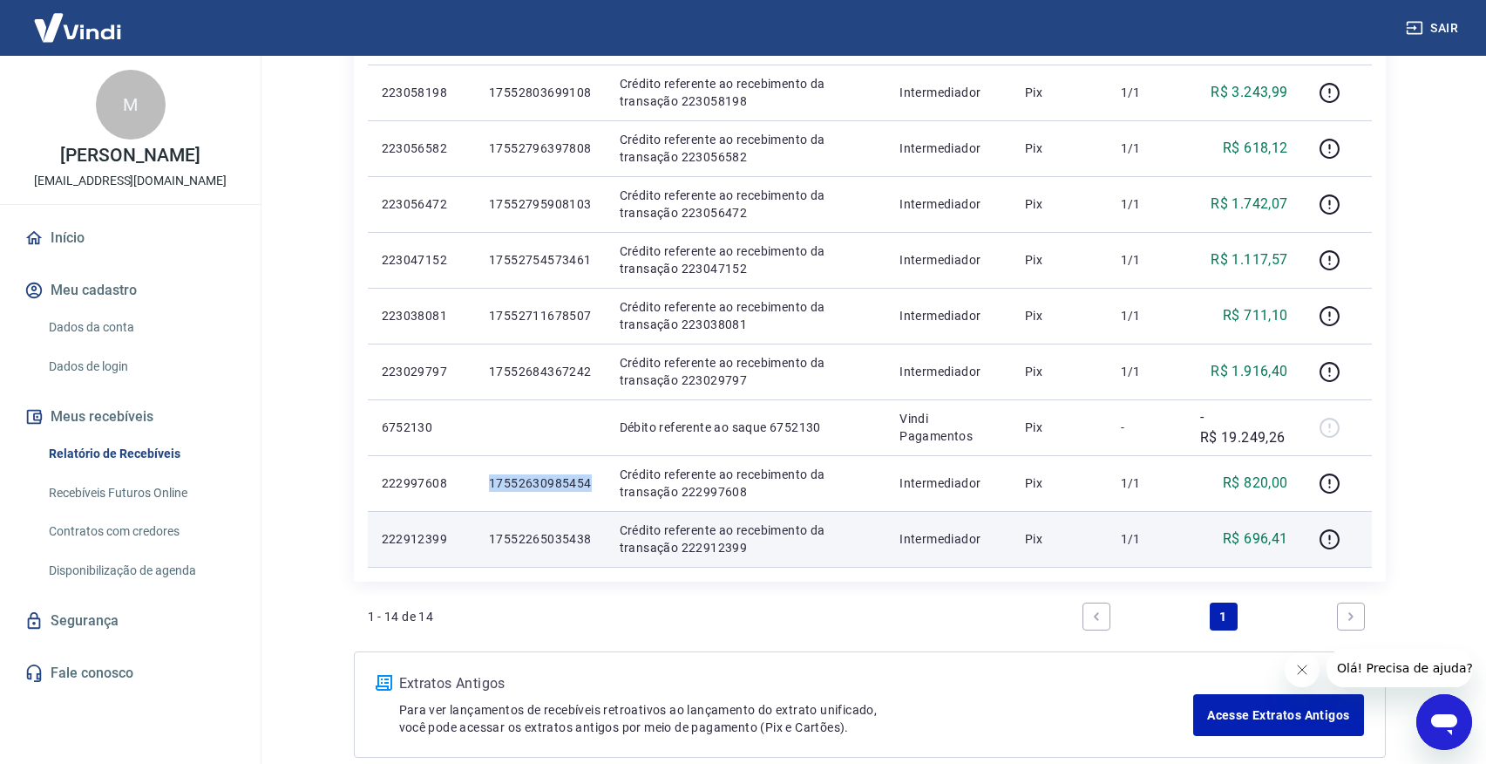
click at [534, 540] on p "17552265035438" at bounding box center [540, 538] width 103 height 17
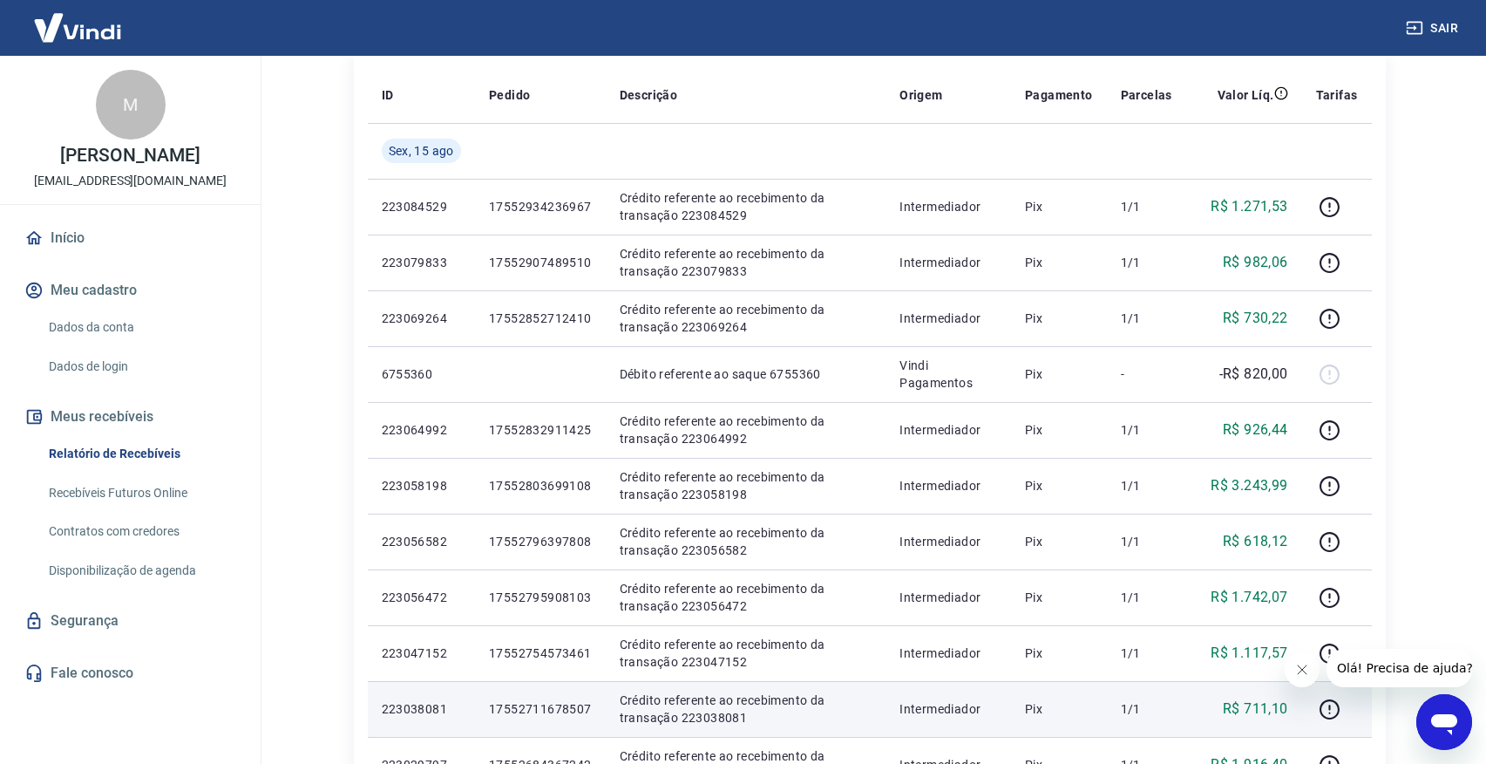
scroll to position [0, 0]
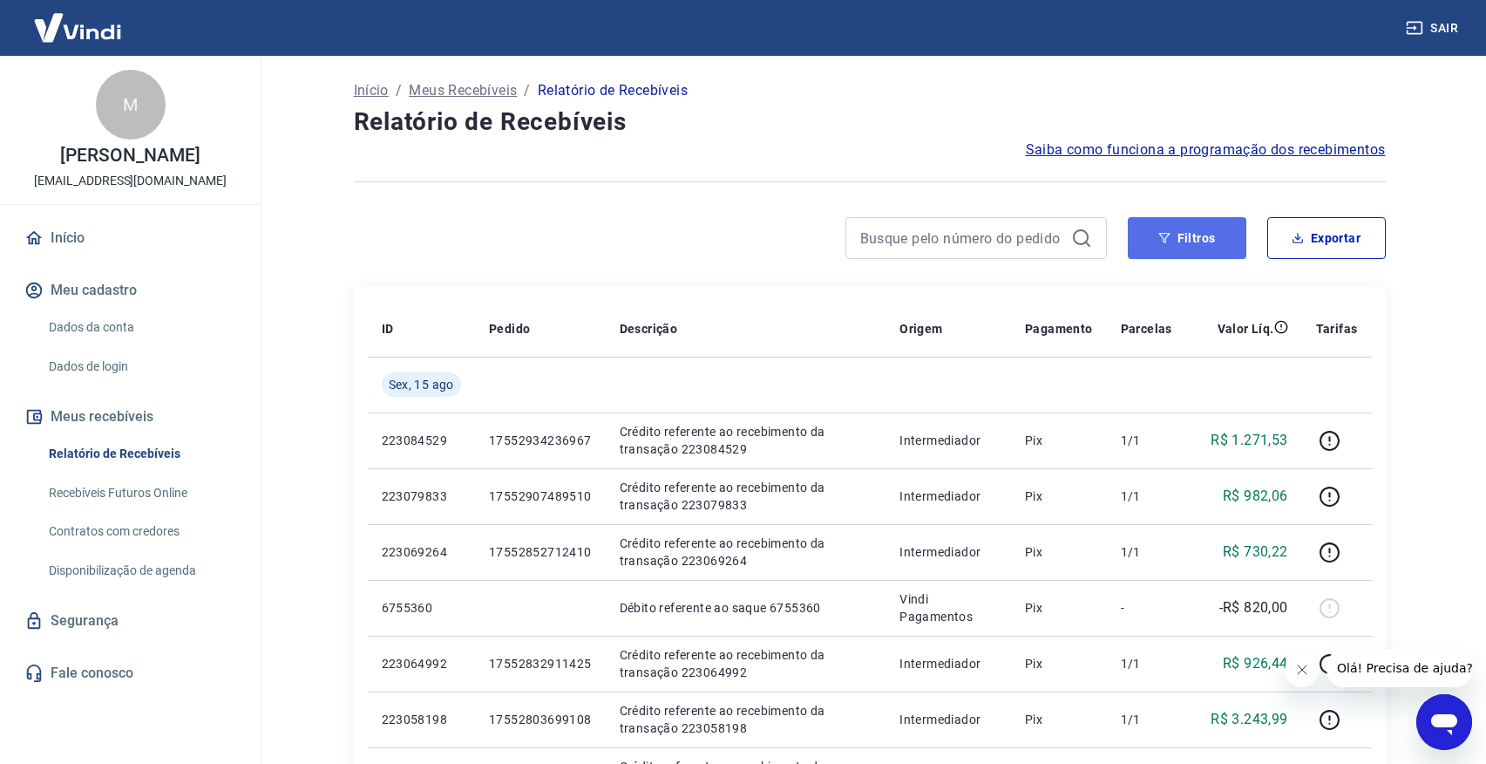
click at [1179, 255] on button "Filtros" at bounding box center [1187, 238] width 119 height 42
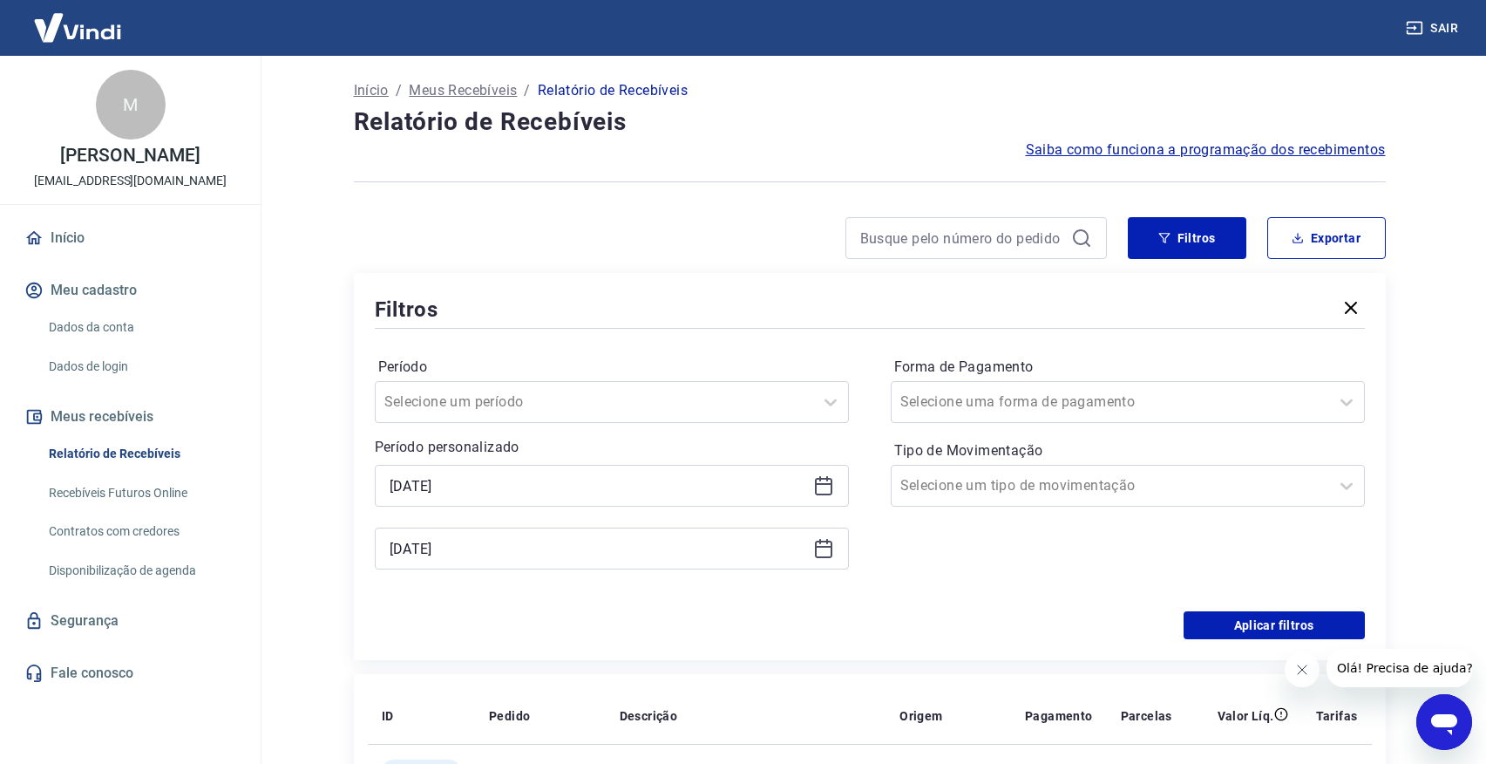
click at [825, 488] on icon at bounding box center [823, 485] width 21 height 21
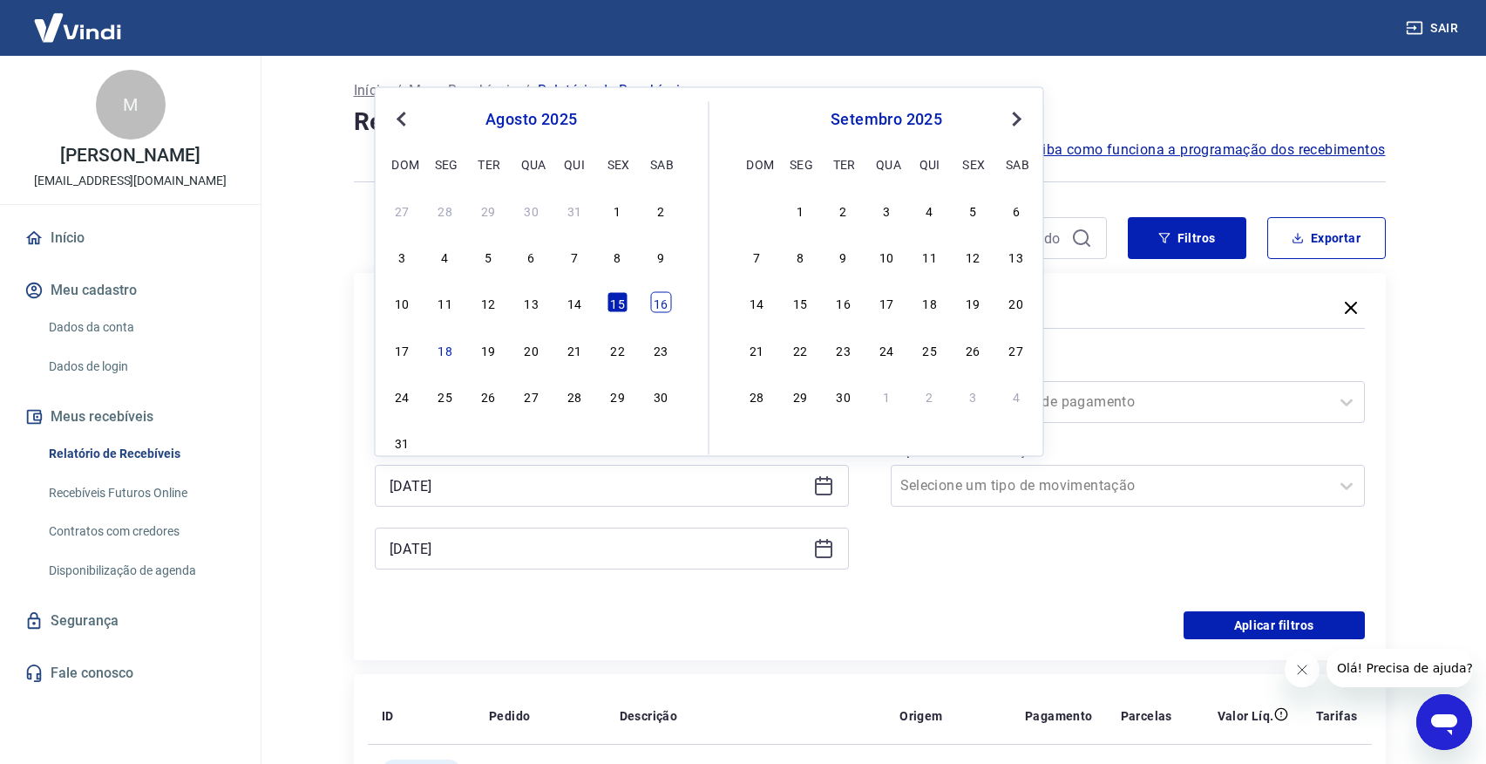
click at [658, 302] on div "16" at bounding box center [660, 302] width 21 height 21
type input "[DATE]"
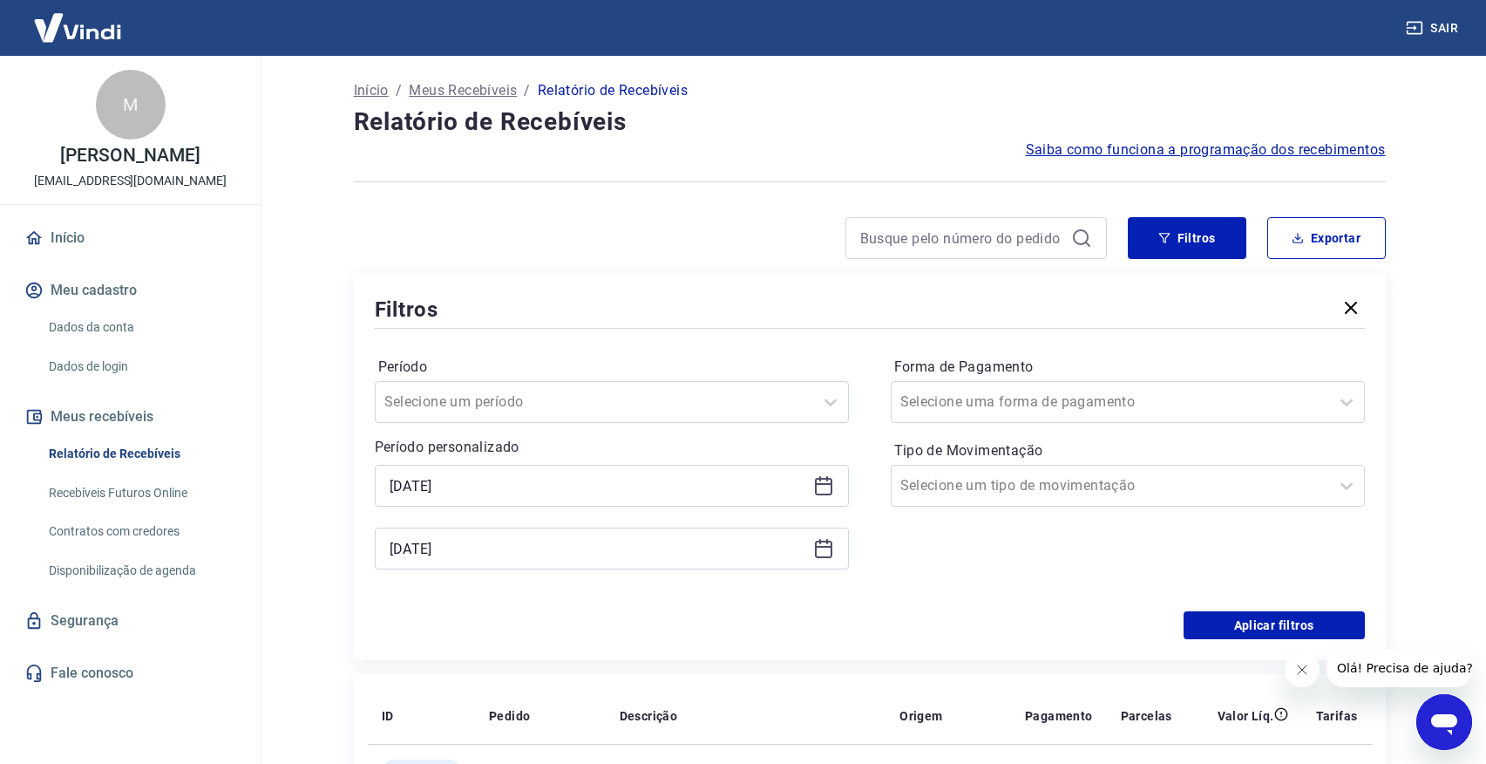
click at [829, 550] on icon at bounding box center [823, 548] width 21 height 21
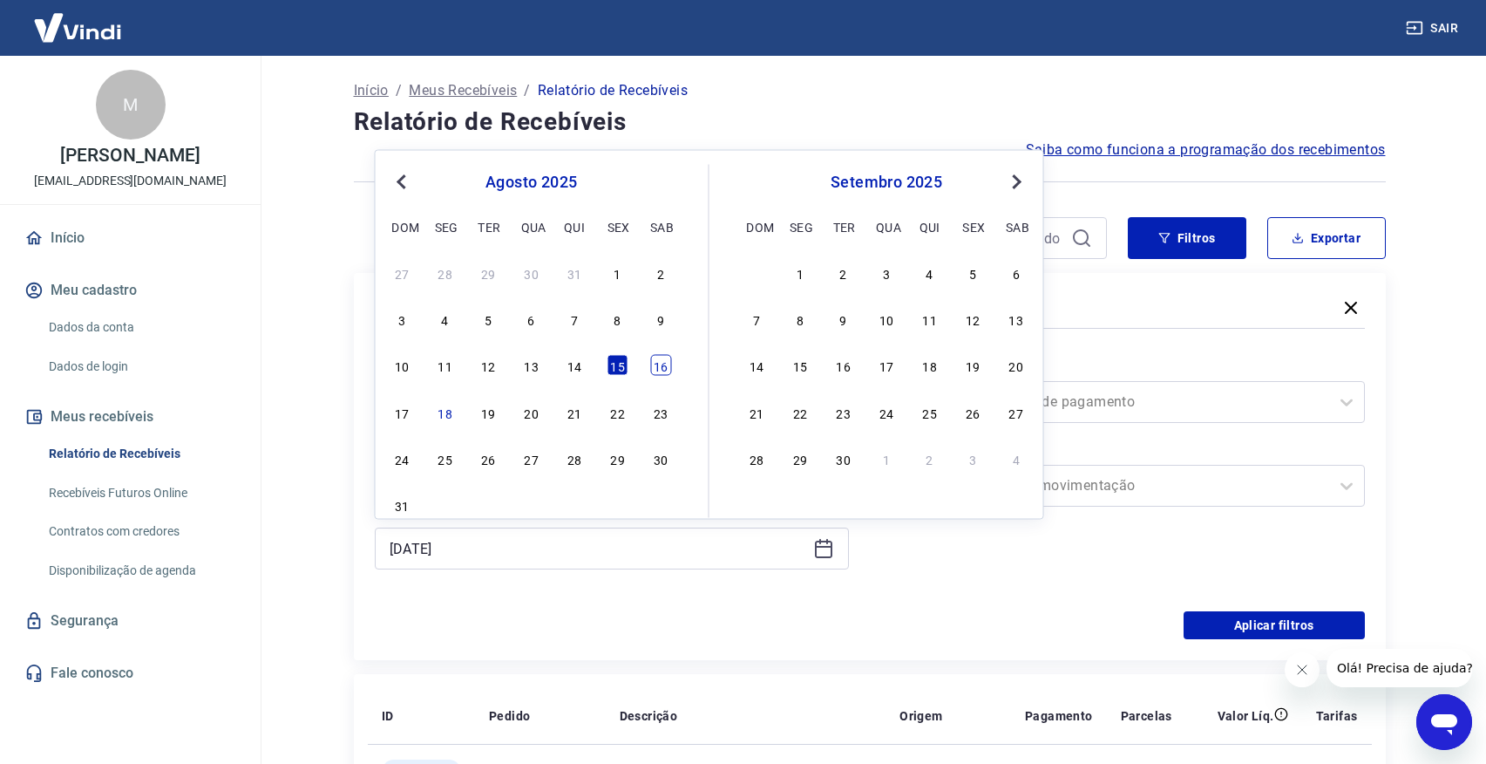
click at [666, 358] on div "16" at bounding box center [660, 365] width 21 height 21
type input "[DATE]"
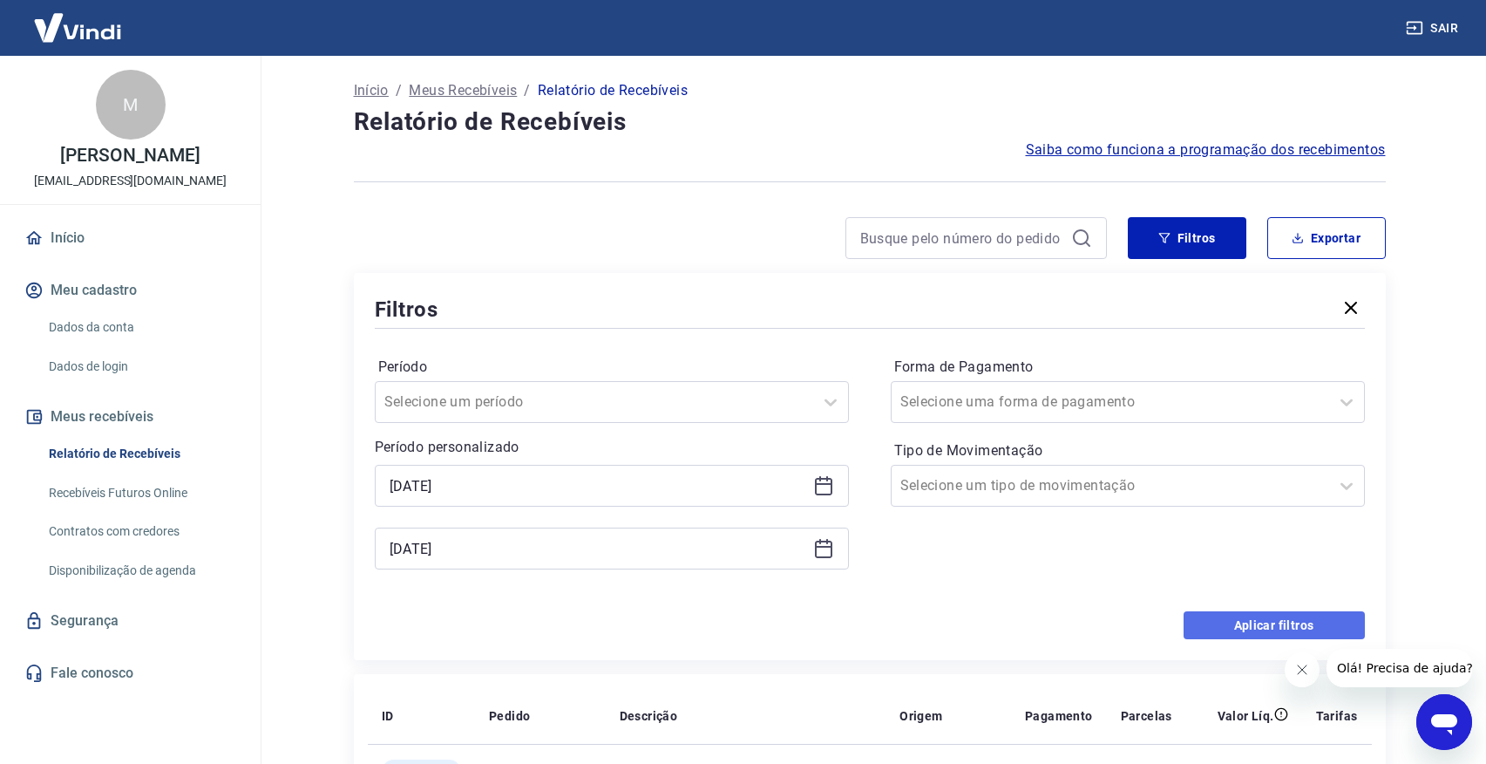
click at [1219, 633] on button "Aplicar filtros" at bounding box center [1274, 625] width 181 height 28
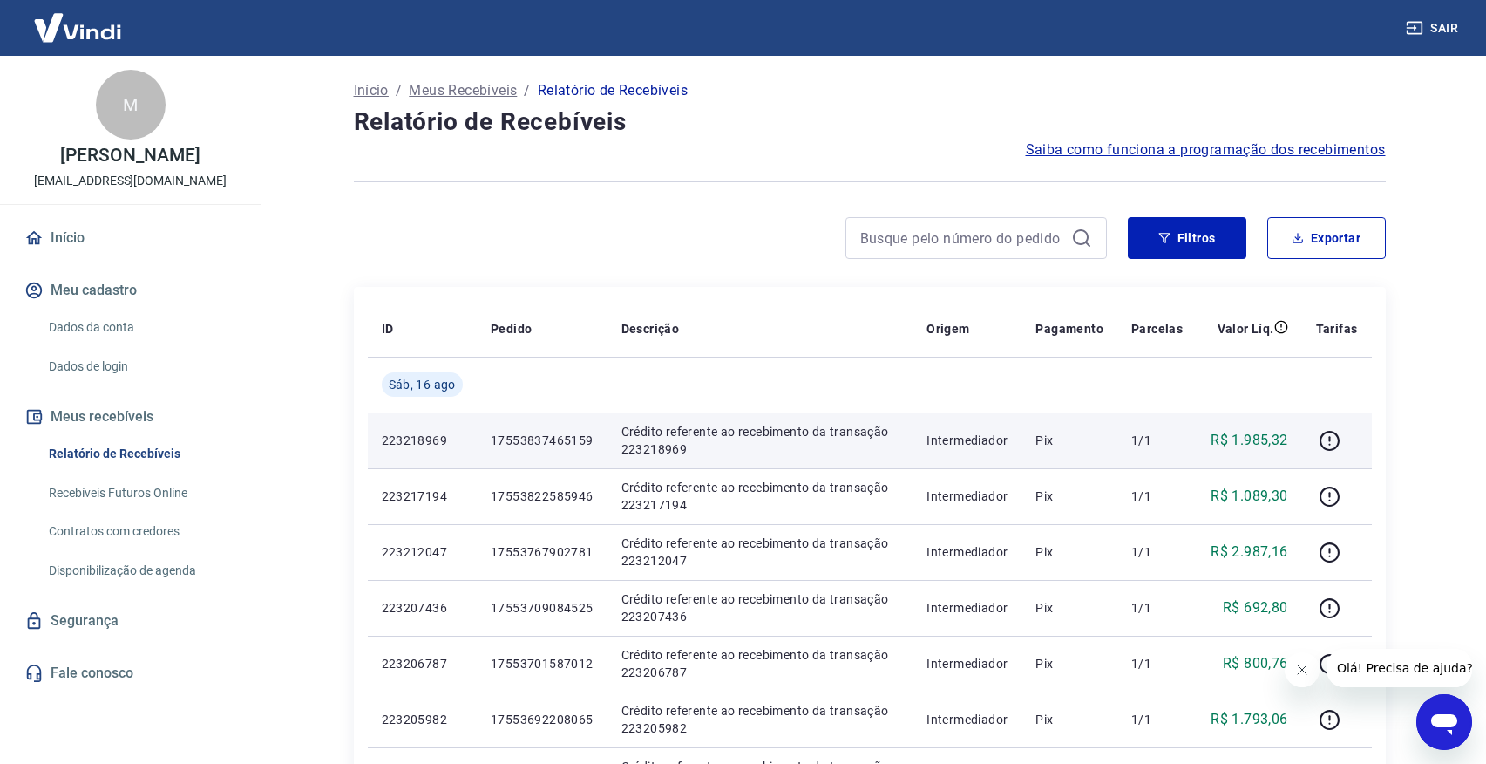
click at [545, 440] on p "17553837465159" at bounding box center [542, 439] width 103 height 17
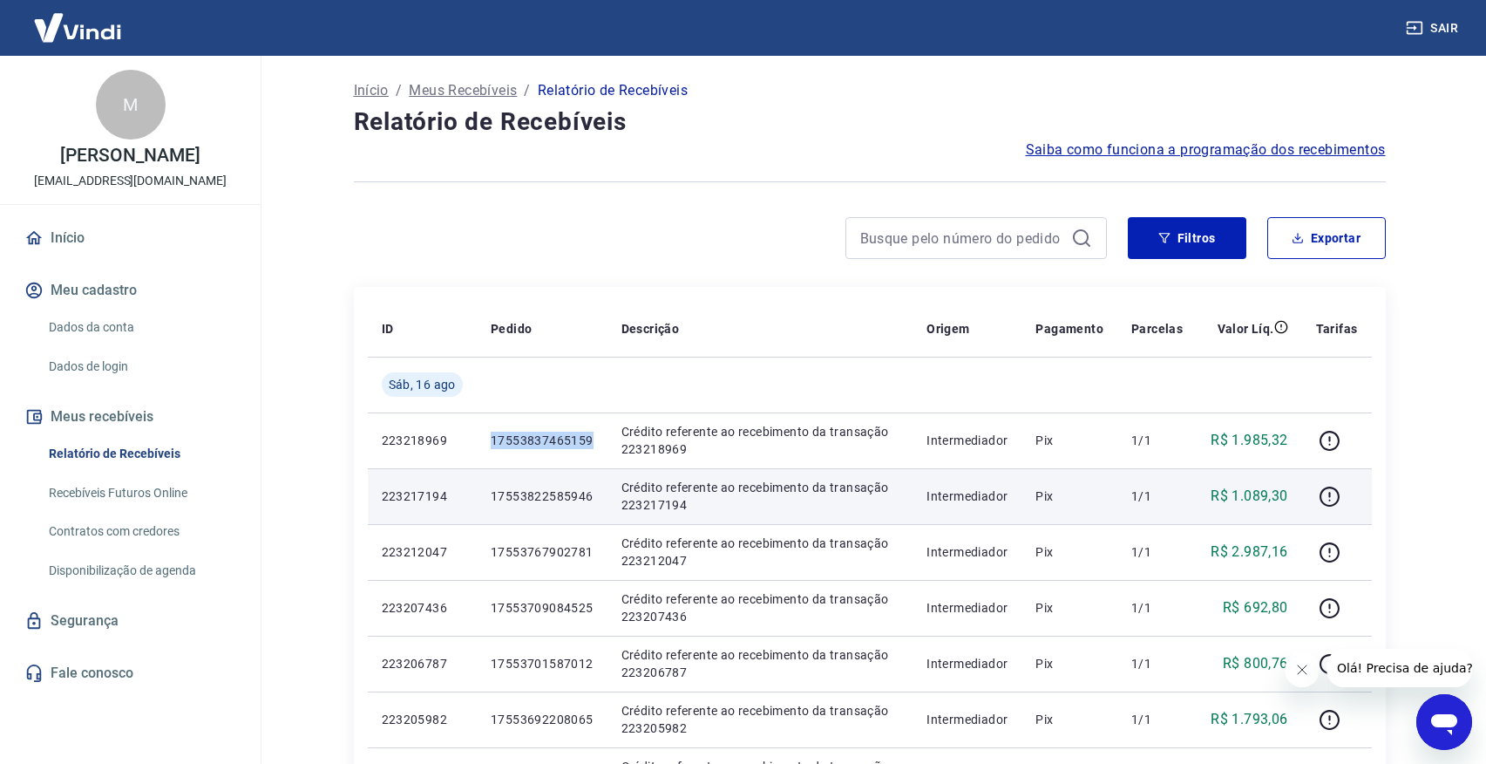
click at [525, 501] on p "17553822585946" at bounding box center [542, 495] width 103 height 17
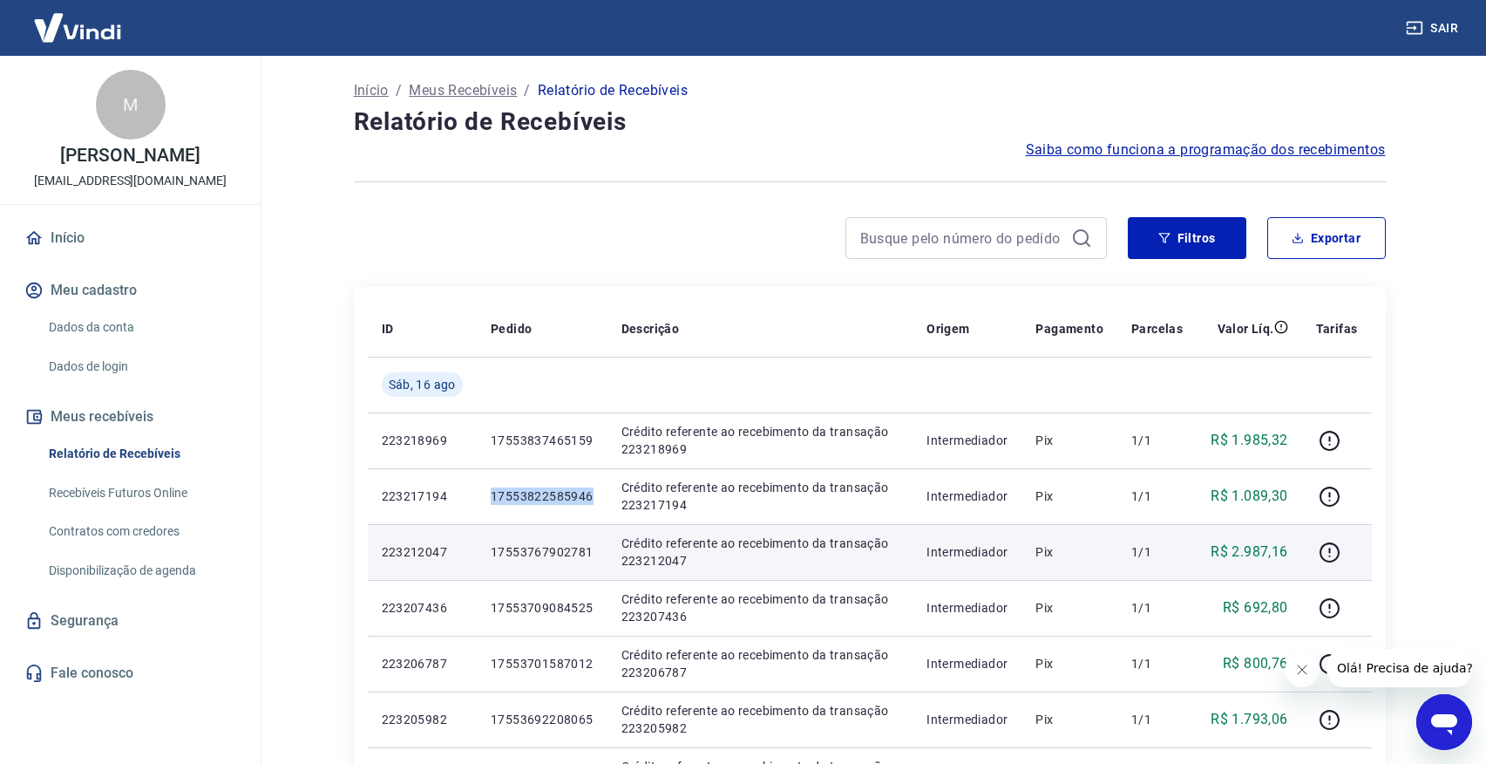
click at [554, 540] on td "17553767902781" at bounding box center [542, 552] width 131 height 56
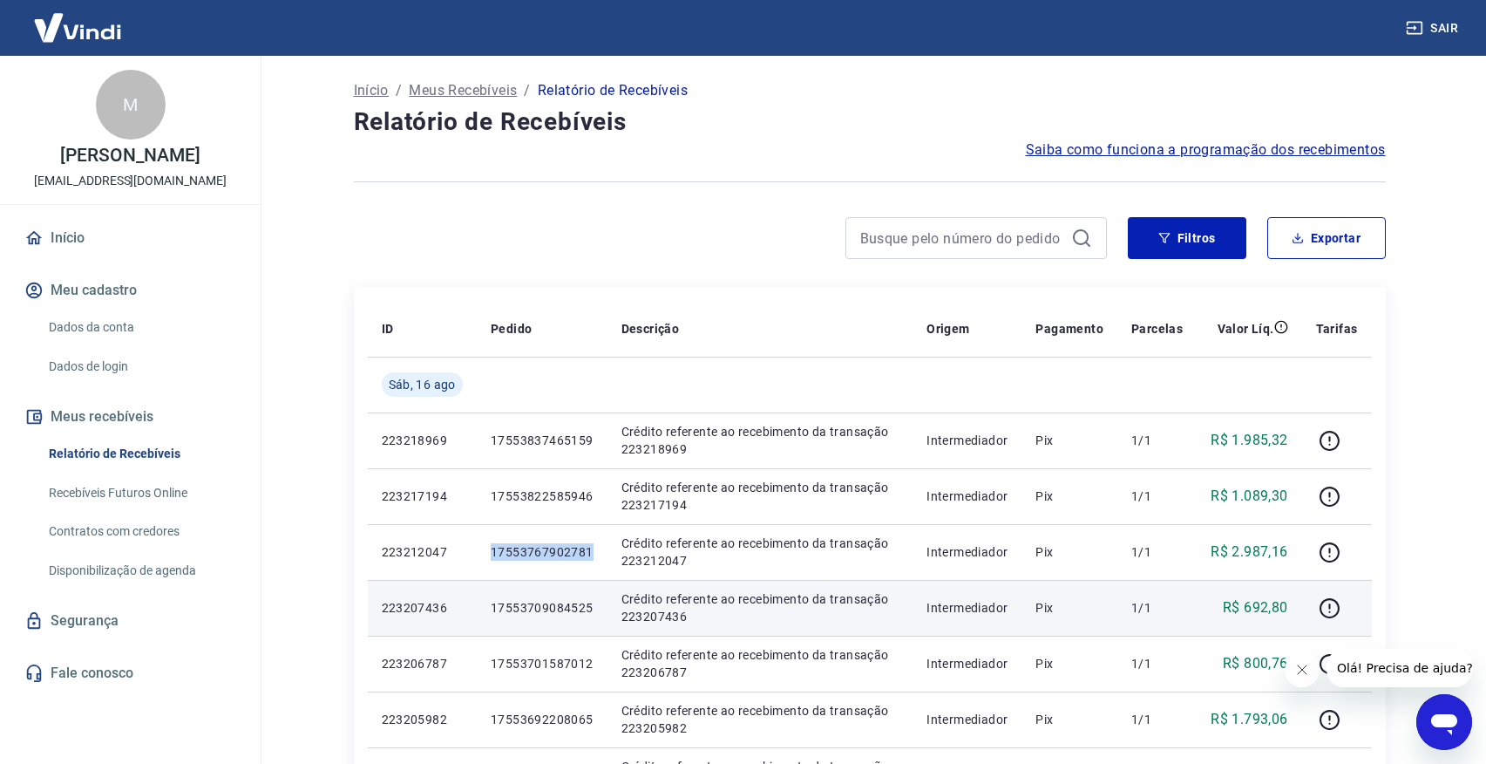
click at [553, 608] on p "17553709084525" at bounding box center [542, 607] width 103 height 17
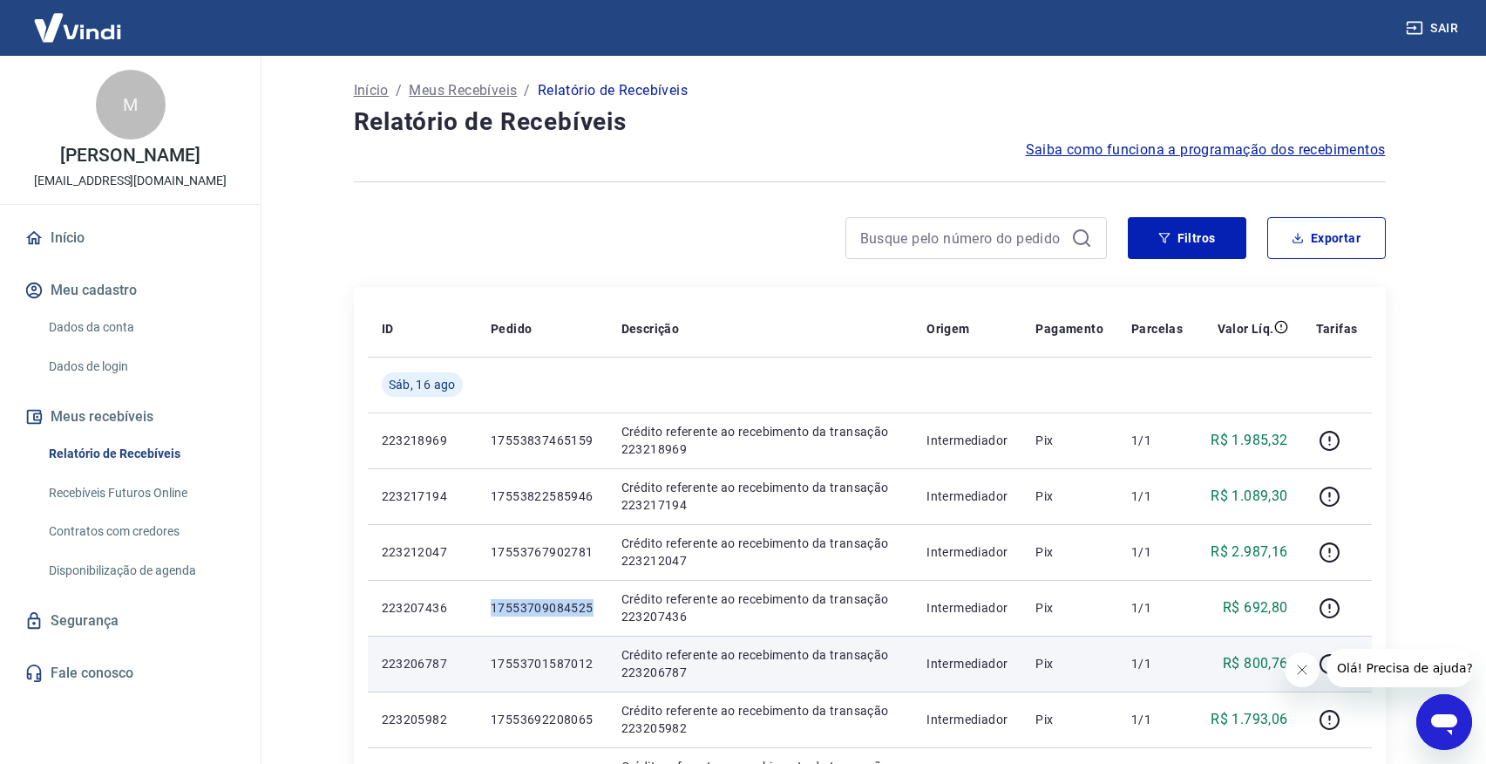
click at [544, 662] on p "17553701587012" at bounding box center [542, 663] width 103 height 17
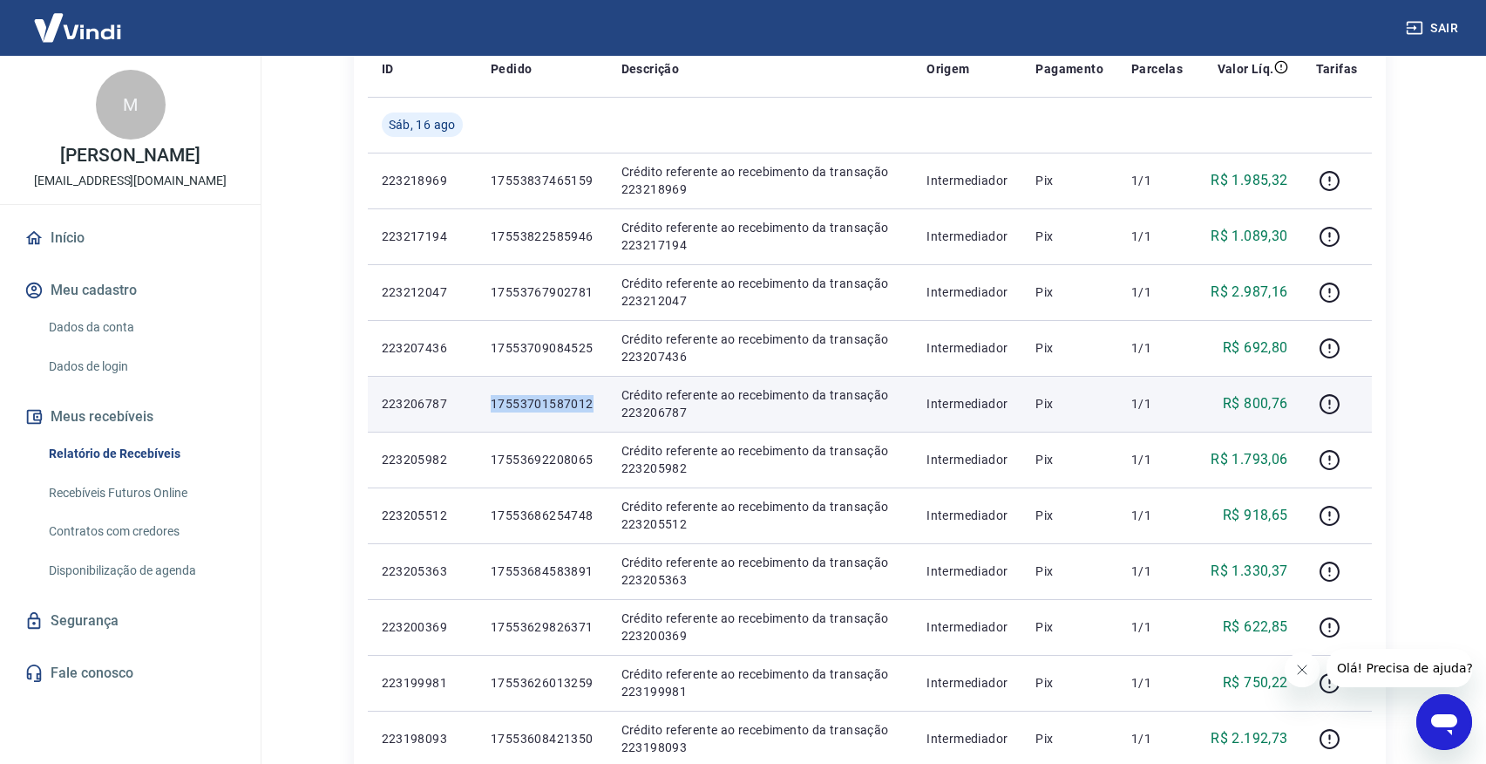
scroll to position [352, 0]
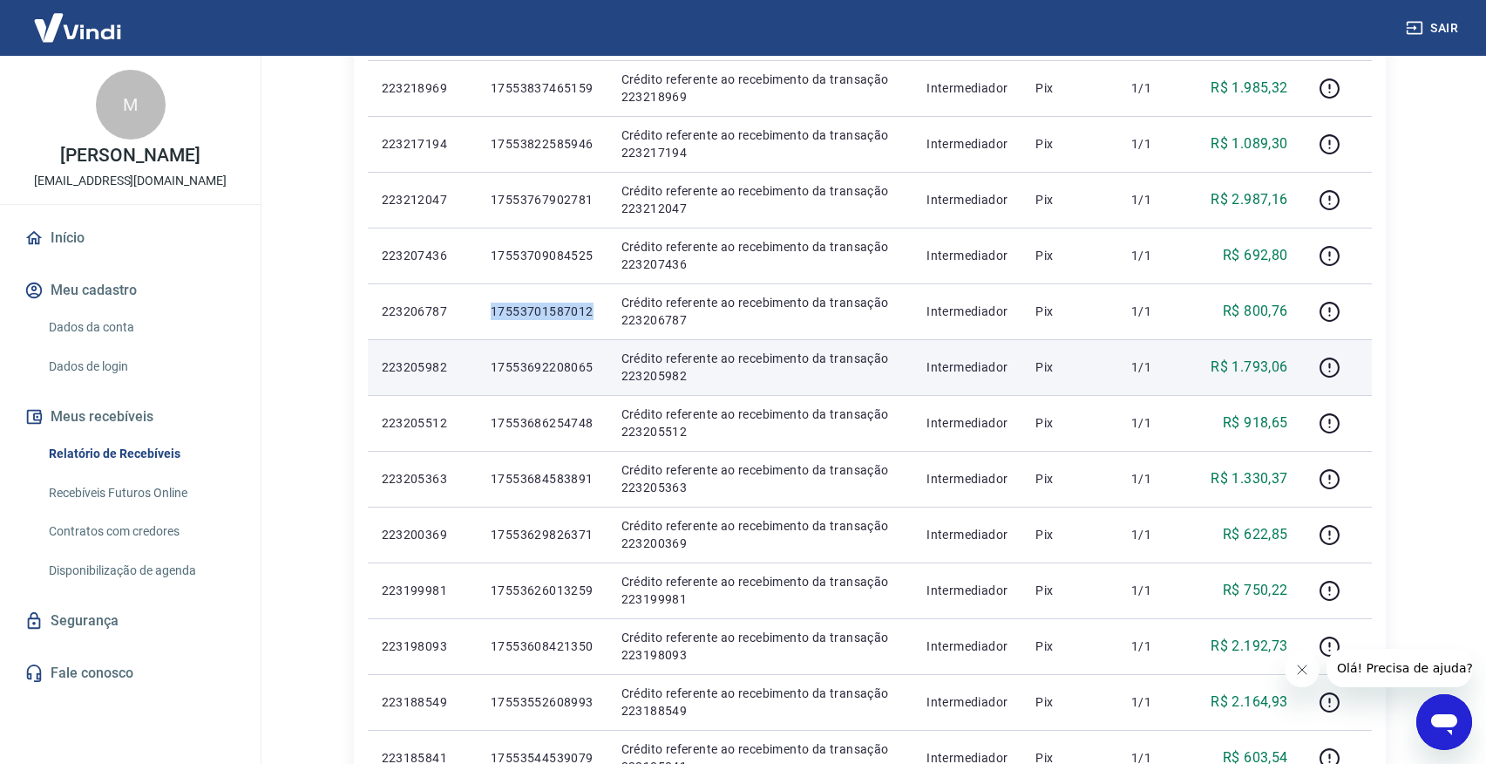
click at [546, 361] on p "17553692208065" at bounding box center [542, 366] width 103 height 17
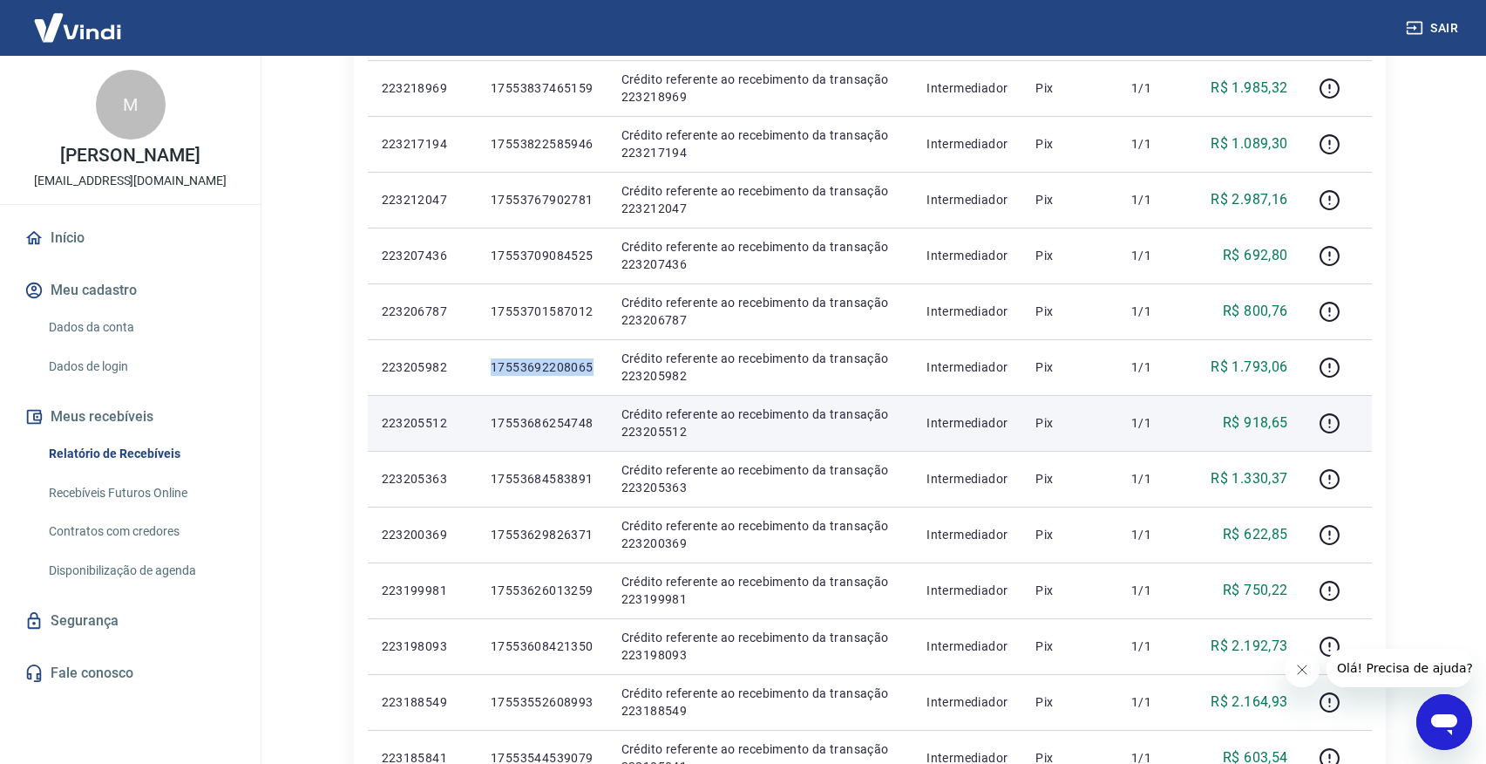
click at [543, 419] on p "17553686254748" at bounding box center [542, 422] width 103 height 17
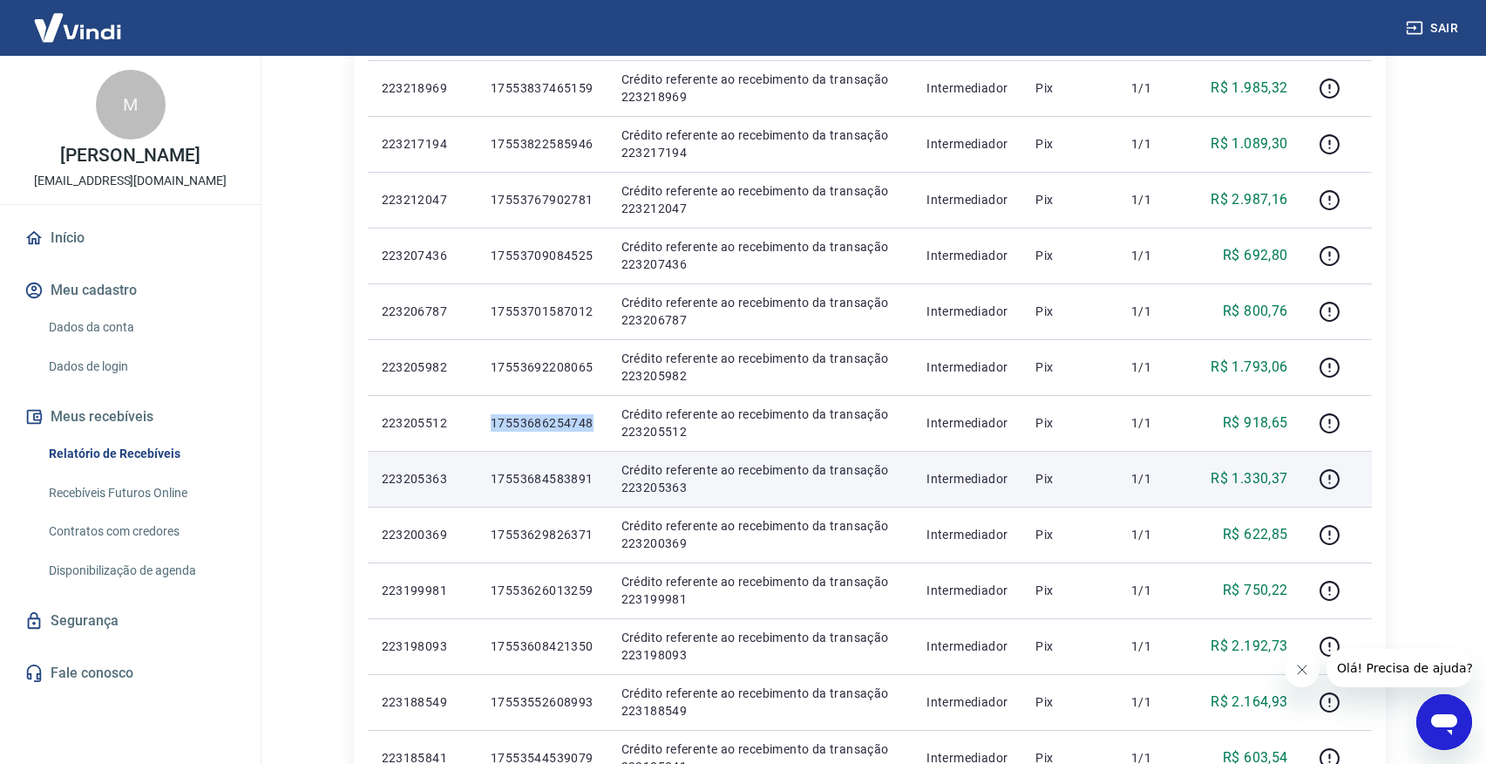
click at [560, 483] on p "17553684583891" at bounding box center [542, 478] width 103 height 17
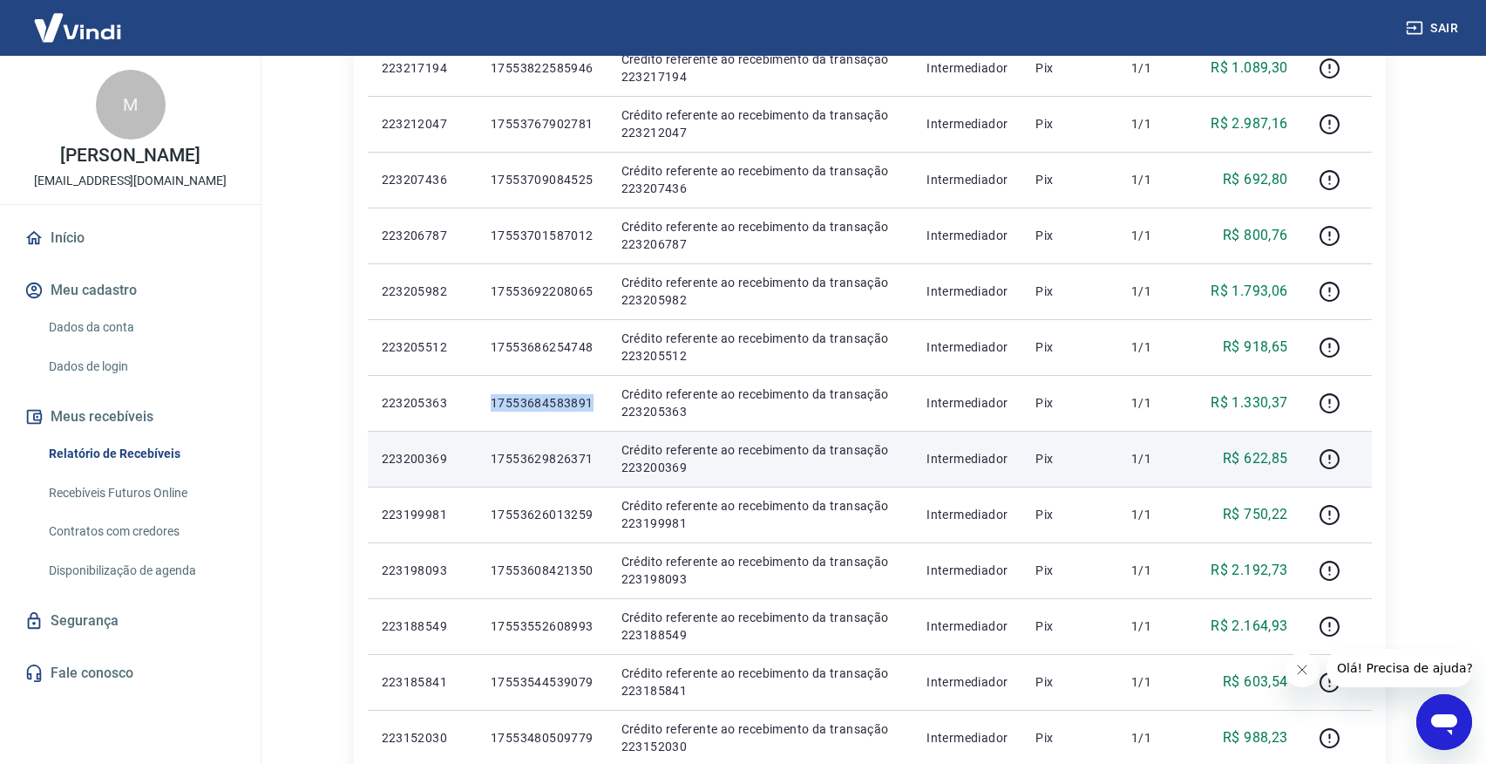
scroll to position [461, 0]
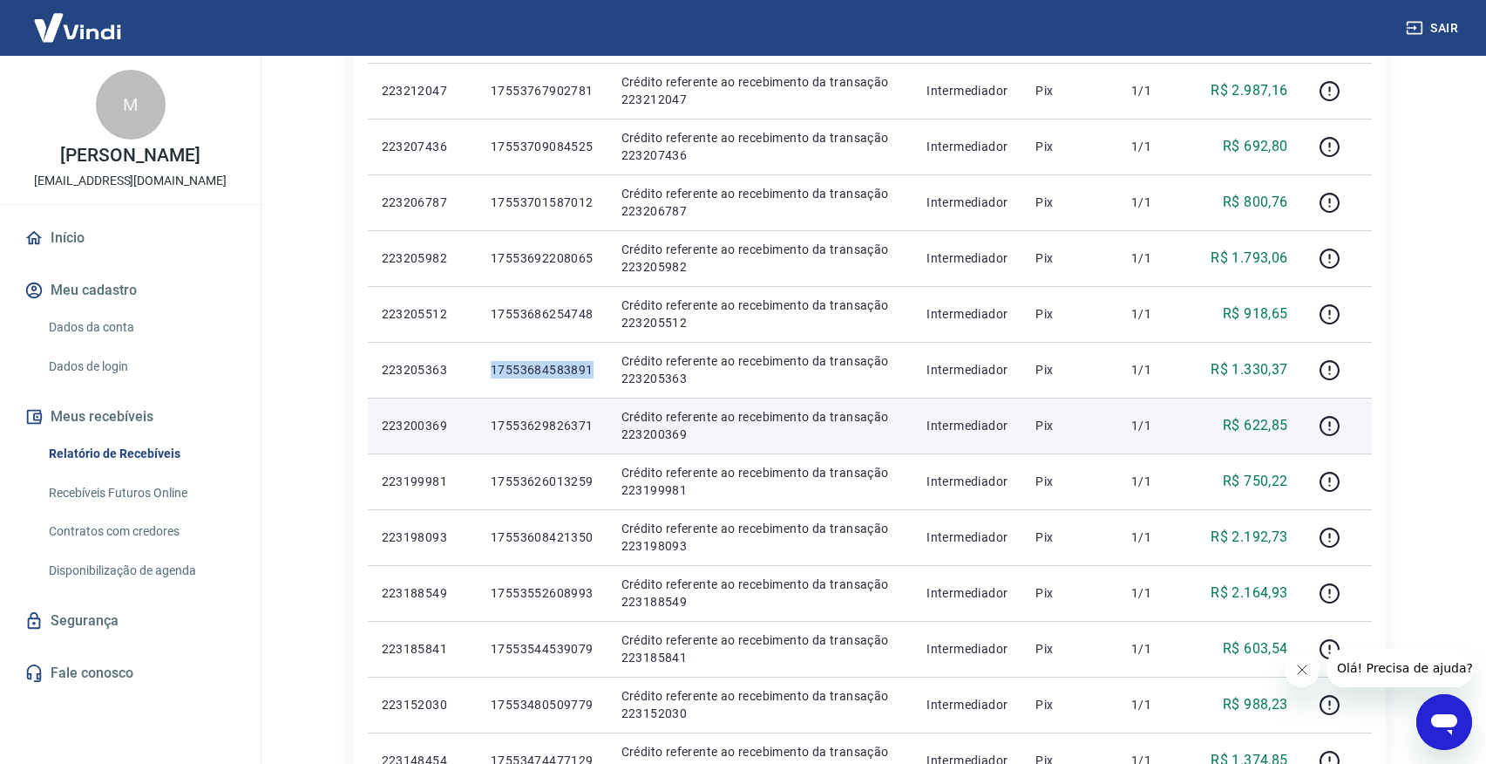
click at [554, 420] on p "17553629826371" at bounding box center [542, 425] width 103 height 17
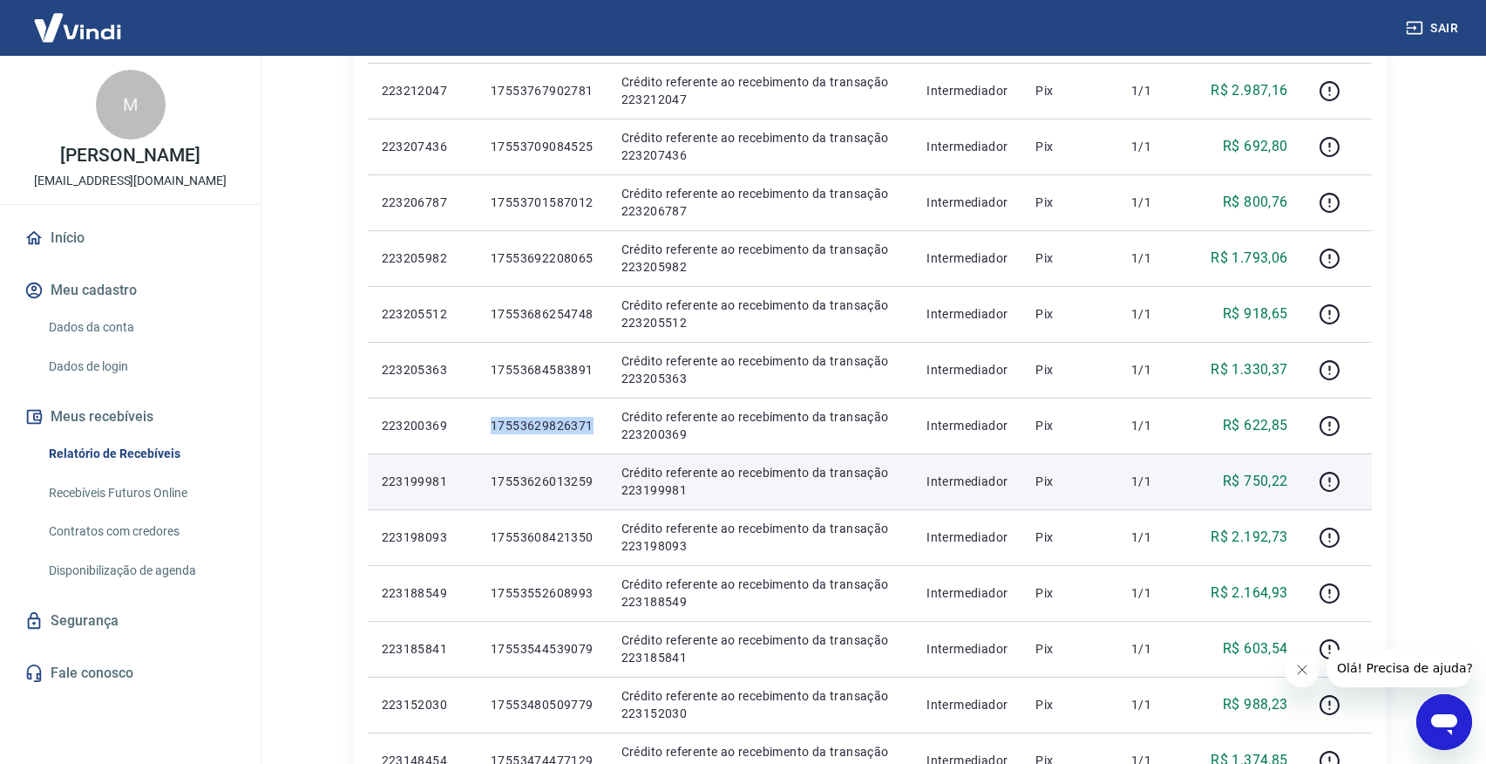
click at [562, 480] on p "17553626013259" at bounding box center [542, 480] width 103 height 17
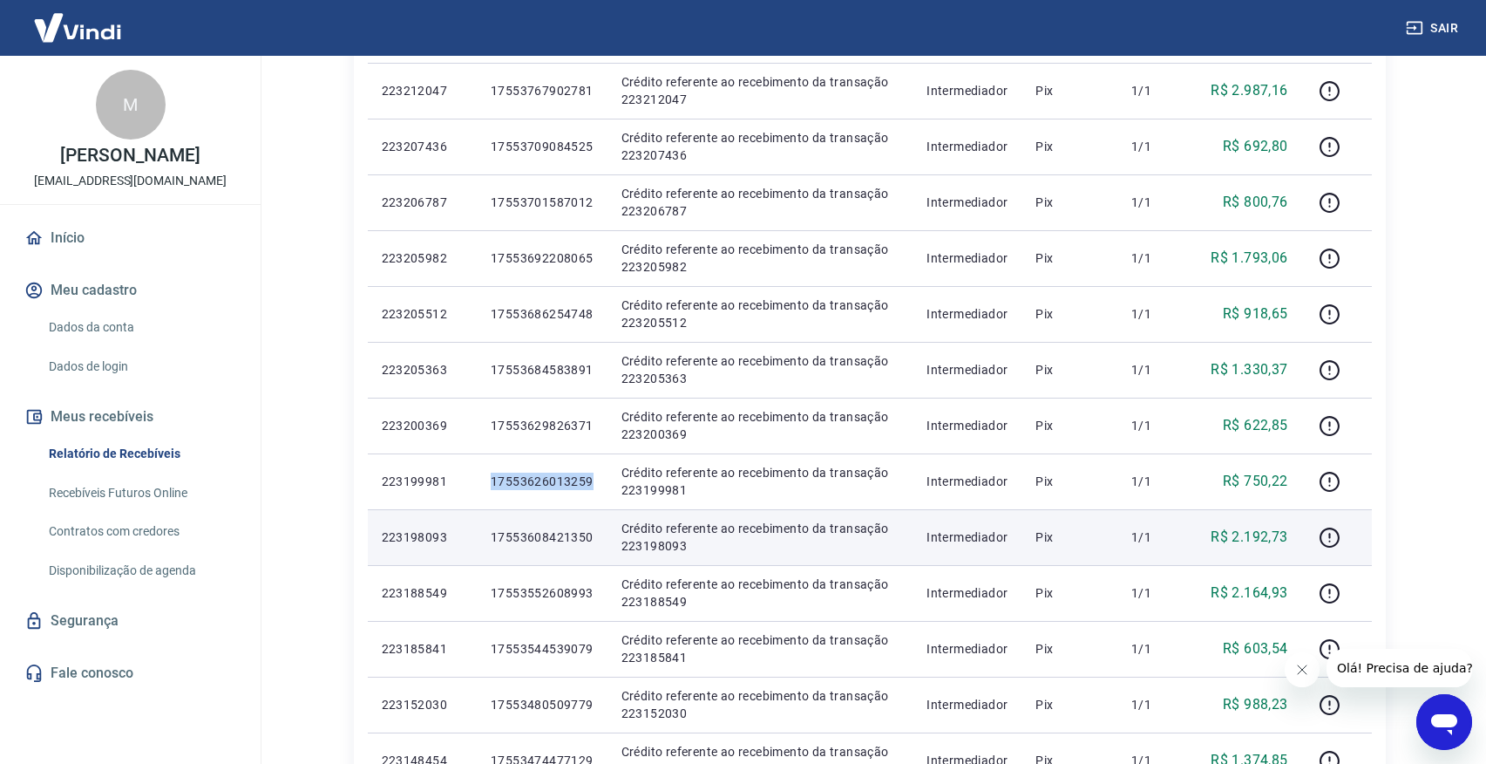
click at [531, 537] on p "17553608421350" at bounding box center [542, 536] width 103 height 17
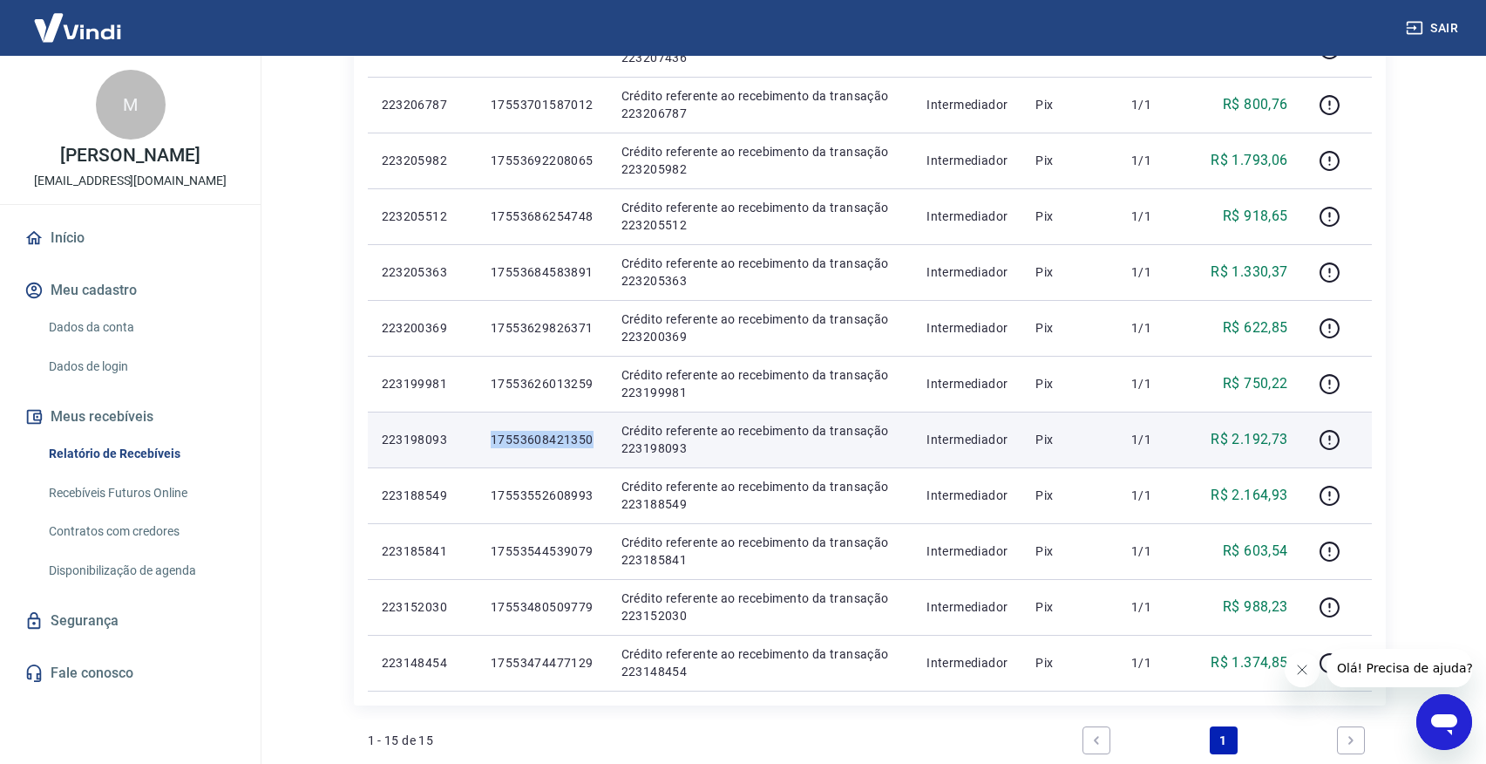
scroll to position [566, 0]
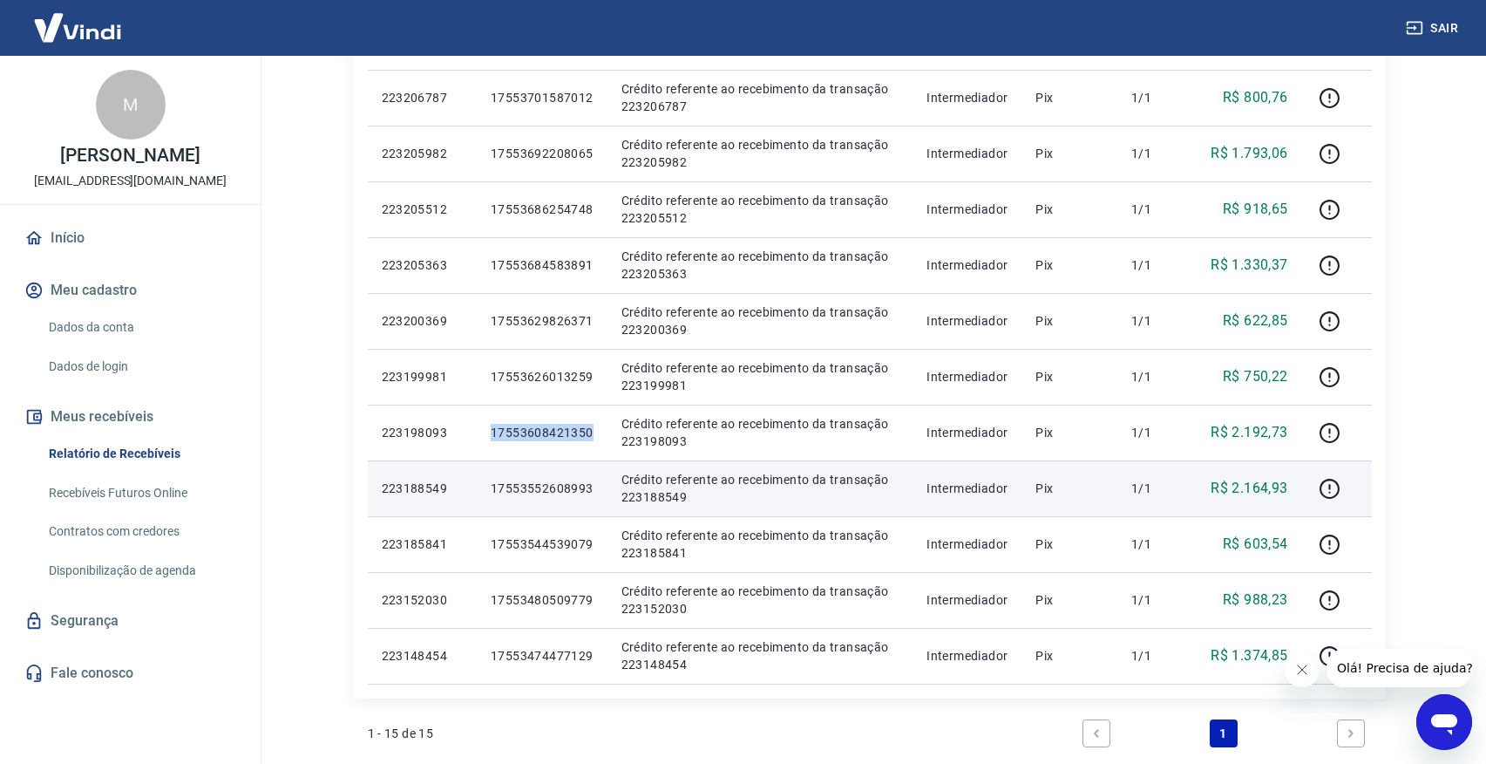
click at [548, 479] on p "17553552608993" at bounding box center [542, 487] width 103 height 17
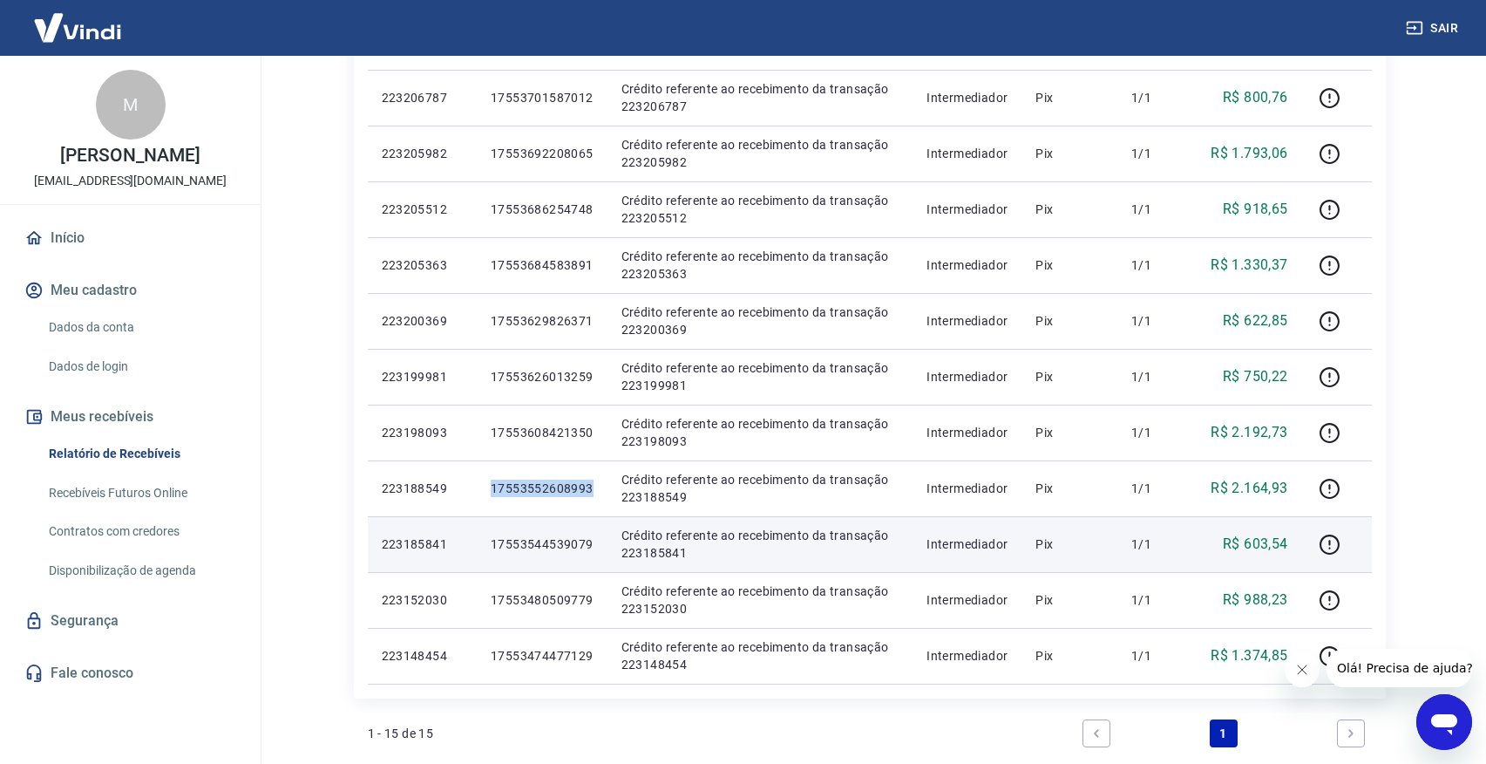
click at [540, 549] on p "17553544539079" at bounding box center [542, 543] width 103 height 17
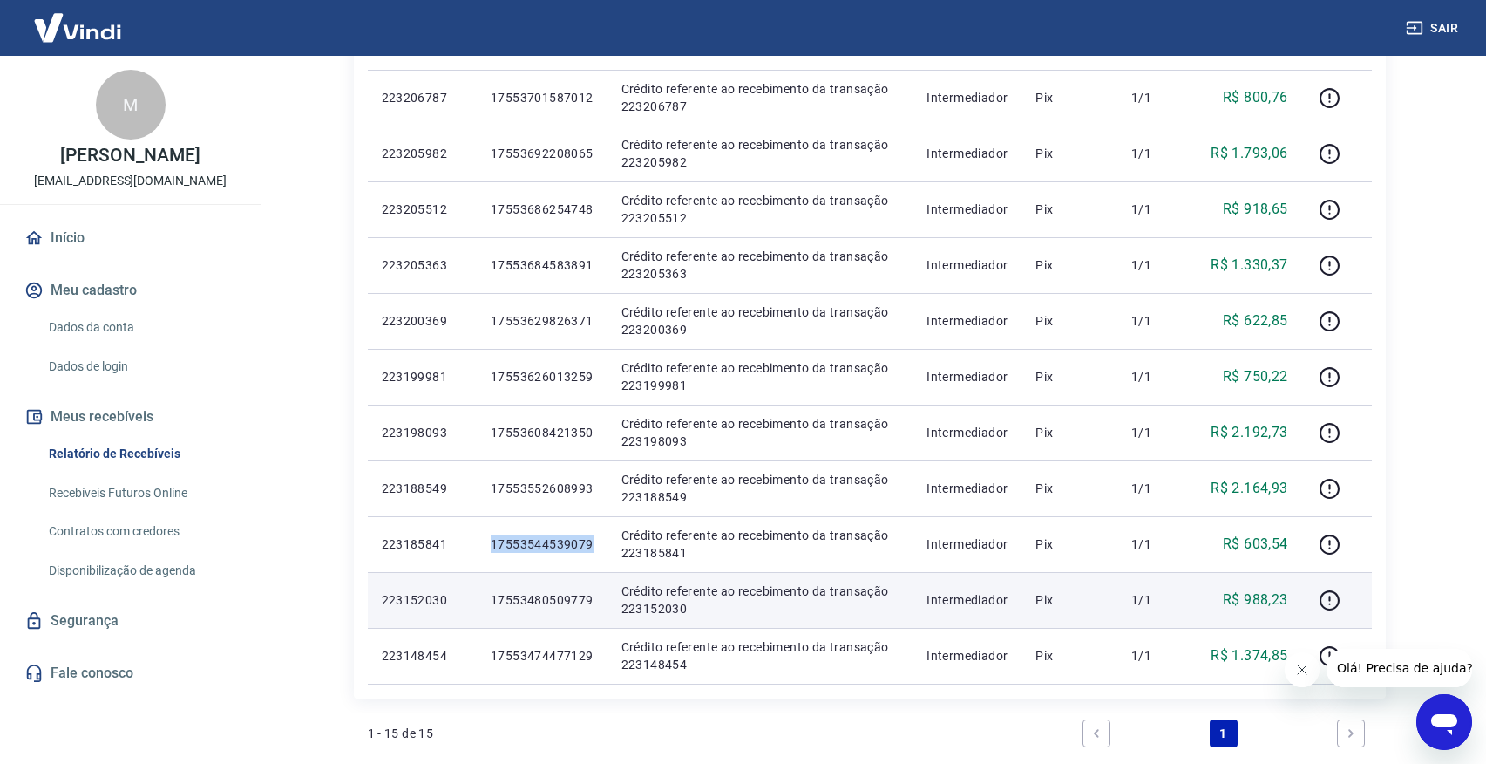
click at [543, 603] on p "17553480509779" at bounding box center [542, 599] width 103 height 17
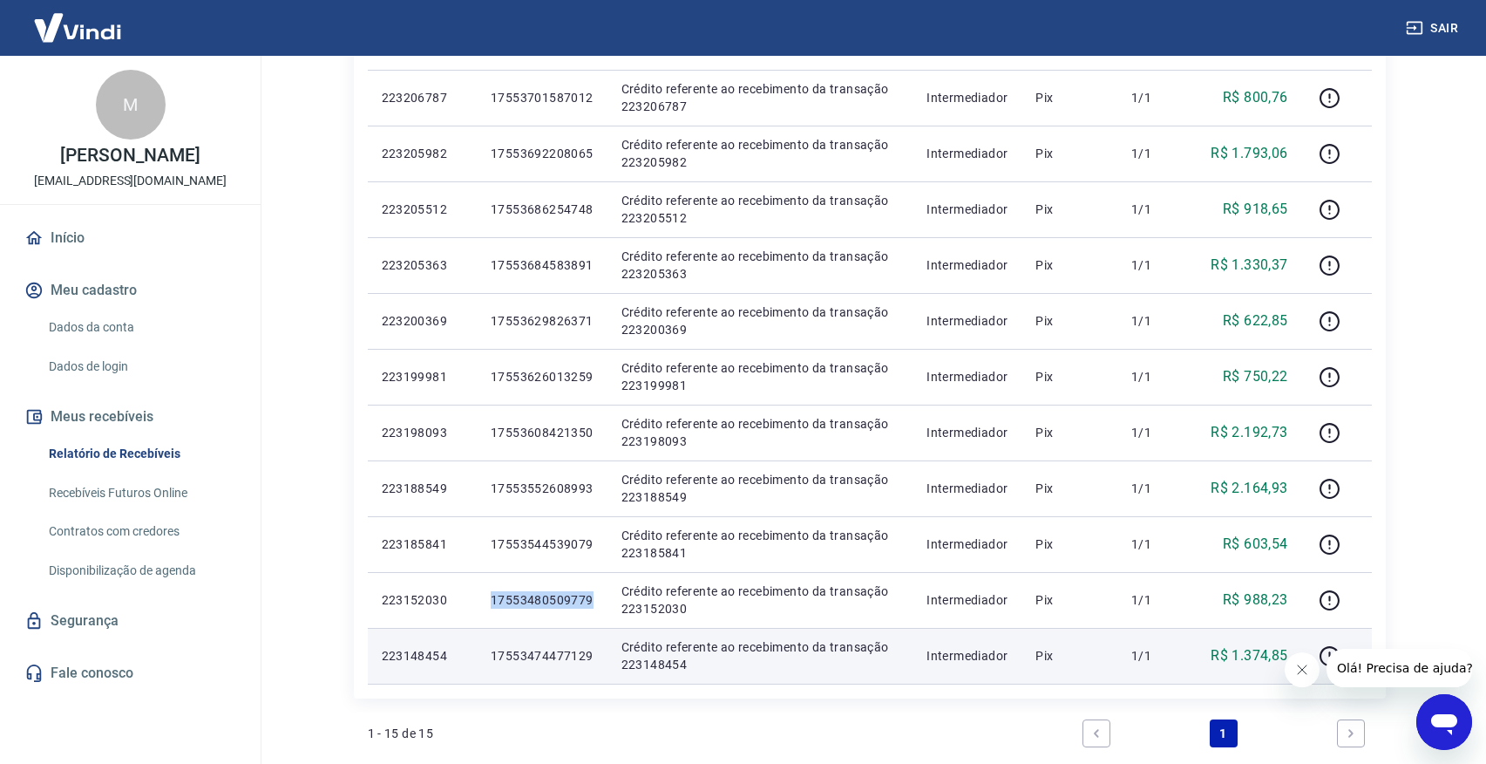
click at [549, 649] on p "17553474477129" at bounding box center [542, 655] width 103 height 17
click at [524, 667] on td "17553474477129" at bounding box center [542, 656] width 131 height 56
click at [528, 647] on p "17553474477129" at bounding box center [542, 655] width 103 height 17
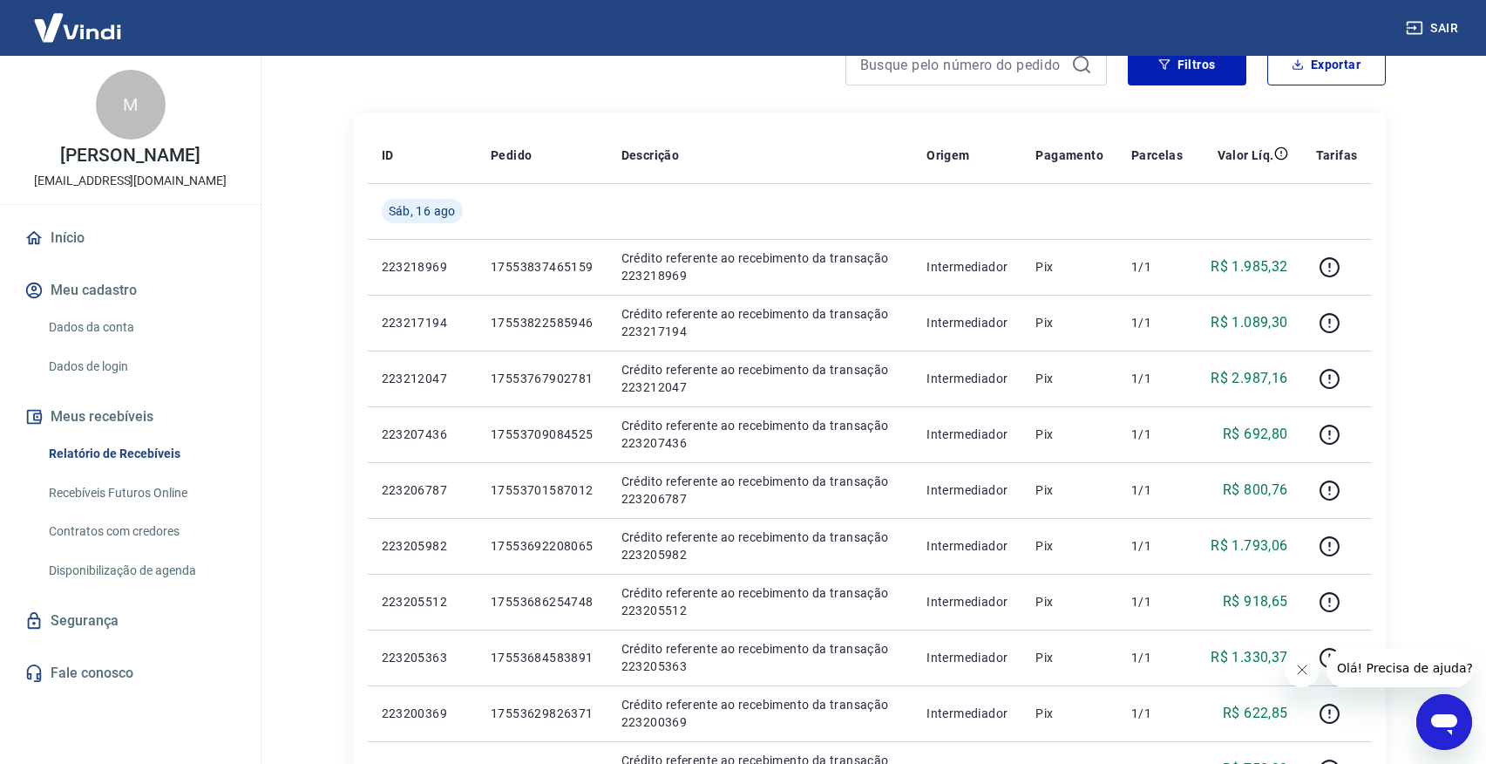
scroll to position [0, 0]
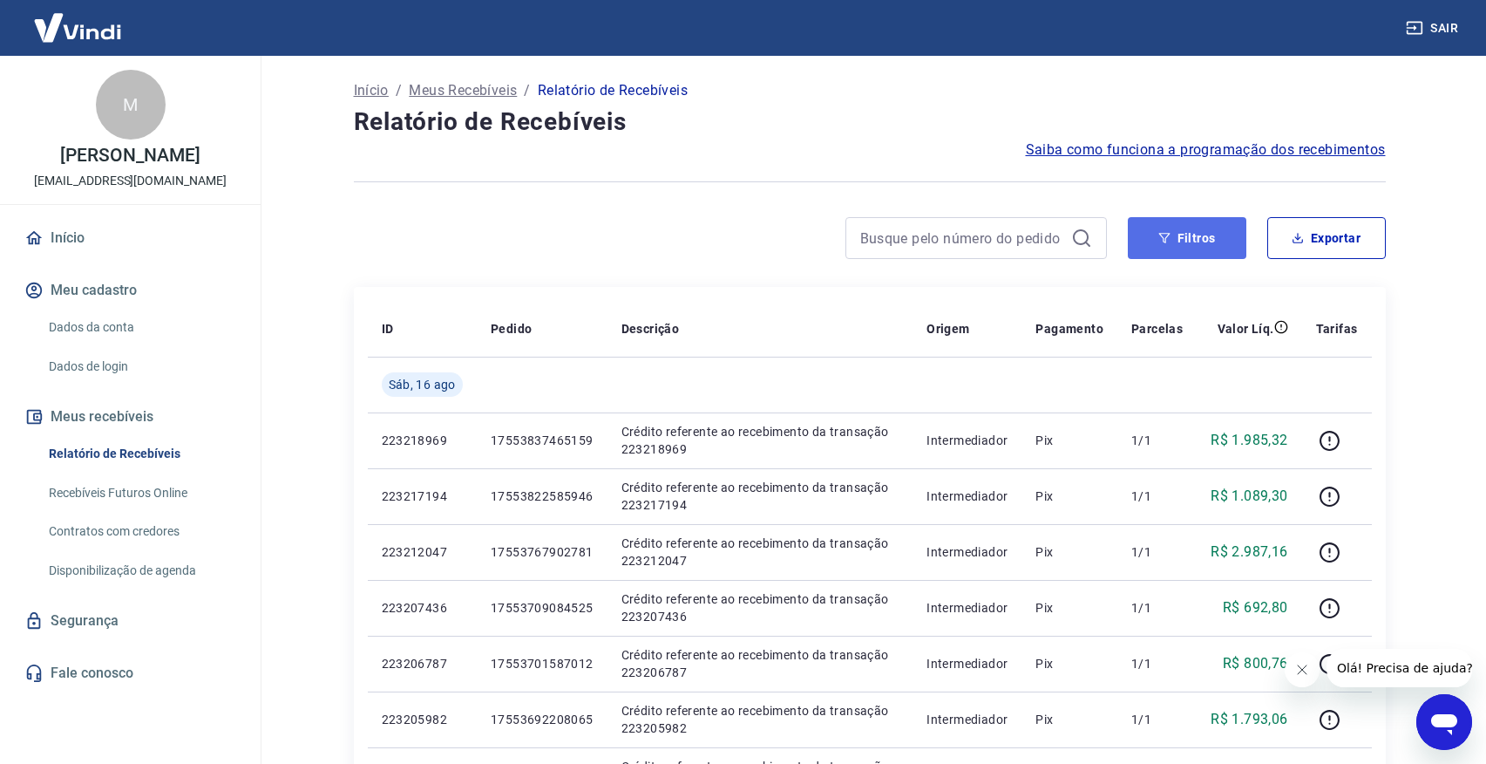
click at [1205, 239] on button "Filtros" at bounding box center [1187, 238] width 119 height 42
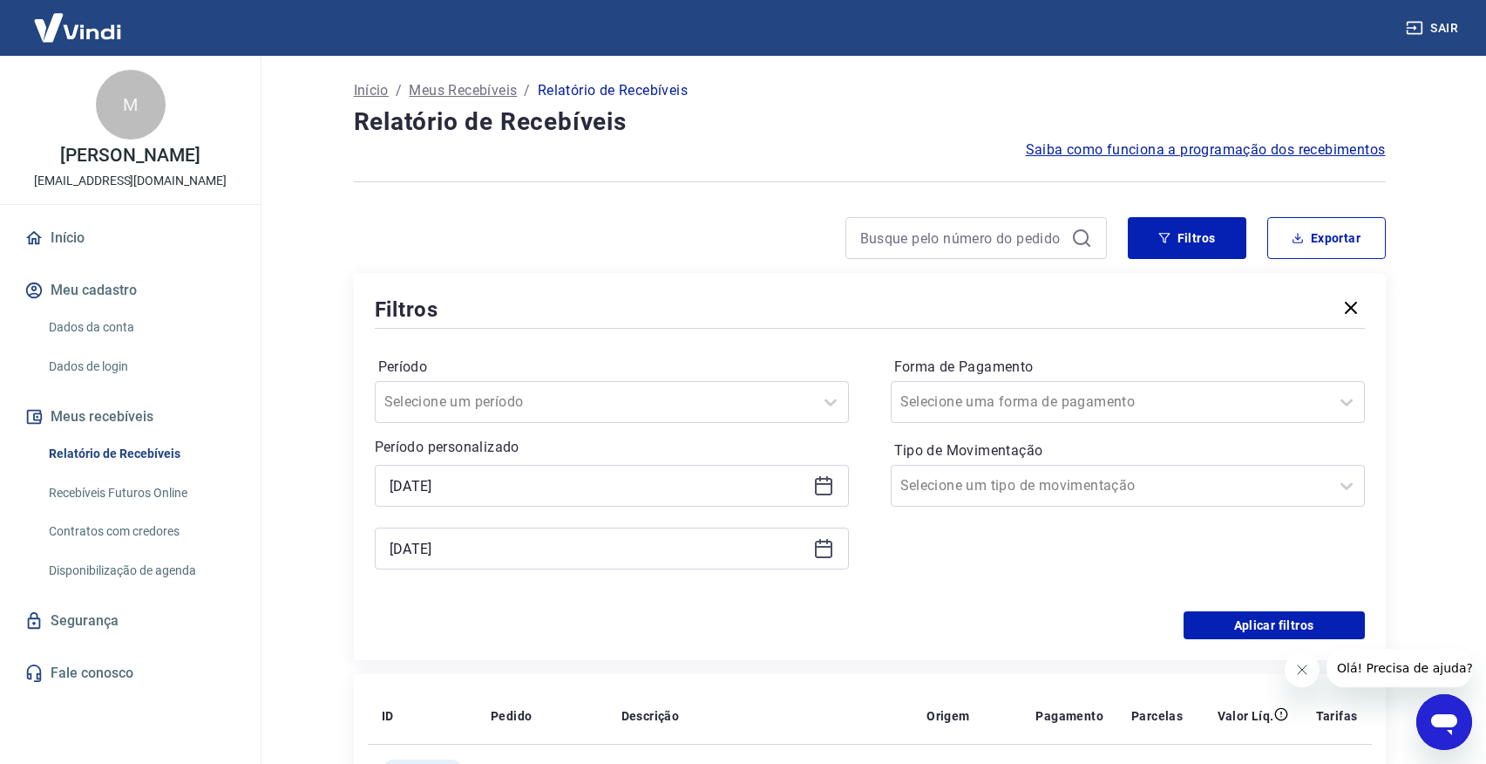
click at [825, 475] on icon at bounding box center [823, 485] width 21 height 21
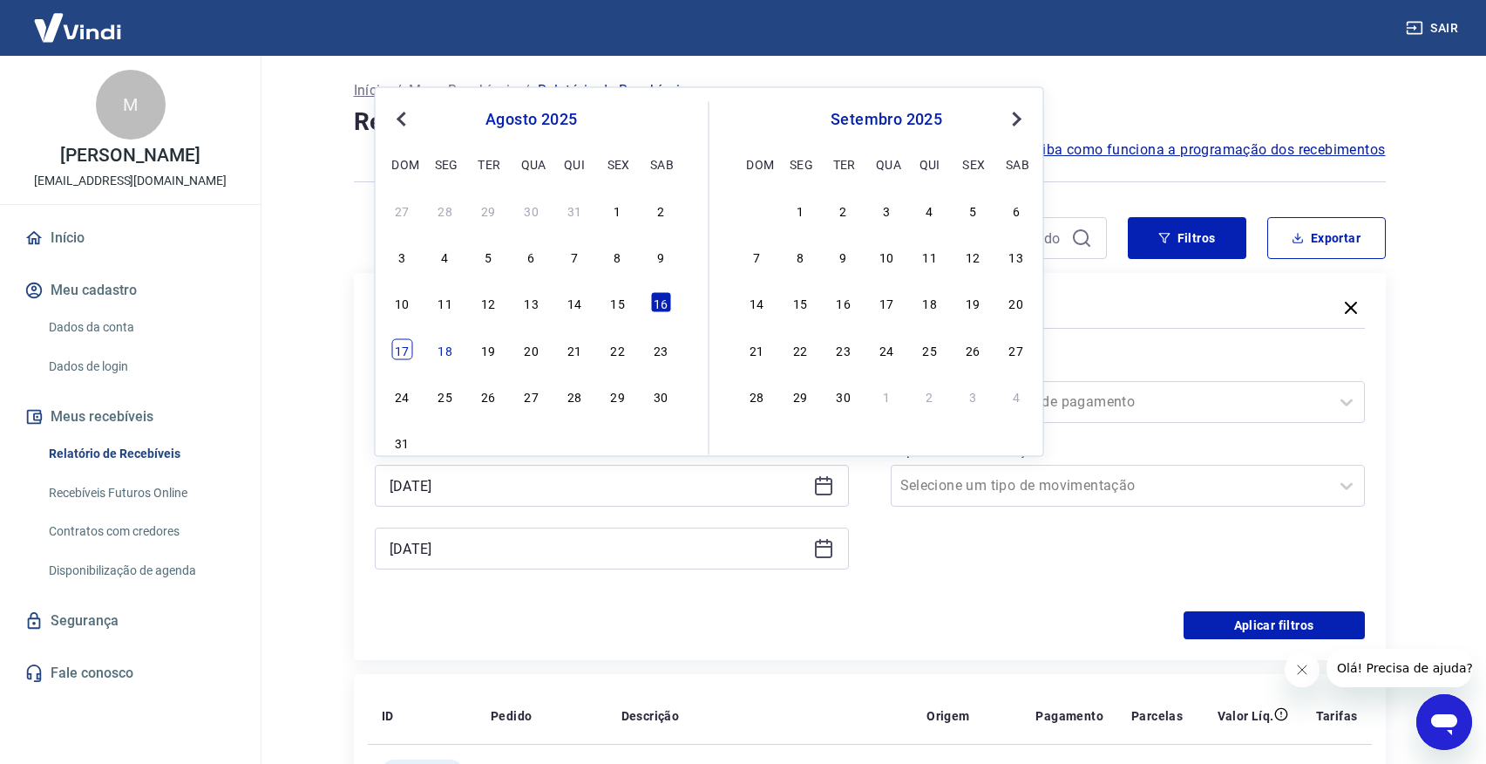
click at [400, 352] on div "17" at bounding box center [401, 348] width 21 height 21
type input "[DATE]"
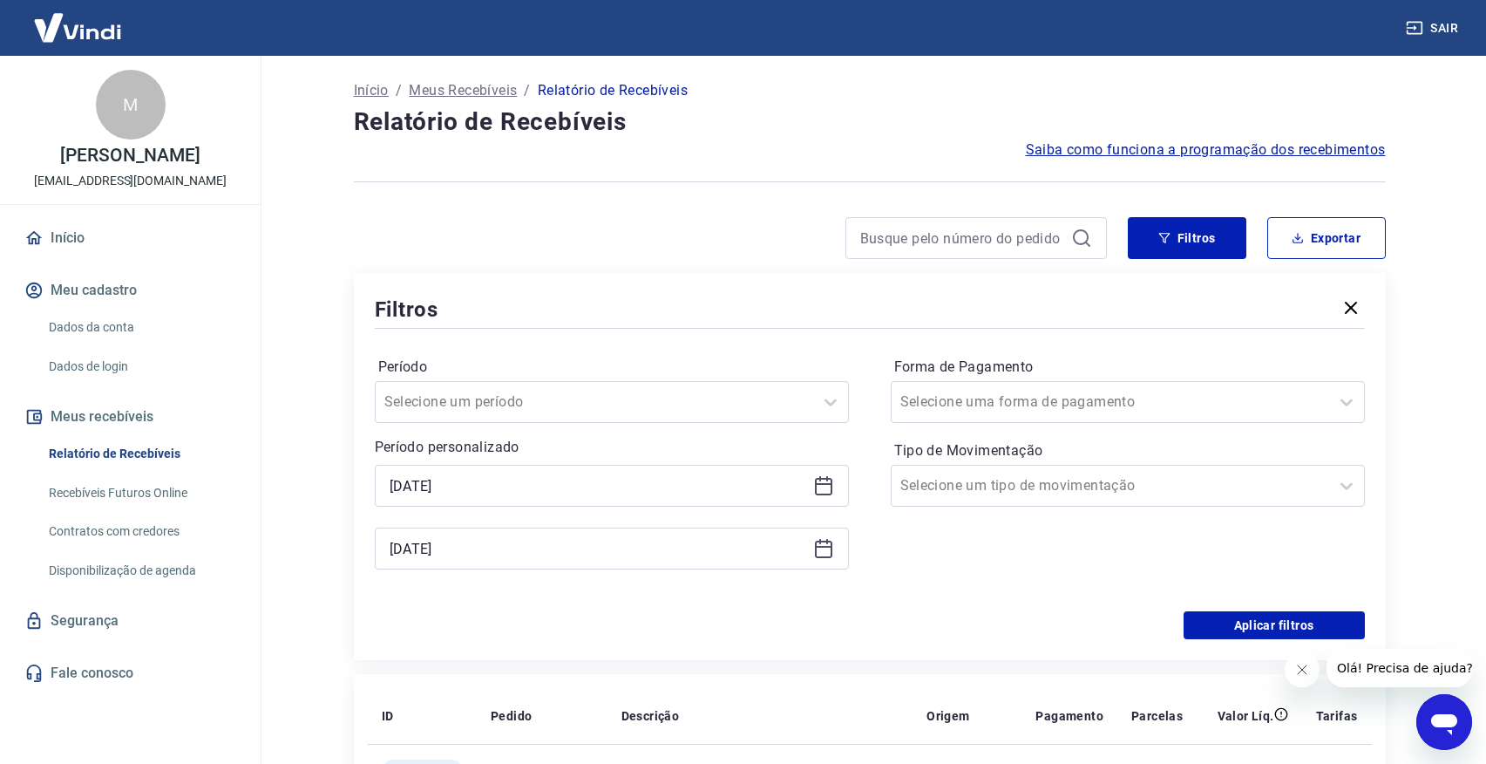
click at [825, 547] on icon at bounding box center [823, 548] width 21 height 21
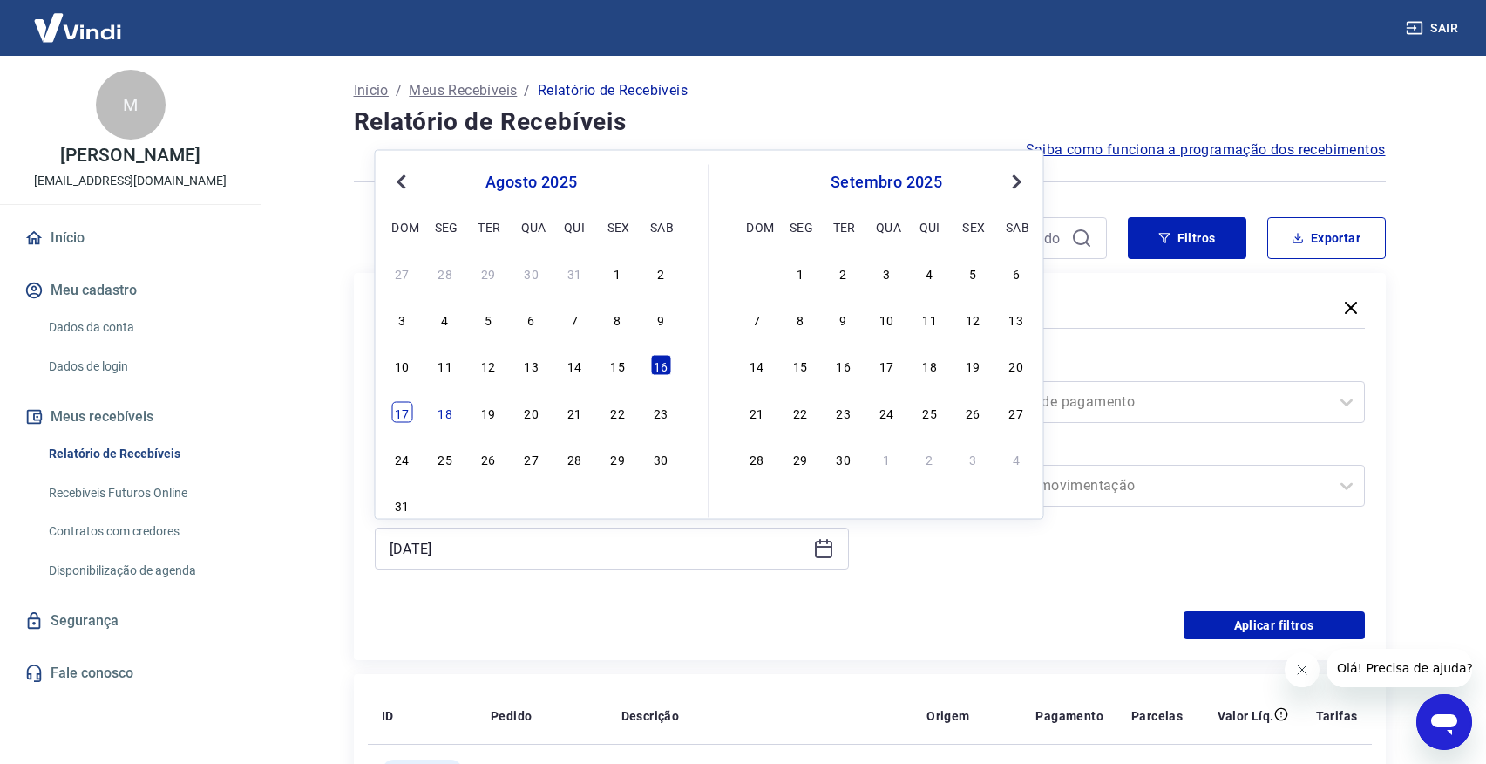
click at [408, 414] on div "17" at bounding box center [401, 411] width 21 height 21
type input "[DATE]"
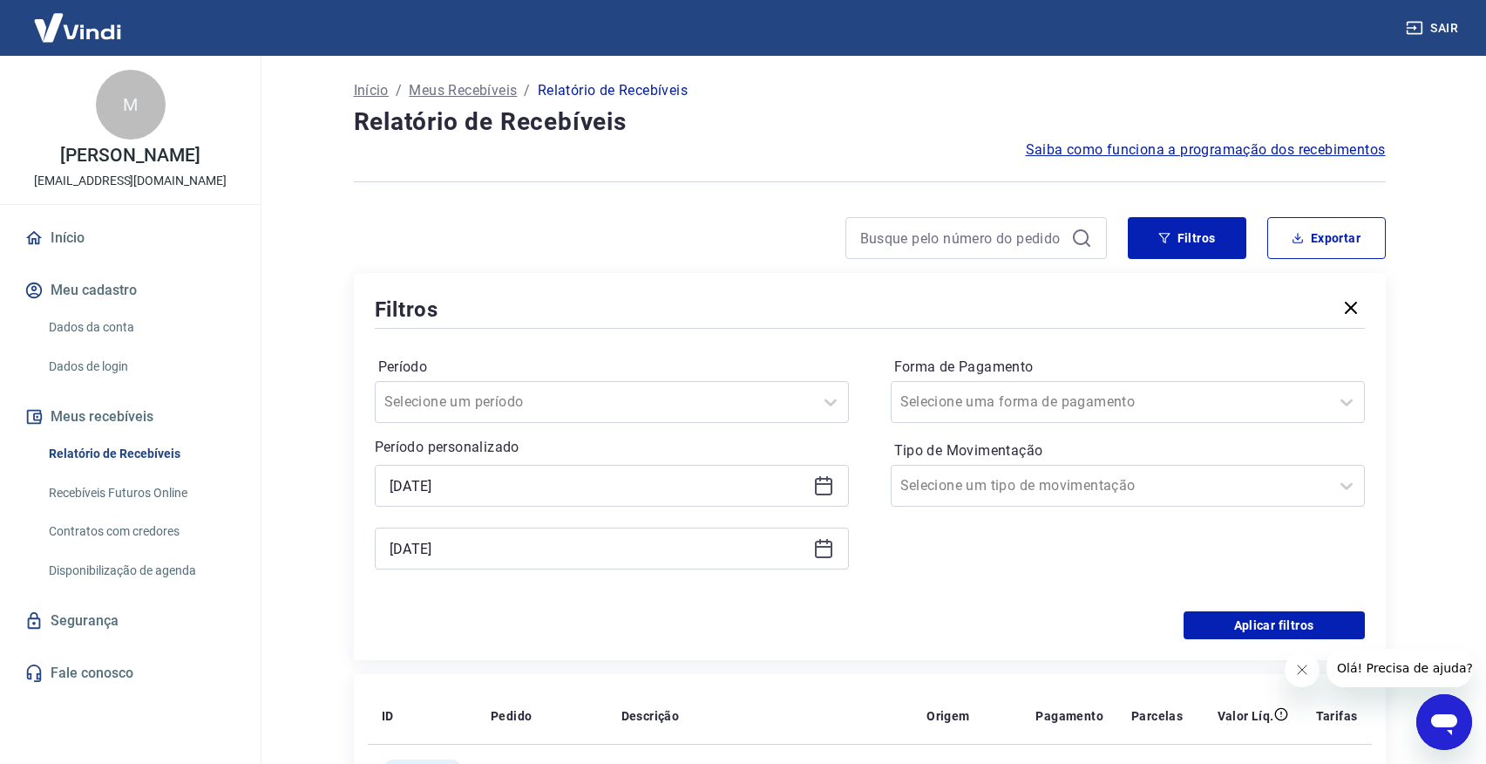
click at [901, 531] on div "Forma de Pagamento Selecione uma forma de pagamento Tipo de Movimentação Seleci…" at bounding box center [1128, 471] width 474 height 237
click at [1203, 634] on button "Aplicar filtros" at bounding box center [1274, 625] width 181 height 28
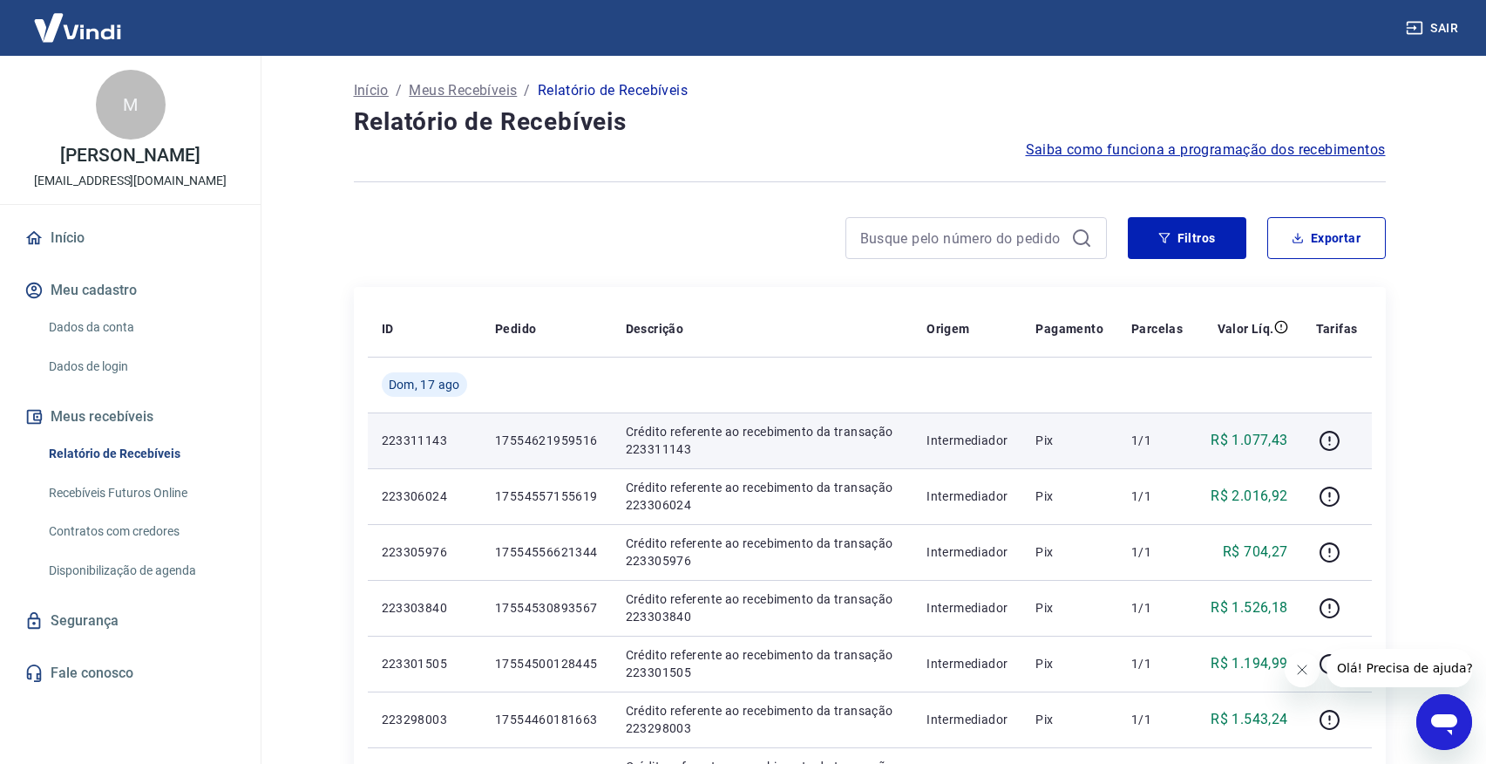
click at [579, 438] on p "17554621959516" at bounding box center [546, 439] width 103 height 17
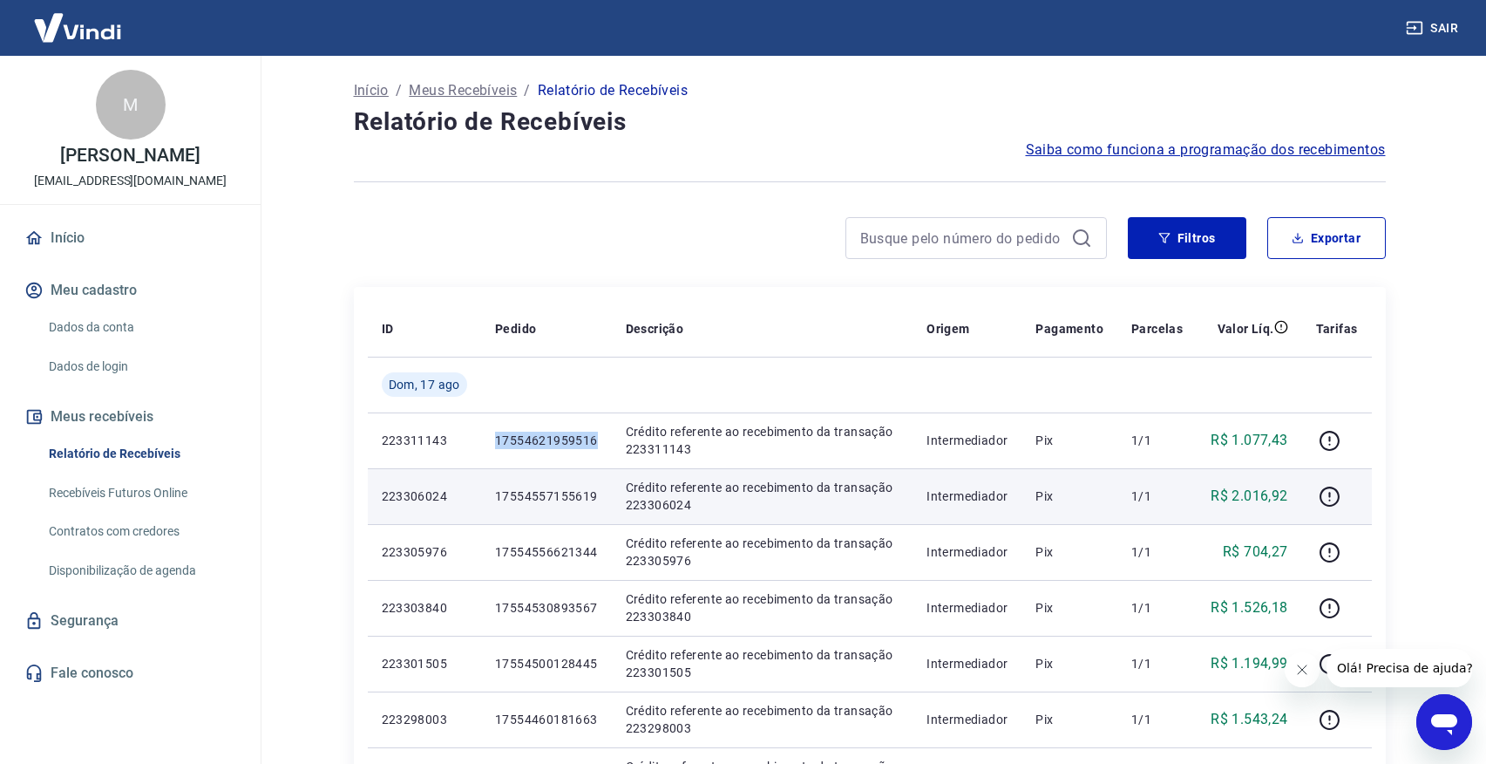
click at [526, 489] on p "17554557155619" at bounding box center [546, 495] width 103 height 17
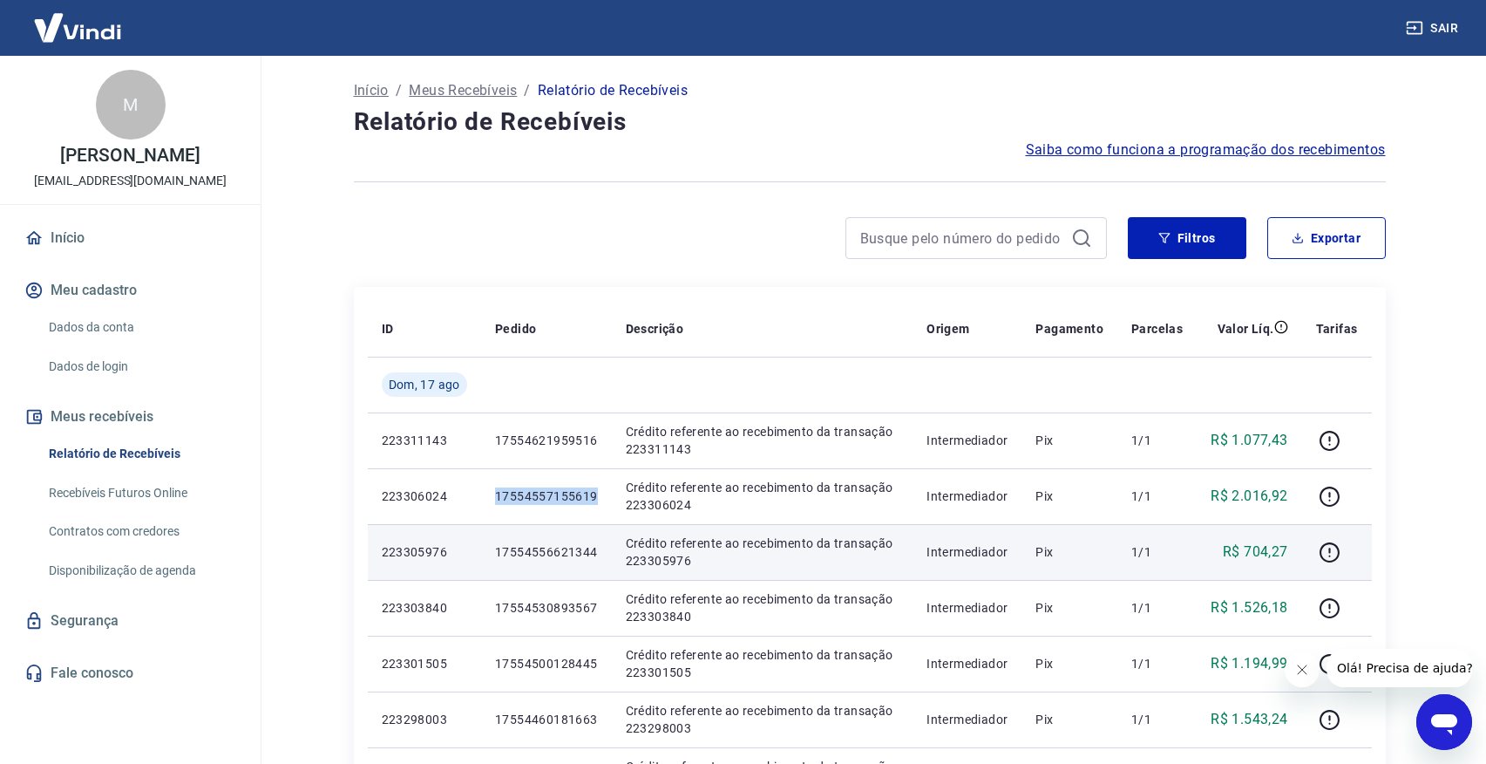
click at [561, 550] on p "17554556621344" at bounding box center [546, 551] width 103 height 17
click at [553, 546] on p "17554556621344" at bounding box center [546, 551] width 103 height 17
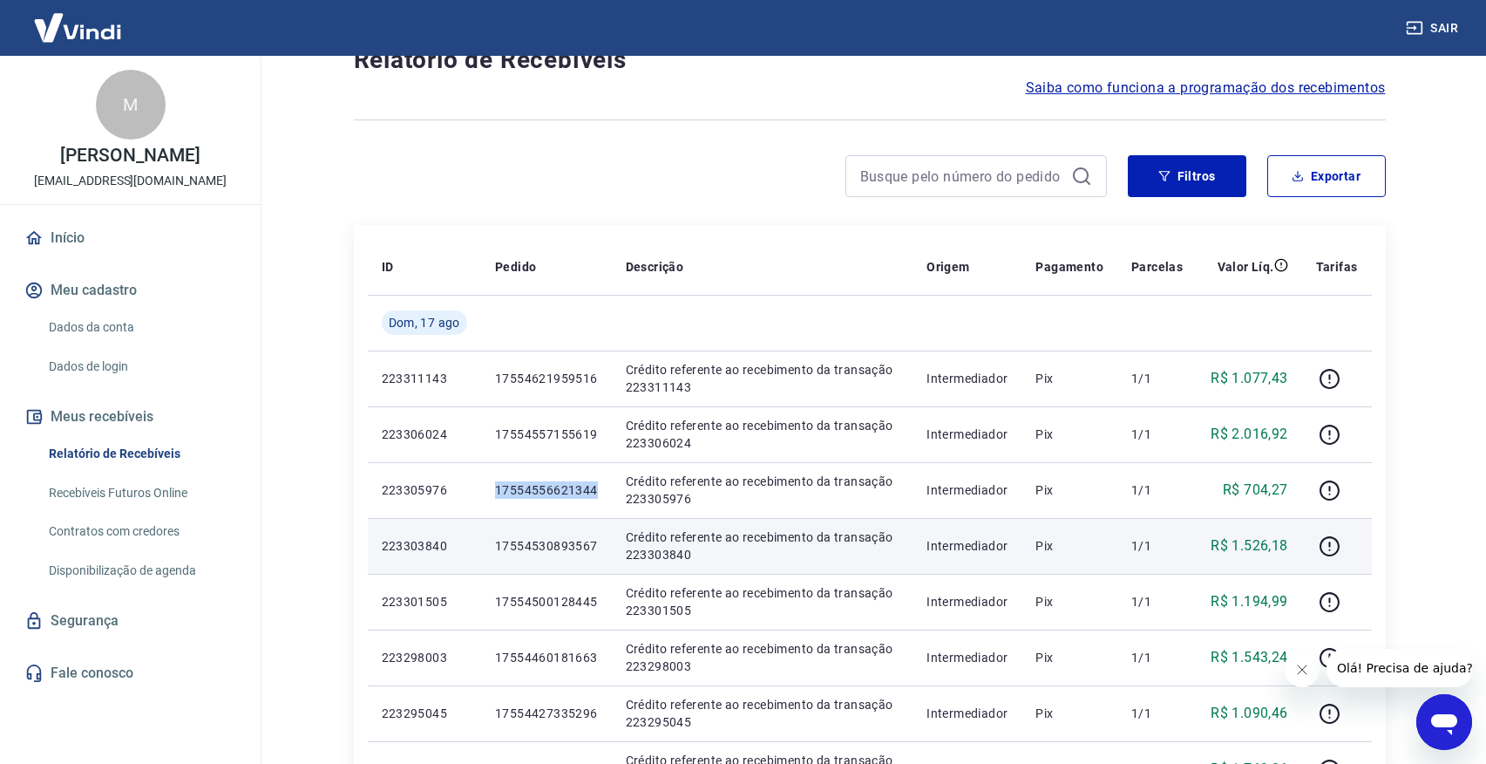
click at [540, 549] on p "17554530893567" at bounding box center [546, 545] width 103 height 17
click at [513, 546] on p "17554530893567" at bounding box center [546, 545] width 103 height 17
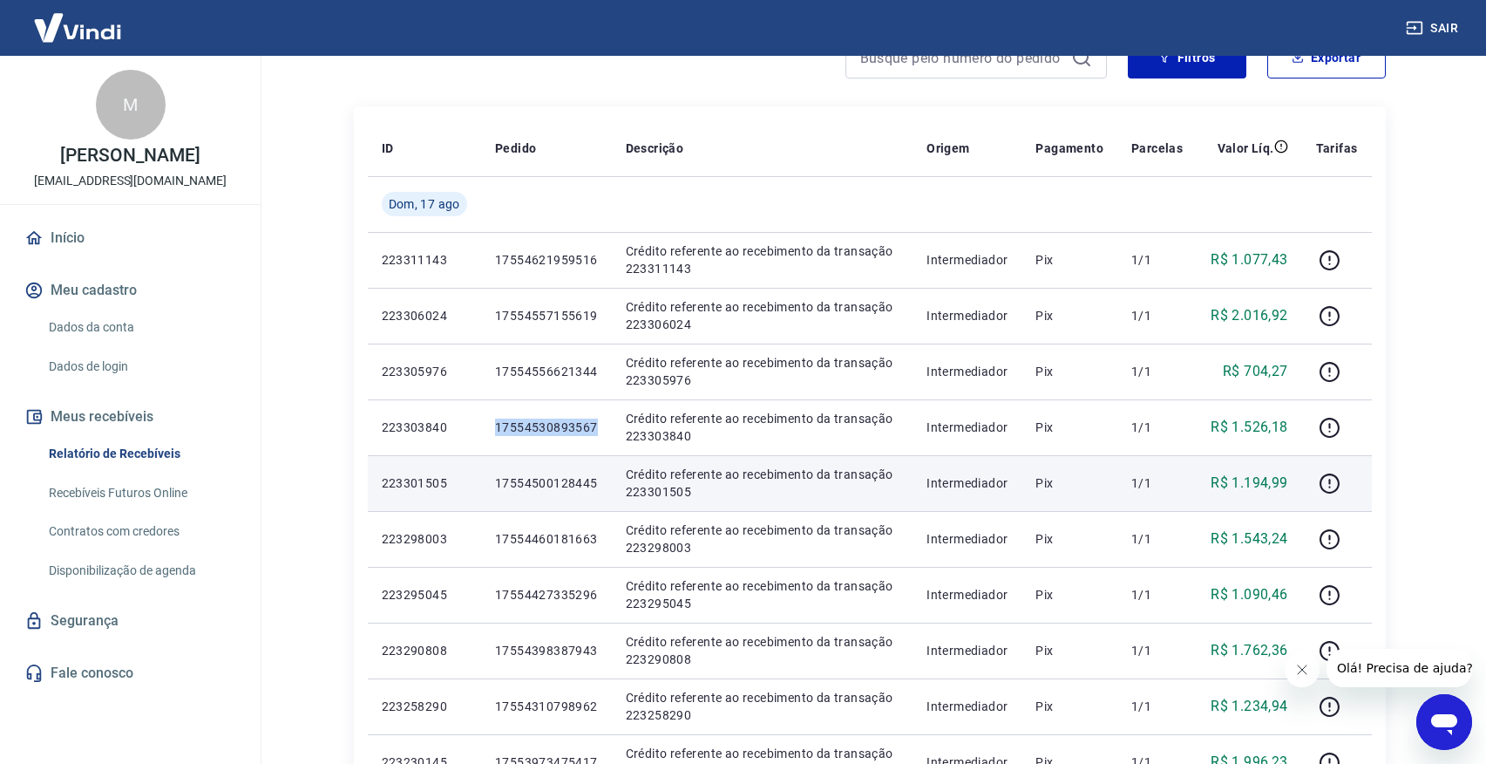
scroll to position [189, 0]
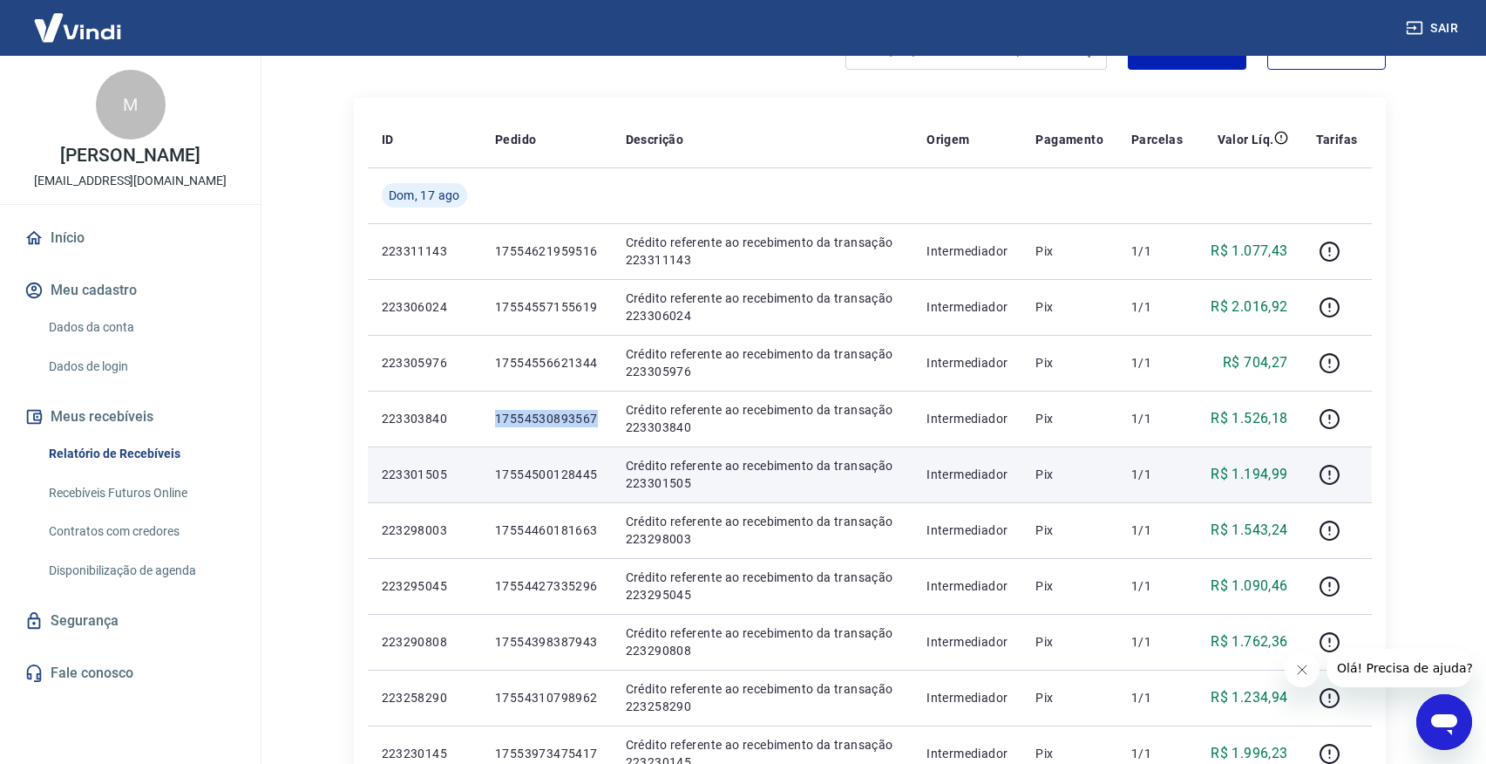
click at [540, 480] on p "17554500128445" at bounding box center [546, 473] width 103 height 17
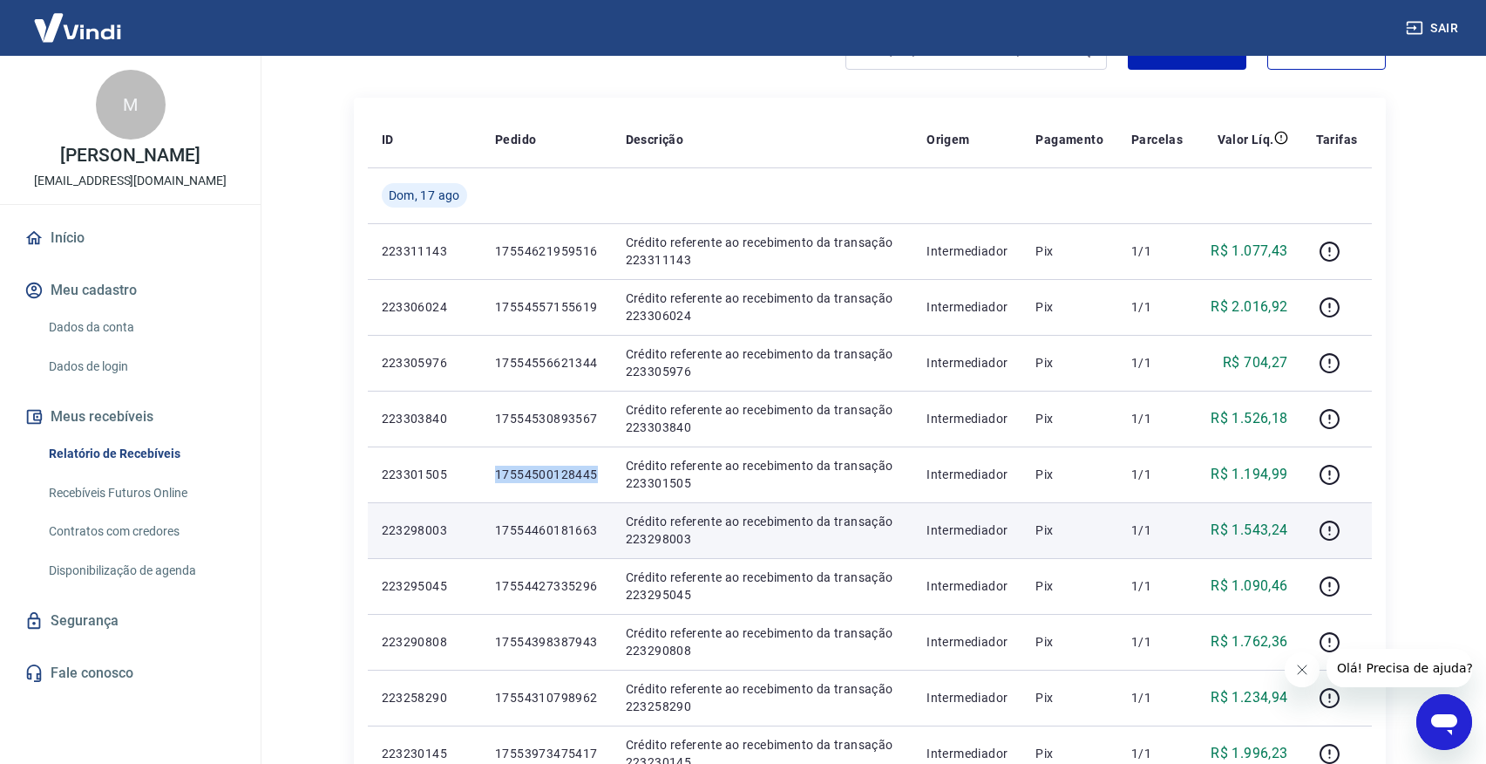
click at [516, 525] on p "17554460181663" at bounding box center [546, 529] width 103 height 17
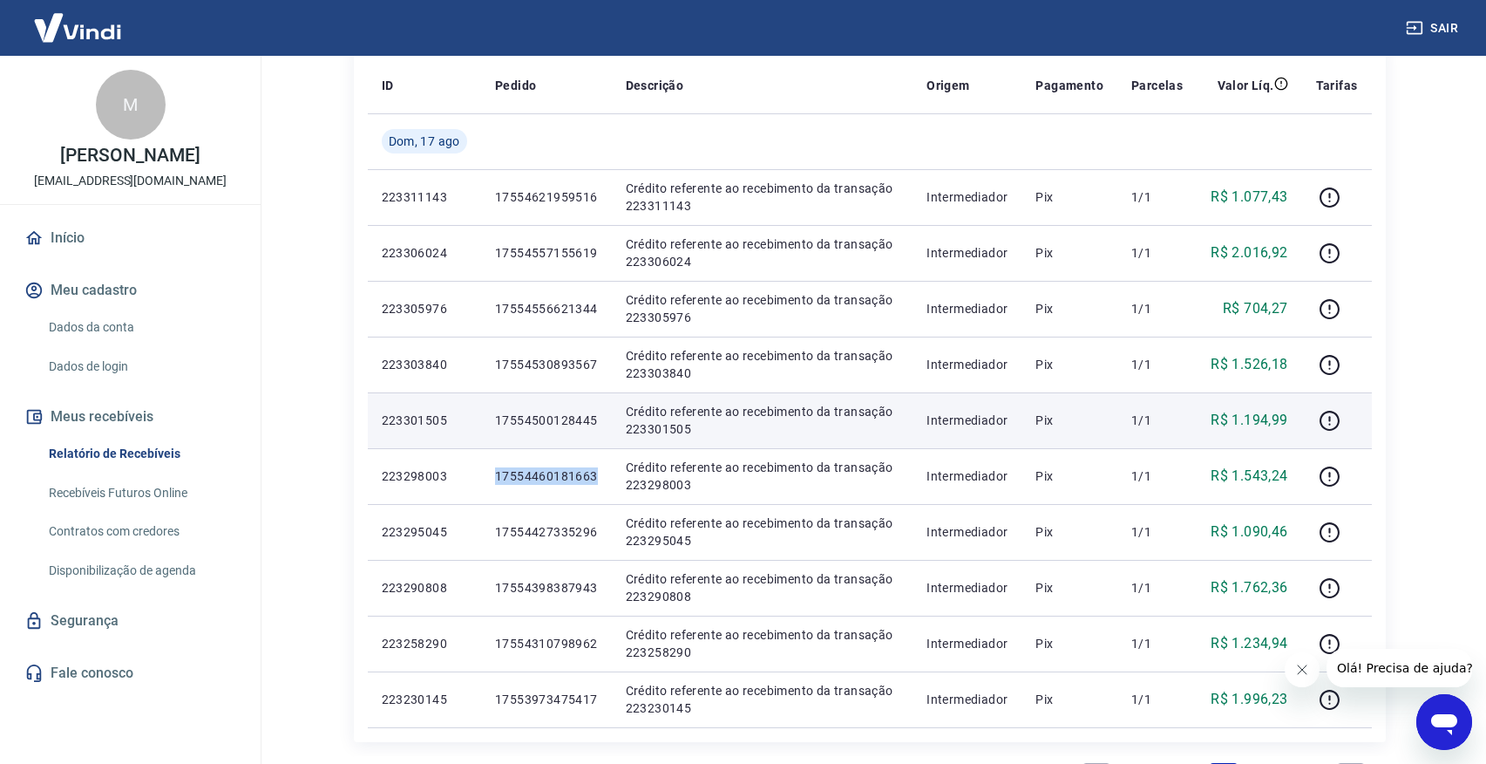
scroll to position [302, 0]
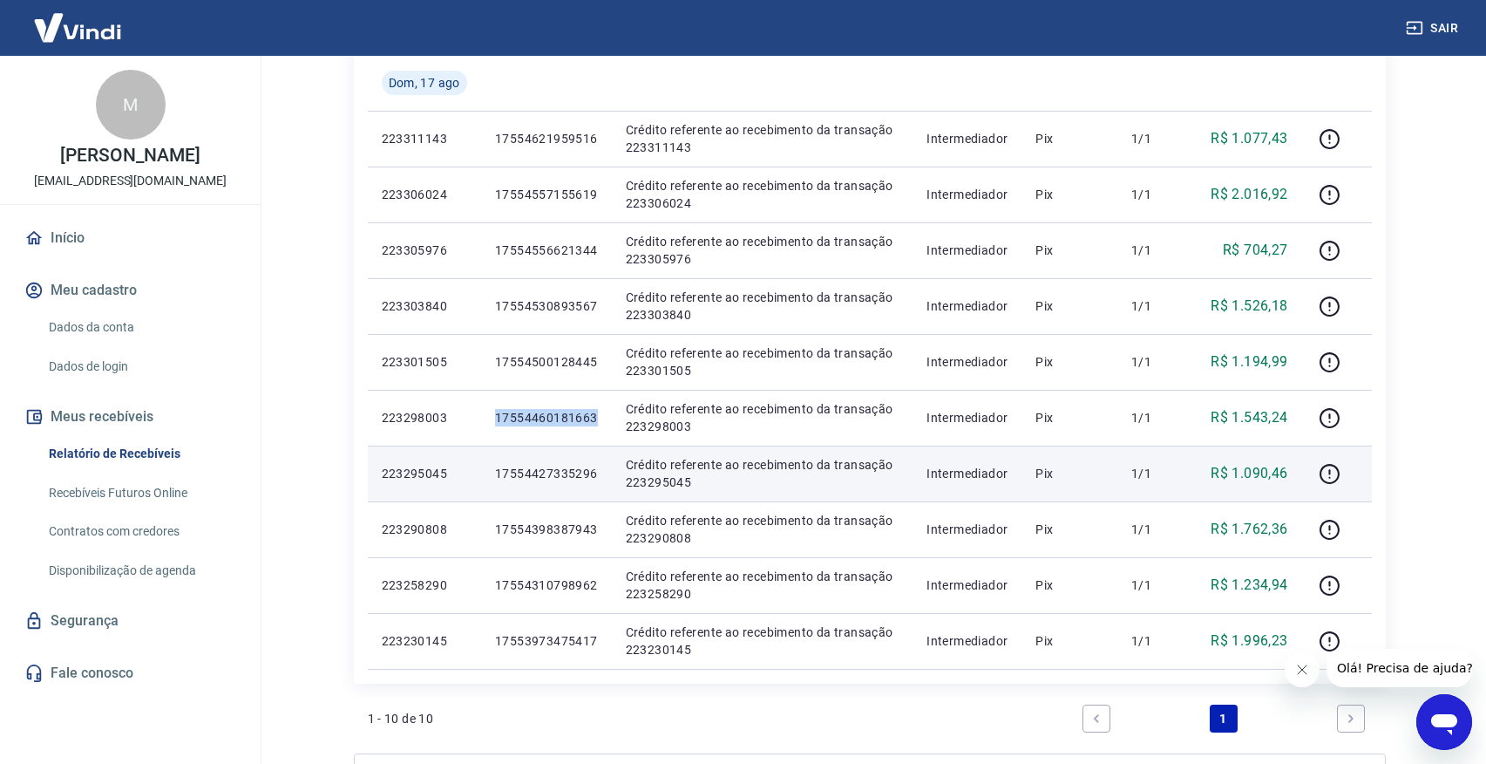
click at [540, 466] on p "17554427335296" at bounding box center [546, 473] width 103 height 17
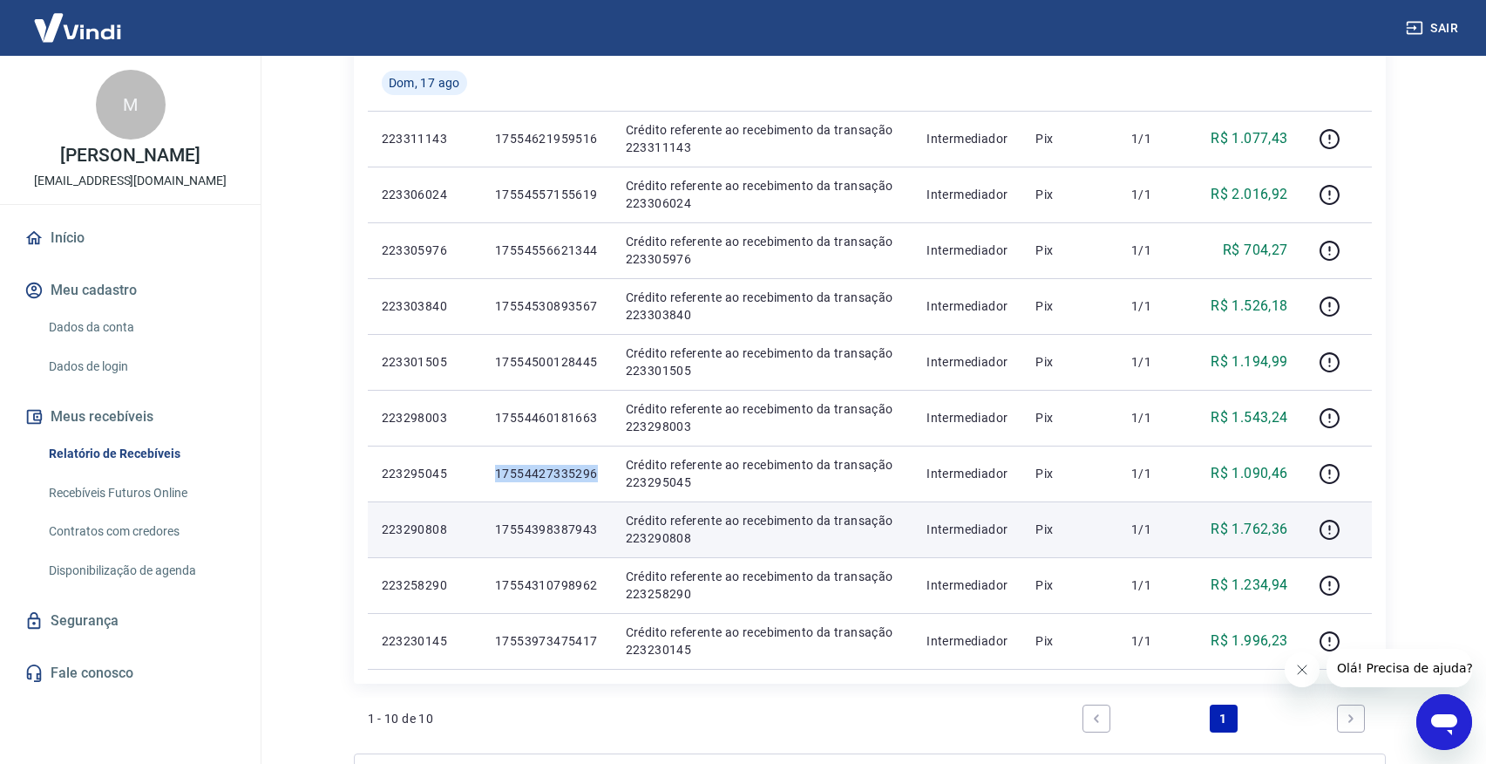
click at [534, 525] on p "17554398387943" at bounding box center [546, 528] width 103 height 17
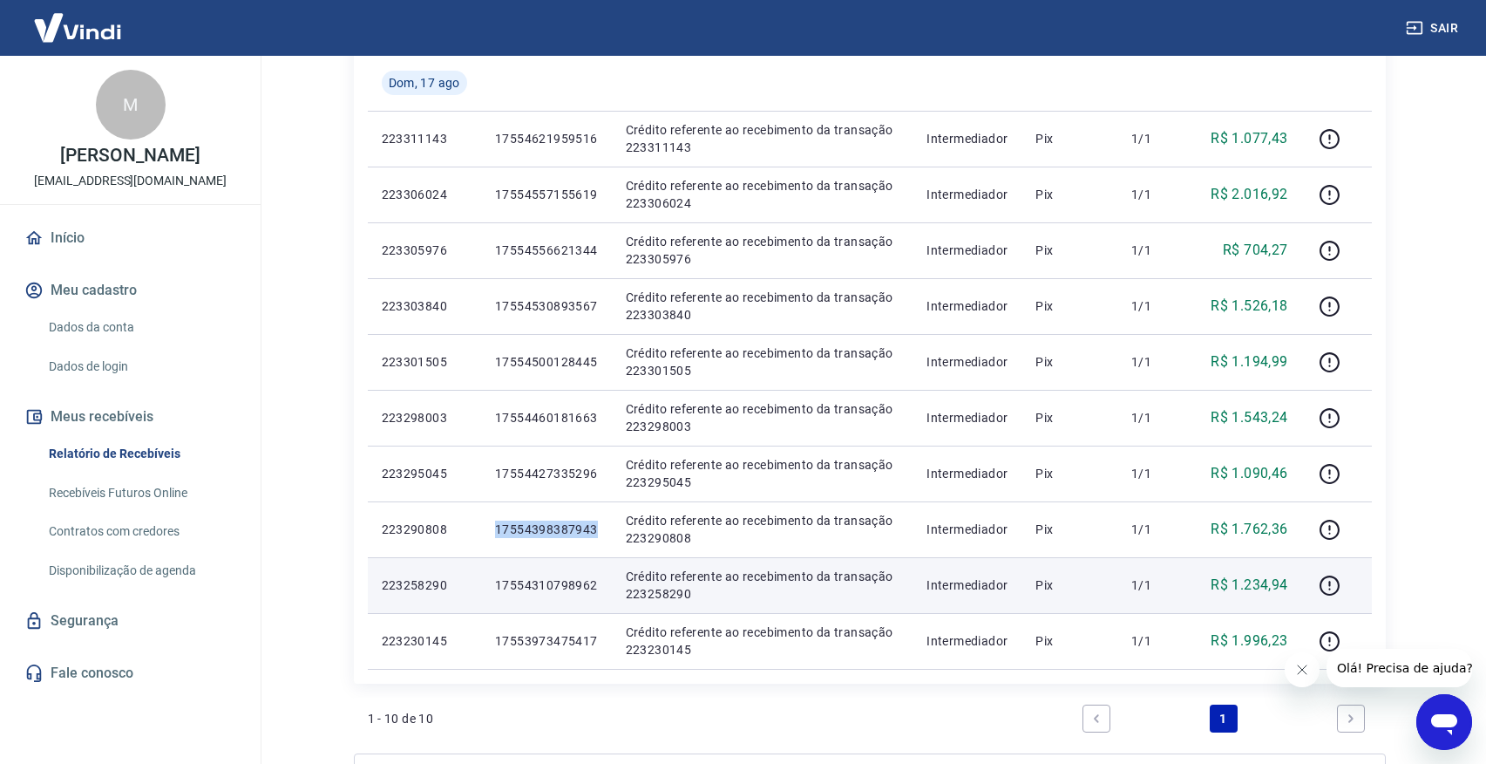
click at [558, 585] on p "17554310798962" at bounding box center [546, 584] width 103 height 17
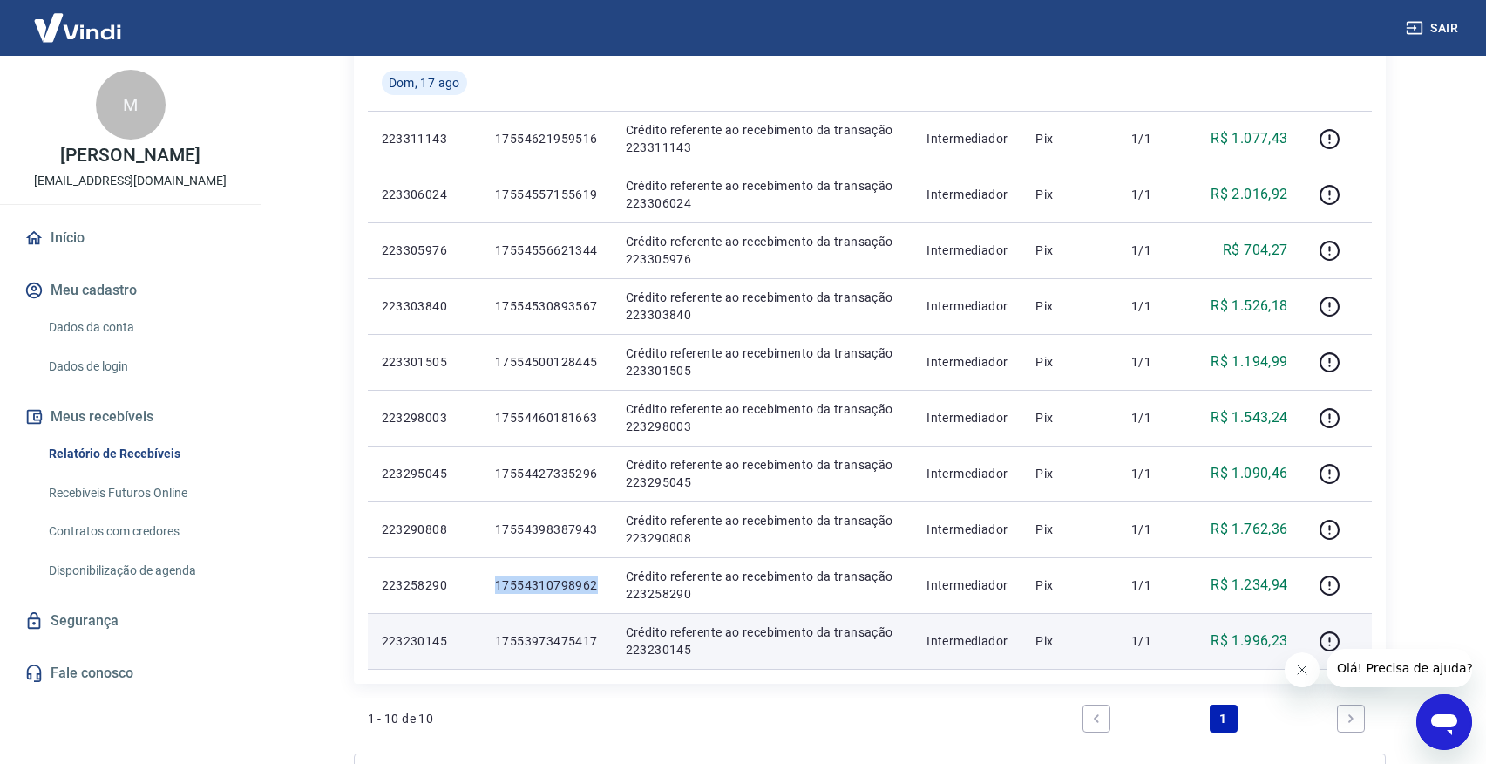
click at [560, 642] on p "17553973475417" at bounding box center [546, 640] width 103 height 17
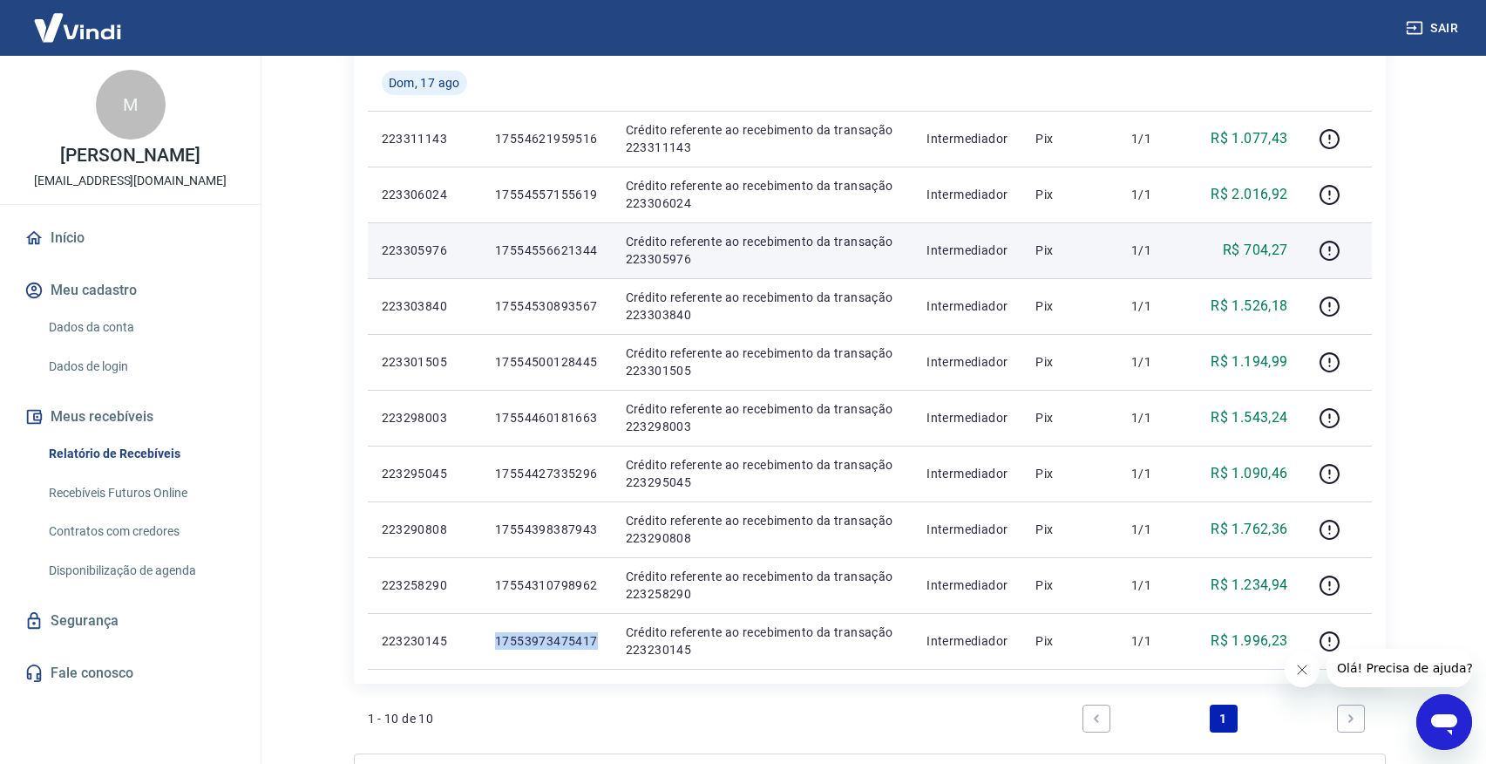
scroll to position [492, 0]
